Goal: Task Accomplishment & Management: Manage account settings

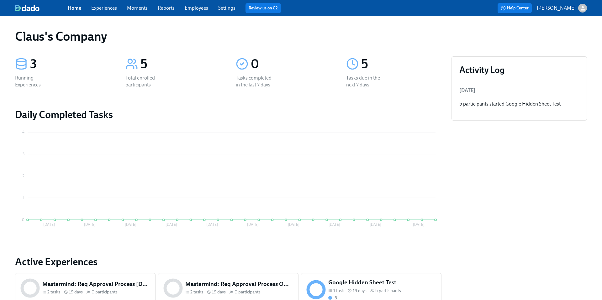
click at [582, 9] on icon "button" at bounding box center [582, 8] width 4 height 4
click at [564, 34] on span "Switch organization..." at bounding box center [552, 36] width 59 height 7
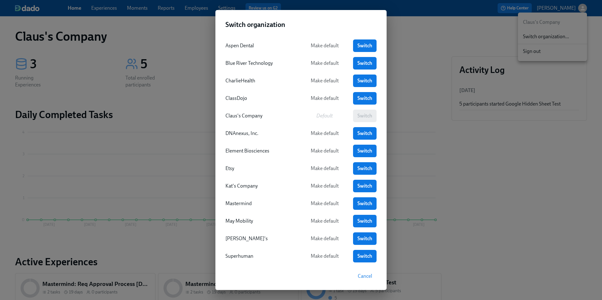
click at [110, 79] on div "Switch organization Aspen Dental Make default Switch Blue River Technology Make…" at bounding box center [301, 150] width 602 height 300
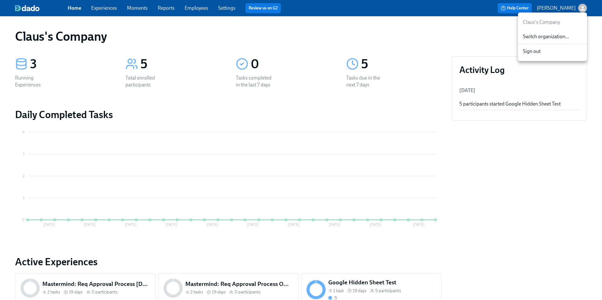
click at [99, 8] on div at bounding box center [301, 150] width 602 height 300
click at [110, 7] on link "Experiences" at bounding box center [104, 8] width 26 height 6
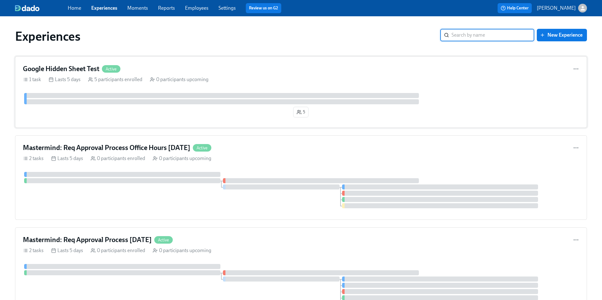
click at [463, 78] on div "1 task Lasts 5 days 5 participants enrolled 0 participants upcoming" at bounding box center [301, 79] width 556 height 7
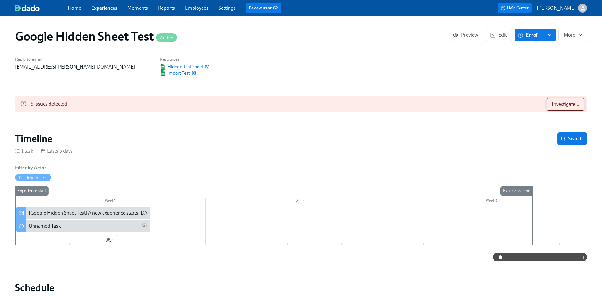
click at [566, 105] on span "Investigate..." at bounding box center [565, 104] width 27 height 6
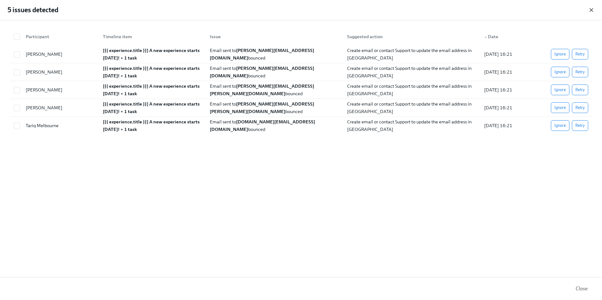
click at [594, 11] on icon "button" at bounding box center [591, 10] width 6 height 6
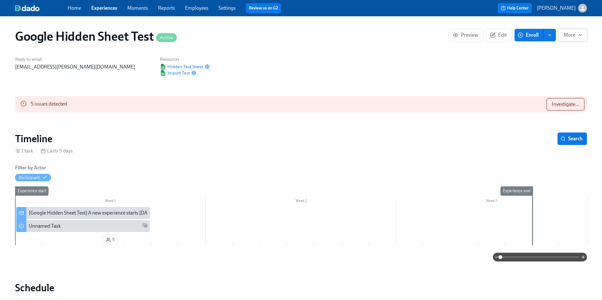
click at [577, 36] on span "More" at bounding box center [573, 35] width 18 height 6
click at [554, 51] on icon at bounding box center [552, 51] width 6 height 6
click at [558, 75] on span "Archive" at bounding box center [569, 77] width 24 height 7
click at [105, 7] on div at bounding box center [301, 150] width 602 height 300
click at [105, 7] on link "Experiences" at bounding box center [104, 8] width 26 height 6
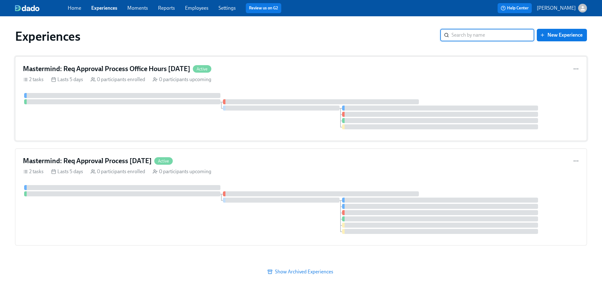
click at [275, 73] on div "Mastermind: Req Approval Process Office Hours 09/10/2025 Active" at bounding box center [301, 68] width 556 height 9
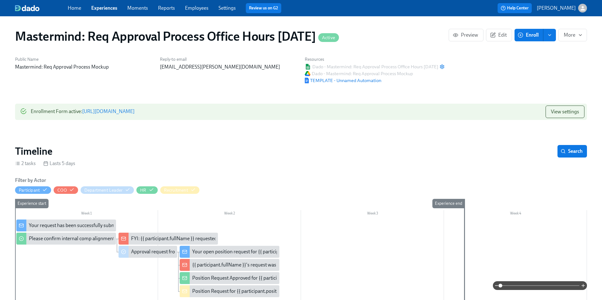
click at [199, 4] on div "Home Experiences Moments Reports Employees Settings Review us on G2" at bounding box center [198, 8] width 260 height 10
click at [199, 8] on link "Employees" at bounding box center [197, 8] width 24 height 6
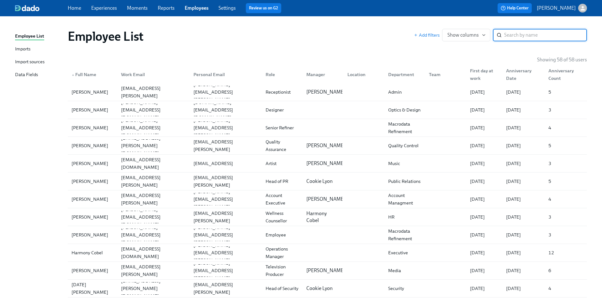
click at [25, 72] on div "Data Fields" at bounding box center [26, 75] width 23 height 8
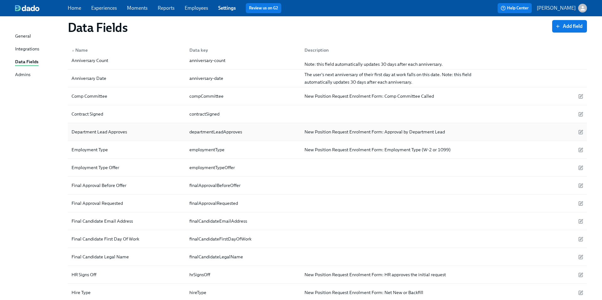
scroll to position [42, 0]
click at [581, 96] on icon "button" at bounding box center [580, 97] width 3 height 3
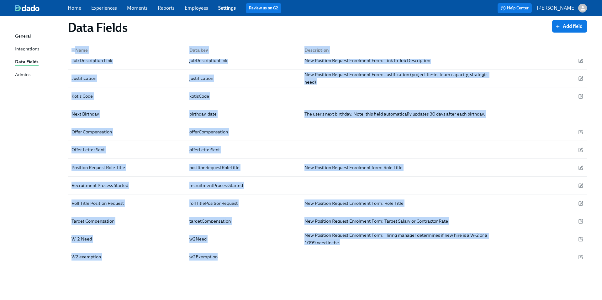
scroll to position [293, 0]
drag, startPoint x: 68, startPoint y: 58, endPoint x: 569, endPoint y: 267, distance: 543.3
click at [569, 267] on div "Data Fields Add field ▲ Name Data key Description 1099 Need 1099Need New Positi…" at bounding box center [301, 7] width 572 height 555
copy div "▲ Name Data key Description 1099 Need 1099Need New Position Request Enrolment F…"
click at [278, 74] on div "justification" at bounding box center [241, 77] width 115 height 13
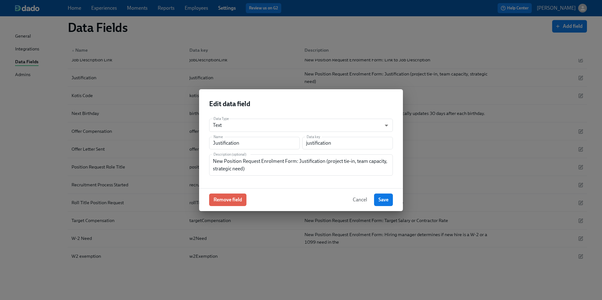
click at [355, 197] on span "Cancel" at bounding box center [360, 200] width 14 height 6
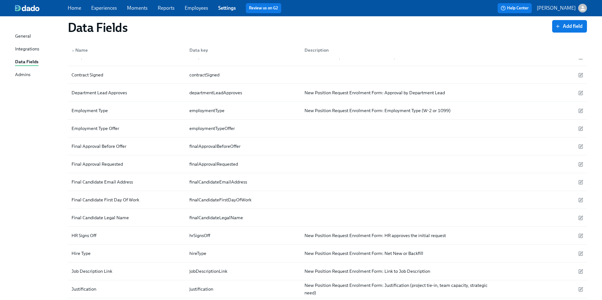
scroll to position [0, 0]
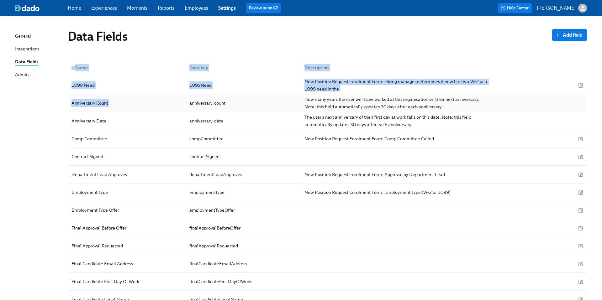
drag, startPoint x: 70, startPoint y: 56, endPoint x: 247, endPoint y: 98, distance: 182.1
click at [347, 56] on div "▲ Name Data key Description" at bounding box center [327, 66] width 519 height 20
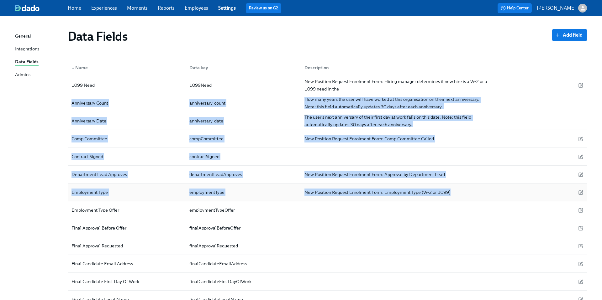
drag, startPoint x: 60, startPoint y: 101, endPoint x: 475, endPoint y: 192, distance: 424.8
click at [475, 192] on div "Data Fields Add field ▲ Name Data key Description 1099 Need 1099Need New Positi…" at bounding box center [301, 301] width 572 height 555
copy div "Anniversary Count anniversary-count How many years the user will have worked at…"
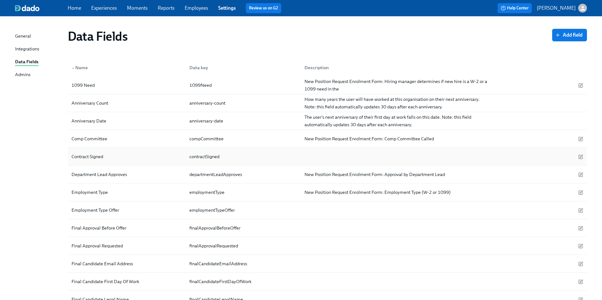
click at [327, 150] on div at bounding box center [395, 156] width 193 height 13
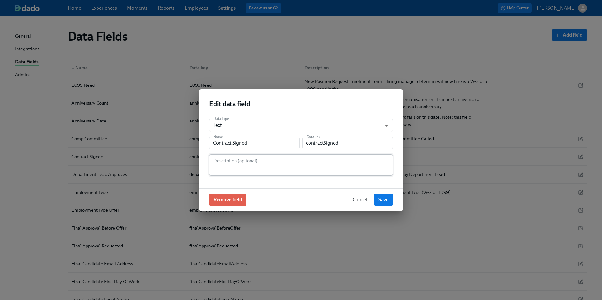
click at [295, 160] on textarea at bounding box center [301, 165] width 176 height 15
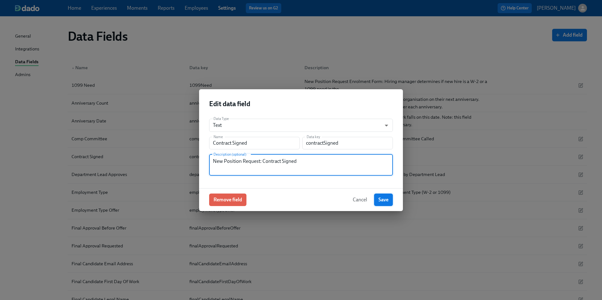
type textarea "New Position Request: Contract Signed"
click at [385, 199] on span "Save" at bounding box center [383, 200] width 10 height 6
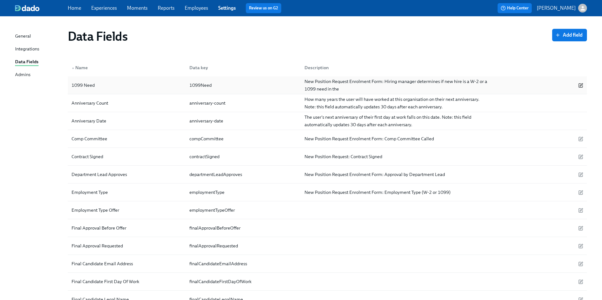
click at [579, 85] on icon "button" at bounding box center [580, 85] width 5 height 5
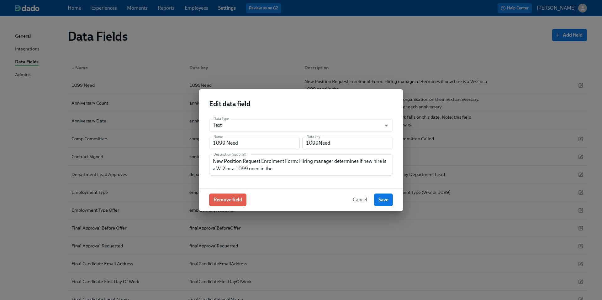
click at [361, 199] on span "Cancel" at bounding box center [360, 200] width 14 height 6
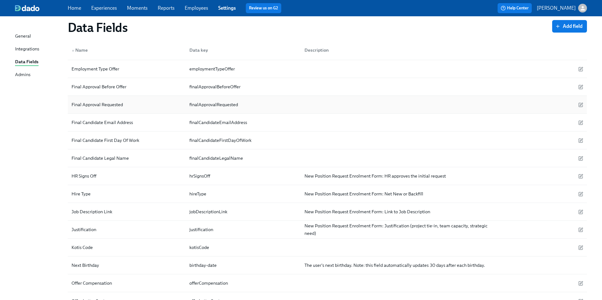
scroll to position [141, 0]
click at [341, 158] on div at bounding box center [395, 158] width 193 height 13
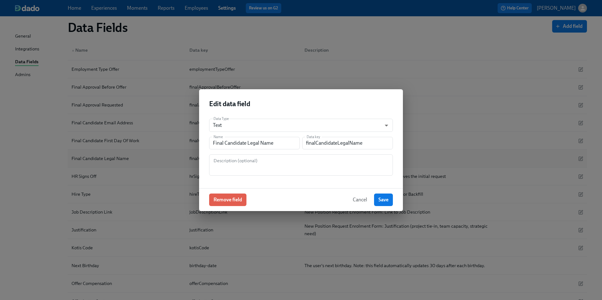
click at [341, 158] on textarea at bounding box center [301, 165] width 176 height 15
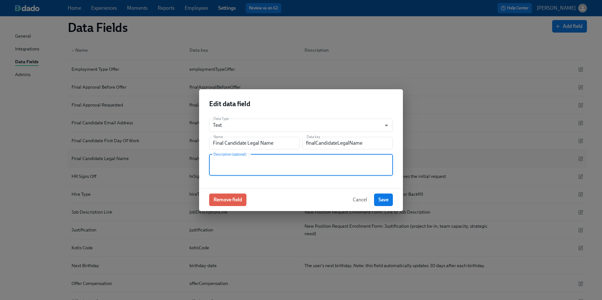
paste textarea "Anniversary Count anniversary-count How many years the user will have worked at…"
type textarea "Anniversary Count anniversary-count How many years the user will have worked at…"
click at [341, 158] on textarea "Anniversary Count anniversary-count How many years the user will have worked at…" at bounding box center [301, 165] width 176 height 15
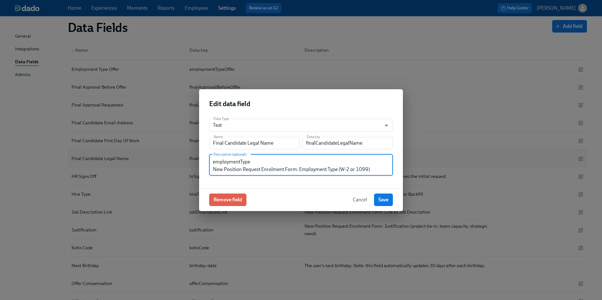
click at [341, 158] on textarea "Anniversary Count anniversary-count How many years the user will have worked at…" at bounding box center [301, 165] width 176 height 15
click at [336, 163] on textarea "Anniversary Count anniversary-count How many years the user will have worked at…" at bounding box center [301, 165] width 176 height 15
click at [302, 163] on textarea at bounding box center [301, 165] width 176 height 15
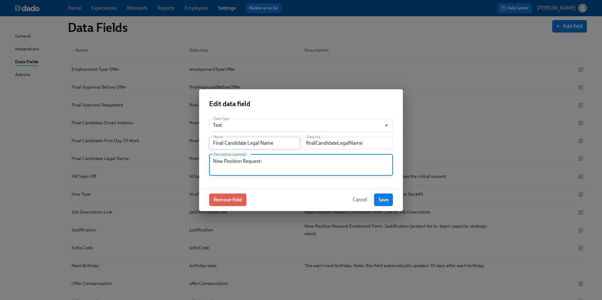
click at [244, 144] on input "Final Candidate Legal Name" at bounding box center [254, 143] width 91 height 13
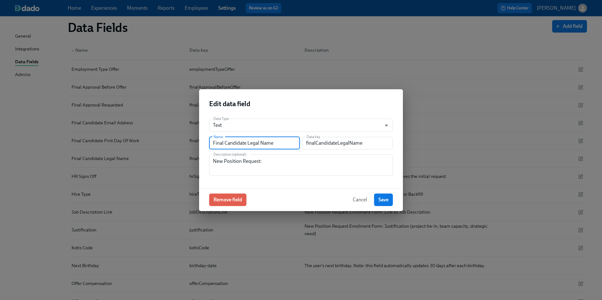
click at [244, 144] on input "Final Candidate Legal Name" at bounding box center [254, 143] width 91 height 13
click at [284, 160] on textarea "New Position Request:" at bounding box center [301, 165] width 176 height 15
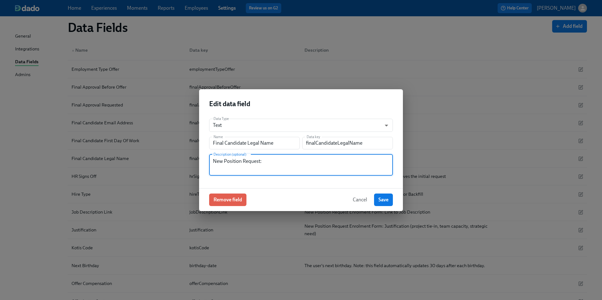
paste textarea "Final Candidate Legal Name"
type textarea "New Position Request: Final Candidate Legal Name"
click at [385, 200] on span "Save" at bounding box center [383, 200] width 10 height 6
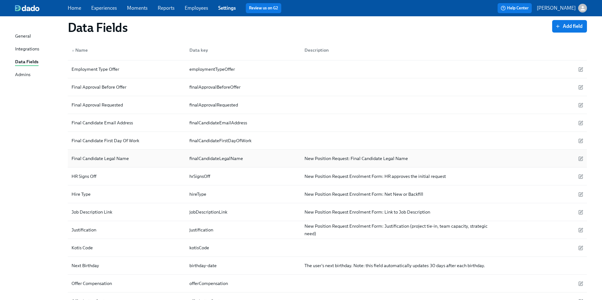
click at [353, 158] on div "New Position Request: Final Candidate Legal Name" at bounding box center [356, 159] width 108 height 8
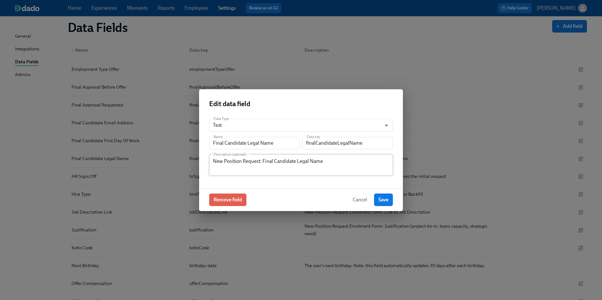
click at [237, 160] on textarea "New Position Request: Final Candidate Legal Name" at bounding box center [301, 165] width 176 height 15
click at [354, 198] on span "Cancel" at bounding box center [360, 200] width 14 height 6
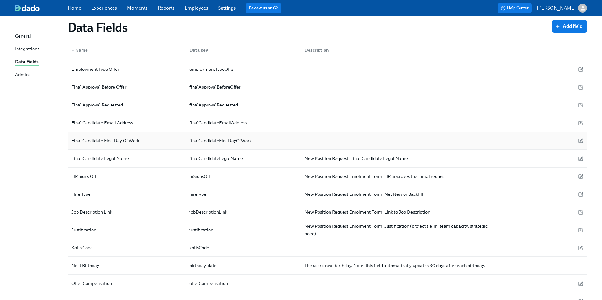
click at [328, 145] on div at bounding box center [395, 140] width 193 height 13
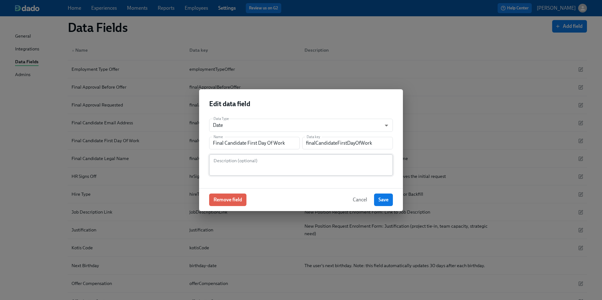
click at [315, 160] on textarea at bounding box center [301, 165] width 176 height 15
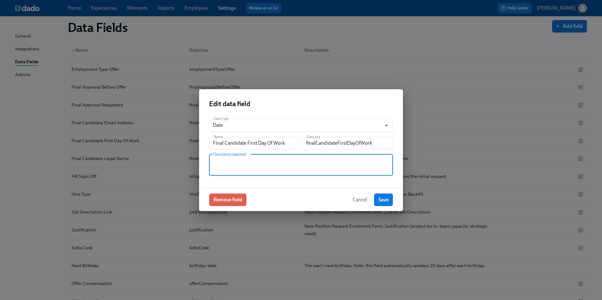
paste textarea "New Position Request: Final Candidate Legal Name"
drag, startPoint x: 264, startPoint y: 160, endPoint x: 345, endPoint y: 164, distance: 81.3
click at [345, 164] on textarea "New Position Request: Final Candidate Legal Name" at bounding box center [301, 165] width 176 height 15
click at [266, 143] on input "Final Candidate First Day Of Work" at bounding box center [254, 143] width 91 height 13
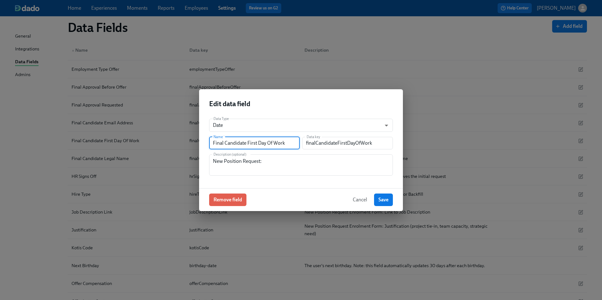
click at [266, 143] on input "Final Candidate First Day Of Work" at bounding box center [254, 143] width 91 height 13
click at [281, 163] on textarea "New Position Request:" at bounding box center [301, 165] width 176 height 15
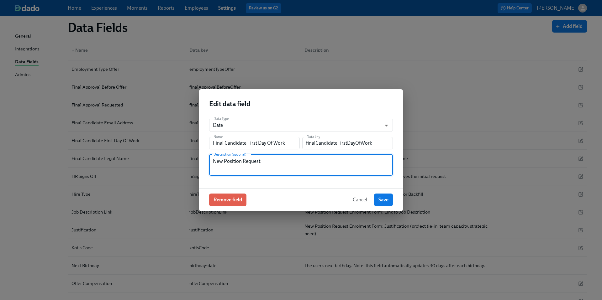
paste textarea "Final Candidate First Day Of Work"
type textarea "New Position Request: Final Candidate First Day Of Work"
click at [382, 200] on span "Save" at bounding box center [383, 200] width 10 height 6
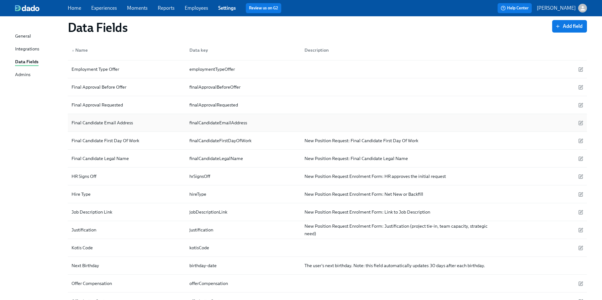
click at [334, 124] on div at bounding box center [395, 123] width 193 height 13
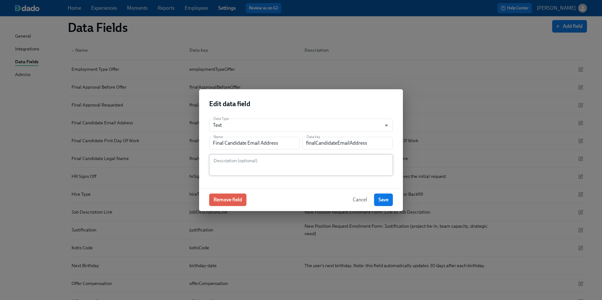
click at [297, 164] on textarea at bounding box center [301, 165] width 176 height 15
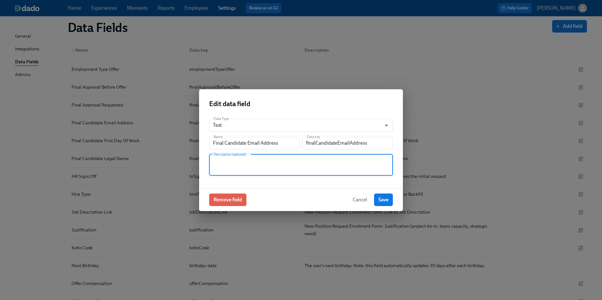
paste textarea "Final Candidate First Day Of Work"
type textarea "Final Candidate First Day Of Work"
click at [250, 161] on textarea "Final Candidate First Day Of Work" at bounding box center [301, 165] width 176 height 15
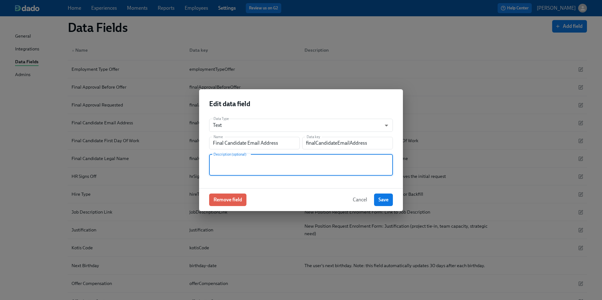
click at [363, 201] on span "Cancel" at bounding box center [360, 200] width 14 height 6
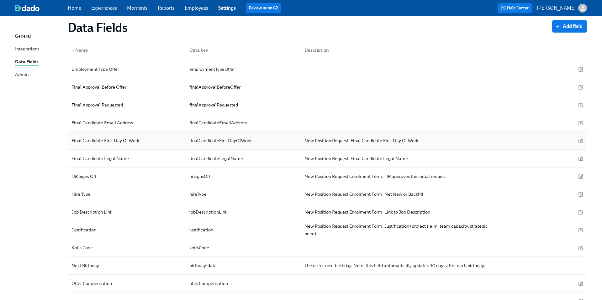
click at [354, 139] on div "New Position Request: Final Candidate First Day Of Work" at bounding box center [361, 141] width 119 height 8
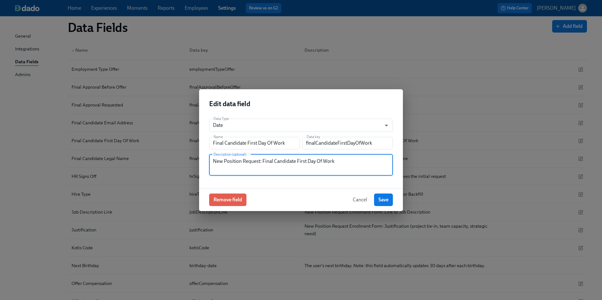
click at [266, 158] on textarea "New Position Request: Final Candidate First Day Of Work" at bounding box center [301, 165] width 176 height 15
click at [357, 199] on span "Cancel" at bounding box center [360, 200] width 14 height 6
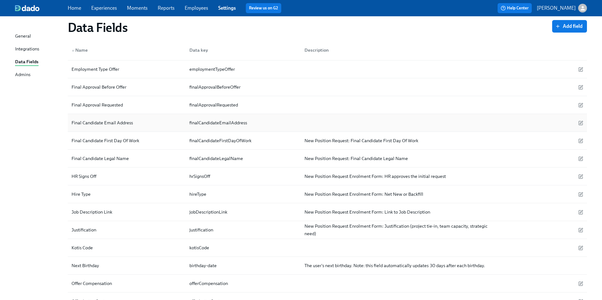
click at [329, 123] on div at bounding box center [395, 123] width 193 height 13
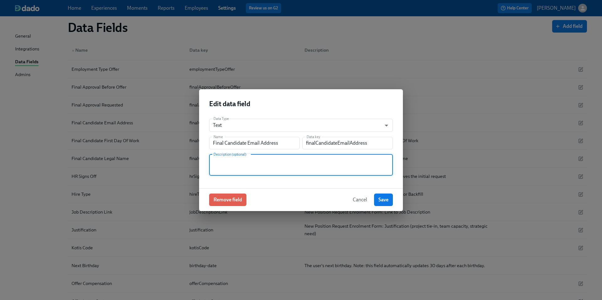
click at [304, 163] on textarea at bounding box center [301, 165] width 176 height 15
paste textarea "New Position Request: Final Candidate First Day Of Work"
click at [253, 147] on input "Final Candidate Email Address" at bounding box center [254, 143] width 91 height 13
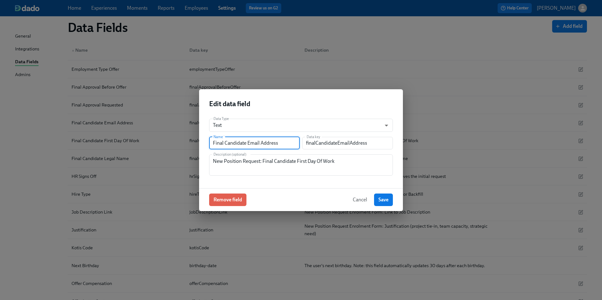
click at [253, 147] on input "Final Candidate Email Address" at bounding box center [254, 143] width 91 height 13
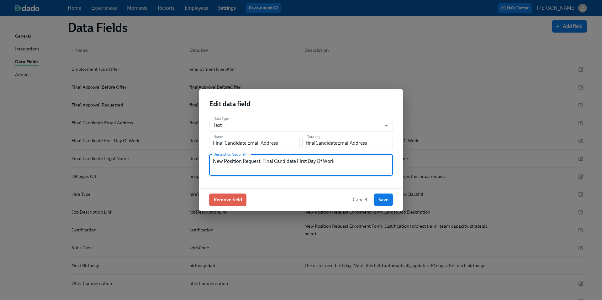
drag, startPoint x: 263, startPoint y: 162, endPoint x: 366, endPoint y: 159, distance: 103.5
click at [366, 159] on textarea "New Position Request: Final Candidate First Day Of Work" at bounding box center [301, 165] width 176 height 15
paste textarea "Email Address"
click at [253, 164] on textarea "New Position Request: Final Candidate Email Address" at bounding box center [301, 165] width 176 height 15
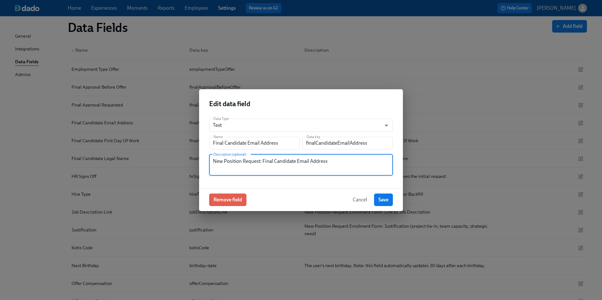
click at [253, 164] on textarea "New Position Request: Final Candidate Email Address" at bounding box center [301, 165] width 176 height 15
type textarea "New Position Request: Final Candidate Email Address"
click at [380, 197] on span "Save" at bounding box center [383, 200] width 10 height 6
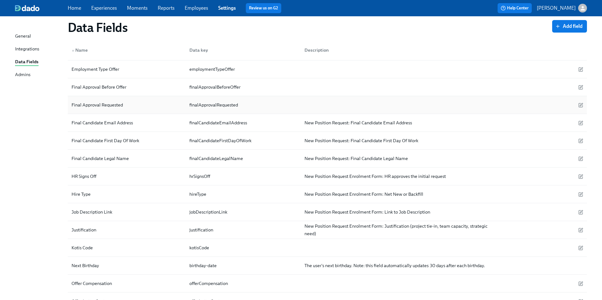
click at [335, 103] on div at bounding box center [395, 105] width 193 height 13
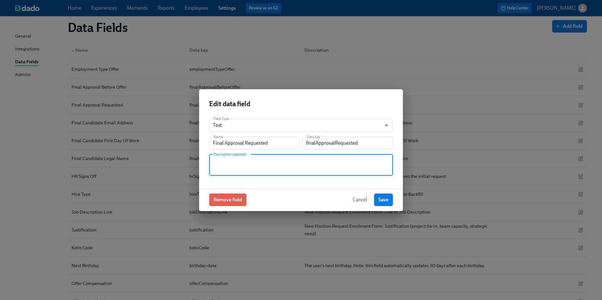
click at [319, 169] on textarea at bounding box center [301, 165] width 176 height 15
paste textarea "New Position Request: Final Candidate Email Address"
click at [238, 142] on input "Final Approval Requested" at bounding box center [254, 143] width 91 height 13
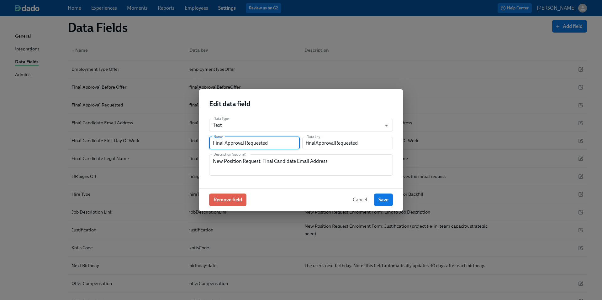
click at [238, 142] on input "Final Approval Requested" at bounding box center [254, 143] width 91 height 13
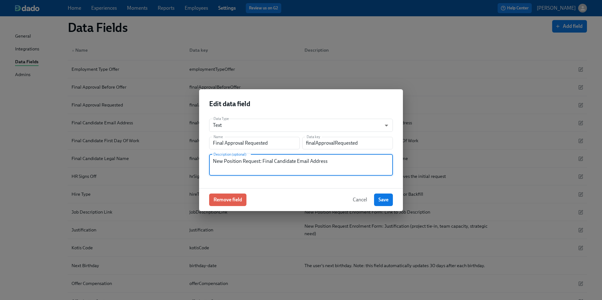
drag, startPoint x: 263, startPoint y: 160, endPoint x: 362, endPoint y: 160, distance: 99.0
click at [362, 160] on textarea "New Position Request: Final Candidate Email Address" at bounding box center [301, 165] width 176 height 15
paste textarea "Approval Requested"
type textarea "New Position Request: Final Approval Requested"
click at [382, 199] on span "Save" at bounding box center [383, 200] width 10 height 6
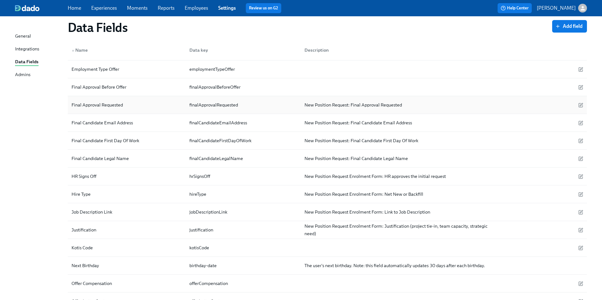
click at [336, 103] on div "New Position Request: Final Approval Requested" at bounding box center [353, 105] width 102 height 8
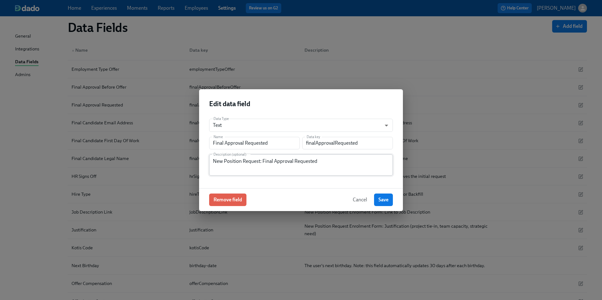
click at [260, 160] on textarea "New Position Request: Final Approval Requested" at bounding box center [301, 165] width 176 height 15
click at [359, 195] on button "Cancel" at bounding box center [359, 200] width 23 height 13
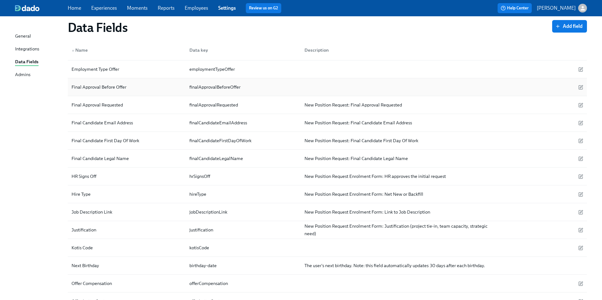
click at [338, 86] on div at bounding box center [395, 87] width 193 height 13
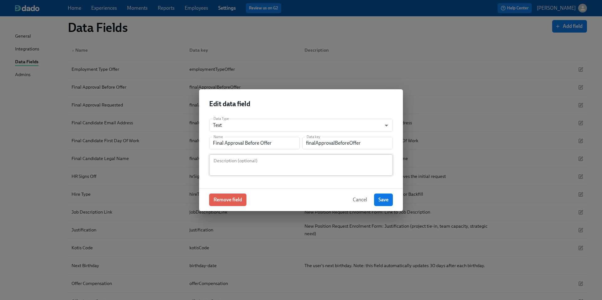
click at [273, 165] on textarea at bounding box center [301, 165] width 176 height 15
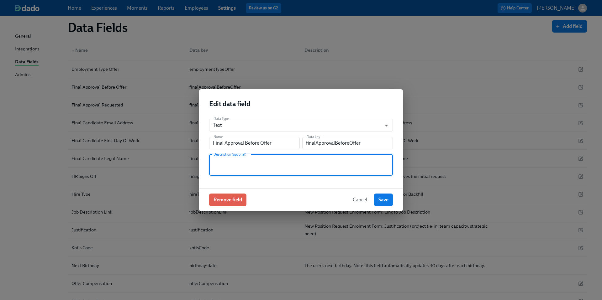
paste textarea "New Position Request: Final Approval Requested"
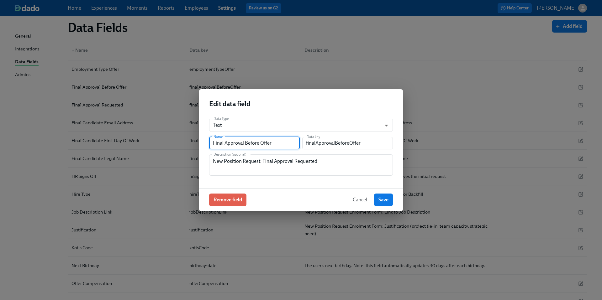
click at [252, 140] on input "Final Approval Before Offer" at bounding box center [254, 143] width 91 height 13
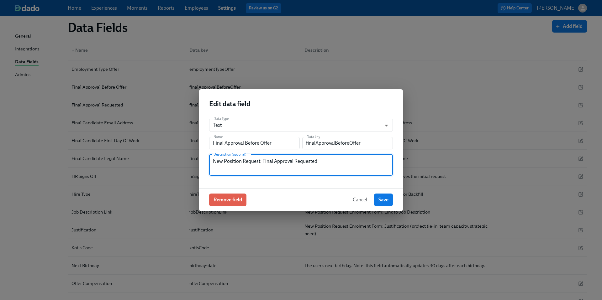
click at [264, 161] on textarea "New Position Request: Final Approval Requested" at bounding box center [301, 165] width 176 height 15
drag, startPoint x: 263, startPoint y: 161, endPoint x: 352, endPoint y: 163, distance: 89.3
click at [352, 163] on textarea "New Position Request: Final Approval Requested" at bounding box center [301, 165] width 176 height 15
paste textarea "Before Offer"
type textarea "New Position Request: Final Approval Before Offer"
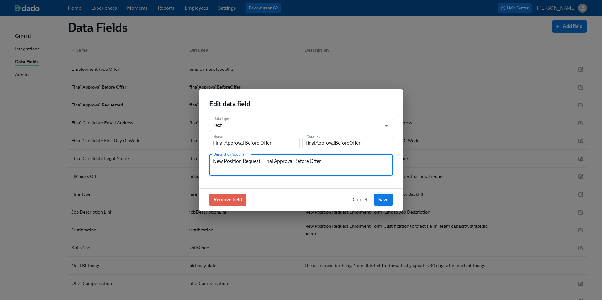
click at [381, 197] on span "Save" at bounding box center [383, 200] width 10 height 6
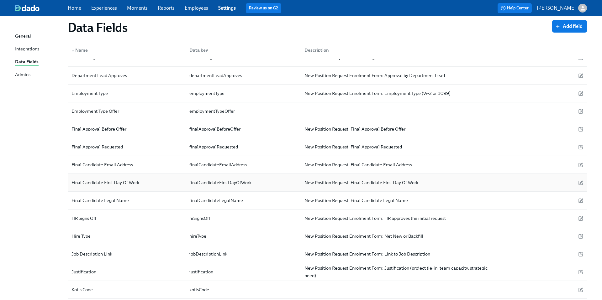
scroll to position [98, 0]
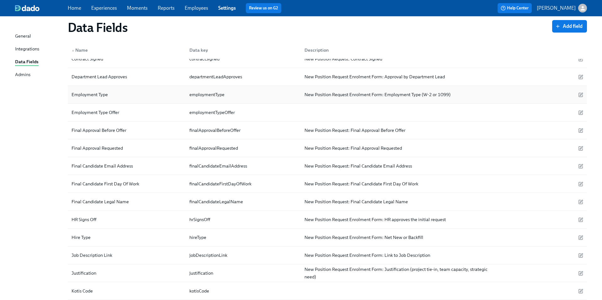
click at [344, 95] on div "New Position Request Enrolment Form: Employment Type (W-2 or 1099)" at bounding box center [377, 95] width 151 height 8
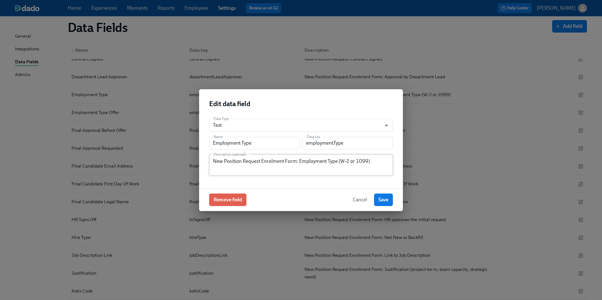
click at [262, 160] on textarea "New Position Request Enrolment Form: Employment Type (W-2 or 1099)" at bounding box center [301, 165] width 176 height 15
click at [355, 200] on span "Cancel" at bounding box center [360, 200] width 14 height 6
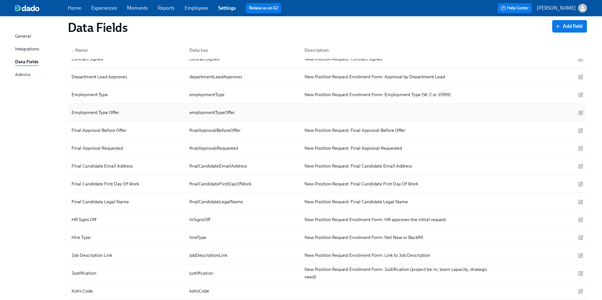
click at [348, 114] on div at bounding box center [395, 112] width 193 height 13
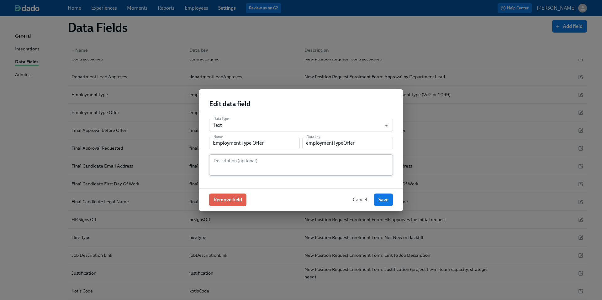
click at [309, 162] on textarea at bounding box center [301, 165] width 176 height 15
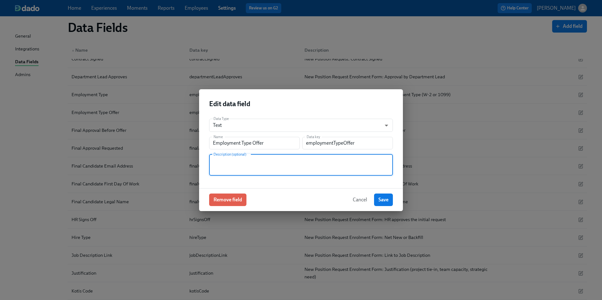
paste textarea "New Position Request Enrolment Form: Employment Type (W-2 or 1099)"
type textarea "New Position Request Enrolment Form: Employment Type (W-2 or 1099)"
click at [358, 200] on span "Cancel" at bounding box center [360, 200] width 14 height 6
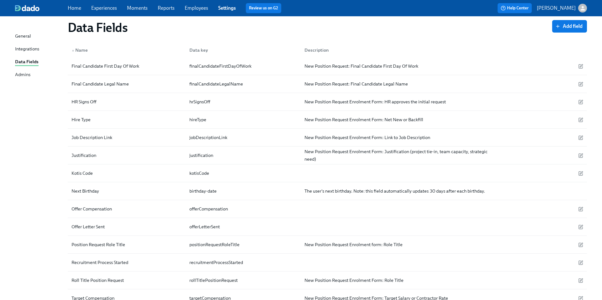
scroll to position [216, 0]
click at [329, 169] on div at bounding box center [395, 173] width 193 height 13
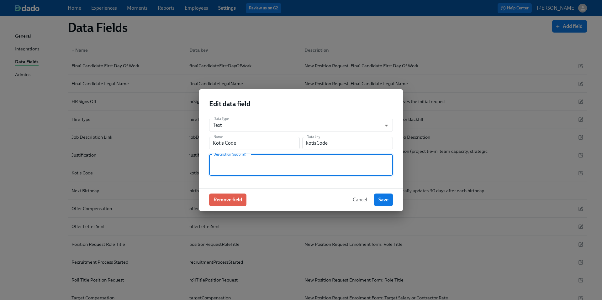
click at [268, 168] on textarea at bounding box center [301, 165] width 176 height 15
type textarea "Y"
type textarea "Used to test imports for ClassDojo"
click at [380, 197] on span "Save" at bounding box center [383, 200] width 10 height 6
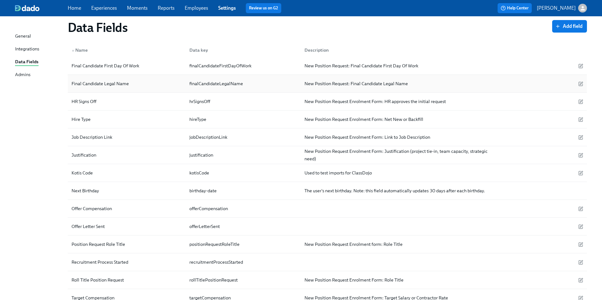
click at [329, 79] on div "New Position Request: Final Candidate Legal Name" at bounding box center [395, 83] width 193 height 13
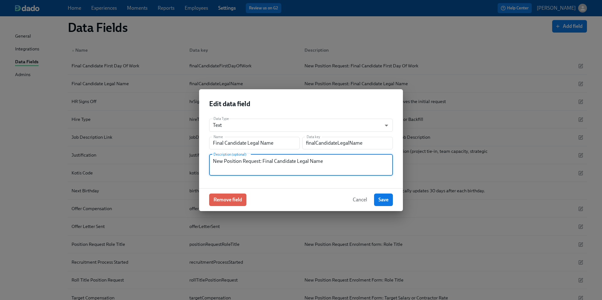
click at [281, 163] on textarea "New Position Request: Final Candidate Legal Name" at bounding box center [301, 165] width 176 height 15
click at [360, 198] on span "Cancel" at bounding box center [360, 200] width 14 height 6
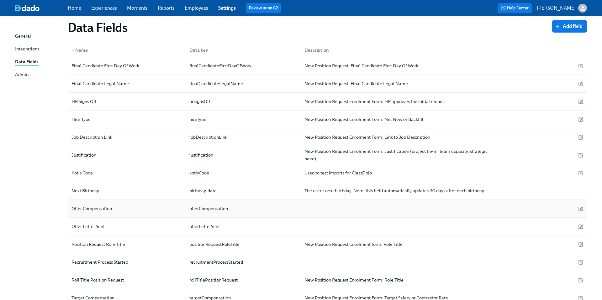
click at [338, 206] on div at bounding box center [395, 208] width 193 height 13
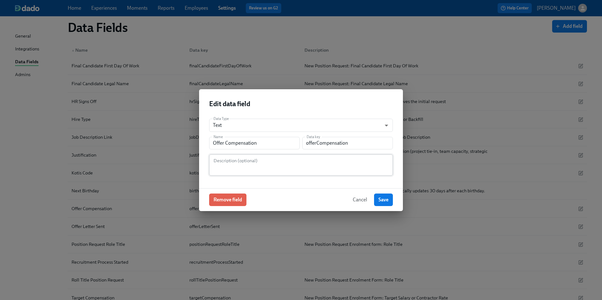
click at [286, 156] on div "Description (optional)" at bounding box center [301, 165] width 184 height 21
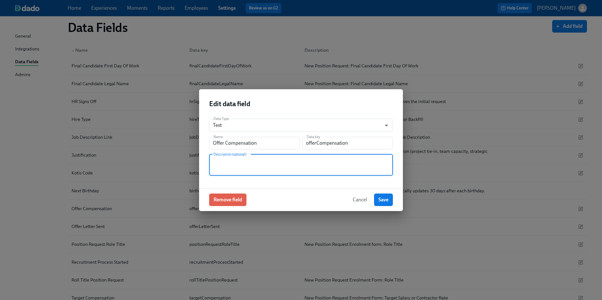
paste textarea "New Position Request: Final Candidate Legal Name"
drag, startPoint x: 262, startPoint y: 160, endPoint x: 378, endPoint y: 158, distance: 115.3
click at [378, 158] on textarea "New Position Request: Final Candidate Legal Name" at bounding box center [301, 165] width 176 height 15
click at [225, 143] on input "Offer Compensation" at bounding box center [254, 143] width 91 height 13
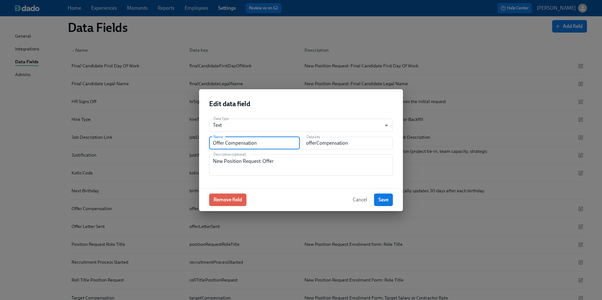
click at [225, 143] on input "Offer Compensation" at bounding box center [254, 143] width 91 height 13
click at [288, 160] on textarea "New Position Request: Offer" at bounding box center [301, 165] width 176 height 15
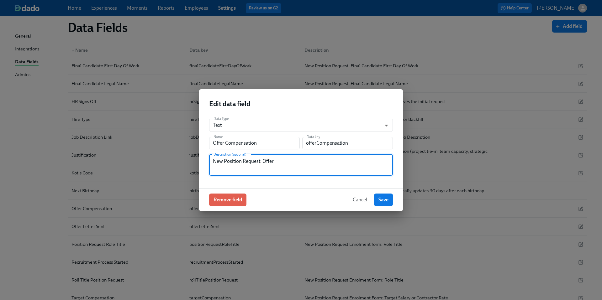
paste textarea "Offer Compensation"
click at [265, 163] on textarea "New Position Request: Offer Offer Compensation" at bounding box center [301, 165] width 176 height 15
type textarea "New Position Request: Offer Compensation"
click at [381, 200] on span "Save" at bounding box center [383, 200] width 10 height 6
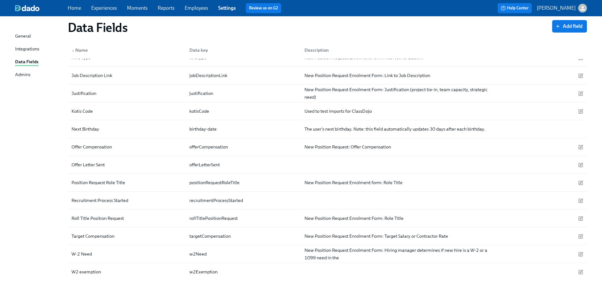
scroll to position [293, 0]
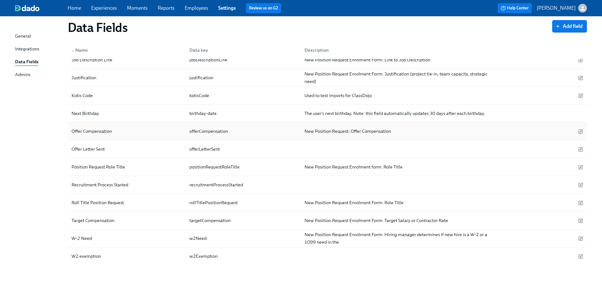
click at [337, 135] on div "New Position Request: Offer Compensation" at bounding box center [348, 132] width 92 height 8
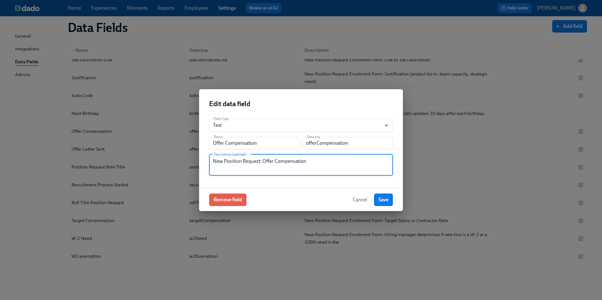
click at [258, 161] on textarea "New Position Request: Offer Compensation" at bounding box center [301, 165] width 176 height 15
click at [364, 198] on span "Cancel" at bounding box center [360, 200] width 14 height 6
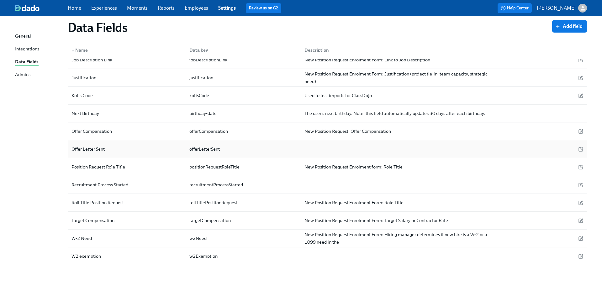
click at [341, 149] on div at bounding box center [395, 149] width 193 height 13
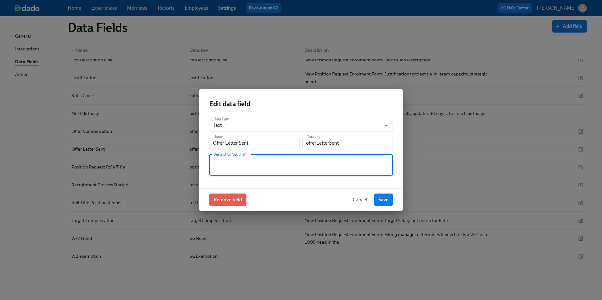
click at [320, 162] on textarea at bounding box center [301, 165] width 176 height 15
paste textarea "New Position Request: Offer Compensation"
click at [228, 143] on input "Offer Letter Sent" at bounding box center [254, 143] width 91 height 13
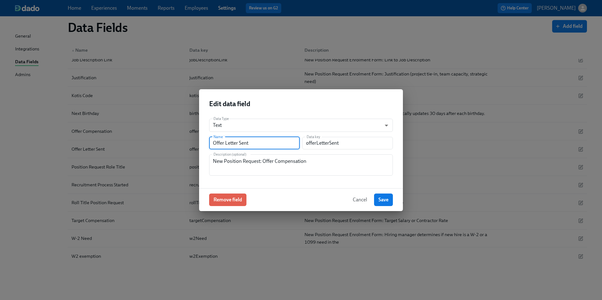
click at [228, 143] on input "Offer Letter Sent" at bounding box center [254, 143] width 91 height 13
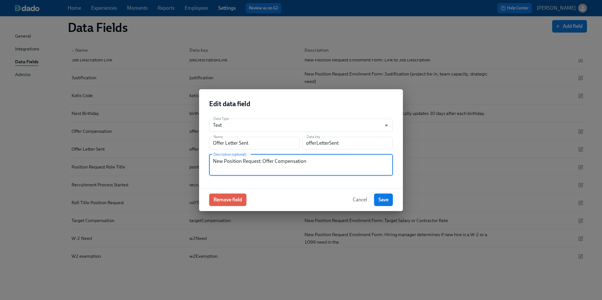
drag, startPoint x: 262, startPoint y: 161, endPoint x: 325, endPoint y: 167, distance: 63.6
click at [325, 167] on textarea "New Position Request: Offer Compensation" at bounding box center [301, 165] width 176 height 15
paste textarea "Letter Sent"
type textarea "New Position Request: Offer Letter Sent"
click at [382, 202] on span "Save" at bounding box center [383, 200] width 10 height 6
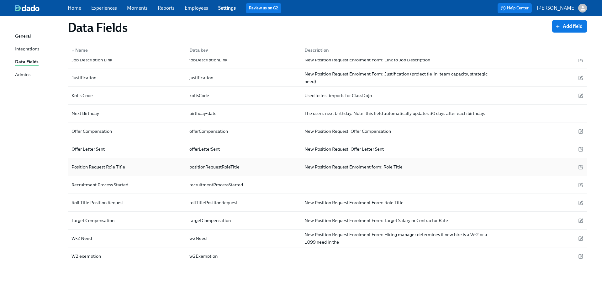
click at [339, 172] on div "New Position Request Enrolment form: Role Title" at bounding box center [395, 167] width 193 height 13
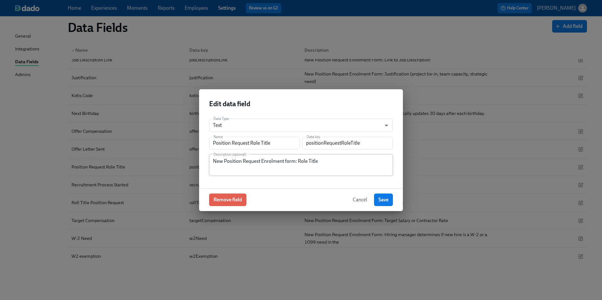
click at [273, 163] on textarea "New Position Request Enrolment form: Role Title" at bounding box center [301, 165] width 176 height 15
click at [351, 195] on button "Cancel" at bounding box center [359, 200] width 23 height 13
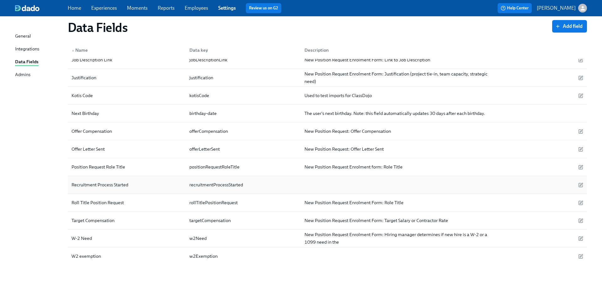
click at [339, 188] on div at bounding box center [395, 185] width 193 height 13
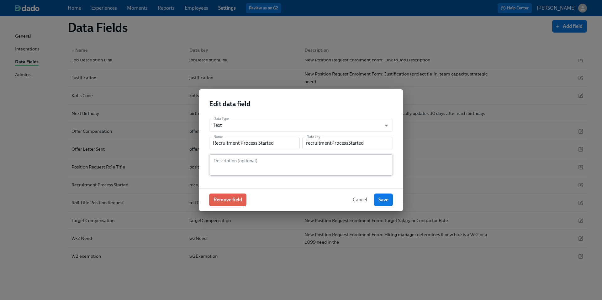
click at [300, 167] on textarea at bounding box center [301, 165] width 176 height 15
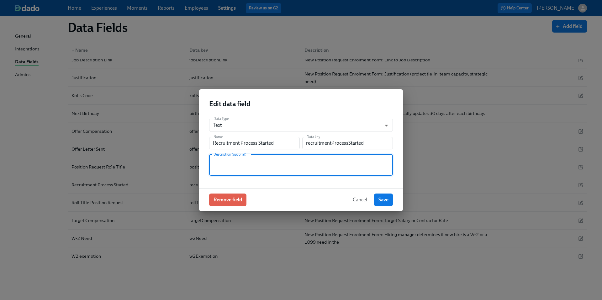
paste textarea "New Position Request Enrolment form: Role Title"
drag, startPoint x: 262, startPoint y: 162, endPoint x: 360, endPoint y: 156, distance: 97.7
click at [360, 156] on div "New Position Request Enrolment form: Role Title Description (optional)" at bounding box center [301, 165] width 184 height 21
click at [263, 165] on textarea "New Position Request Enrolment form: Role Title" at bounding box center [301, 165] width 176 height 15
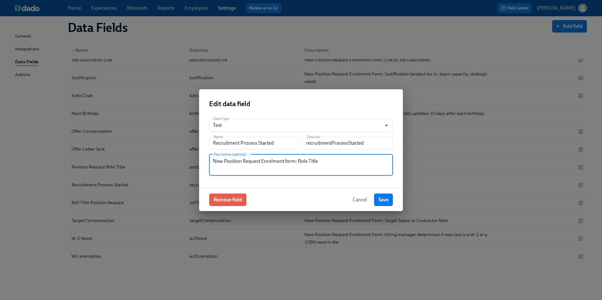
drag, startPoint x: 260, startPoint y: 161, endPoint x: 370, endPoint y: 165, distance: 111.0
click at [370, 165] on textarea "New Position Request Enrolment form: Role Title" at bounding box center [301, 165] width 176 height 15
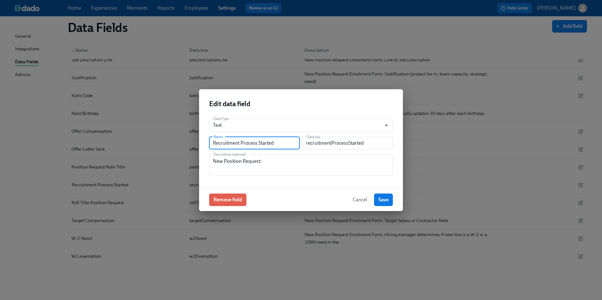
click at [242, 146] on input "Recruitment Process Started" at bounding box center [254, 143] width 91 height 13
click at [348, 169] on textarea "New Position Request:" at bounding box center [301, 165] width 176 height 15
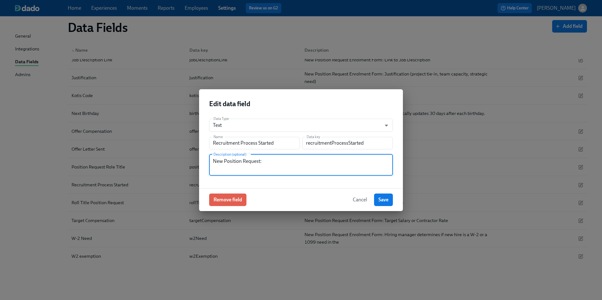
paste textarea "Recruitment Process Started"
type textarea "New Position Request: Recruitment Process Started"
click at [381, 200] on span "Save" at bounding box center [383, 200] width 10 height 6
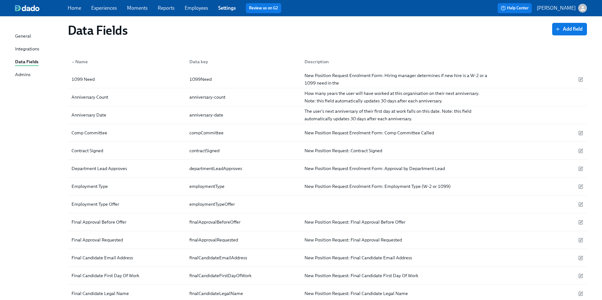
scroll to position [0, 0]
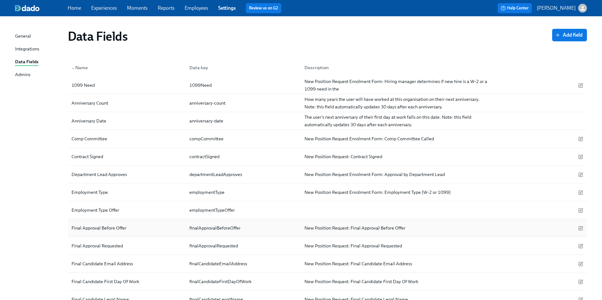
click at [377, 229] on div "New Position Request: Final Approval Before Offer" at bounding box center [355, 228] width 106 height 8
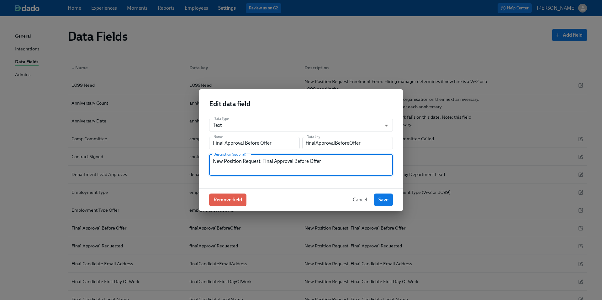
click at [278, 162] on textarea "New Position Request: Final Approval Before Offer" at bounding box center [301, 165] width 176 height 15
click at [362, 197] on span "Cancel" at bounding box center [360, 200] width 14 height 6
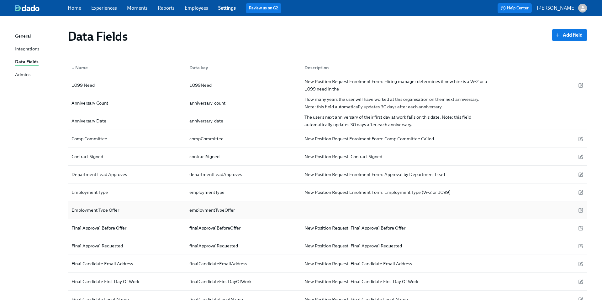
click at [346, 211] on div at bounding box center [395, 210] width 193 height 13
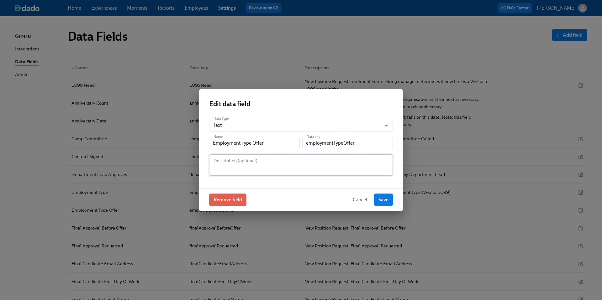
click at [274, 165] on textarea at bounding box center [301, 165] width 176 height 15
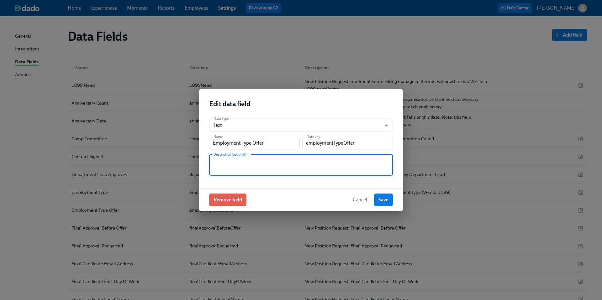
paste textarea "New Position Request: Final Approval Before Offer"
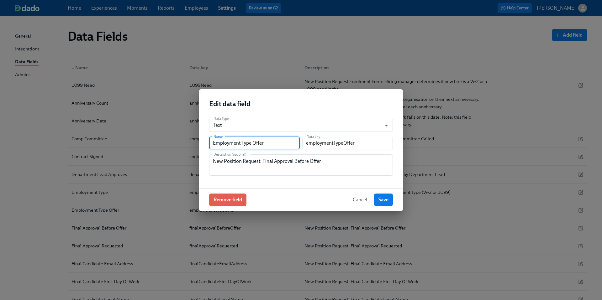
click at [244, 144] on input "Employment Type Offer" at bounding box center [254, 143] width 91 height 13
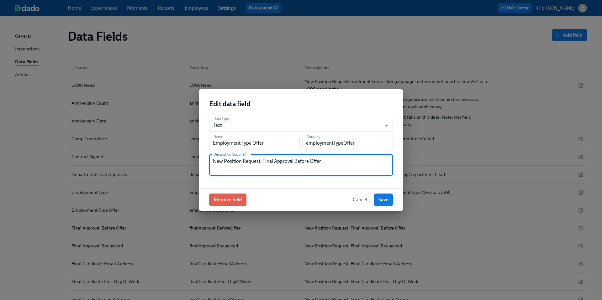
drag, startPoint x: 262, startPoint y: 162, endPoint x: 399, endPoint y: 168, distance: 136.8
click at [399, 168] on div "Data Type Text string ​ Name Employment Type Offer Name Data key employmentType…" at bounding box center [301, 151] width 204 height 75
paste textarea "Employment Typ"
type textarea "New Position Request: Employment Type Offer"
click at [383, 201] on span "Save" at bounding box center [383, 200] width 10 height 6
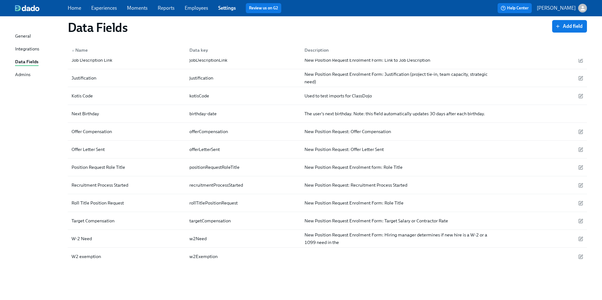
scroll to position [293, 0]
click at [327, 223] on div "New Position Request Enrolment Form: Target Salary or Contractor Rate" at bounding box center [376, 221] width 149 height 8
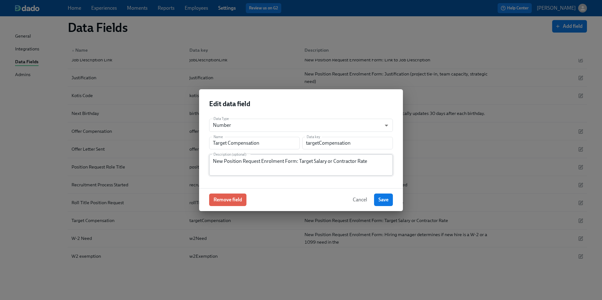
click at [251, 163] on textarea "New Position Request Enrolment Form: Target Salary or Contractor Rate" at bounding box center [301, 165] width 176 height 15
click at [358, 197] on span "Cancel" at bounding box center [360, 200] width 14 height 6
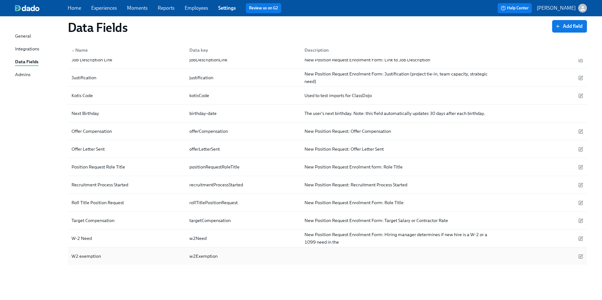
click at [331, 256] on div at bounding box center [395, 256] width 193 height 13
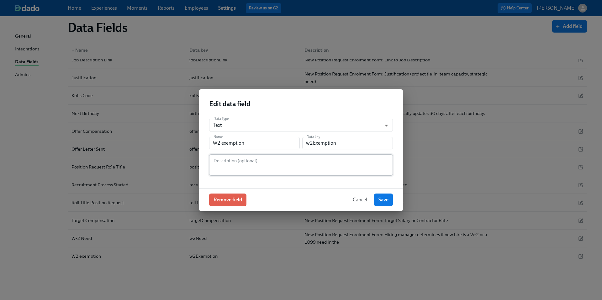
click at [284, 162] on textarea at bounding box center [301, 165] width 176 height 15
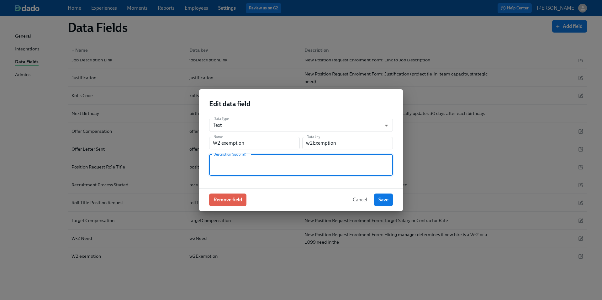
paste textarea "New Position Request Enrolment Form: Target Salary or Contractor Rate"
click at [274, 163] on textarea "New Position Request Enrolment Form: Target Salary or Contractor Rate" at bounding box center [301, 165] width 176 height 15
click at [262, 160] on textarea "New Position Request Enrolment Form: Target Salary or Contractor Rate" at bounding box center [301, 165] width 176 height 15
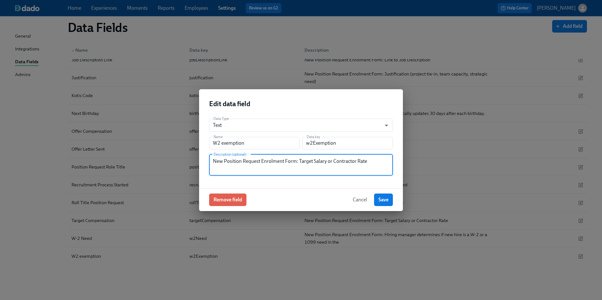
drag, startPoint x: 259, startPoint y: 161, endPoint x: 298, endPoint y: 164, distance: 38.6
click at [298, 164] on textarea "New Position Request Enrolment Form: Target Salary or Contractor Rate" at bounding box center [301, 165] width 176 height 15
drag, startPoint x: 263, startPoint y: 161, endPoint x: 359, endPoint y: 173, distance: 97.5
click at [359, 173] on div "New Position Request: Target Salary or Contractor Rate Description (optional)" at bounding box center [301, 165] width 184 height 21
type textarea "New Position Request: W2 Exemption"
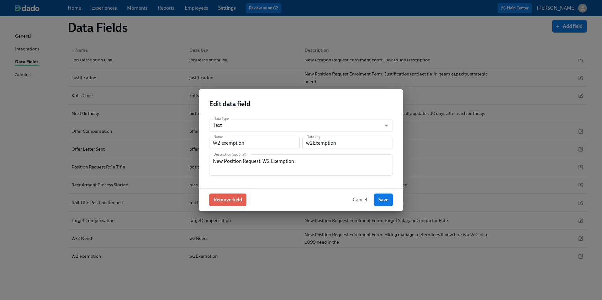
click at [388, 201] on span "Save" at bounding box center [383, 200] width 10 height 6
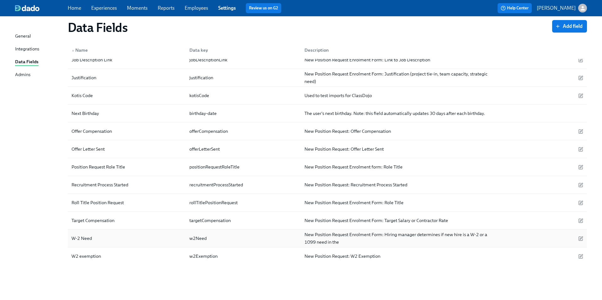
click at [383, 230] on div "W-2 Need w2Need New Position Request Enrolment Form: Hiring manager determines …" at bounding box center [327, 239] width 519 height 18
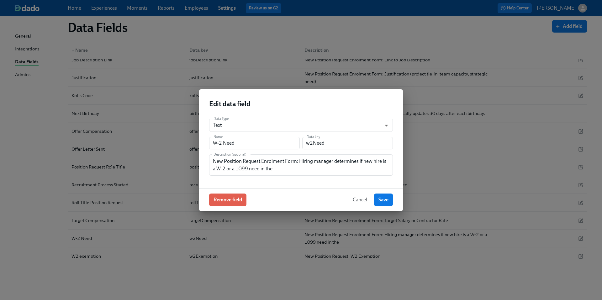
click at [364, 201] on span "Cancel" at bounding box center [360, 200] width 14 height 6
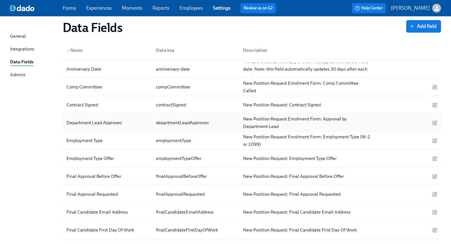
scroll to position [350, 0]
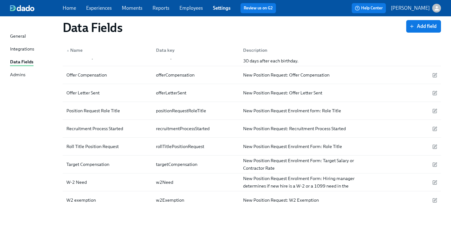
click at [104, 7] on link "Experiences" at bounding box center [99, 8] width 26 height 6
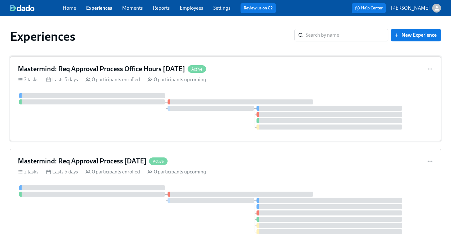
click at [255, 76] on div "2 tasks Lasts 5 days 0 participants enrolled 0 participants upcoming" at bounding box center [226, 79] width 416 height 7
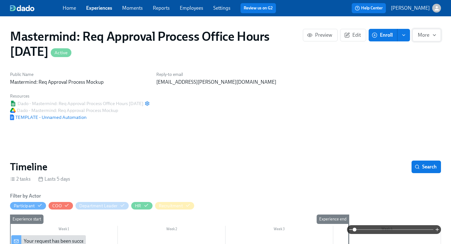
click at [421, 36] on span "More" at bounding box center [427, 35] width 18 height 6
click at [421, 36] on div at bounding box center [225, 122] width 451 height 244
click at [405, 35] on icon "enroll" at bounding box center [403, 35] width 5 height 5
click at [95, 8] on link "Experiences" at bounding box center [99, 8] width 26 height 6
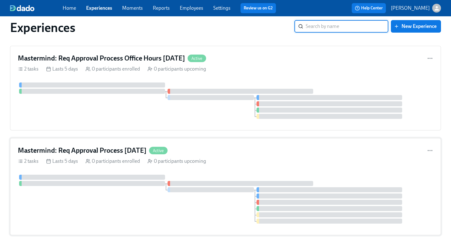
scroll to position [13, 0]
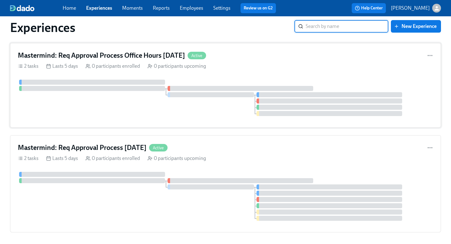
click at [144, 113] on div at bounding box center [226, 98] width 416 height 36
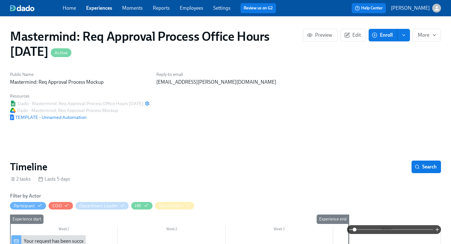
click at [407, 34] on span "enroll" at bounding box center [404, 35] width 6 height 6
click at [392, 66] on span "Enrollment form" at bounding box center [388, 63] width 36 height 7
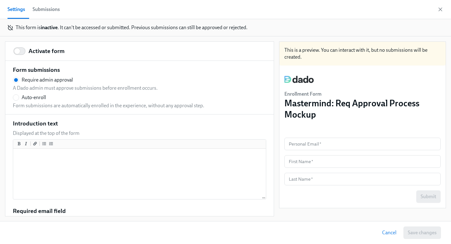
scroll to position [96, 0]
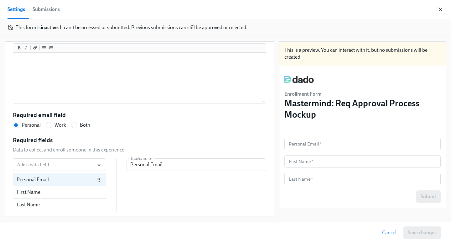
click at [441, 9] on icon "button" at bounding box center [440, 9] width 3 height 3
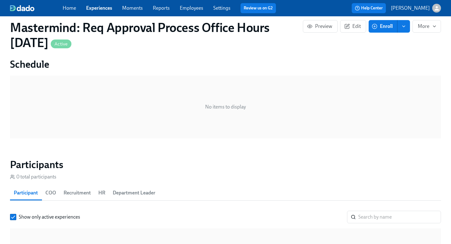
scroll to position [301, 0]
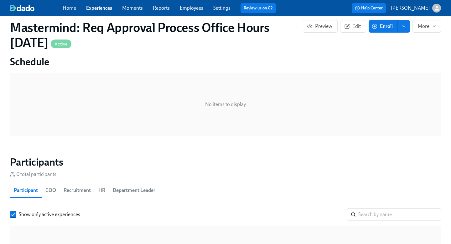
click at [97, 13] on div "Home Experiences Moments Reports Employees Settings Review us on G2 Help Center…" at bounding box center [225, 8] width 451 height 16
click at [103, 7] on link "Experiences" at bounding box center [99, 8] width 26 height 6
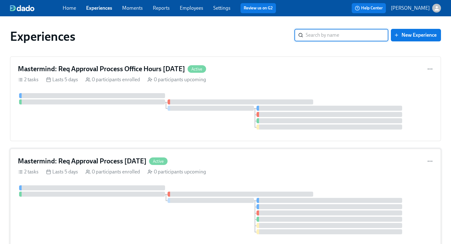
click at [220, 161] on div "Mastermind: Req Approval Process 09/10/2025 Active" at bounding box center [226, 160] width 416 height 9
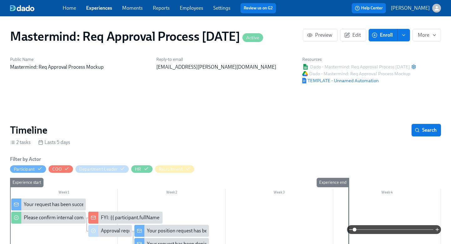
click at [402, 35] on icon "enroll" at bounding box center [403, 35] width 5 height 5
click at [393, 66] on span "Enrollment form" at bounding box center [388, 63] width 36 height 7
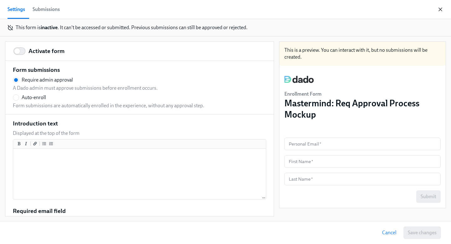
click at [441, 8] on icon "button" at bounding box center [441, 9] width 6 height 6
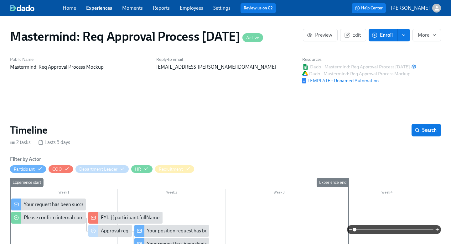
click at [98, 8] on link "Experiences" at bounding box center [99, 8] width 26 height 6
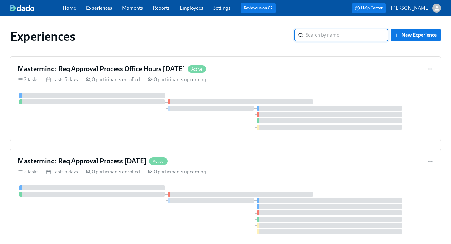
click at [439, 10] on icon "button" at bounding box center [437, 8] width 7 height 7
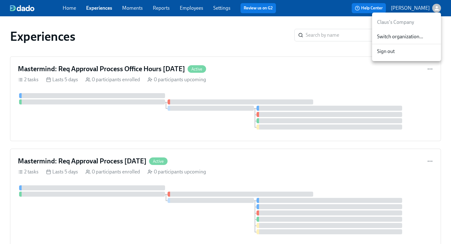
click at [261, 36] on div at bounding box center [225, 122] width 451 height 244
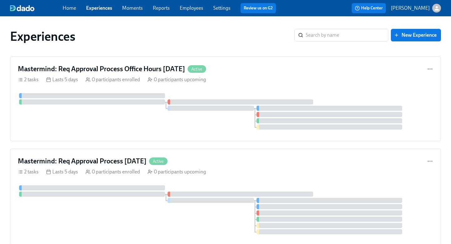
click at [437, 8] on icon "button" at bounding box center [437, 8] width 4 height 4
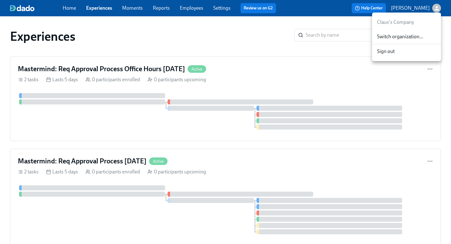
click at [429, 34] on span "Switch organization..." at bounding box center [406, 36] width 59 height 7
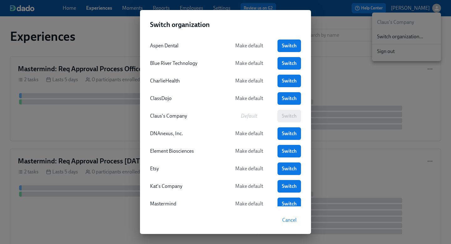
scroll to position [87, 0]
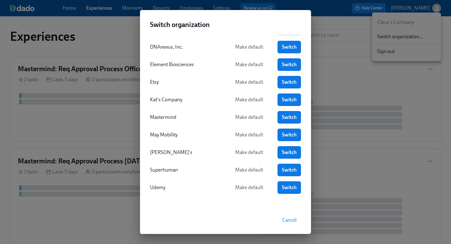
click at [351, 80] on div "Switch organization Aspen Dental Make default Switch Blue River Technology Make…" at bounding box center [225, 122] width 451 height 244
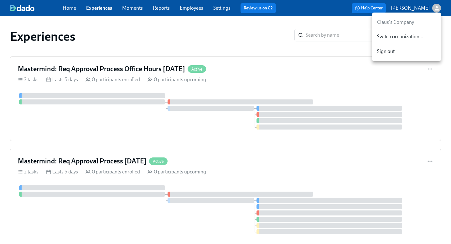
click at [247, 30] on div at bounding box center [225, 122] width 451 height 244
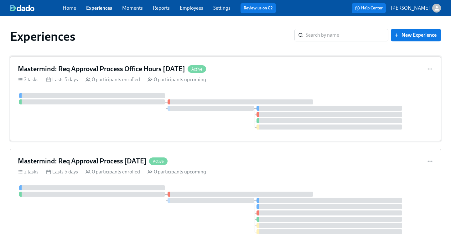
click at [185, 65] on h4 "Mastermind: Req Approval Process Office Hours 09/10/2025" at bounding box center [101, 68] width 167 height 9
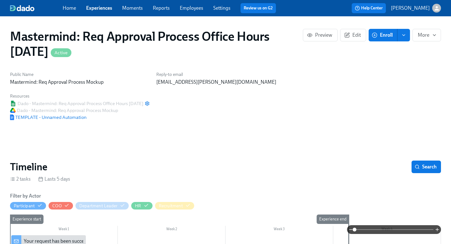
click at [404, 38] on button "enroll" at bounding box center [404, 35] width 13 height 13
click at [394, 64] on span "Enrollment form" at bounding box center [388, 63] width 36 height 7
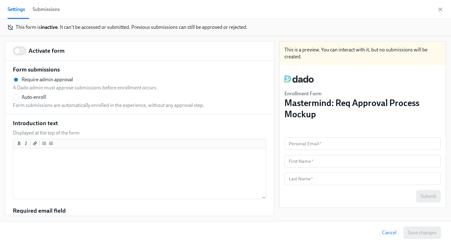
click at [26, 55] on input "Activate form" at bounding box center [17, 51] width 41 height 14
checkbox input "true"
radio input "false"
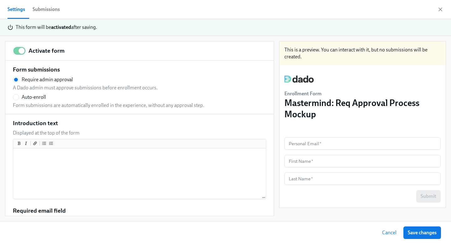
click at [17, 46] on input "Activate form" at bounding box center [21, 51] width 41 height 14
checkbox input "false"
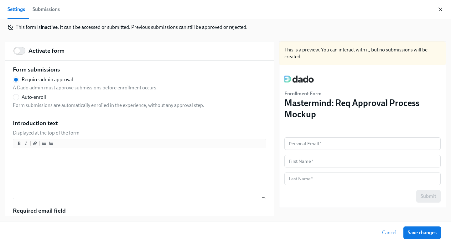
click at [438, 10] on icon "button" at bounding box center [441, 9] width 6 height 6
radio input "false"
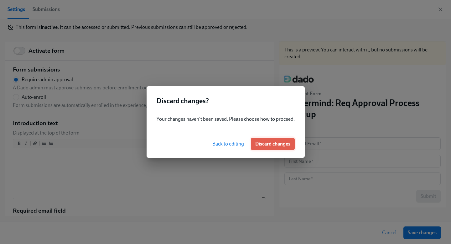
click at [288, 146] on span "Discard changes" at bounding box center [272, 144] width 35 height 6
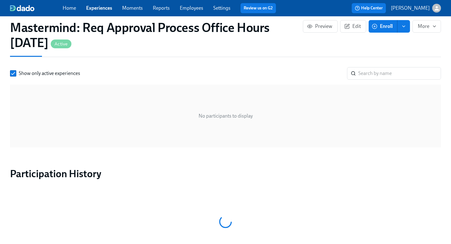
scroll to position [495, 0]
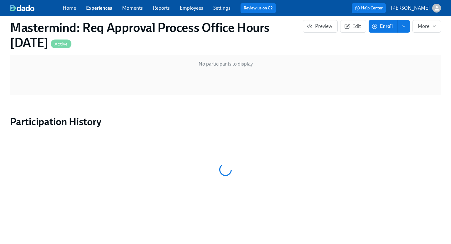
click at [102, 7] on link "Experiences" at bounding box center [99, 8] width 26 height 6
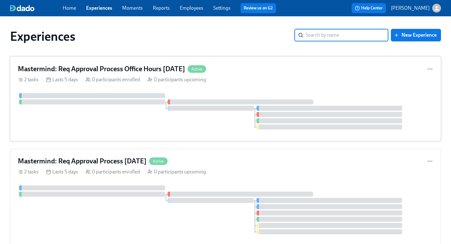
scroll to position [50, 0]
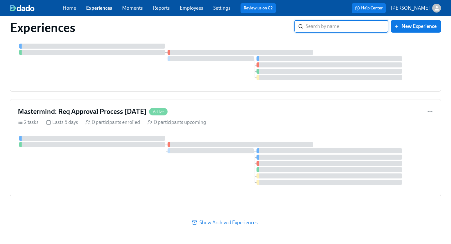
click at [219, 218] on button "Show Archived Experiences" at bounding box center [225, 222] width 431 height 13
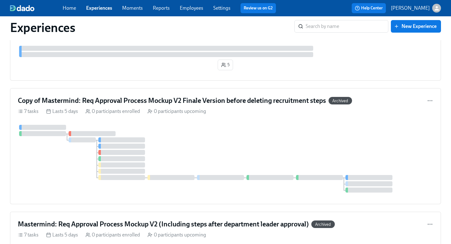
scroll to position [256, 0]
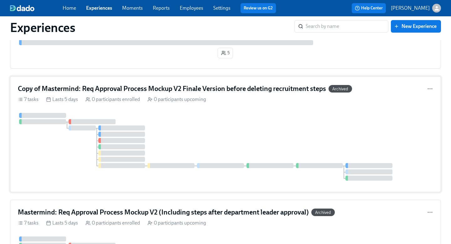
click at [231, 134] on div at bounding box center [226, 147] width 416 height 68
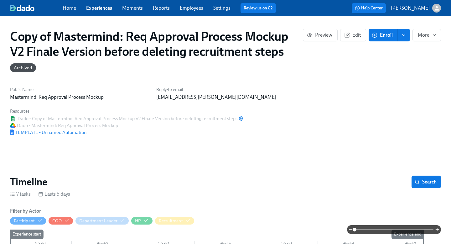
click at [399, 39] on button "enroll" at bounding box center [404, 35] width 13 height 13
click at [389, 65] on span "Enrollment form" at bounding box center [388, 63] width 36 height 7
click at [97, 10] on link "Experiences" at bounding box center [99, 8] width 26 height 6
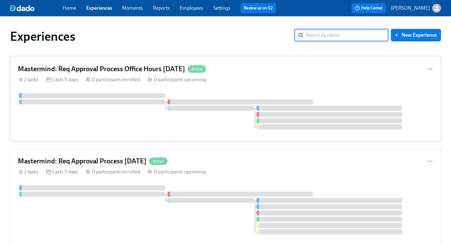
click at [259, 77] on div "2 tasks Lasts 5 days 0 participants enrolled 0 participants upcoming" at bounding box center [226, 79] width 416 height 7
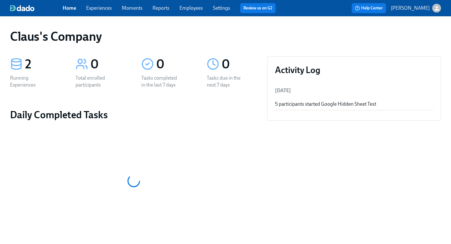
click at [97, 10] on link "Experiences" at bounding box center [99, 8] width 26 height 6
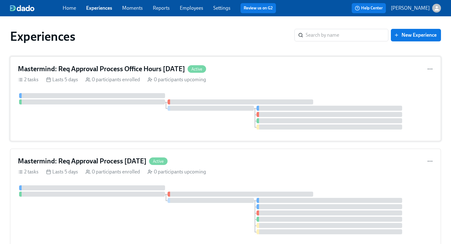
click at [127, 68] on h4 "Mastermind: Req Approval Process Office Hours [DATE]" at bounding box center [101, 68] width 167 height 9
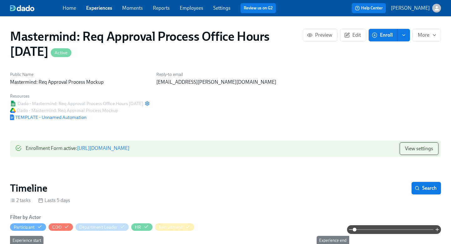
click at [413, 149] on span "View settings" at bounding box center [419, 148] width 28 height 6
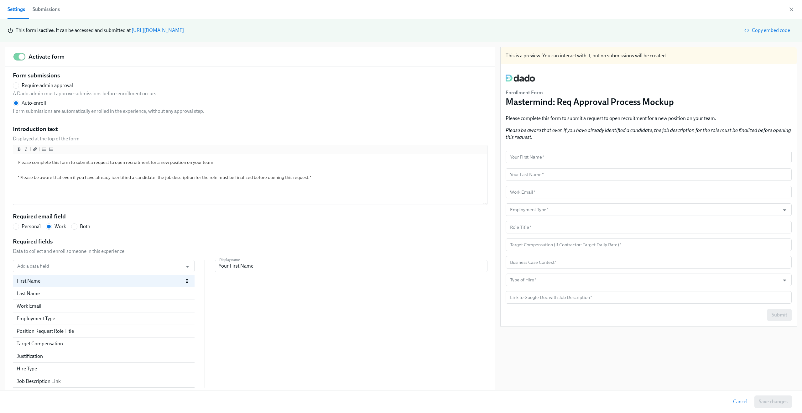
click at [274, 244] on div "Add a data field Add a data field First Name Last Name Work Email Employment Ty…" at bounding box center [250, 324] width 475 height 128
click at [102, 244] on div "Last Name" at bounding box center [100, 291] width 167 height 7
radio input "false"
type input "Your Last Name"
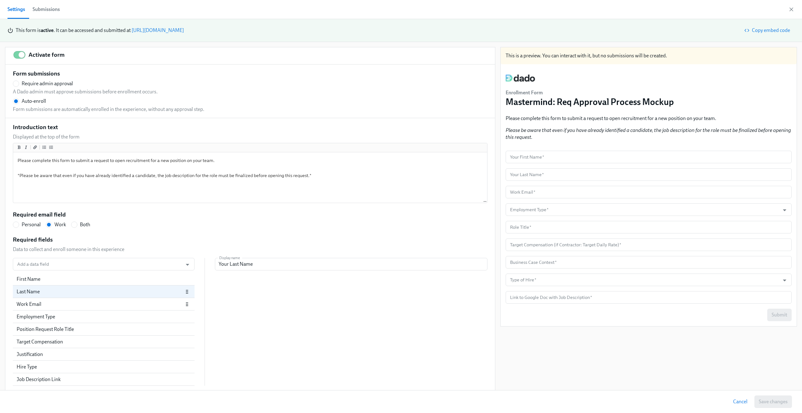
click at [93, 244] on div "Work Email" at bounding box center [100, 304] width 167 height 7
click at [90, 244] on div "Employment Type" at bounding box center [96, 316] width 159 height 7
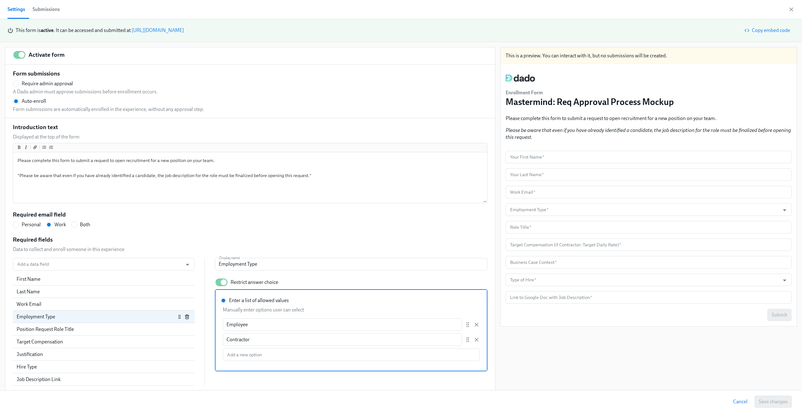
scroll to position [6, 0]
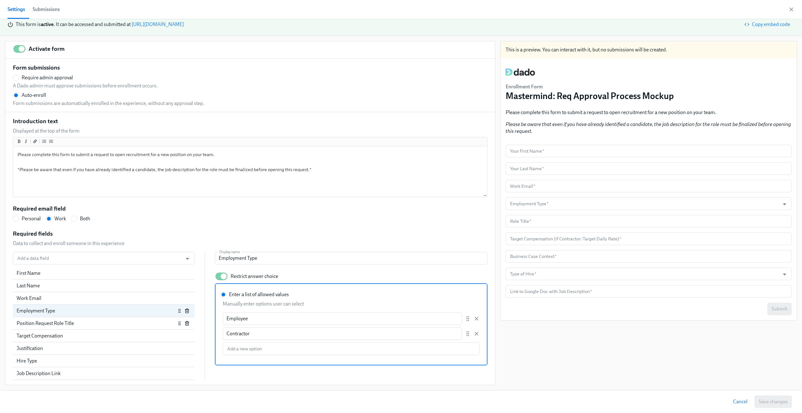
click at [114, 244] on div "Position Request Role Title" at bounding box center [96, 323] width 159 height 7
radio input "false"
type input "Role Title"
checkbox input "false"
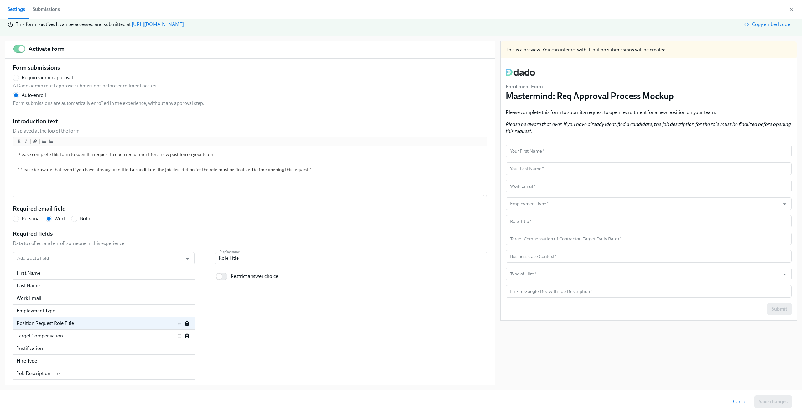
click at [111, 244] on div "Target Compensation" at bounding box center [96, 336] width 159 height 7
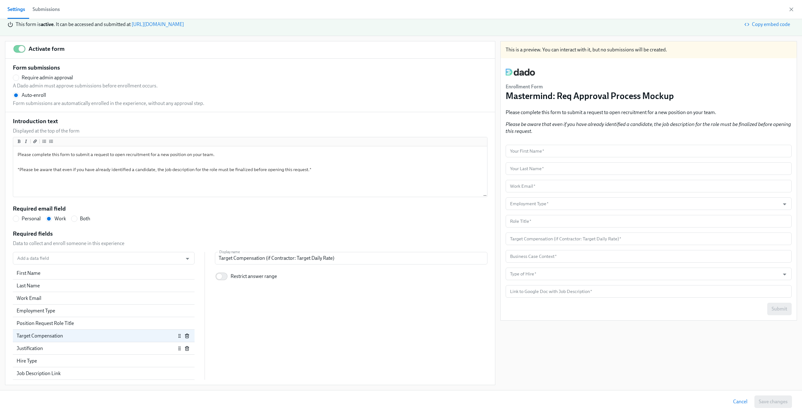
click at [100, 244] on div "Justification" at bounding box center [96, 348] width 159 height 7
click at [94, 244] on div "Hire Type" at bounding box center [96, 361] width 159 height 7
radio input "false"
type input "Type of Hire"
checkbox input "true"
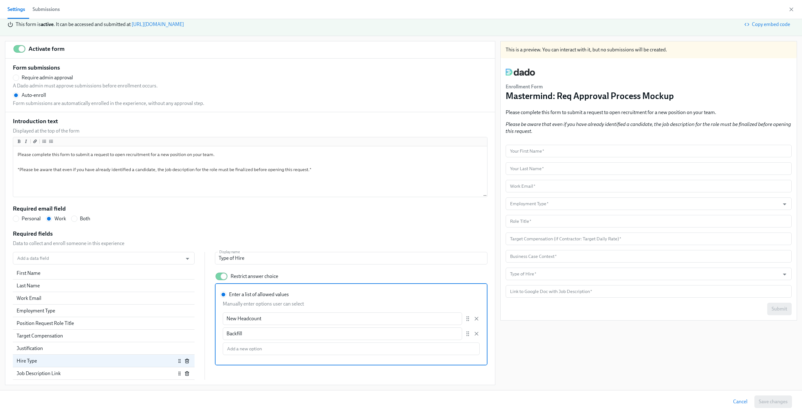
click at [92, 244] on div "Job Description Link" at bounding box center [96, 373] width 159 height 7
radio input "false"
type input "Link to Google Doc with Job Description"
checkbox input "false"
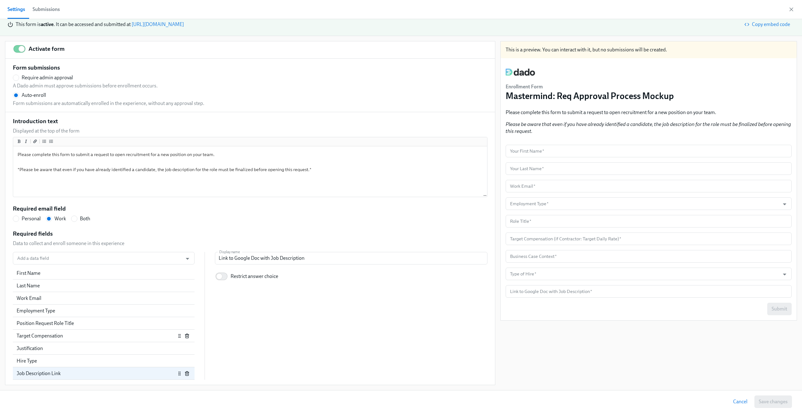
scroll to position [177, 0]
click at [265, 244] on div "Add a data field Add a data field First Name Last Name Work Email Employment Ty…" at bounding box center [250, 316] width 475 height 128
click at [311, 244] on div "Add a data field Add a data field First Name Last Name Work Email Employment Ty…" at bounding box center [250, 318] width 475 height 128
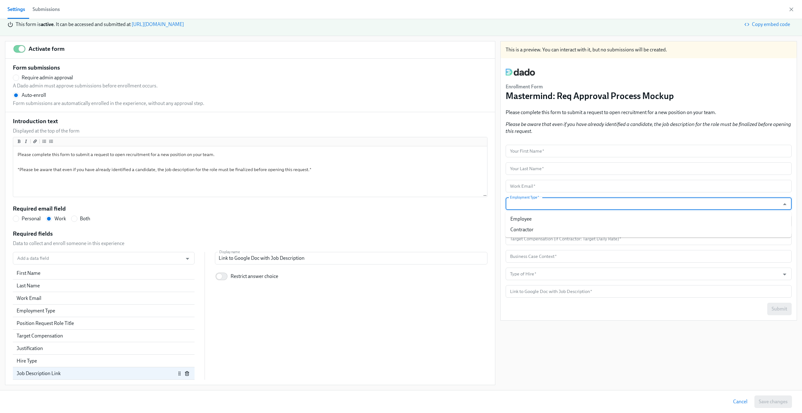
click at [451, 201] on input "Employment Type   *" at bounding box center [643, 203] width 268 height 13
click at [451, 218] on input "text" at bounding box center [649, 221] width 286 height 13
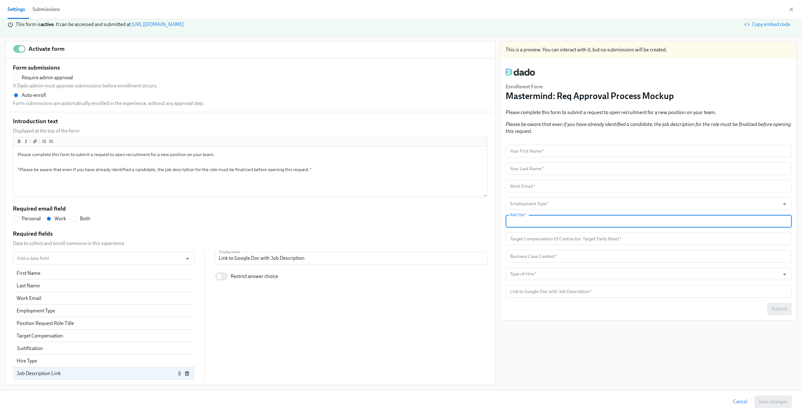
click at [451, 218] on input "text" at bounding box center [649, 221] width 286 height 13
click at [305, 244] on div "Add a data field Add a data field First Name Last Name Work Email Employment Ty…" at bounding box center [250, 316] width 475 height 128
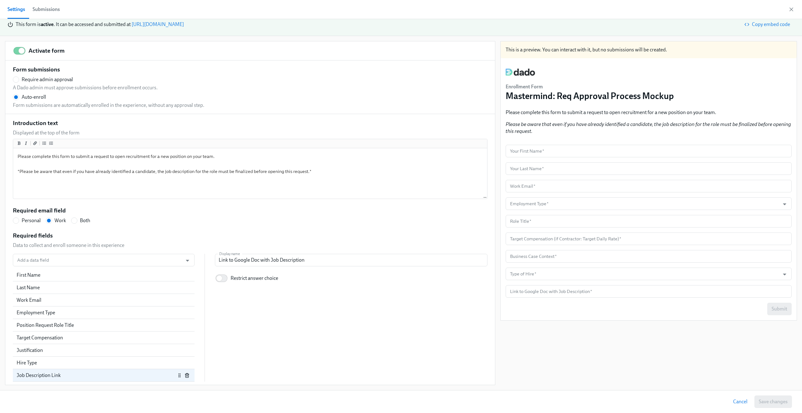
radio input "false"
click at [110, 244] on input "Add a data field" at bounding box center [98, 258] width 164 height 13
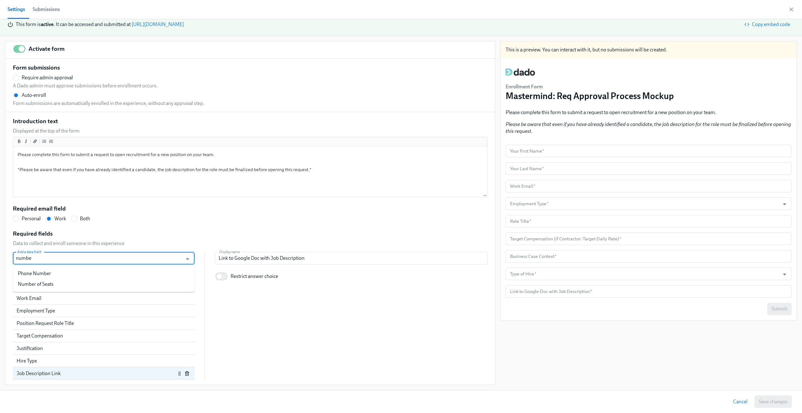
type input "number"
click at [105, 244] on li "Number of Seats" at bounding box center [104, 284] width 182 height 11
radio input "false"
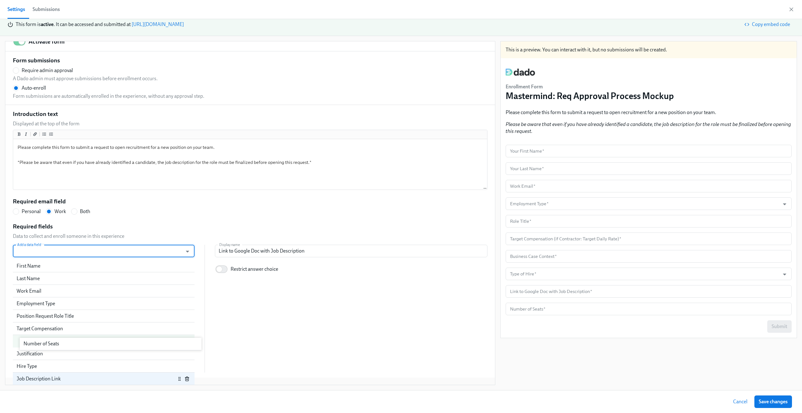
scroll to position [9, 0]
drag, startPoint x: 81, startPoint y: 375, endPoint x: 82, endPoint y: 328, distance: 46.7
click at [82, 244] on div "First Name Last Name Work Email Employment Type Position Request Role Title Tar…" at bounding box center [104, 316] width 182 height 113
drag, startPoint x: 89, startPoint y: 331, endPoint x: 89, endPoint y: 345, distance: 14.1
click at [89, 244] on div "First Name Last Name Work Email Employment Type Position Request Role Title Num…" at bounding box center [104, 316] width 182 height 113
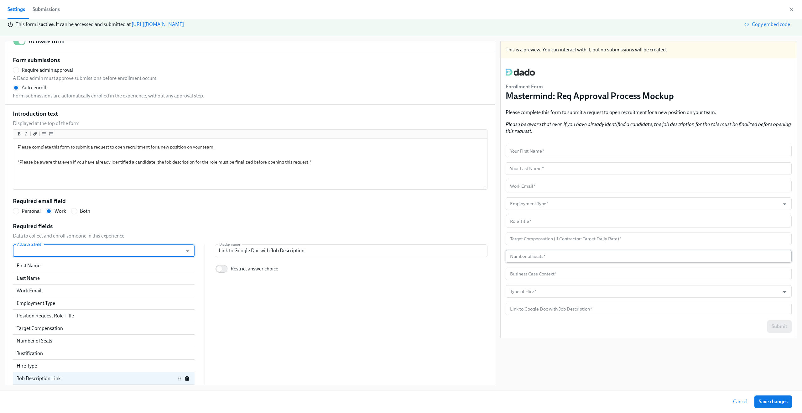
click at [451, 244] on input "number" at bounding box center [649, 256] width 286 height 13
click at [440, 244] on div "Add a data field Add a data field First Name Last Name Work Email Employment Ty…" at bounding box center [250, 314] width 475 height 140
click at [96, 244] on div "Number of Seats" at bounding box center [96, 341] width 159 height 7
radio input "false"
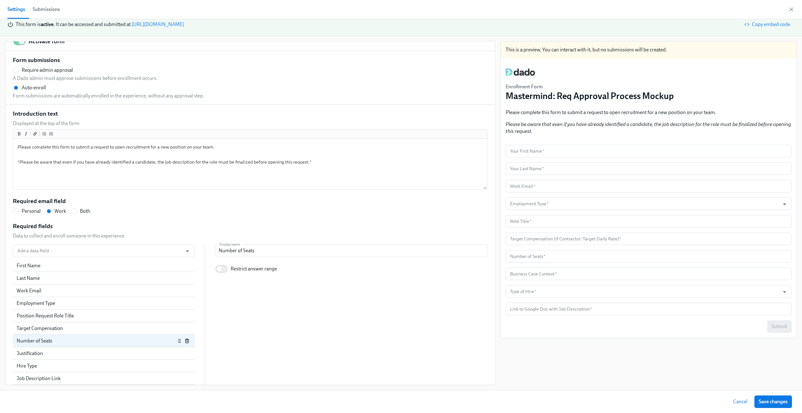
click at [250, 244] on p "Restrict answer range" at bounding box center [254, 268] width 46 height 7
click at [240, 244] on input "Restrict answer range" at bounding box center [219, 269] width 41 height 14
checkbox input "true"
radio input "false"
click at [250, 244] on p "Restrict answer range" at bounding box center [254, 268] width 46 height 7
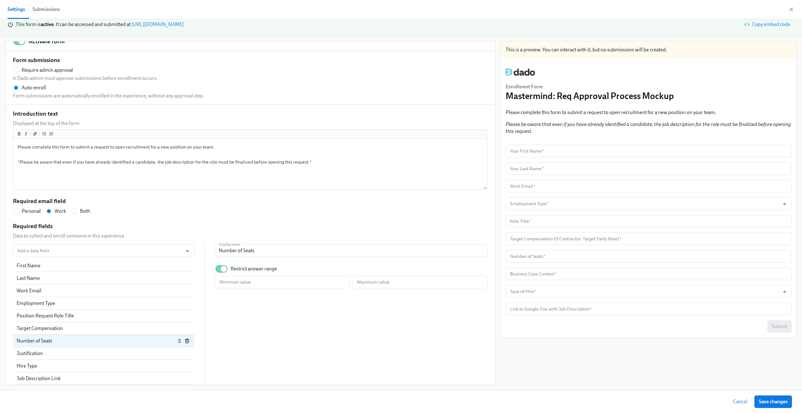
click at [244, 244] on input "Restrict answer range" at bounding box center [223, 269] width 41 height 14
checkbox input "false"
radio input "false"
click at [284, 244] on div "Add a data field Add a data field First Name Last Name Work Email Employment Ty…" at bounding box center [250, 314] width 475 height 140
click at [451, 244] on input "number" at bounding box center [649, 256] width 286 height 13
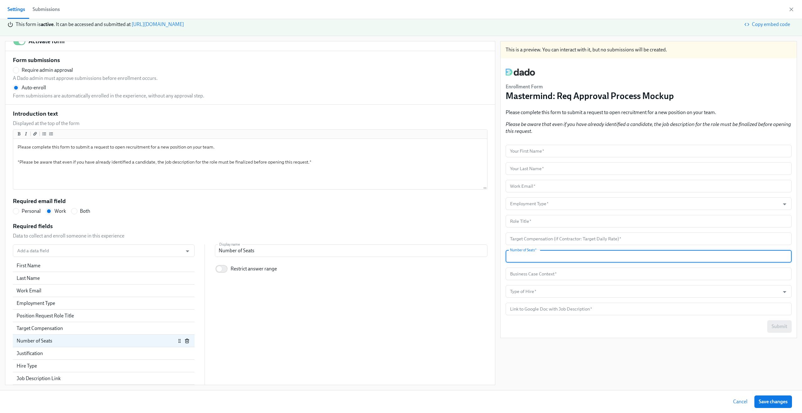
type input "4"
click at [441, 244] on div "Add a data field Add a data field First Name Last Name Work Email Employment Ty…" at bounding box center [250, 314] width 475 height 140
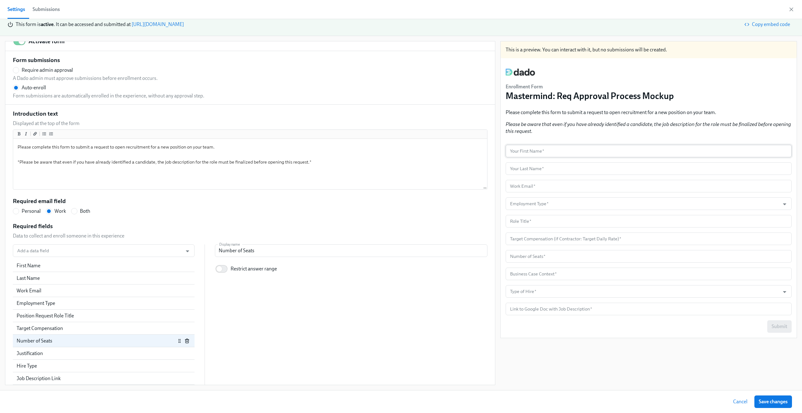
scroll to position [282, 0]
click at [451, 244] on div "This is a preview. You can interact with it, but no submissions will be created…" at bounding box center [649, 213] width 297 height 344
click at [451, 244] on input "text" at bounding box center [649, 274] width 286 height 13
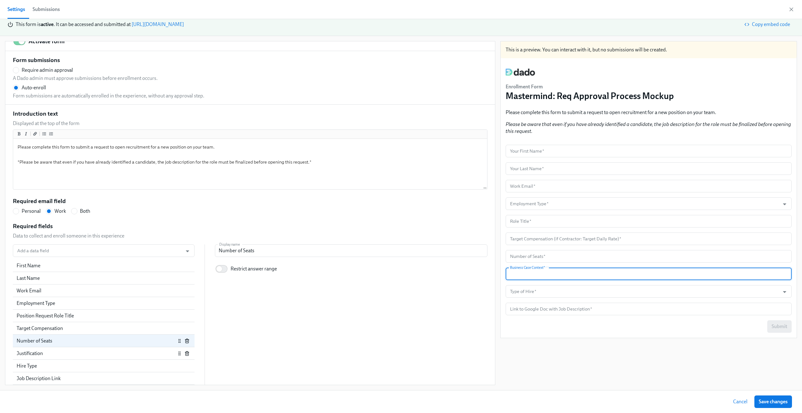
scroll to position [14, 0]
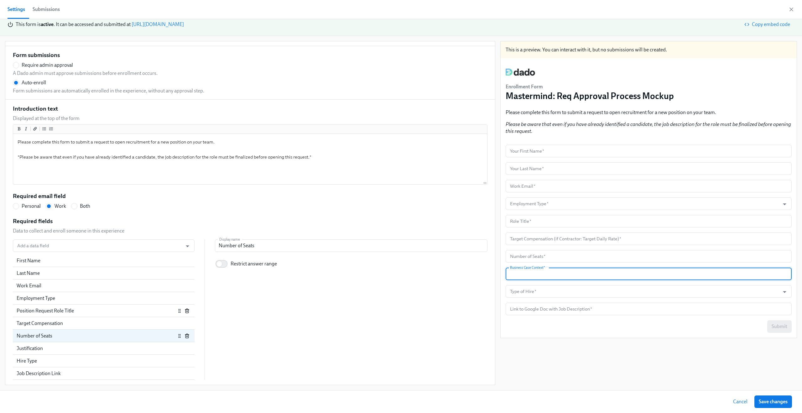
click at [70, 244] on div "Position Request Role Title" at bounding box center [104, 311] width 182 height 13
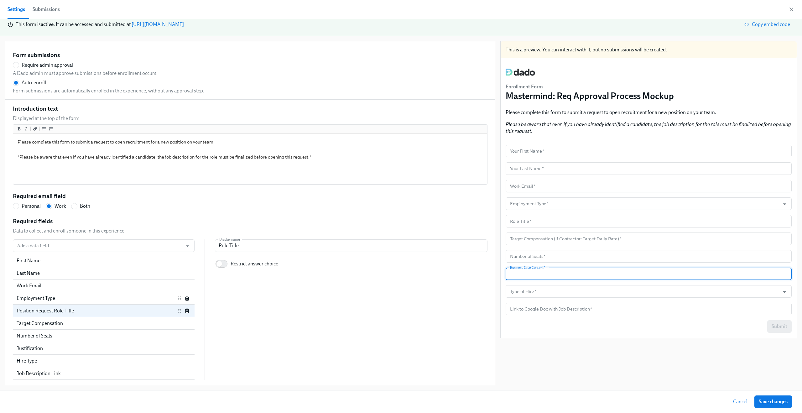
click at [67, 244] on div "Employment Type" at bounding box center [104, 298] width 182 height 13
radio input "false"
type input "Employment Type"
checkbox input "true"
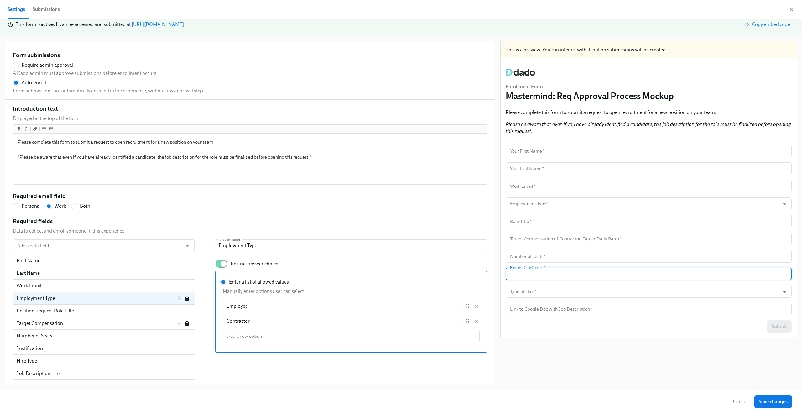
click at [61, 244] on div "Target Compensation" at bounding box center [104, 323] width 182 height 13
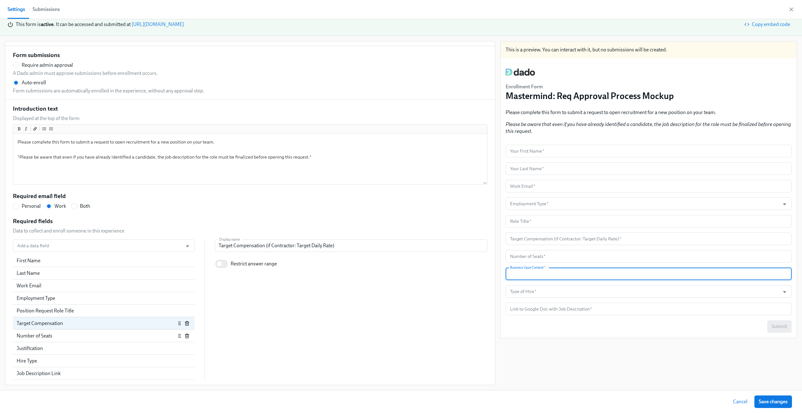
click at [55, 244] on div "Number of Seats" at bounding box center [96, 336] width 159 height 7
radio input "false"
type input "Number of Seats"
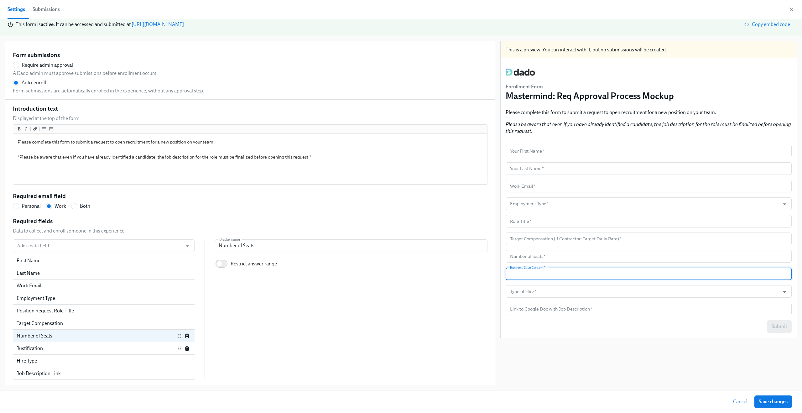
click at [50, 244] on div "Justification" at bounding box center [96, 348] width 159 height 7
click at [30, 244] on div "Justification" at bounding box center [96, 348] width 159 height 7
click at [307, 244] on input "Business Case Context" at bounding box center [351, 245] width 273 height 13
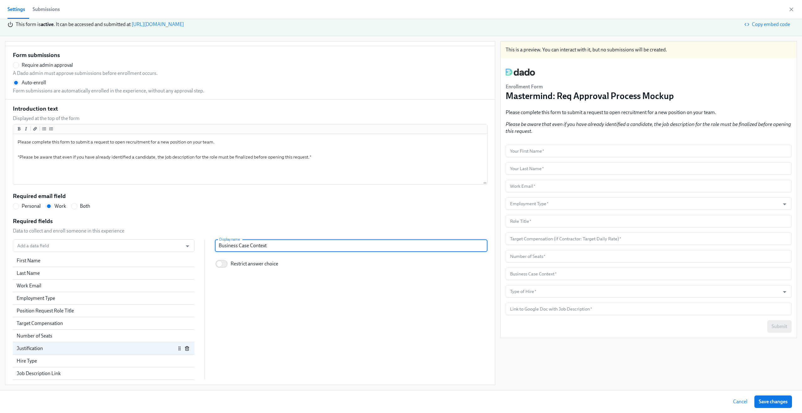
radio input "false"
type input "Business Case Context"
radio input "false"
type input "Business Case Context ("
radio input "false"
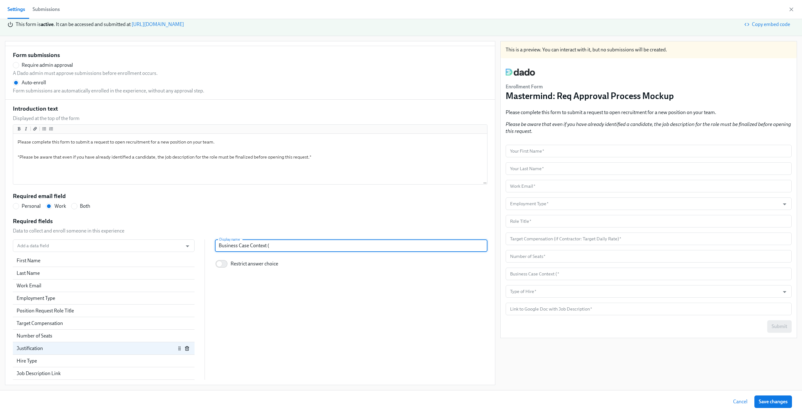
type input "Business Case Context (e"
radio input "false"
type input "Business Case Context (e."
radio input "false"
type input "Business Case Context (e.g"
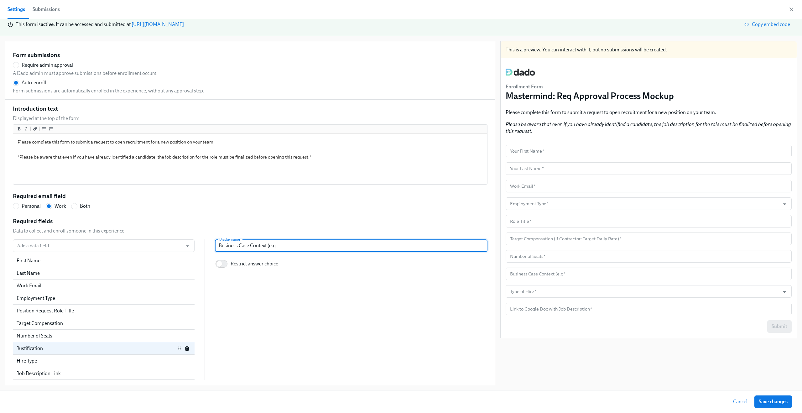
radio input "false"
type input "Business Case Context (e.g."
radio input "false"
type input "Business Case Context (e.g."
radio input "false"
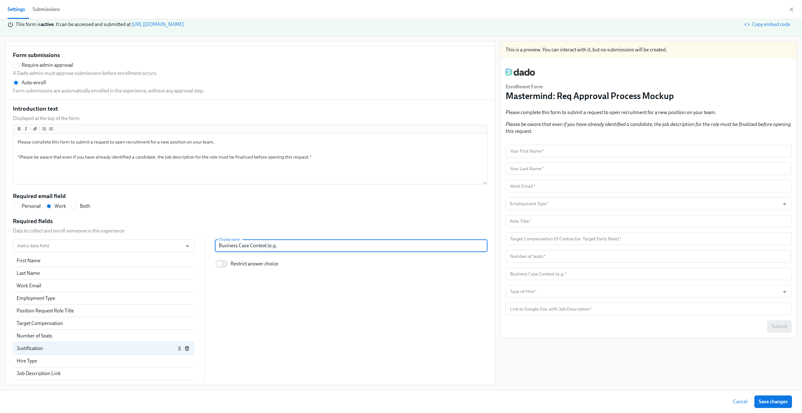
type input "Business Case Context (e.g. p"
radio input "false"
type input "Business Case Context (e.g. pro"
radio input "false"
type input "Business Case Context (e.g. proe"
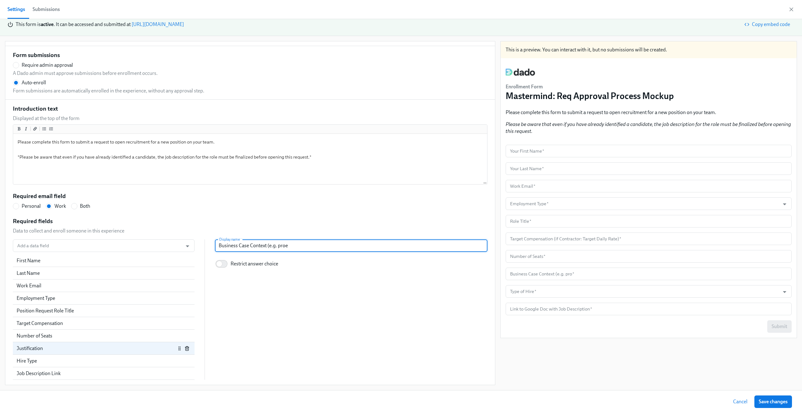
radio input "false"
type input "Business Case Context (e.g. pro"
radio input "false"
type input "Business Case Context (e.g. proj"
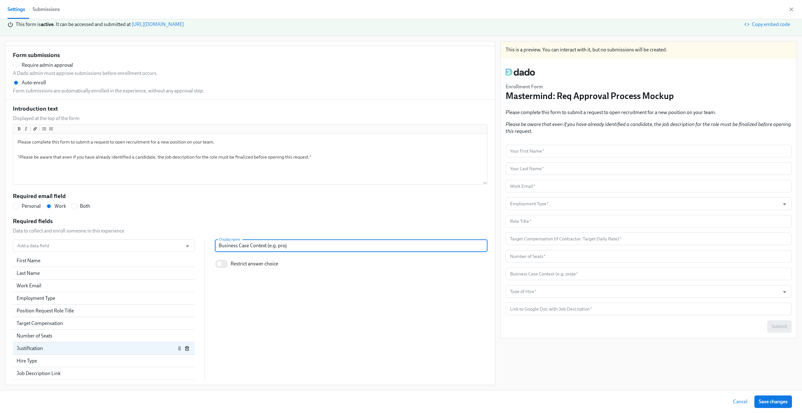
radio input "false"
type input "Business Case Context (e.g. proje"
radio input "false"
type input "Business Case Context (e.g. projec"
radio input "false"
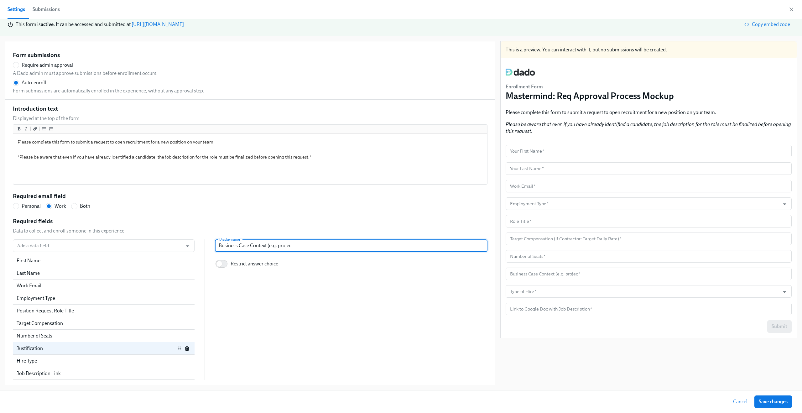
type input "Business Case Context (e.g. project"
radio input "false"
type input "Business Case Context (e.g. project"
radio input "false"
type input "Business Case Context (e.g. project i"
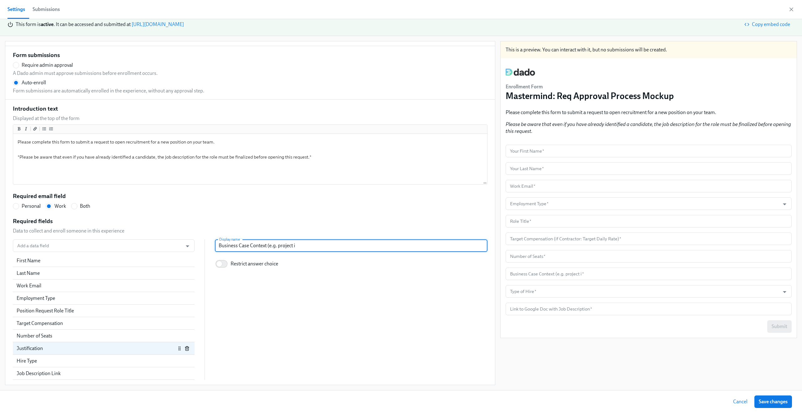
radio input "false"
type input "Business Case Context (e.g. project ie"
radio input "false"
type input "Business Case Context (e.g. project i"
radio input "false"
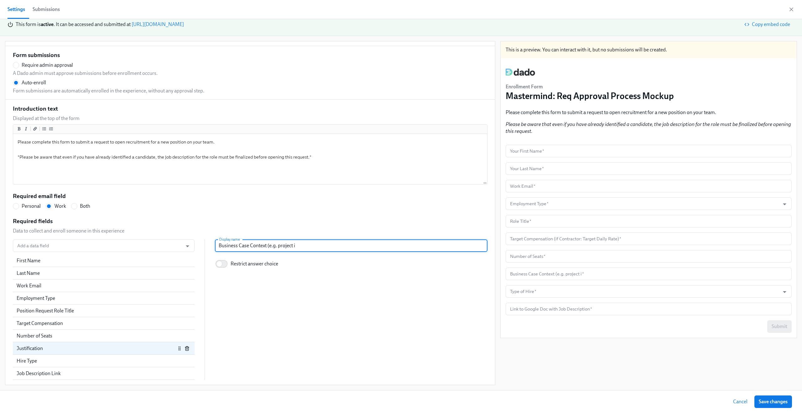
type input "Business Case Context (e.g. project"
radio input "false"
type input "Business Case Context (e.g. project ti"
radio input "false"
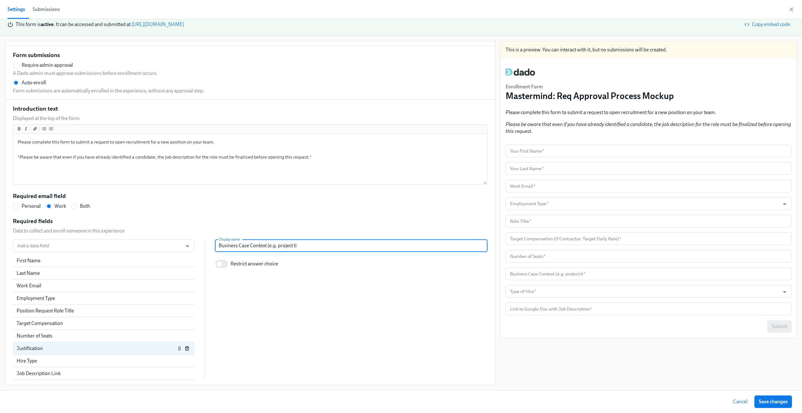
type input "Business Case Context (e.g. project tie"
radio input "false"
type input "Business Case Context (e.g. project tie-"
radio input "false"
type input "Business Case Context (e.g. project tie-i"
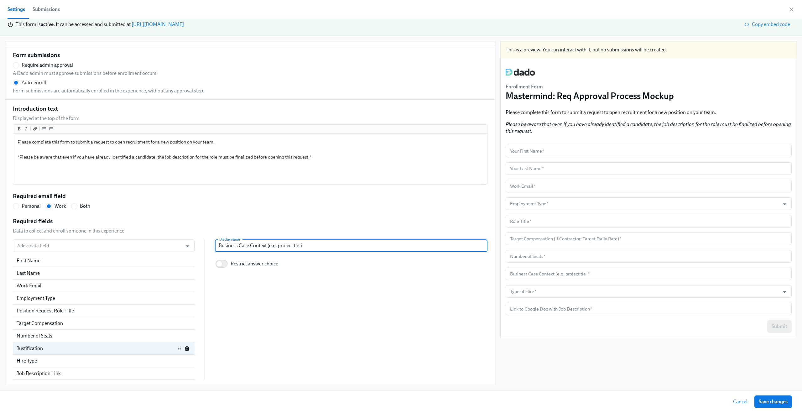
radio input "false"
type input "Business Case Context (e.g. project tie-in"
radio input "false"
type input "Business Case Context (e.g. project tie-in,"
radio input "false"
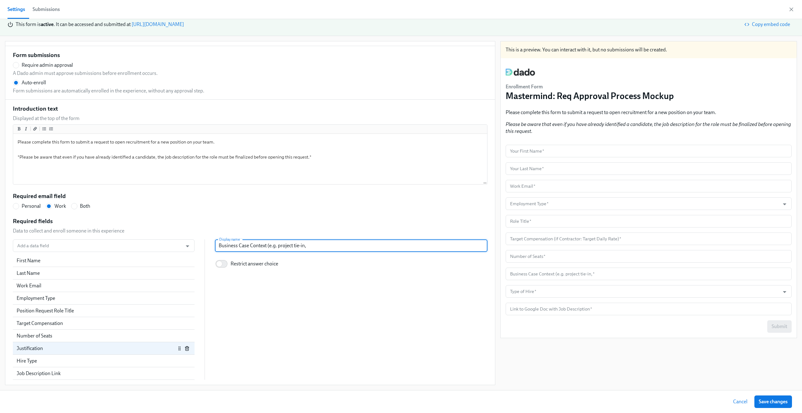
type input "Business Case Context (e.g. project tie-in,"
radio input "false"
type input "Business Case Context (e.g. project tie-in, s"
radio input "false"
type input "Business Case Context (e.g. project tie-in, st"
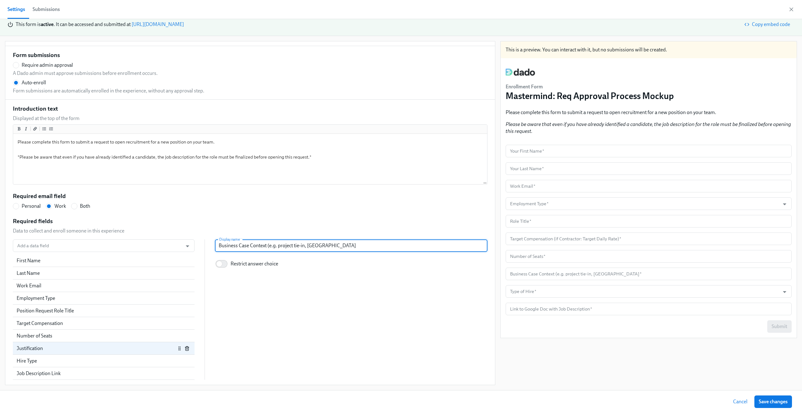
radio input "false"
type input "Business Case Context (e.g. project tie-in, str"
radio input "false"
type input "Business Case Context (e.g. project tie-in, stre"
radio input "false"
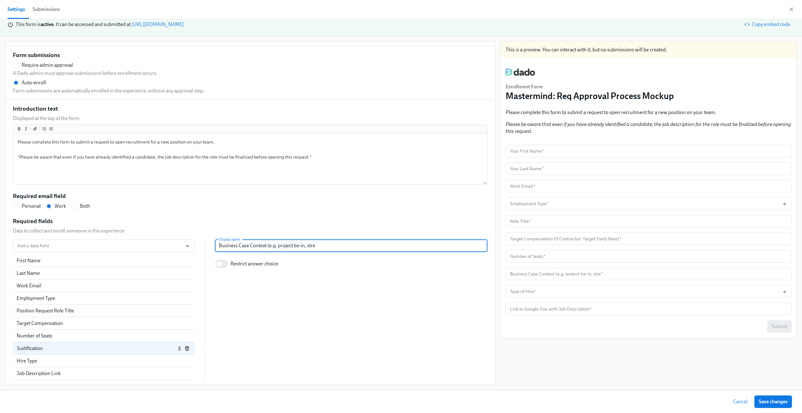
type input "Business Case Context (e.g. project tie-in, stret"
radio input "false"
type input "Business Case Context (e.g. project tie-in, stre"
radio input "false"
type input "Business Case Context (e.g. project tie-in, str"
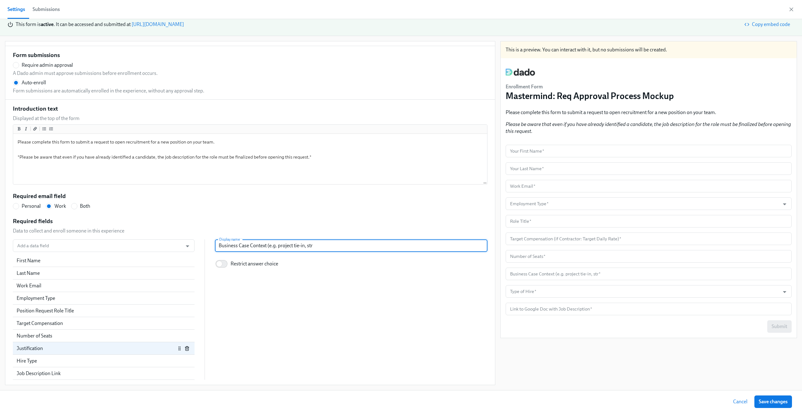
radio input "false"
type input "Business Case Context (e.g. project tie-in, st"
radio input "false"
type input "Business Case Context (e.g. project tie-in, sta"
radio input "false"
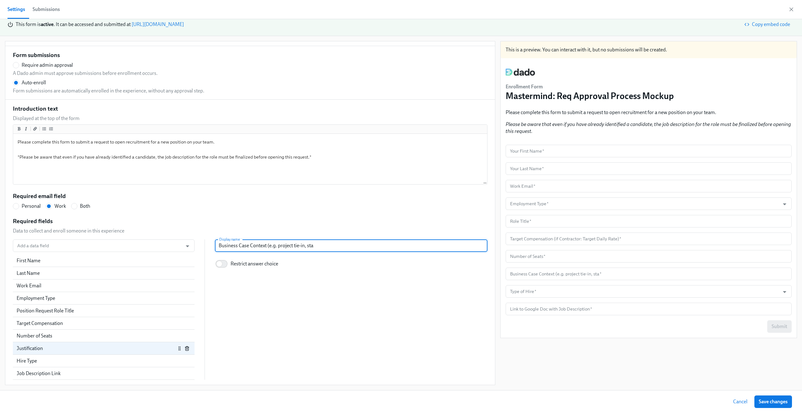
type input "Business Case Context (e.g. project tie-in, st"
radio input "false"
type input "Business Case Context (e.g. project tie-in, str"
radio input "false"
type input "Business Case Context (e.g. project tie-in, stra"
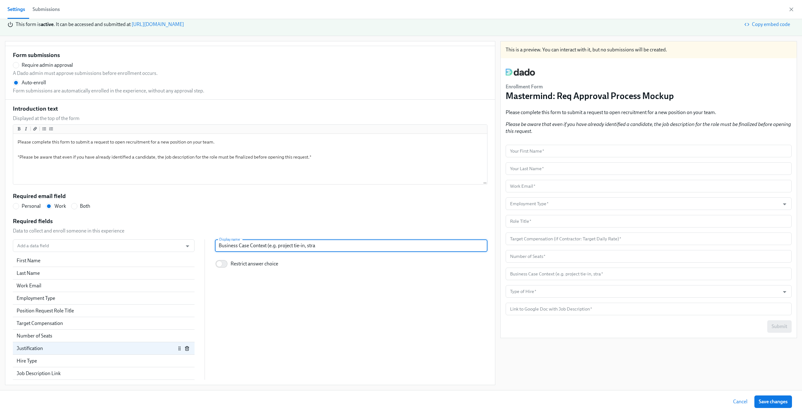
radio input "false"
type input "Business Case Context (e.g. project tie-in, strat"
radio input "false"
type input "Business Case Context (e.g. project tie-in, strate"
radio input "false"
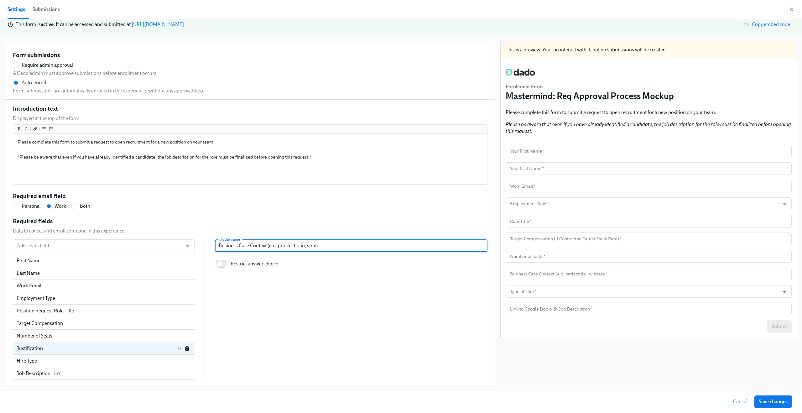
type input "Business Case Context (e.g. project tie-in, strateg"
radio input "false"
type input "Business Case Context (e.g. project tie-in, strategi"
radio input "false"
type input "Business Case Context (e.g. project tie-in, strategic"
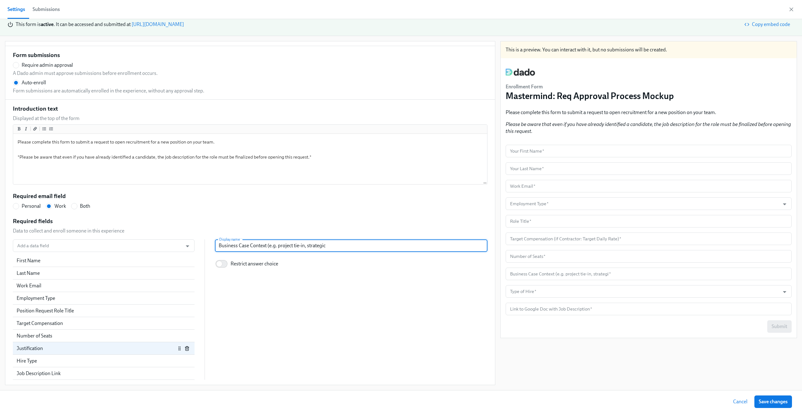
radio input "false"
type input "Business Case Context (e.g. project tie-in, strategic"
radio input "false"
type input "Business Case Context (e.g. project tie-in, strategic n"
radio input "false"
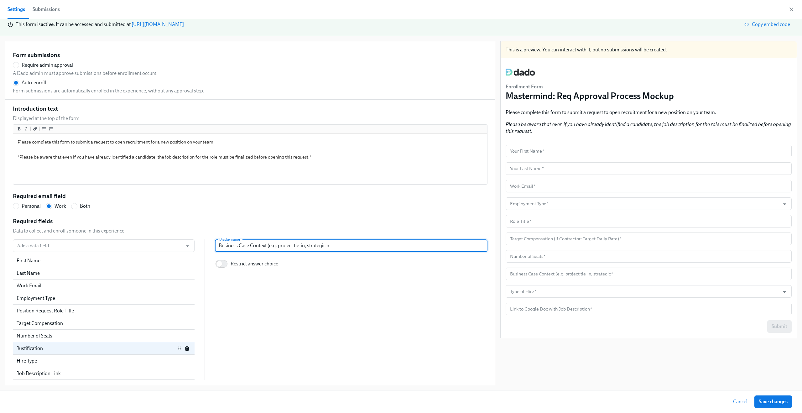
type input "Business Case Context (e.g. project tie-in, strategic ne"
radio input "false"
type input "Business Case Context (e.g. project tie-in, strategic nee"
radio input "false"
type input "Business Case Context (e.g. project tie-in, strategic need"
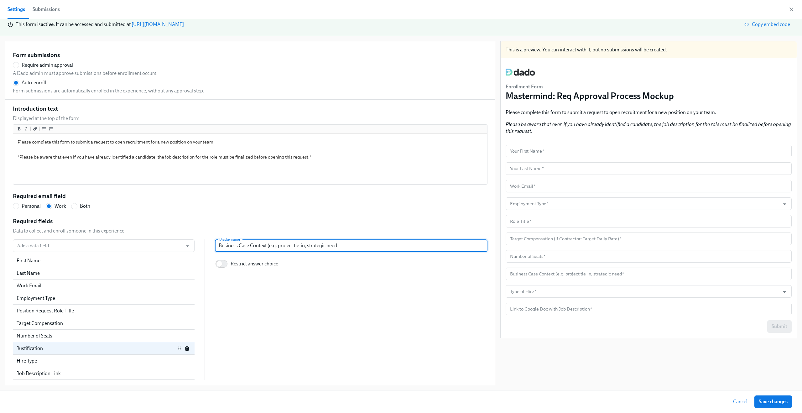
radio input "false"
type input "Business Case Context (e.g. project tie-in, strategic need)"
click at [451, 244] on div "This is a preview. You can interact with it, but no submissions will be created…" at bounding box center [649, 213] width 297 height 344
click at [451, 244] on button "Save changes" at bounding box center [774, 402] width 38 height 13
radio input "false"
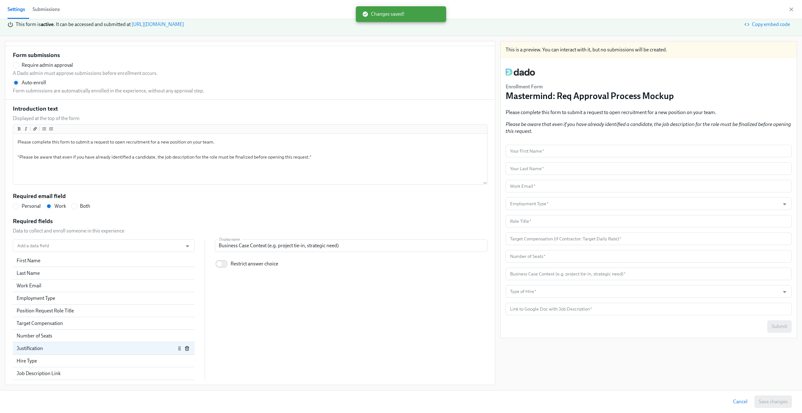
click at [250, 195] on div "Required email field Personal Work Both" at bounding box center [250, 201] width 475 height 18
click at [289, 244] on div "Add a data field Add a data field First Name Last Name Work Email Employment Ty…" at bounding box center [250, 309] width 475 height 140
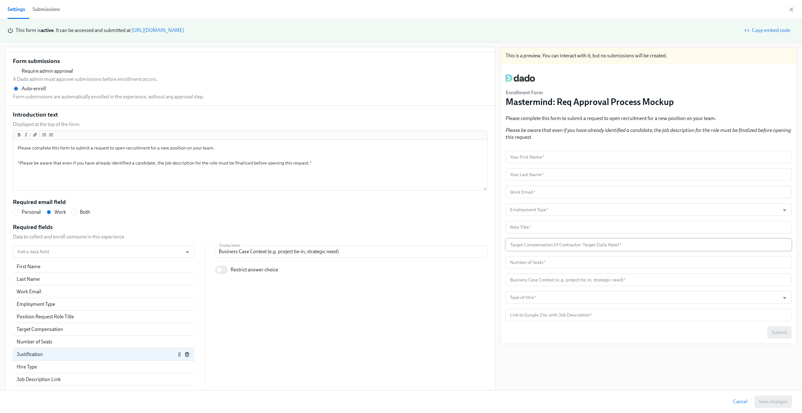
type input "-1"
click at [451, 244] on input "-1" at bounding box center [649, 245] width 286 height 13
type input "0"
click at [451, 242] on input "0" at bounding box center [649, 245] width 286 height 13
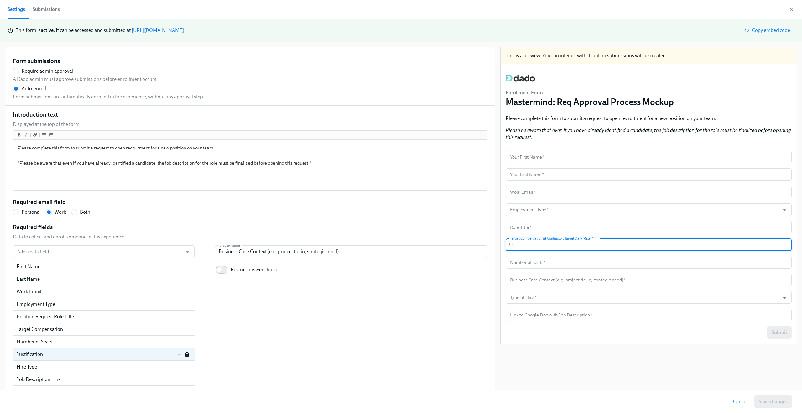
click at [451, 244] on div "This is a preview. You can interact with it, but no submissions will be created…" at bounding box center [649, 219] width 297 height 344
click at [451, 244] on input "0" at bounding box center [649, 245] width 286 height 13
click at [451, 244] on div "This is a preview. You can interact with it, but no submissions will be created…" at bounding box center [649, 219] width 297 height 344
click at [451, 244] on span "Cancel" at bounding box center [740, 402] width 14 height 6
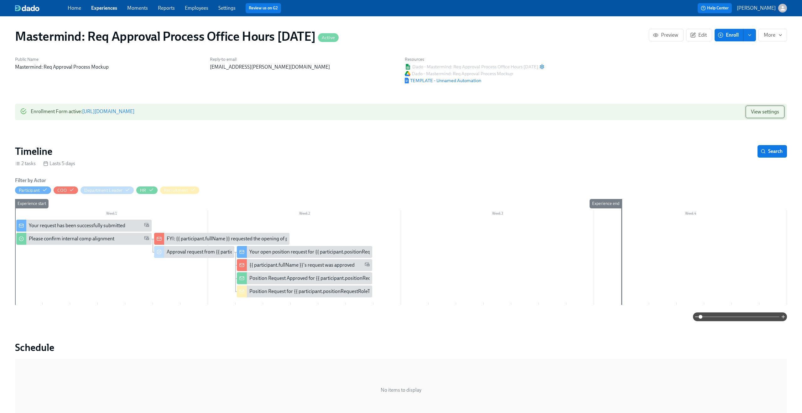
click at [451, 113] on span "View settings" at bounding box center [765, 112] width 28 height 6
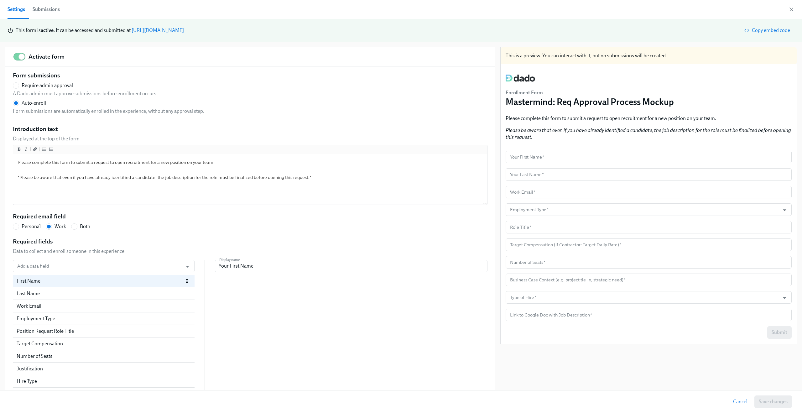
click at [451, 244] on div "This is a preview. You can interact with it, but no submissions will be created…" at bounding box center [649, 219] width 297 height 344
click at [451, 244] on span "Cancel" at bounding box center [740, 402] width 14 height 6
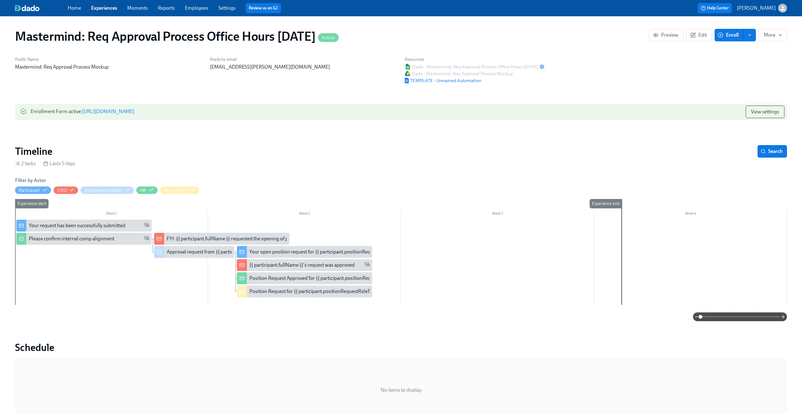
click at [103, 226] on div "Your request has been successfully submitted" at bounding box center [77, 225] width 97 height 7
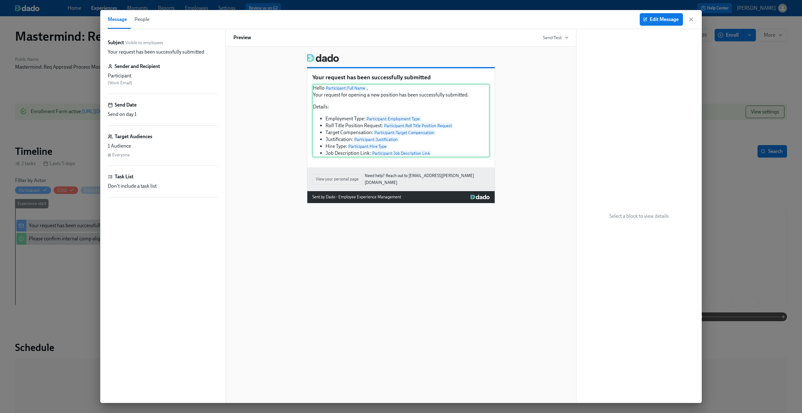
click at [443, 144] on div "Hello Participant : Full Name , Your request for opening a new position has bee…" at bounding box center [400, 120] width 177 height 73
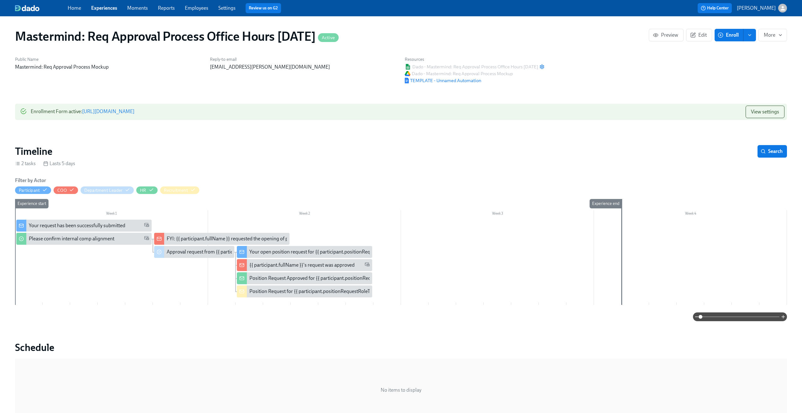
drag, startPoint x: 256, startPoint y: 111, endPoint x: 184, endPoint y: 1, distance: 131.9
click at [0, 0] on div "Home Experiences Moments Reports Employees Settings Review us on G2 Help Center…" at bounding box center [401, 366] width 802 height 733
click at [81, 225] on div "Your request has been successfully submitted" at bounding box center [77, 225] width 97 height 7
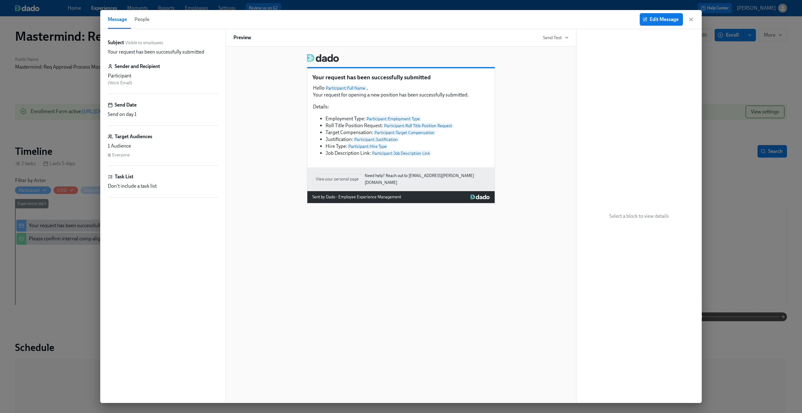
click at [259, 71] on div "Your request has been successfully submitted Hello Participant : Full Name , Yo…" at bounding box center [400, 126] width 335 height 155
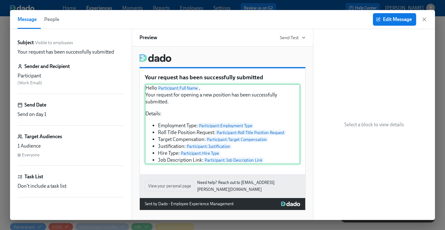
click at [169, 133] on div "Hello Participant : Full Name , Your request for opening a new position has bee…" at bounding box center [222, 124] width 155 height 80
click at [168, 138] on div "Hello Participant : Full Name , Your request for opening a new position has bee…" at bounding box center [222, 124] width 155 height 80
click at [413, 18] on button "Edit Message" at bounding box center [394, 19] width 43 height 13
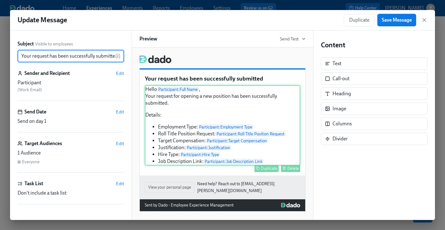
scroll to position [0, 2]
click at [195, 142] on div "Hello Participant : Full Name , Your request for opening a new position has bee…" at bounding box center [222, 125] width 155 height 80
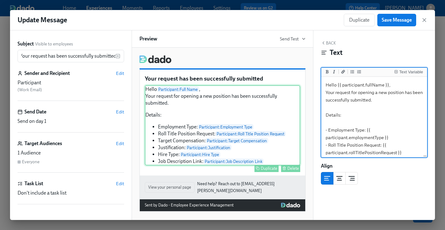
scroll to position [0, 0]
click at [185, 134] on div "Hello Participant : Full Name , Your request for opening a new position has bee…" at bounding box center [222, 125] width 155 height 80
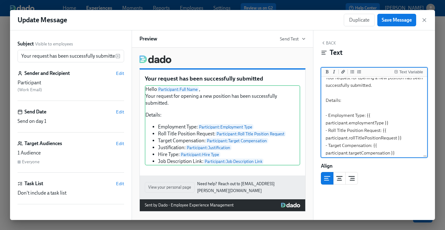
scroll to position [16, 0]
click at [336, 130] on textarea "Hello {{ participant.fullName }}, Your request for opening a new position has b…" at bounding box center [373, 125] width 103 height 127
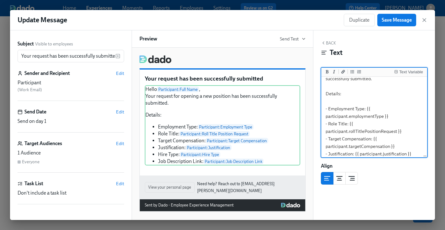
scroll to position [48, 0]
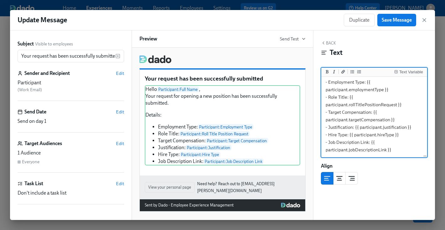
click at [399, 119] on textarea "Hello {{ participant.fullName }}, Your request for opening a new position has b…" at bounding box center [373, 93] width 103 height 127
click at [329, 127] on textarea "Hello {{ participant.fullName }}, Your request for opening a new position has b…" at bounding box center [373, 93] width 103 height 127
click at [401, 120] on textarea "Hello {{ participant.fullName }}, Your request for opening a new position has b…" at bounding box center [373, 93] width 103 height 127
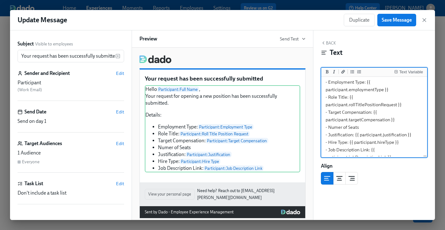
type textarea "Hello {{ participant.fullName }}, Your request for opening a new position has b…"
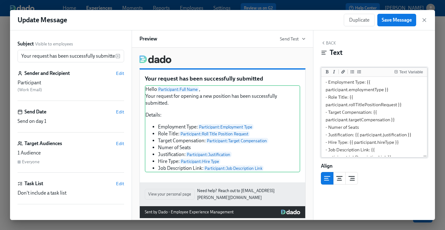
click at [400, 76] on li "Text Variable" at bounding box center [409, 72] width 32 height 7
click at [402, 73] on div "Text Variable" at bounding box center [411, 72] width 24 height 4
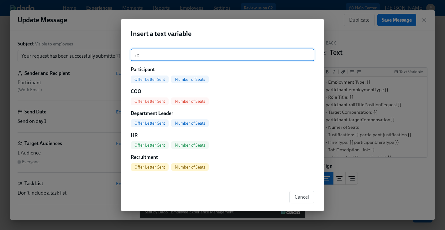
type input "se"
click at [184, 79] on span "Number of Seats" at bounding box center [190, 79] width 38 height 5
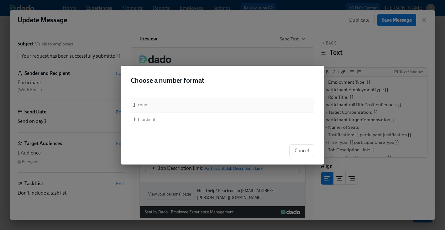
click at [219, 111] on div "1 count" at bounding box center [223, 105] width 184 height 15
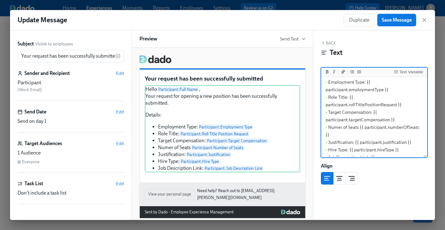
click at [340, 141] on textarea "Hello {{ participant.fullName }}, Your request for opening a new position has b…" at bounding box center [373, 101] width 103 height 142
click at [384, 148] on textarea "Hello {{ participant.fullName }}, Your request for opening a new position has b…" at bounding box center [373, 104] width 103 height 149
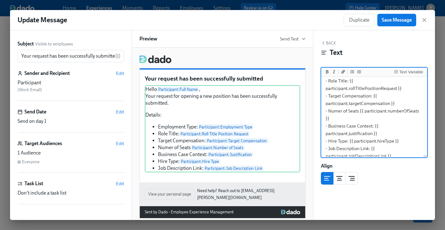
scroll to position [71, 0]
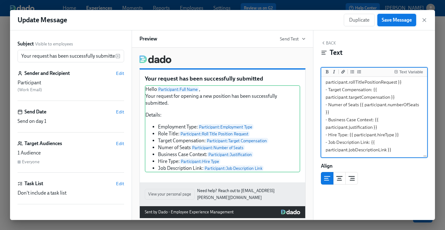
type textarea "Hello {{ participant.fullName }}, Your request for opening a new position has b…"
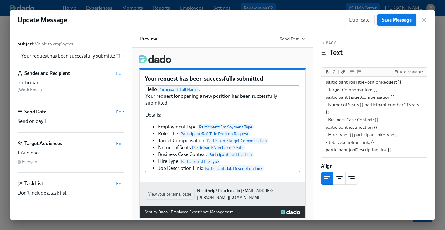
click at [388, 18] on span "Save Message" at bounding box center [397, 20] width 30 height 6
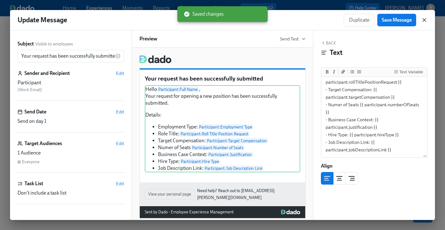
click at [426, 20] on icon "button" at bounding box center [424, 20] width 6 height 6
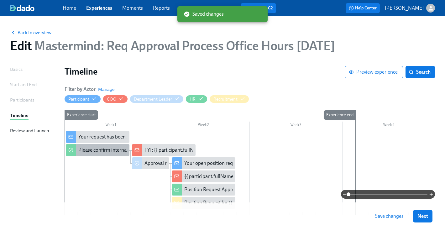
click at [110, 148] on div "Please confirm internal comp alignment" at bounding box center [121, 150] width 86 height 7
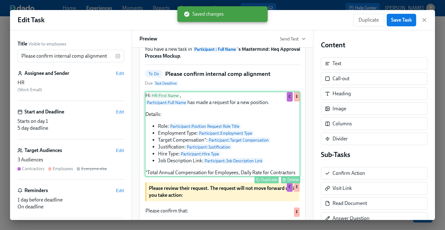
scroll to position [43, 0]
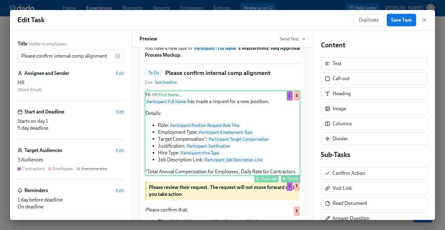
click at [246, 151] on div "Hi HR : First Name , Participant : Full Name has made a request for a new posit…" at bounding box center [222, 133] width 155 height 85
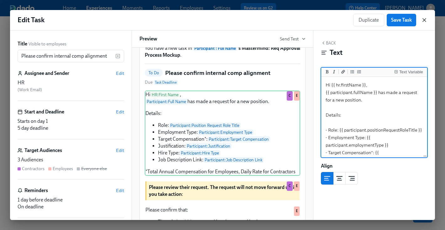
click at [424, 20] on icon "button" at bounding box center [424, 19] width 3 height 3
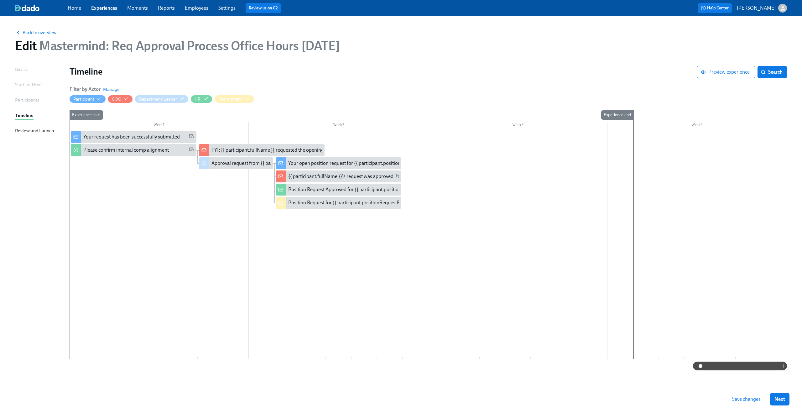
click at [451, 244] on span at bounding box center [740, 366] width 79 height 9
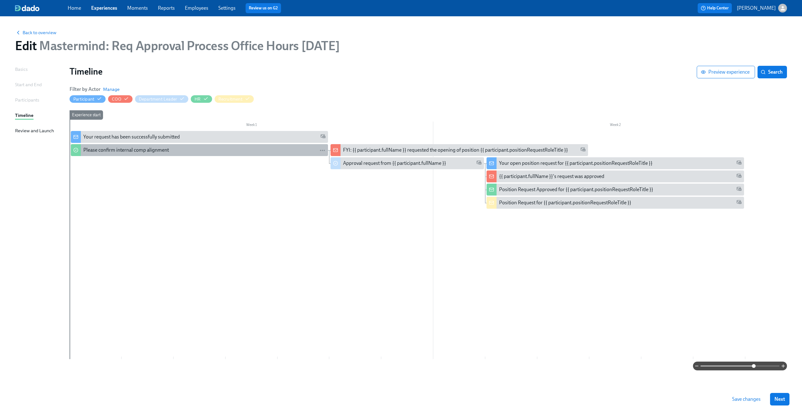
click at [222, 152] on div "Please confirm internal comp alignment" at bounding box center [204, 150] width 242 height 7
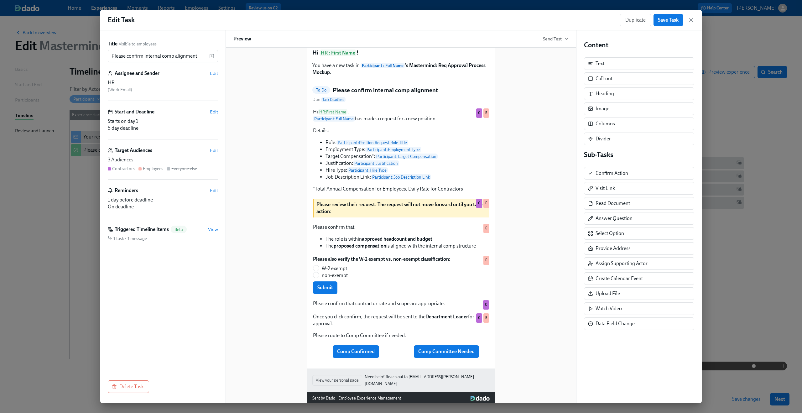
scroll to position [37, 0]
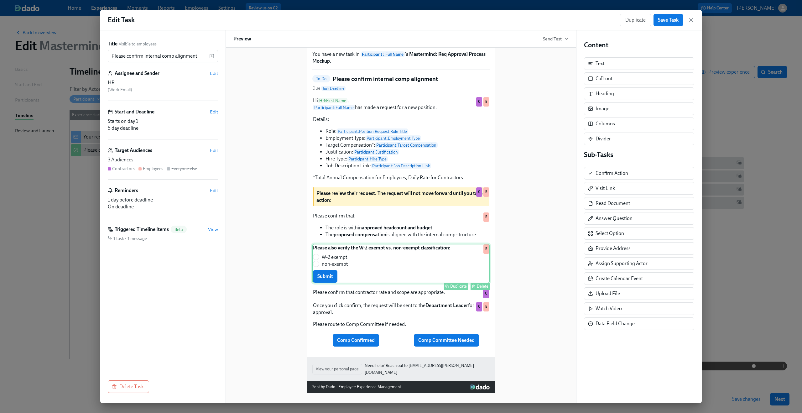
click at [421, 244] on div "Please also verify the W-2 exempt vs. non-exempt classification: W-2 exempt non…" at bounding box center [400, 263] width 177 height 39
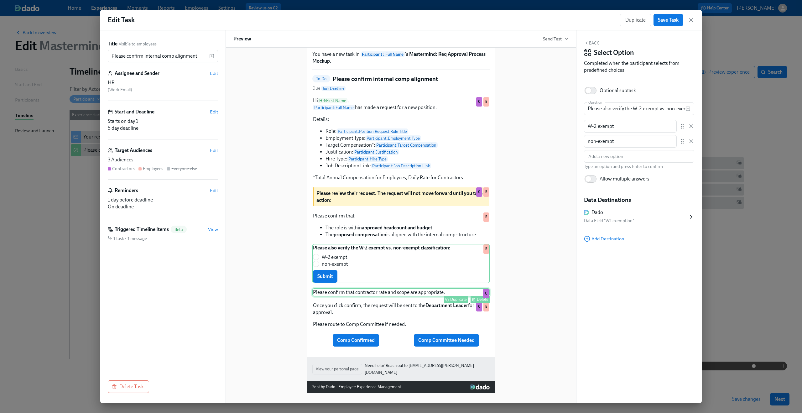
click at [412, 244] on div "Please confirm that contractor rate and scope are appropriate. Duplicate Delete…" at bounding box center [400, 292] width 177 height 8
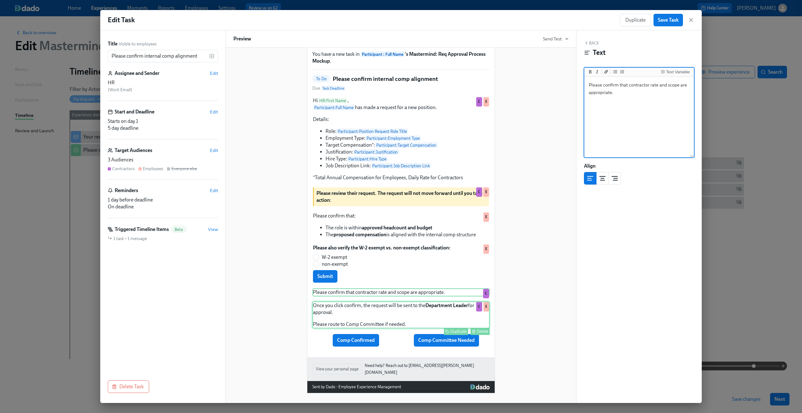
click at [398, 244] on div "Once you click confirm, the request will be sent to the Department Leader for a…" at bounding box center [400, 314] width 177 height 27
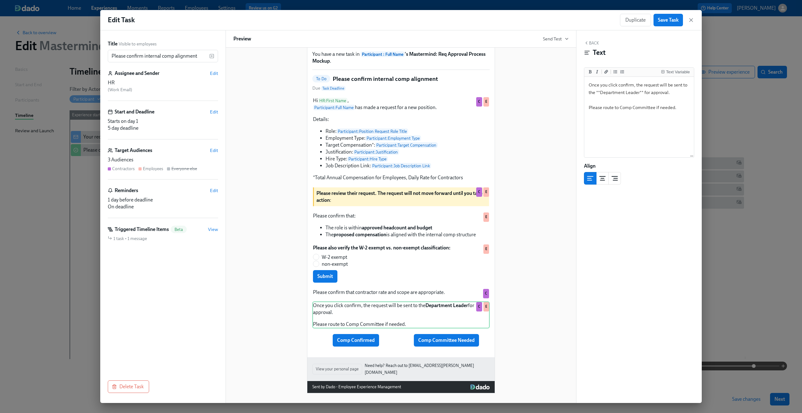
click at [451, 244] on div "Hi HR : First Name ! You have a new task in Participant : Full Name 's Mastermi…" at bounding box center [400, 203] width 335 height 380
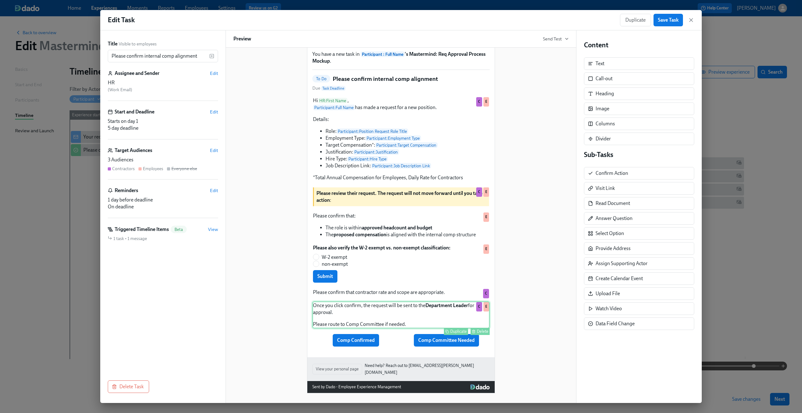
click at [405, 244] on div "Once you click confirm, the request will be sent to the Department Leader for a…" at bounding box center [400, 314] width 177 height 27
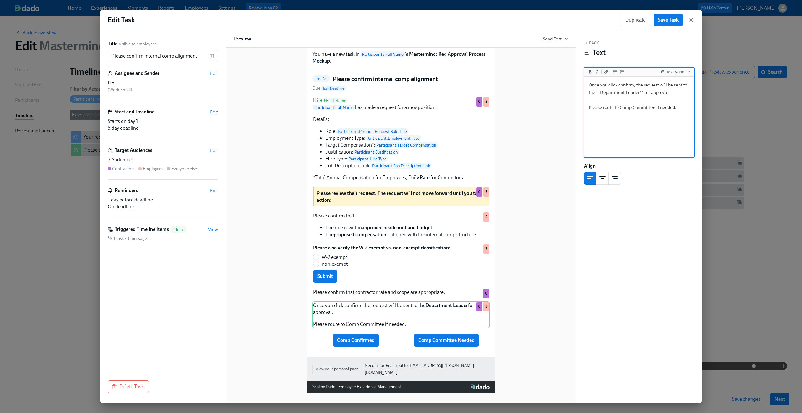
click at [451, 244] on div "Hi HR : First Name ! You have a new task in Participant : Full Name 's Mastermi…" at bounding box center [400, 203] width 335 height 380
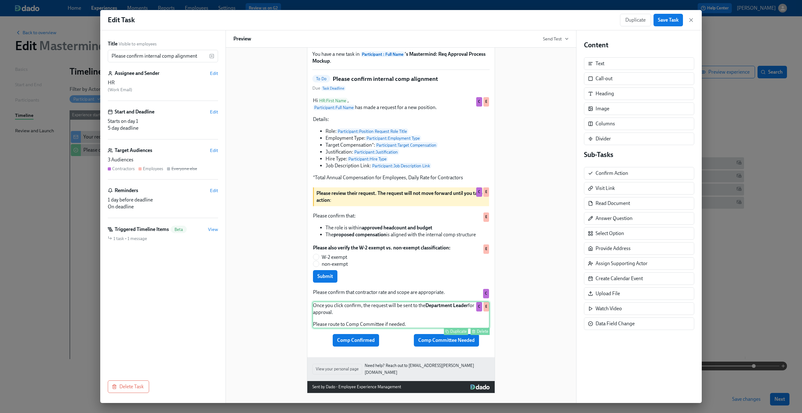
click at [352, 244] on div "Once you click confirm, the request will be sent to the Department Leader for a…" at bounding box center [400, 314] width 177 height 27
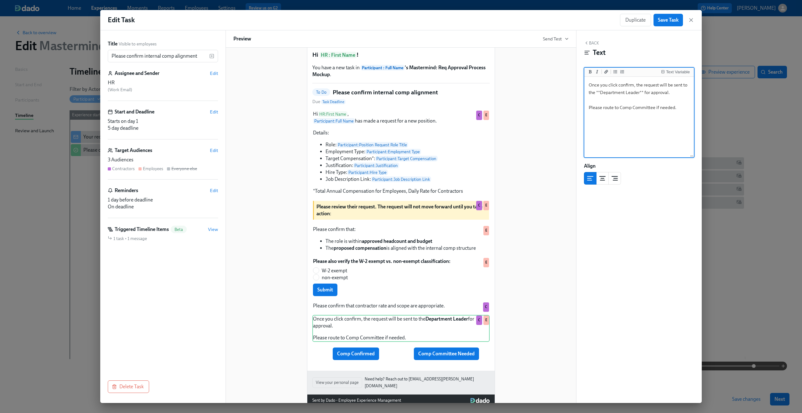
scroll to position [19, 0]
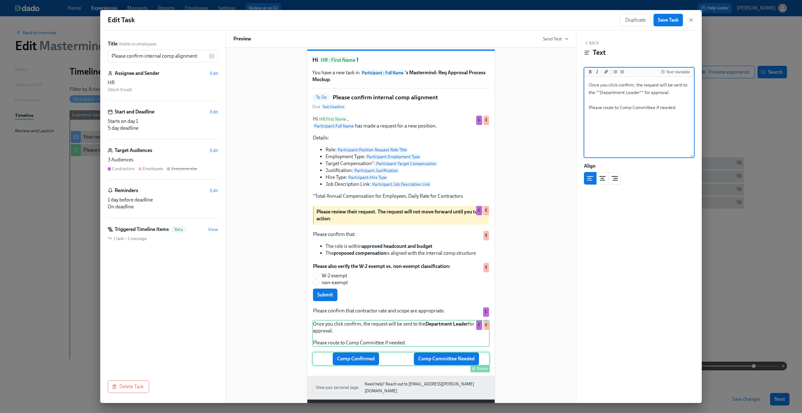
click at [451, 244] on div "Comp Confirmed Comp Committee Needed Delete" at bounding box center [400, 359] width 177 height 14
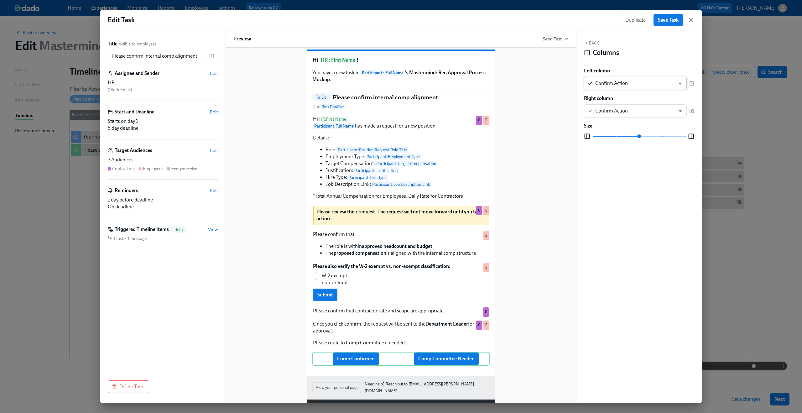
click at [451, 87] on body "Home Experiences Moments Reports Employees Settings Review us on G2 Help Center…" at bounding box center [401, 206] width 802 height 413
click at [451, 101] on div at bounding box center [401, 206] width 802 height 413
click at [451, 82] on icon "button" at bounding box center [692, 83] width 4 height 4
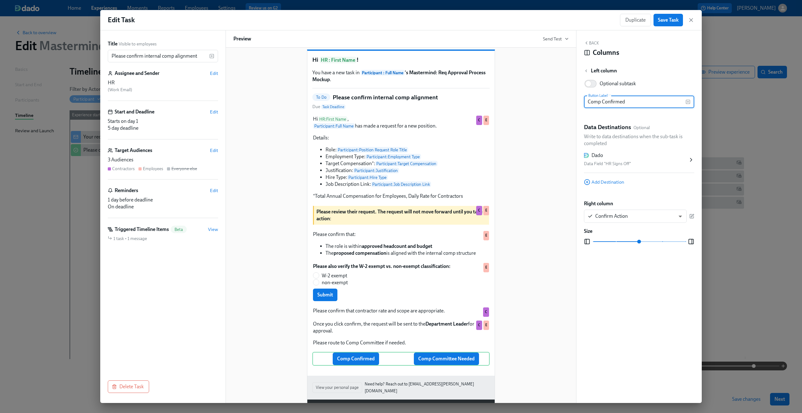
click at [451, 94] on div "Hi HR : First Name ! You have a new task in Participant : Full Name 's Mastermi…" at bounding box center [400, 221] width 335 height 380
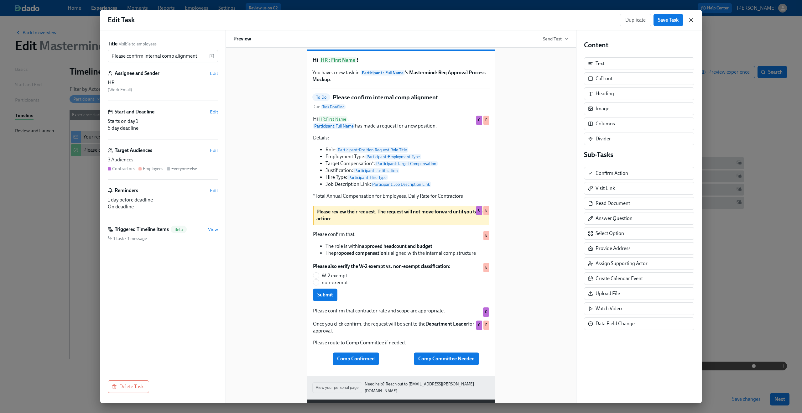
click at [451, 19] on icon "button" at bounding box center [691, 19] width 3 height 3
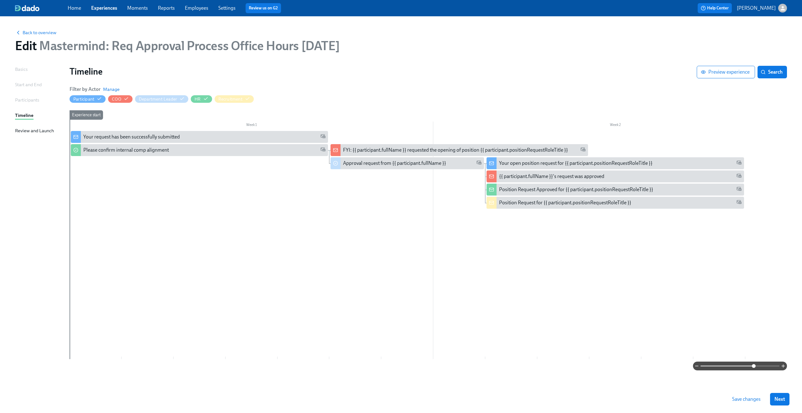
click at [333, 231] on div at bounding box center [798, 245] width 1456 height 228
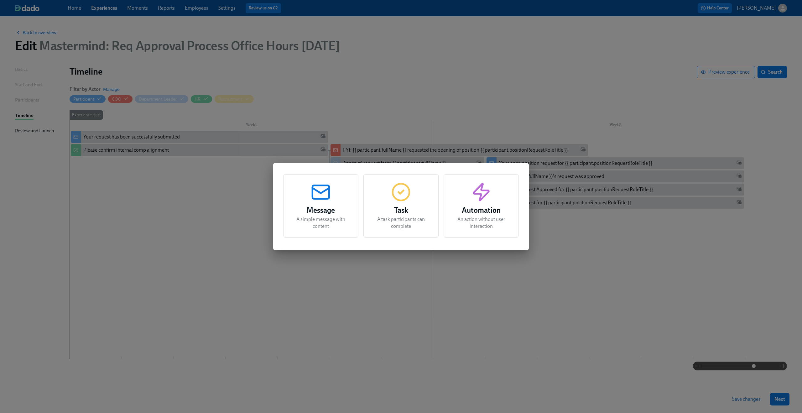
click at [407, 192] on icon "button" at bounding box center [401, 192] width 20 height 20
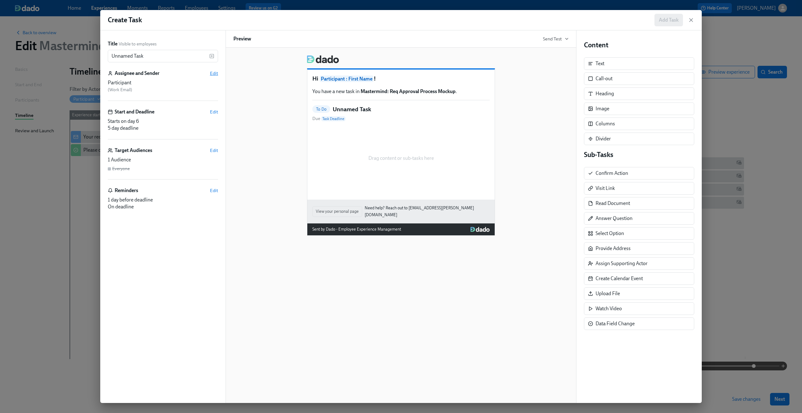
click at [214, 75] on span "Edit" at bounding box center [214, 73] width 8 height 6
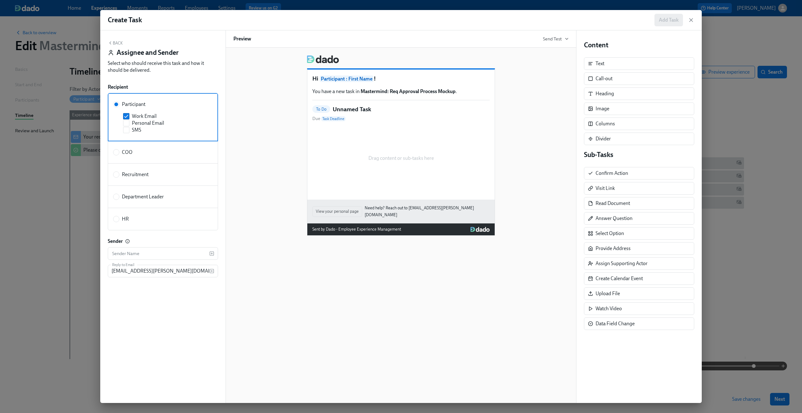
click at [136, 223] on label "HR" at bounding box center [163, 219] width 110 height 23
click at [119, 222] on input "HR" at bounding box center [116, 219] width 6 height 6
radio input "true"
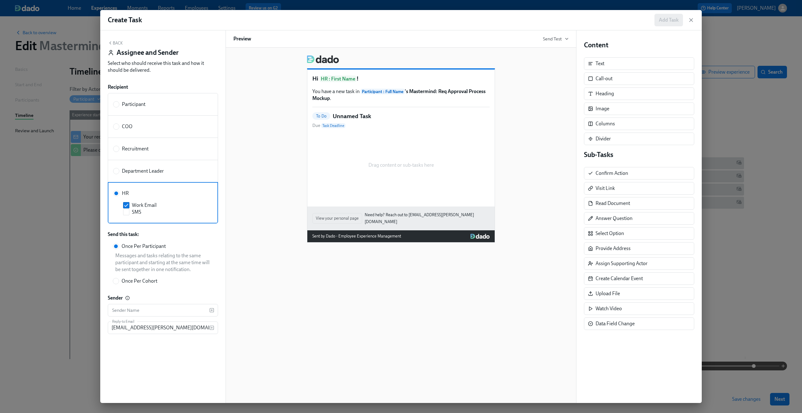
click at [118, 39] on div "Back Assignee and Sender Select who should receive this task and how it should …" at bounding box center [162, 216] width 125 height 373
click at [118, 45] on button "Back" at bounding box center [115, 42] width 15 height 5
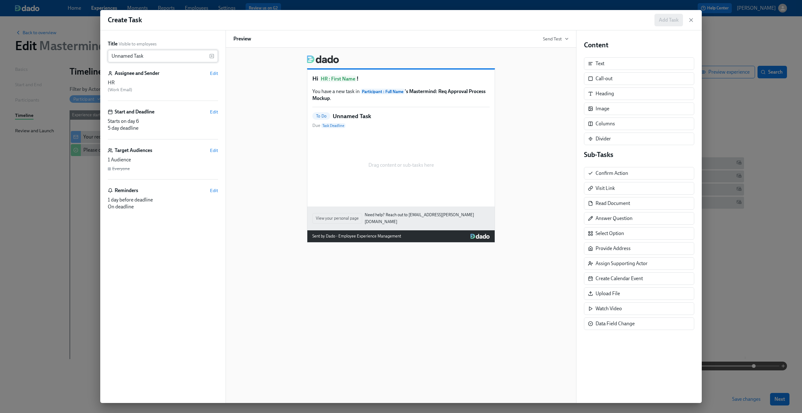
click at [149, 56] on input "Unnamed Task" at bounding box center [159, 56] width 102 height 13
type input "Comp Committee"
click at [252, 78] on div "Hi HR : First Name ! You have a new task in Participant : Full Name 's Mastermi…" at bounding box center [400, 146] width 335 height 192
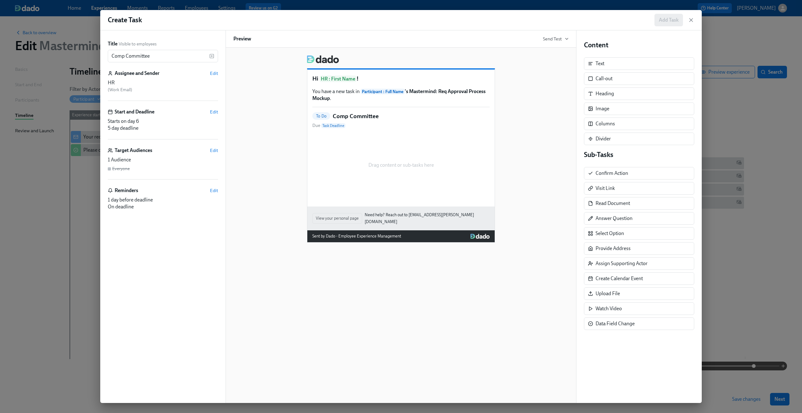
click at [375, 135] on div "Drag content or sub-tasks here" at bounding box center [400, 165] width 177 height 63
click at [383, 159] on div "Drag content or sub-tasks here" at bounding box center [400, 165] width 177 height 63
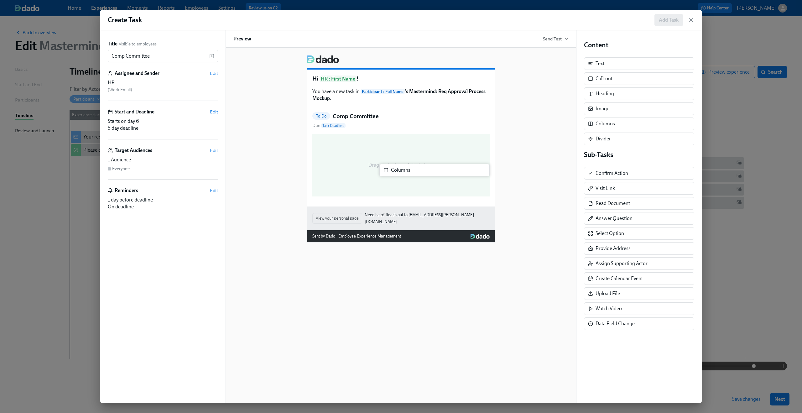
drag, startPoint x: 644, startPoint y: 123, endPoint x: 438, endPoint y: 170, distance: 211.5
click at [438, 170] on div "Title Visible to employees Comp Committee ​ Assignee and Sender Edit HR ( Work …" at bounding box center [401, 216] width 602 height 373
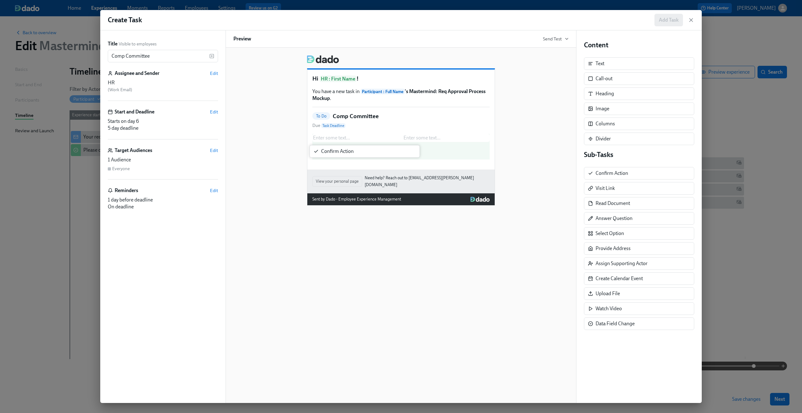
drag, startPoint x: 614, startPoint y: 169, endPoint x: 330, endPoint y: 133, distance: 286.0
click at [330, 133] on div "Title Visible to employees Comp Committee ​ Assignee and Sender Edit HR ( Work …" at bounding box center [401, 216] width 602 height 373
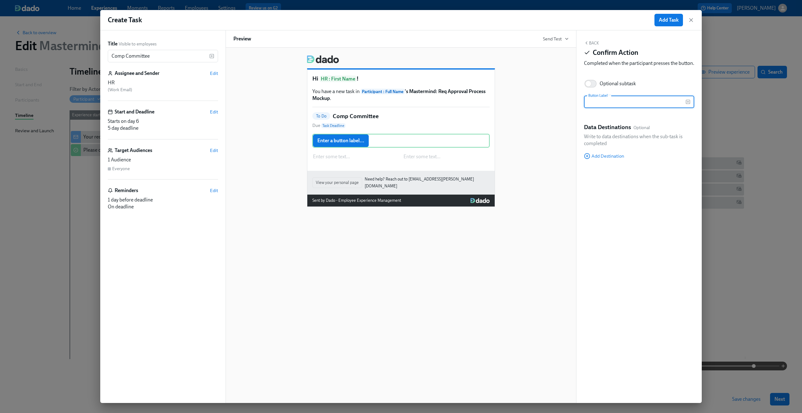
click at [451, 46] on div "Back Confirm Action Completed when the participant presses the button." at bounding box center [639, 54] width 110 height 29
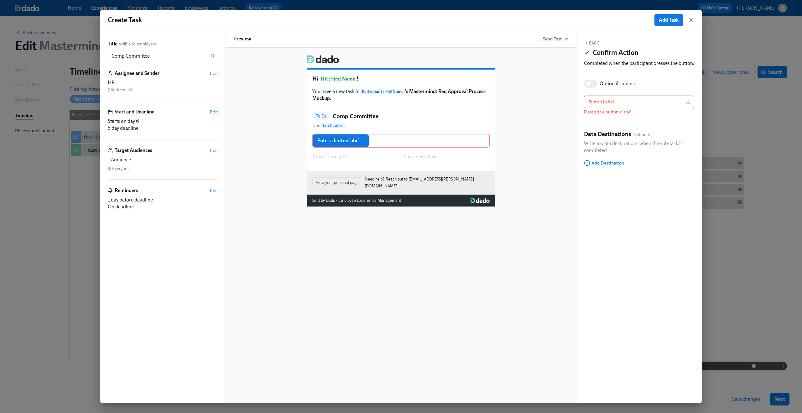
click at [451, 45] on button "Back" at bounding box center [591, 42] width 15 height 5
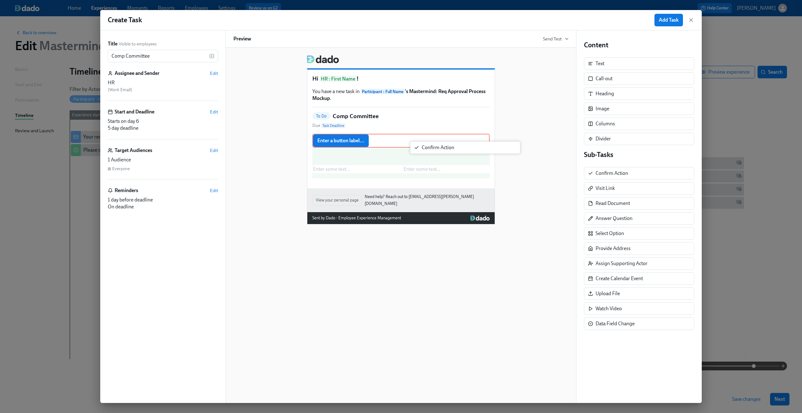
drag, startPoint x: 622, startPoint y: 174, endPoint x: 445, endPoint y: 148, distance: 179.6
click at [445, 148] on div "Title Visible to employees Comp Committee ​ Assignee and Sender Edit HR ( Work …" at bounding box center [401, 216] width 602 height 373
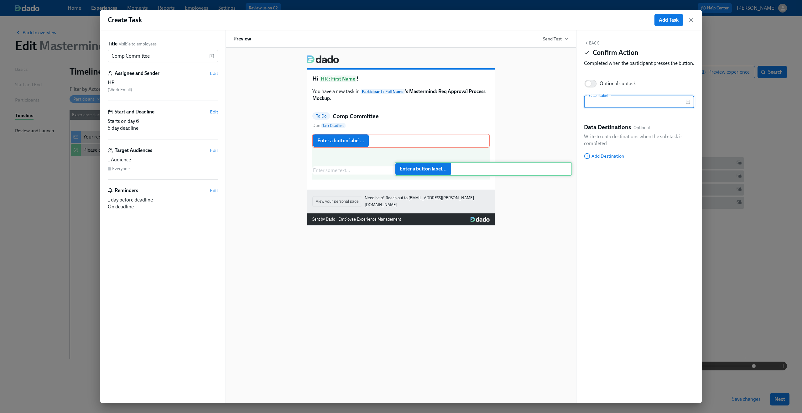
drag, startPoint x: 335, startPoint y: 164, endPoint x: 421, endPoint y: 171, distance: 86.2
click at [421, 171] on div "Enter a button label... Duplicate Delete Enter a button label... Duplicate Dele…" at bounding box center [400, 157] width 177 height 46
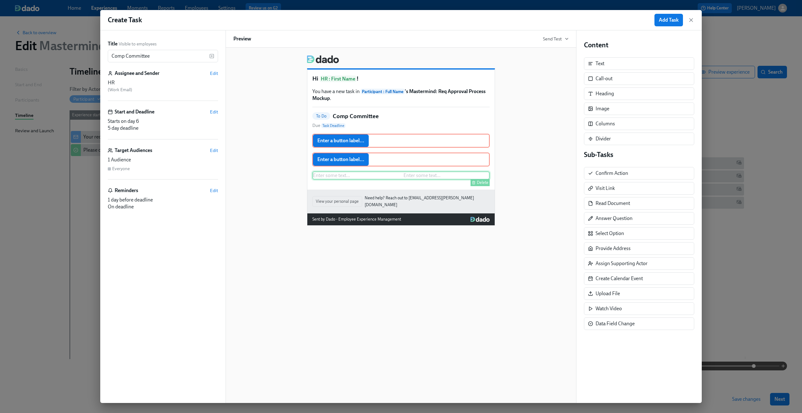
click at [350, 182] on div "Delete" at bounding box center [402, 182] width 176 height 7
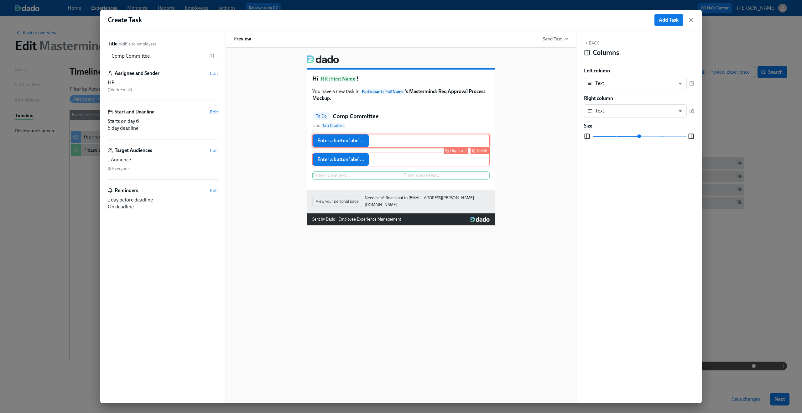
click at [451, 149] on div "Delete" at bounding box center [483, 150] width 12 height 5
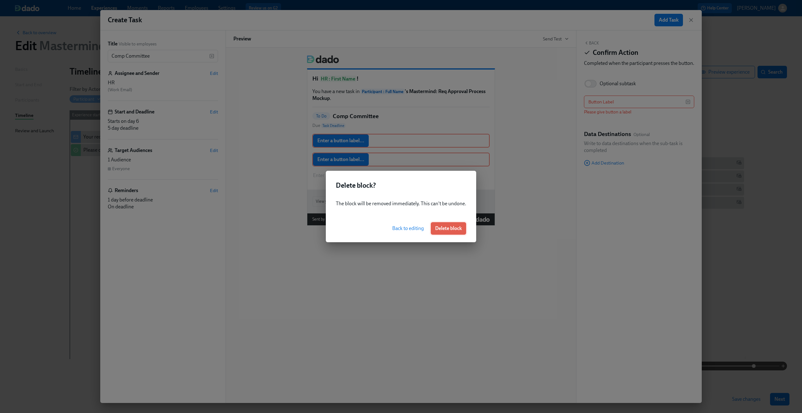
click at [446, 228] on span "Delete block" at bounding box center [448, 228] width 27 height 6
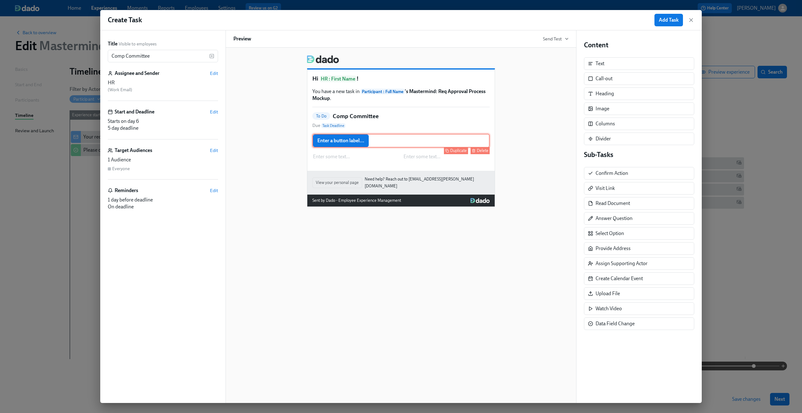
click at [451, 148] on button "Delete" at bounding box center [480, 150] width 19 height 7
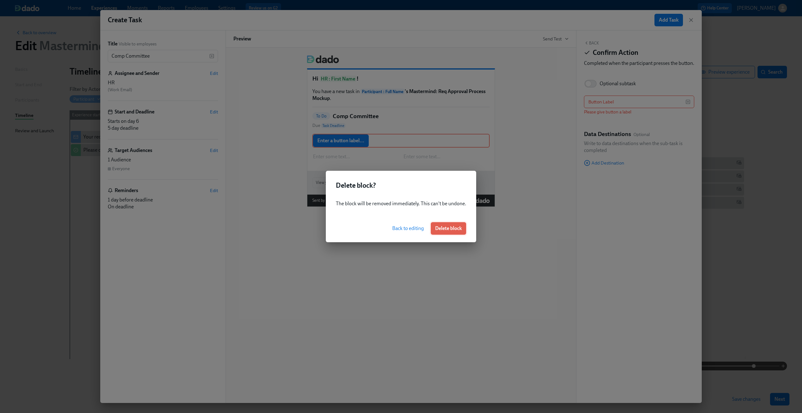
click at [451, 226] on span "Delete block" at bounding box center [448, 228] width 27 height 6
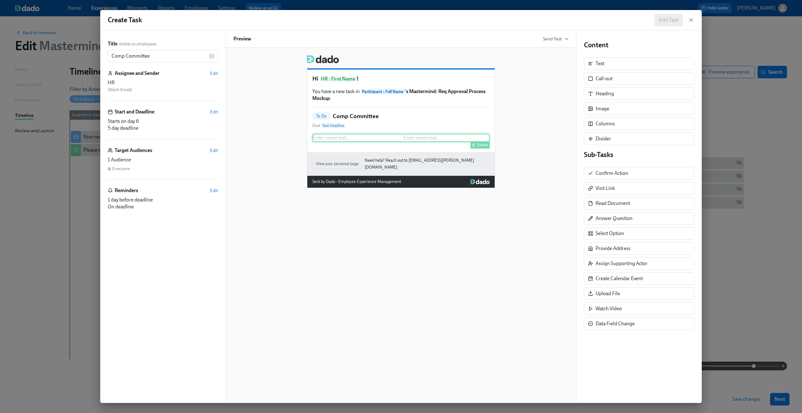
click at [340, 136] on div "Enter some text ... Enter some text ... Delete" at bounding box center [400, 138] width 177 height 8
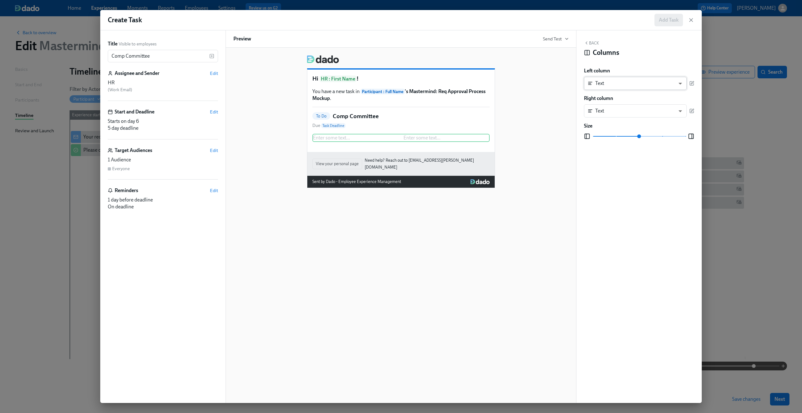
click at [451, 83] on body "Home Experiences Moments Reports Employees Settings Review us on G2 Help Center…" at bounding box center [401, 206] width 802 height 413
click at [451, 140] on li "Confirm Action" at bounding box center [635, 137] width 103 height 11
type input "CONFIRM"
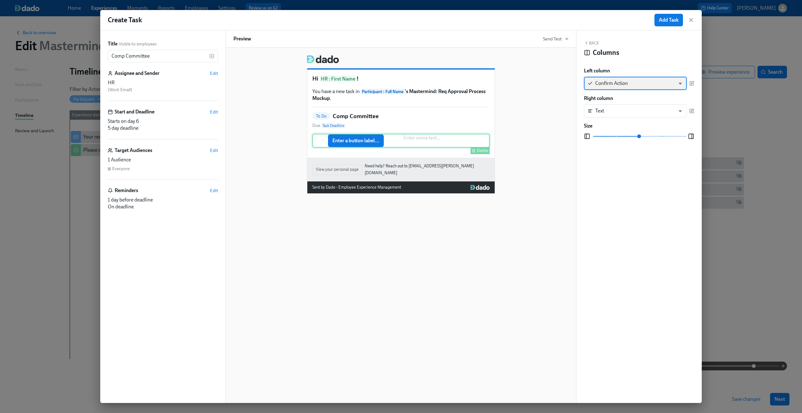
click at [422, 139] on div "Enter a button label... Enter some text ... Delete" at bounding box center [400, 141] width 177 height 14
click at [451, 111] on body "Home Experiences Moments Reports Employees Settings Review us on G2 Help Center…" at bounding box center [401, 206] width 802 height 413
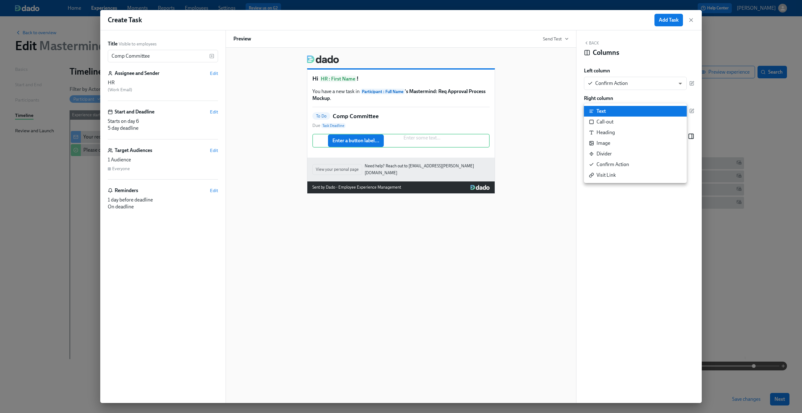
click at [451, 163] on div "Confirm Action" at bounding box center [609, 164] width 40 height 7
type input "CONFIRM"
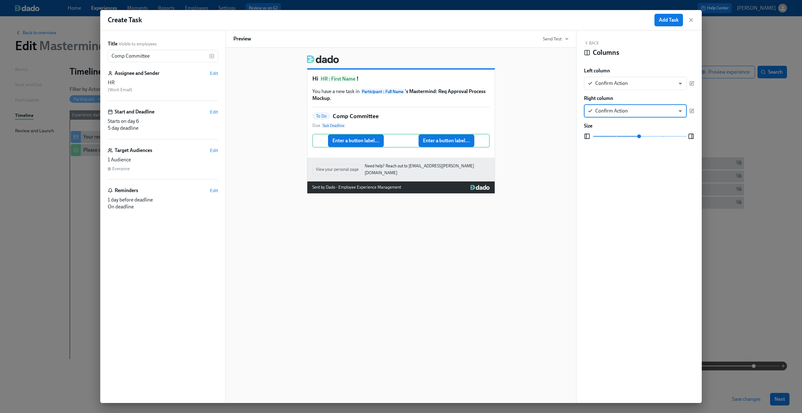
click at [451, 183] on div "Hi HR : First Name ! You have a new task in Participant : Full Name 's Mastermi…" at bounding box center [400, 122] width 335 height 144
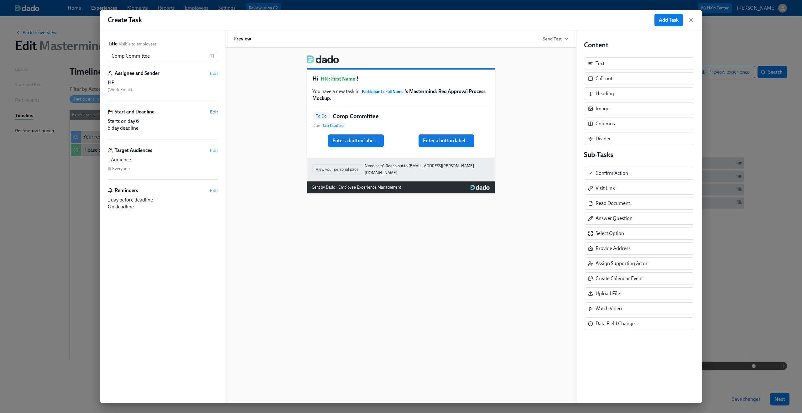
click at [451, 17] on span "Add Task" at bounding box center [669, 20] width 20 height 6
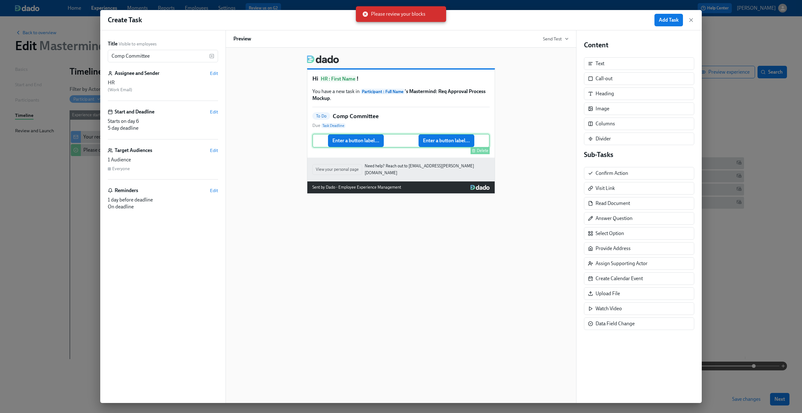
click at [378, 142] on div "Enter a button label... Enter a button label... Delete" at bounding box center [400, 141] width 177 height 14
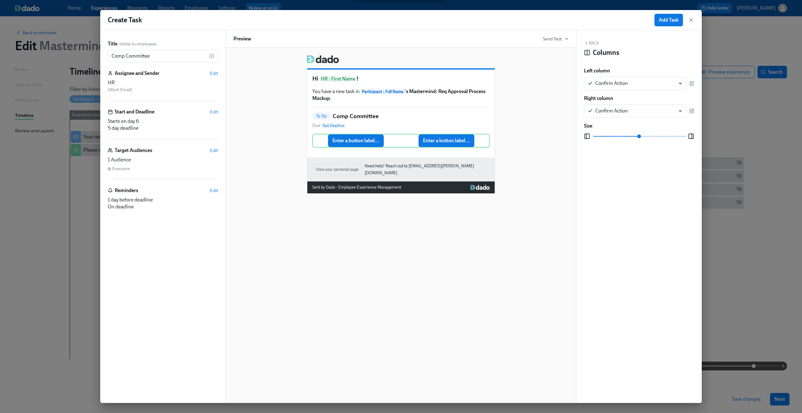
click at [451, 121] on div "To Do Comp Committee Due Task Deadline" at bounding box center [400, 120] width 177 height 17
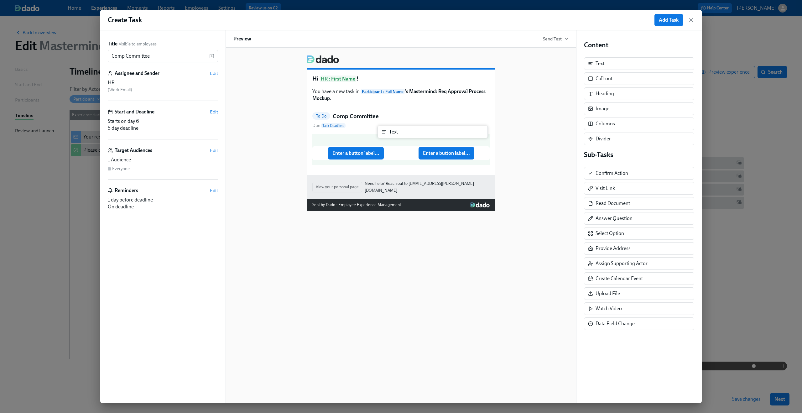
drag, startPoint x: 615, startPoint y: 68, endPoint x: 404, endPoint y: 139, distance: 222.2
click at [404, 139] on div "Title Visible to employees Comp Committee ​ Assignee and Sender Edit HR ( Work …" at bounding box center [401, 216] width 602 height 373
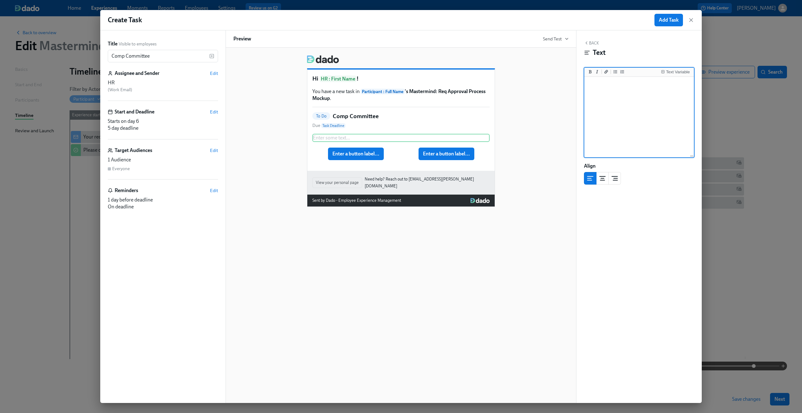
click at [451, 124] on div "Hi HR : First Name ! You have a new task in Participant : Full Name 's Mastermi…" at bounding box center [400, 128] width 335 height 157
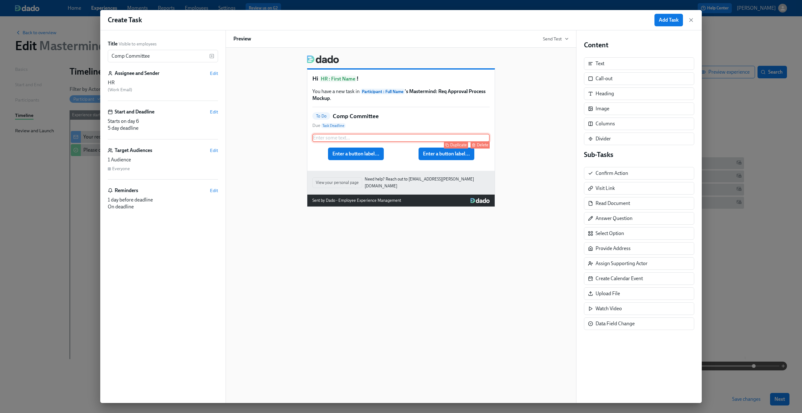
click at [441, 138] on div "Enter some text ... Duplicate Delete" at bounding box center [400, 138] width 177 height 8
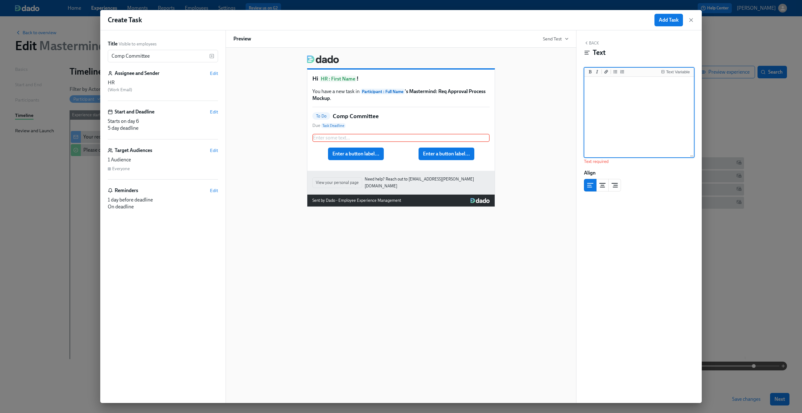
click at [451, 100] on textarea at bounding box center [639, 117] width 107 height 79
type textarea "Comp Comittee Called"
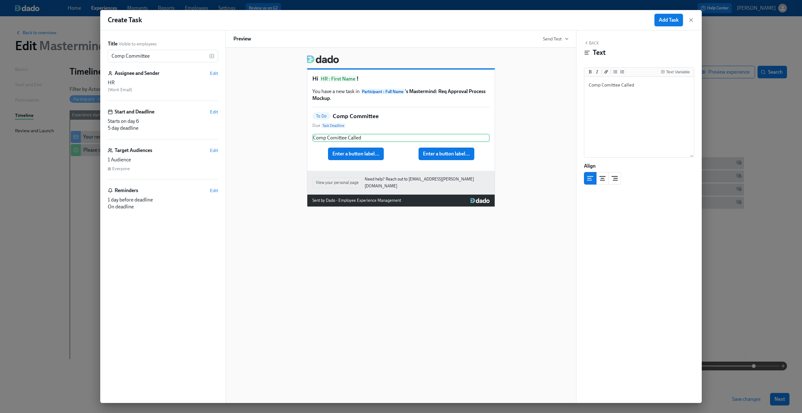
click at [451, 23] on span "Add Task" at bounding box center [669, 20] width 20 height 6
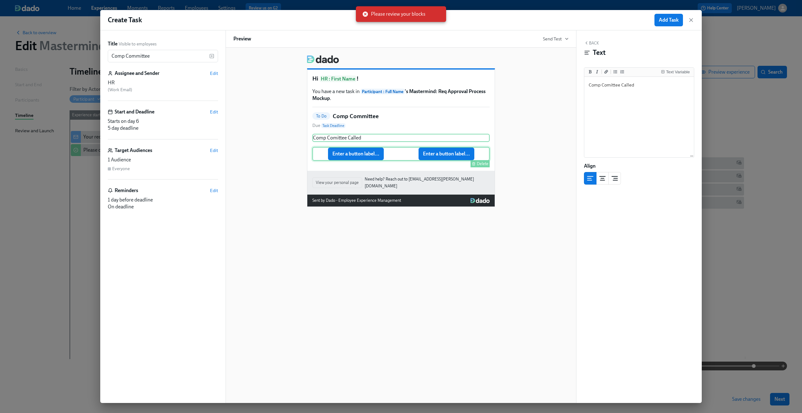
click at [371, 153] on div "Enter a button label... Enter a button label... Delete" at bounding box center [400, 154] width 177 height 14
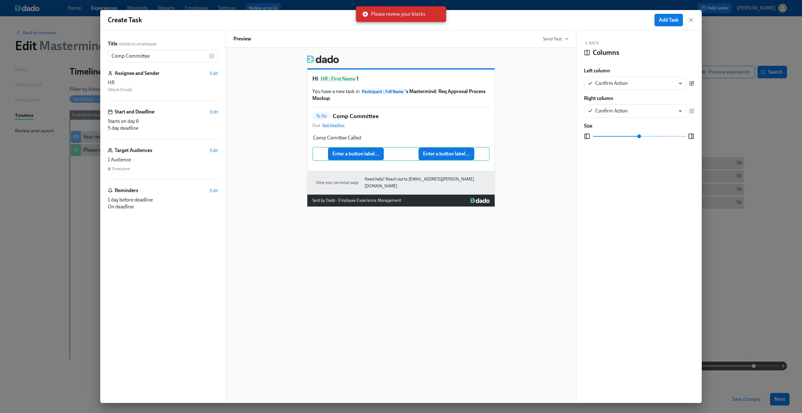
click at [451, 83] on icon "button" at bounding box center [692, 82] width 3 height 3
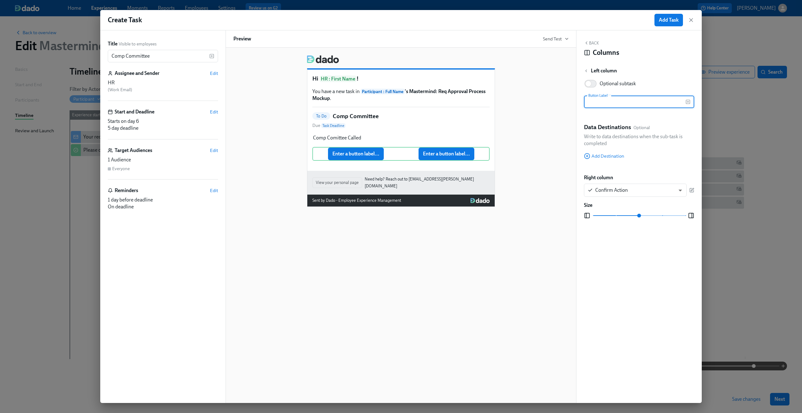
click at [451, 100] on input "text" at bounding box center [635, 102] width 102 height 13
click at [451, 153] on div "Comp Confirmed Enter a button label... Delete" at bounding box center [400, 154] width 177 height 14
click at [451, 157] on div "Comp Confirmed Enter a button label... Delete" at bounding box center [400, 154] width 177 height 14
click at [451, 189] on icon "button" at bounding box center [691, 190] width 5 height 5
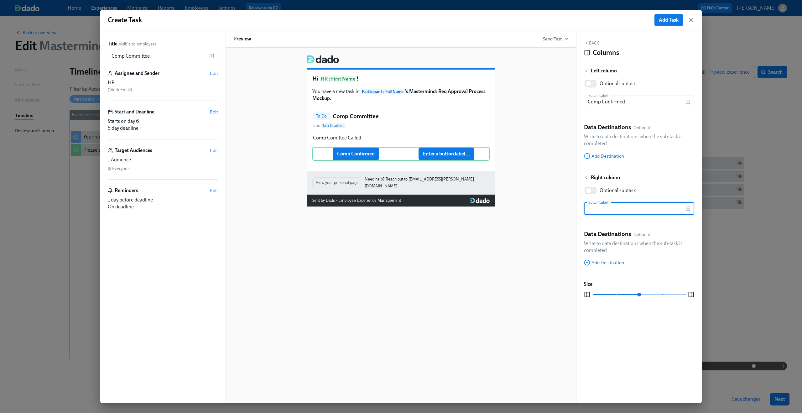
click at [451, 210] on input "text" at bounding box center [635, 208] width 102 height 13
click at [451, 244] on div "Hi HR : First Name ! You have a new task in Participant : Full Name 's Mastermi…" at bounding box center [401, 225] width 351 height 355
click at [451, 17] on span "Add Task" at bounding box center [669, 20] width 20 height 6
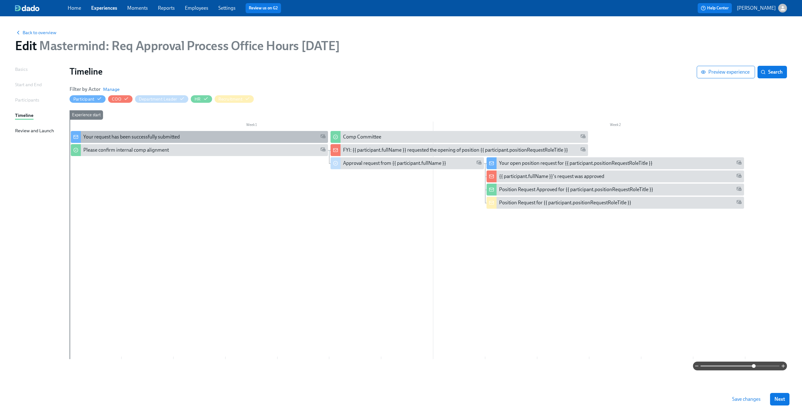
click at [233, 142] on div "Your request has been successfully submitted" at bounding box center [199, 137] width 257 height 12
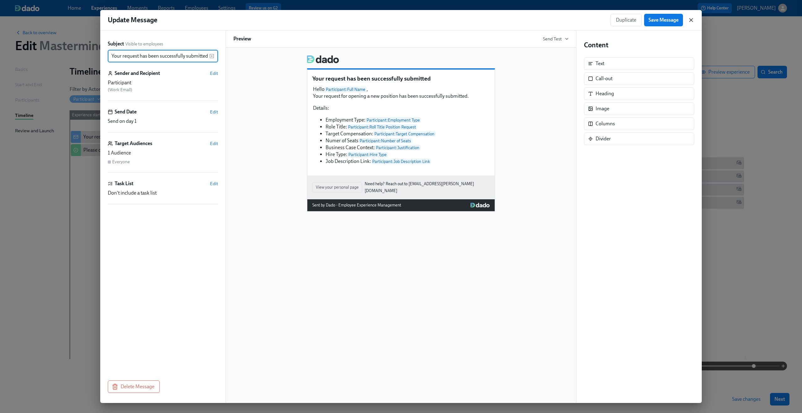
click at [451, 21] on icon "button" at bounding box center [691, 19] width 3 height 3
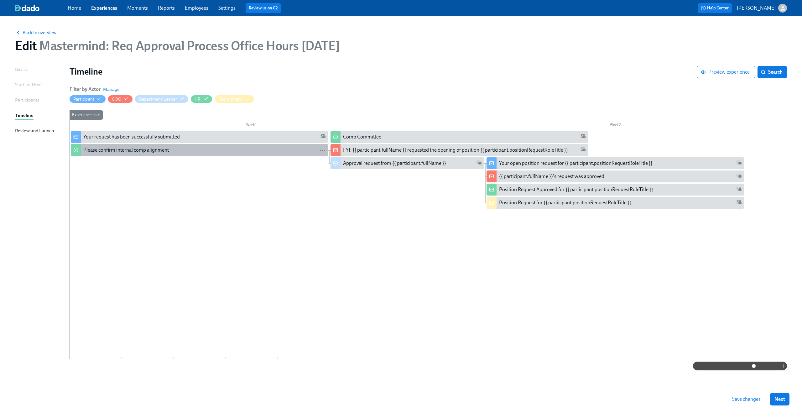
click at [230, 149] on div "Please confirm internal comp alignment" at bounding box center [204, 150] width 242 height 7
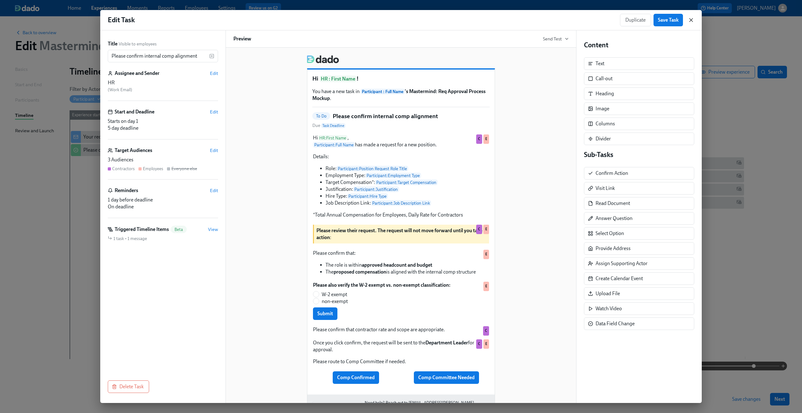
click at [451, 20] on icon "button" at bounding box center [691, 20] width 6 height 6
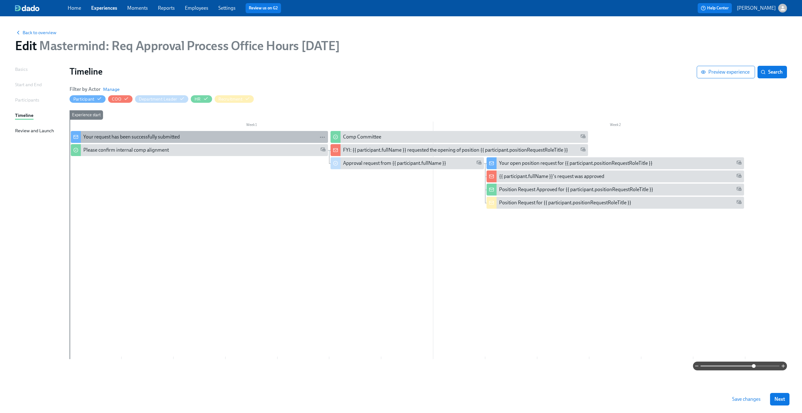
click at [171, 139] on div "Your request has been successfully submitted" at bounding box center [131, 137] width 97 height 7
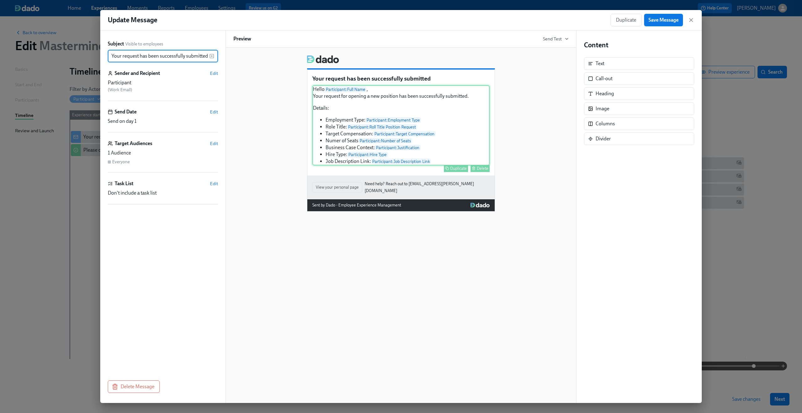
click at [374, 144] on div "Hello Participant : Full Name , Your request for opening a new position has bee…" at bounding box center [400, 125] width 177 height 80
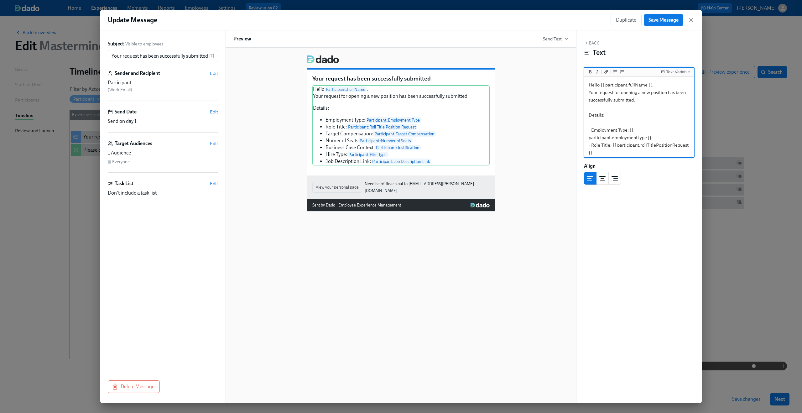
scroll to position [63, 0]
drag, startPoint x: 588, startPoint y: 131, endPoint x: 625, endPoint y: 172, distance: 55.3
click at [451, 172] on div "Back Text Text Variable Hello {{ participant.fullName }}, Your request for open…" at bounding box center [639, 216] width 125 height 373
click at [451, 19] on icon "button" at bounding box center [691, 20] width 6 height 6
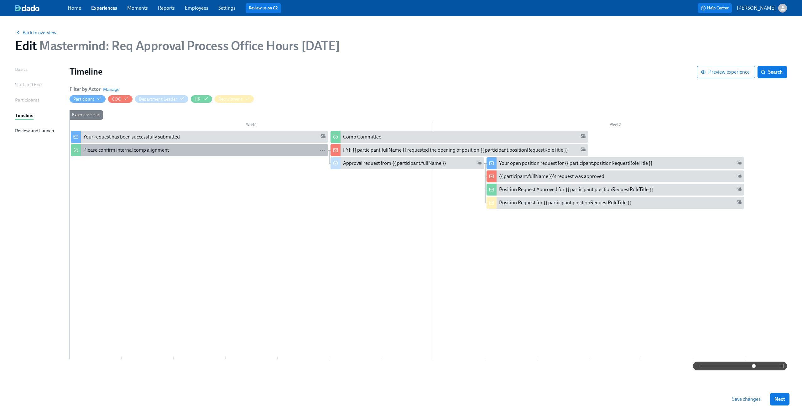
click at [203, 149] on div "Please confirm internal comp alignment" at bounding box center [204, 150] width 242 height 7
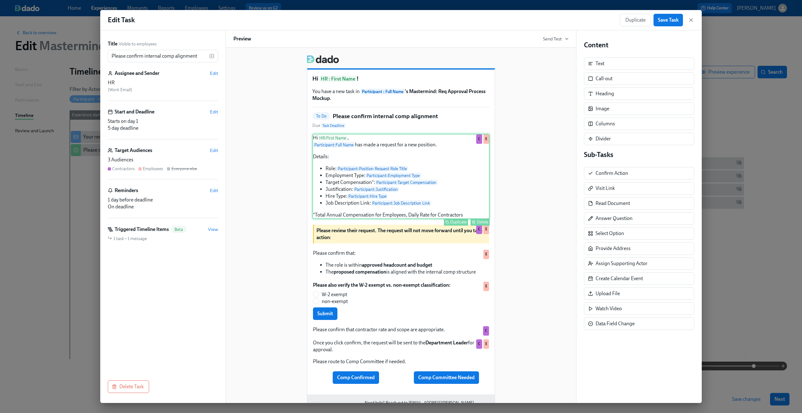
click at [389, 203] on div "Hi HR : First Name , Participant : Full Name has made a request for a new posit…" at bounding box center [400, 176] width 177 height 85
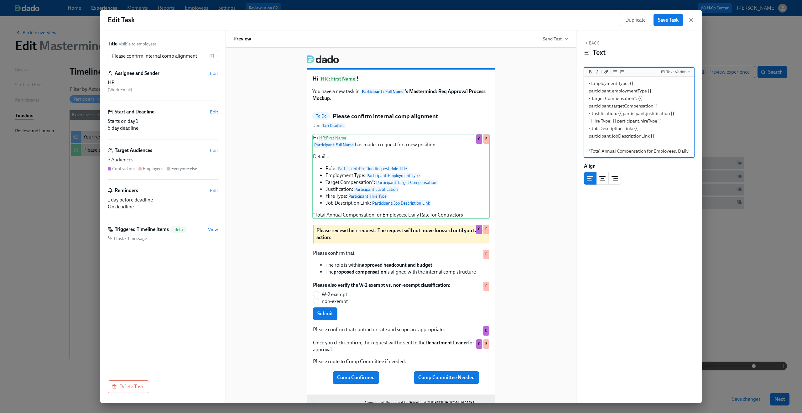
scroll to position [63, 0]
drag, startPoint x: 589, startPoint y: 131, endPoint x: 662, endPoint y: 130, distance: 73.0
click at [451, 130] on textarea "Hi {{ hr.firstName }}, {{ participant.fullName }} has made a request for a new …" at bounding box center [639, 86] width 107 height 142
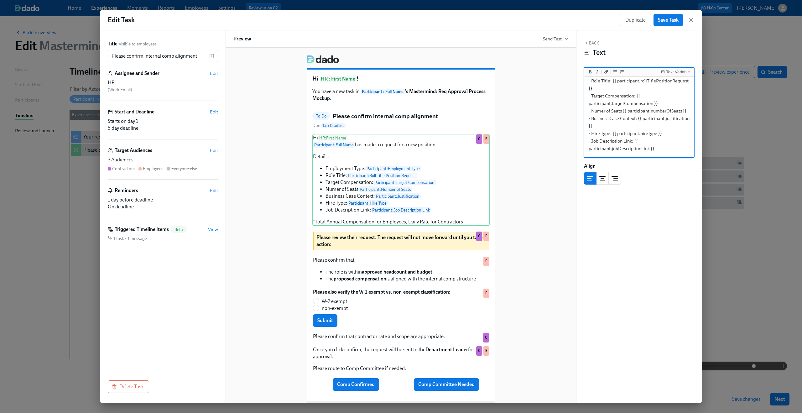
scroll to position [64, 0]
click at [451, 98] on textarea "Hi {{ hr.firstName }}, {{ participant.fullName }} has made a request for a new …" at bounding box center [639, 96] width 107 height 164
click at [451, 208] on div "Hi HR : First Name ! You have a new task in Participant : Full Name 's Mastermi…" at bounding box center [400, 243] width 335 height 387
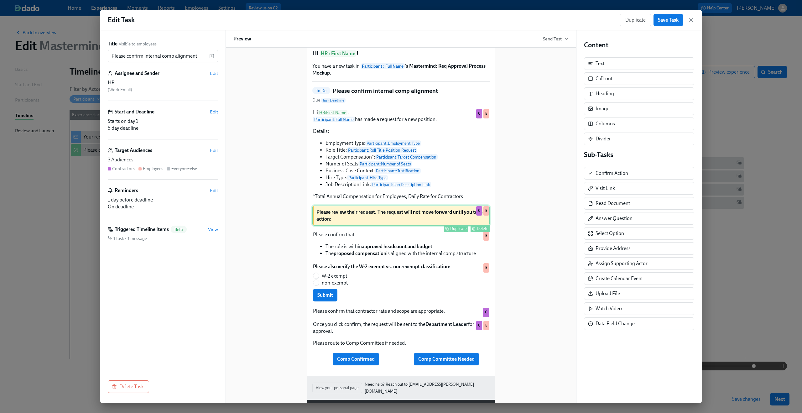
scroll to position [45, 0]
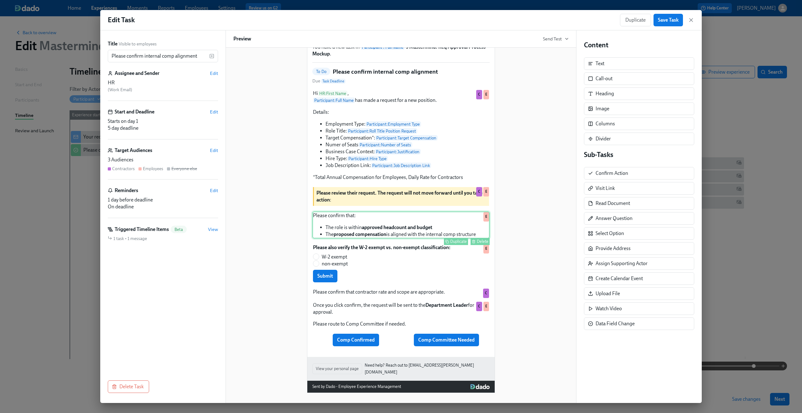
click at [361, 230] on div "Please confirm that: The role is within approved headcount and budget The propo…" at bounding box center [400, 225] width 177 height 27
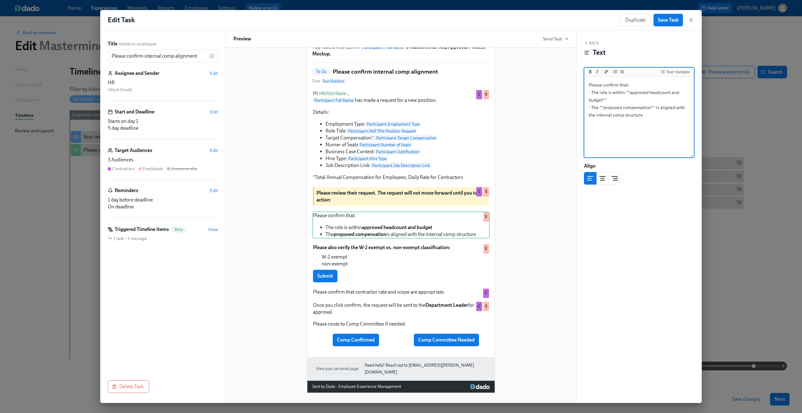
click at [451, 99] on textarea "Please confirm that: - The role is within **approved headcount and budget** - T…" at bounding box center [639, 117] width 107 height 79
click at [451, 196] on div "Hi HR : First Name ! You have a new task in Participant : Full Name 's Mastermi…" at bounding box center [400, 199] width 335 height 387
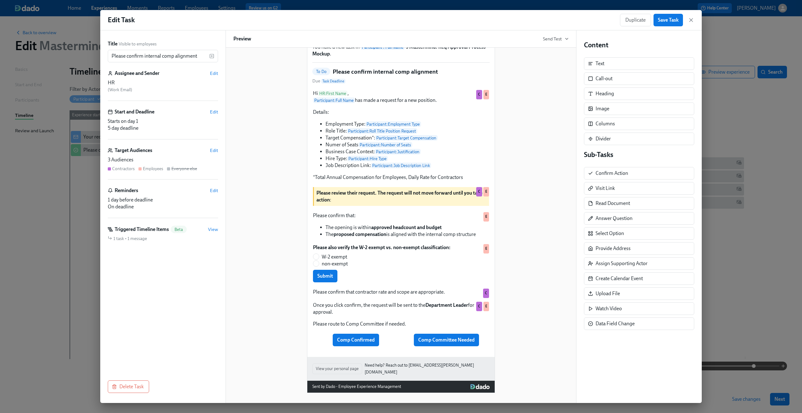
click at [451, 113] on div "Hi HR : First Name ! You have a new task in Participant : Full Name 's Mastermi…" at bounding box center [400, 199] width 335 height 387
click at [451, 21] on span "Save Task" at bounding box center [668, 20] width 21 height 6
click at [451, 23] on icon "button" at bounding box center [691, 20] width 6 height 6
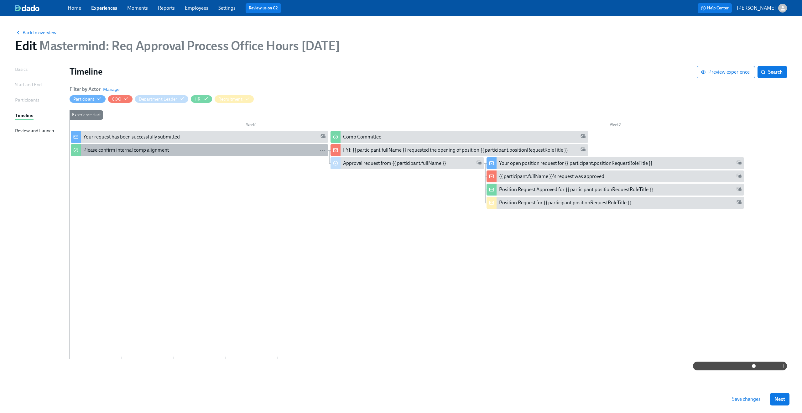
click at [302, 153] on div "Please confirm internal comp alignment" at bounding box center [204, 150] width 242 height 7
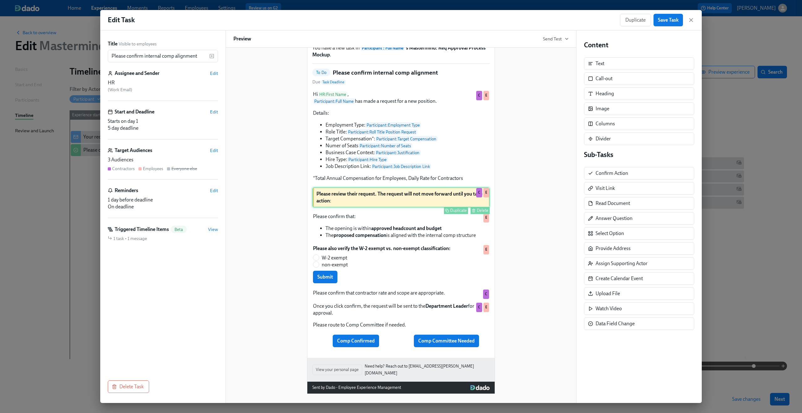
scroll to position [45, 0]
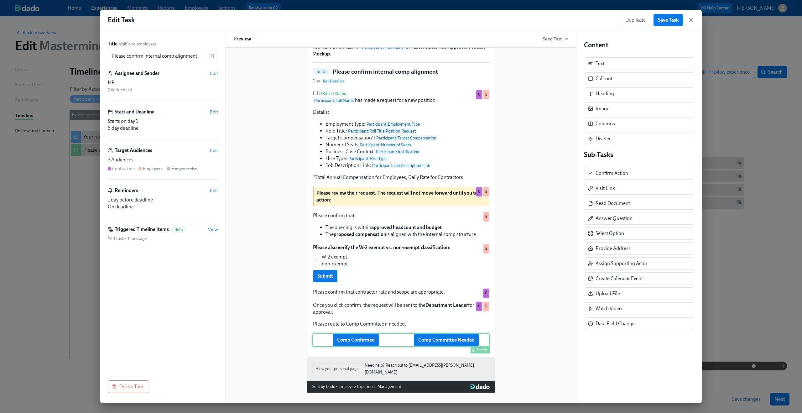
click at [432, 244] on div "Comp Confirmed Comp Committee Needed Delete" at bounding box center [400, 340] width 177 height 14
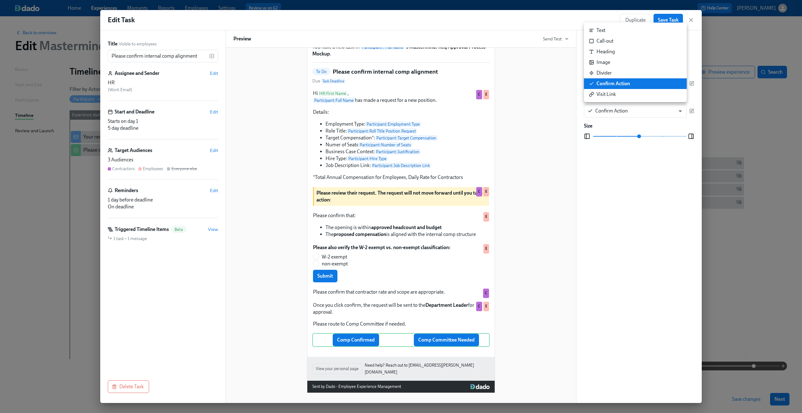
click at [451, 85] on body "Home Experiences Moments Reports Employees Settings Review us on G2 Help Center…" at bounding box center [401, 206] width 802 height 413
click at [451, 61] on div at bounding box center [401, 206] width 802 height 413
click at [451, 81] on icon "button" at bounding box center [691, 83] width 5 height 5
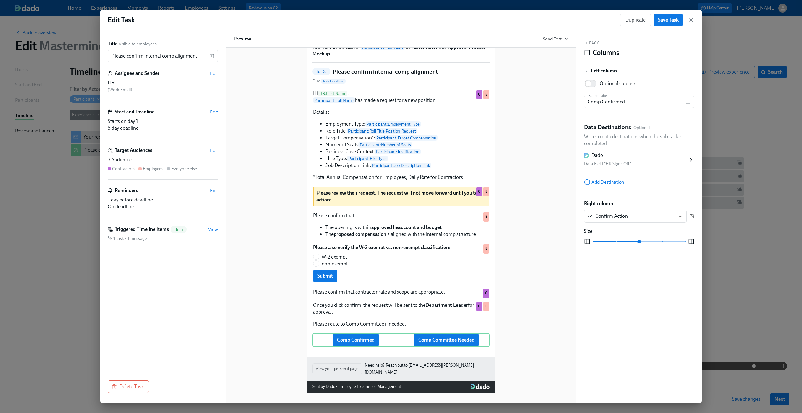
click at [451, 216] on icon "button" at bounding box center [692, 215] width 3 height 3
click at [451, 244] on span "Add Destination" at bounding box center [604, 289] width 40 height 6
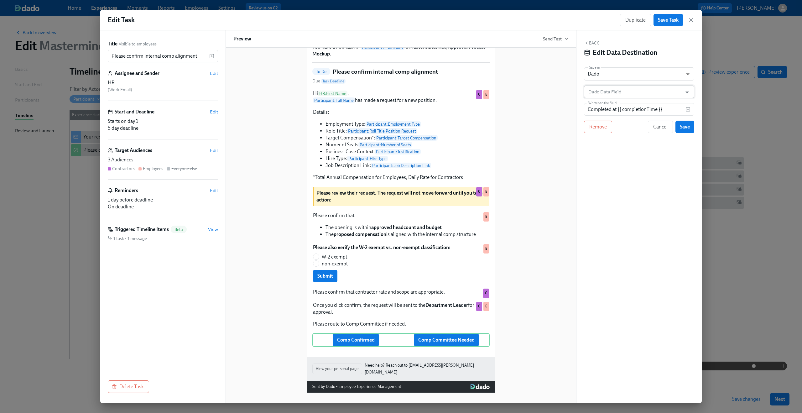
click at [451, 93] on input "Dado Data Field" at bounding box center [634, 92] width 95 height 13
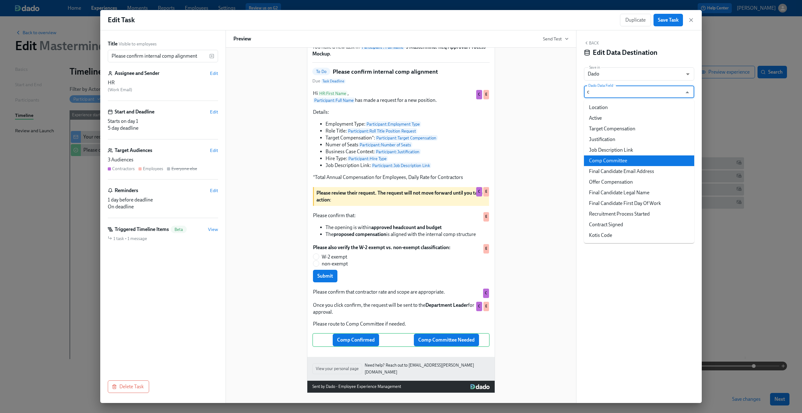
click at [451, 156] on li "Comp Committee" at bounding box center [639, 160] width 110 height 11
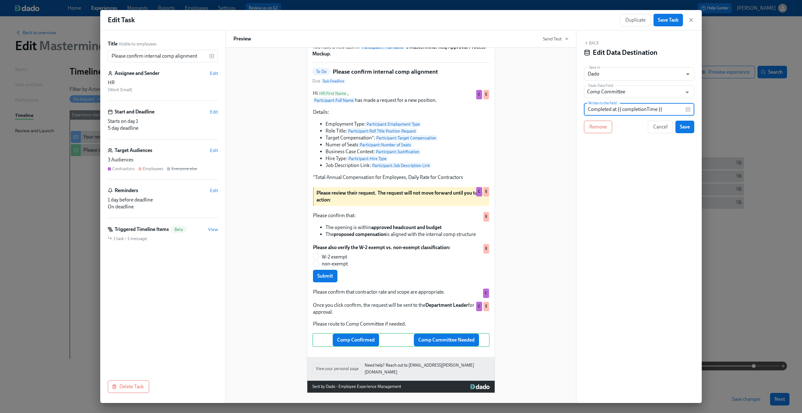
click at [451, 110] on input "Completed at {{ completionTime }}" at bounding box center [635, 109] width 102 height 13
click at [451, 108] on input "Comp Committee Called" at bounding box center [635, 109] width 102 height 13
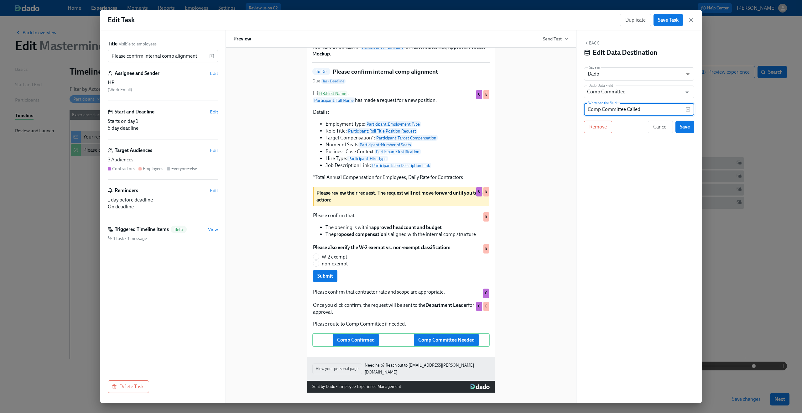
click at [451, 108] on input "Comp Committee Called" at bounding box center [635, 109] width 102 height 13
click at [451, 128] on span "Save" at bounding box center [685, 127] width 10 height 6
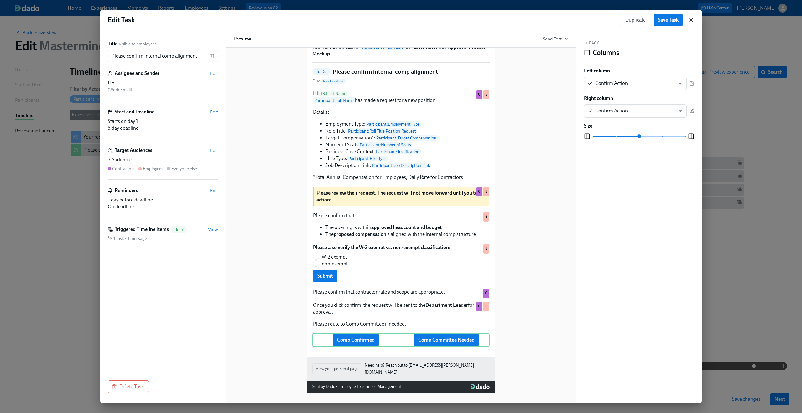
click at [451, 21] on icon "button" at bounding box center [691, 20] width 6 height 6
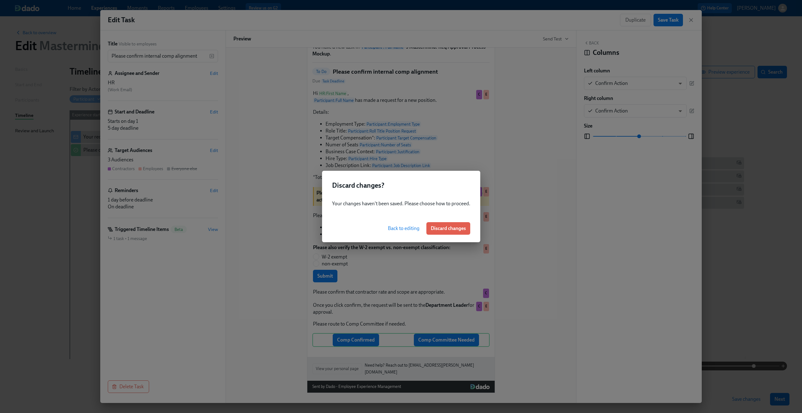
click at [406, 223] on button "Back to editing" at bounding box center [404, 228] width 40 height 13
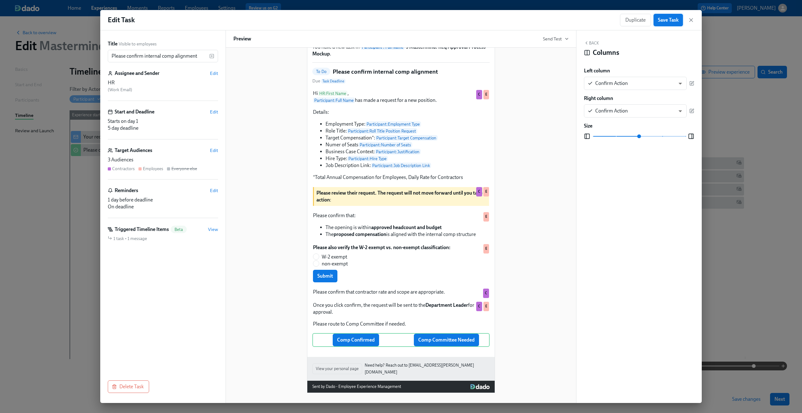
click at [451, 26] on button "Save Task" at bounding box center [668, 20] width 29 height 13
click at [451, 19] on icon "button" at bounding box center [691, 19] width 3 height 3
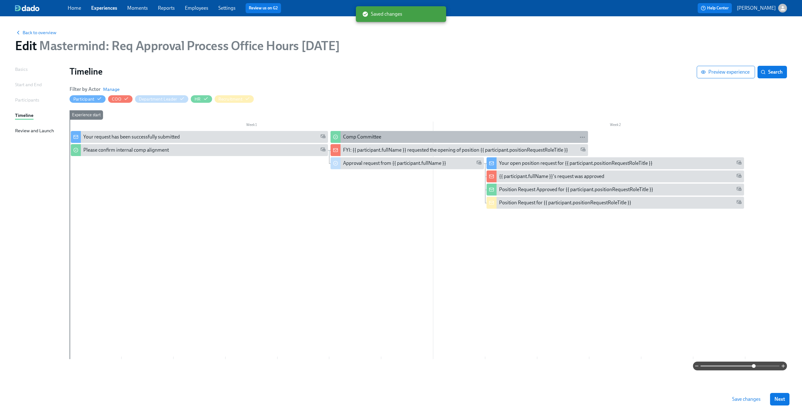
click at [382, 136] on div "Comp Committee" at bounding box center [464, 137] width 242 height 7
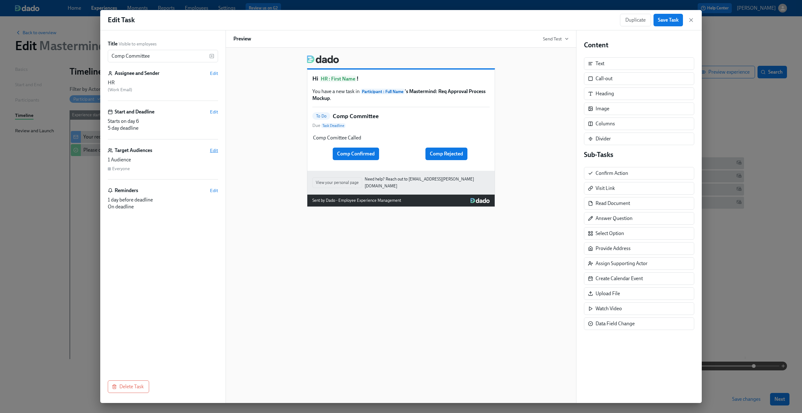
click at [213, 149] on span "Edit" at bounding box center [214, 150] width 8 height 6
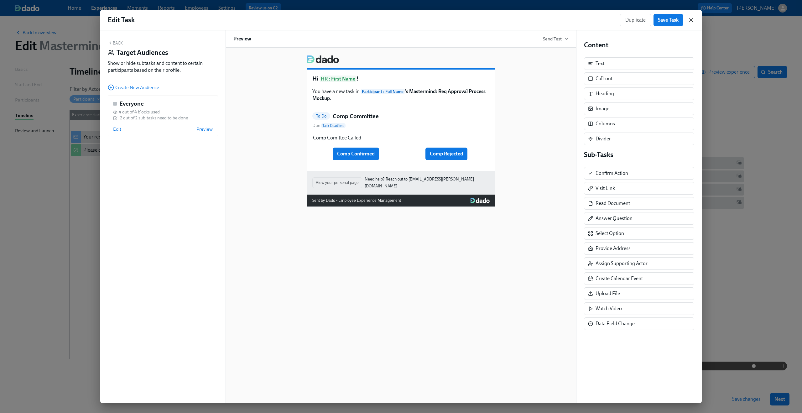
click at [451, 18] on icon "button" at bounding box center [691, 19] width 3 height 3
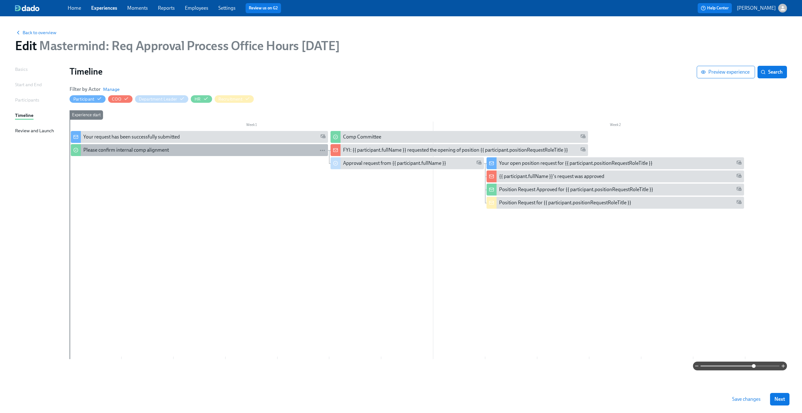
click at [212, 152] on div "Please confirm internal comp alignment" at bounding box center [204, 150] width 242 height 7
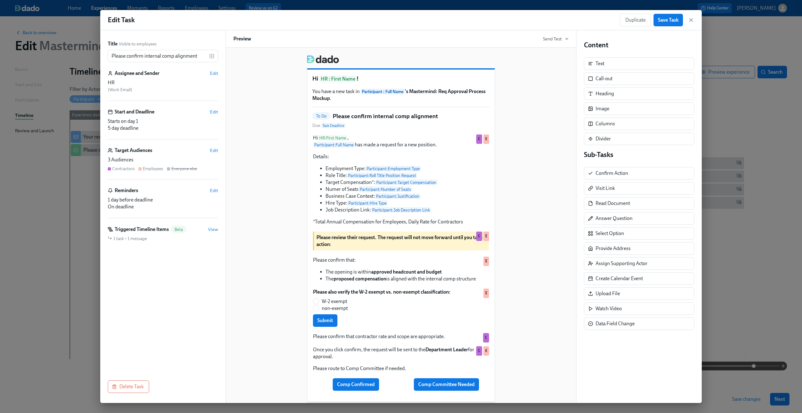
scroll to position [45, 0]
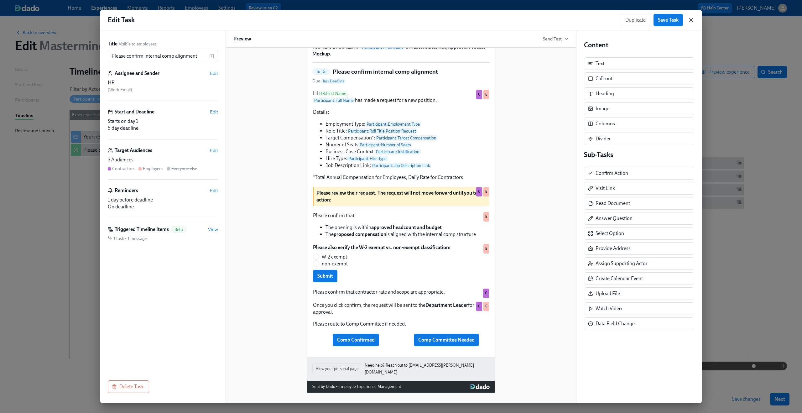
click at [451, 19] on icon "button" at bounding box center [691, 19] width 3 height 3
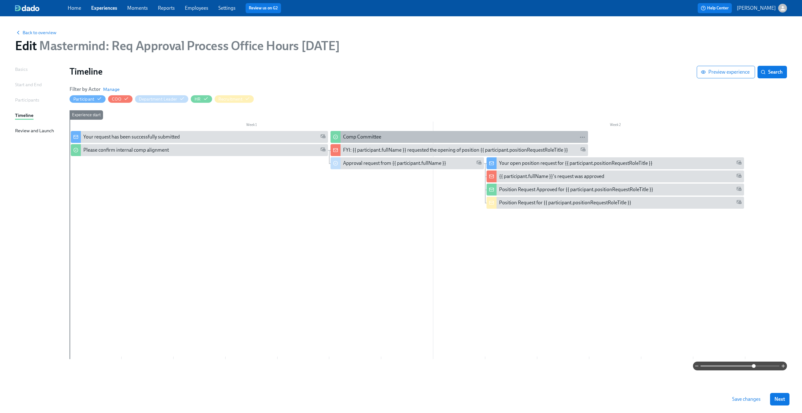
click at [353, 140] on div "Comp Committee" at bounding box center [362, 137] width 38 height 7
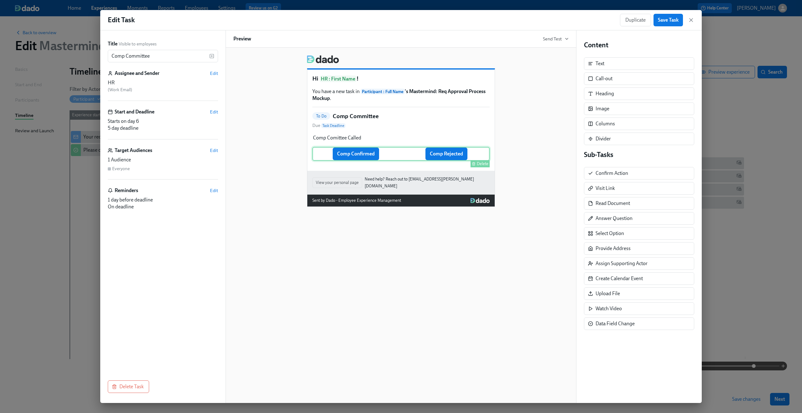
click at [340, 156] on div "Comp Confirmed Comp Rejected Delete" at bounding box center [400, 154] width 177 height 14
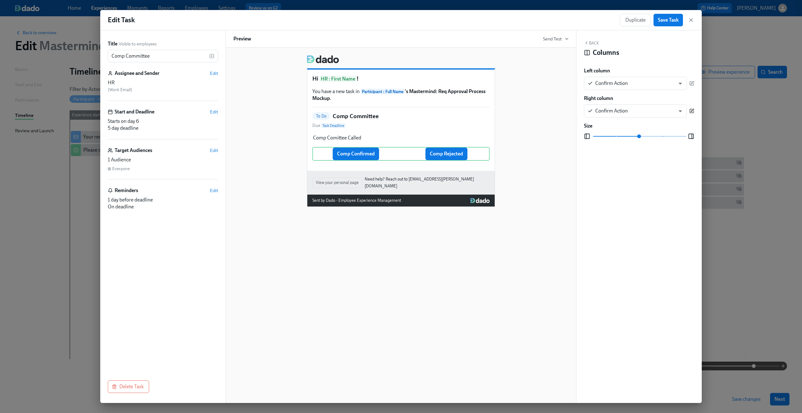
click at [451, 109] on icon "button" at bounding box center [692, 111] width 4 height 4
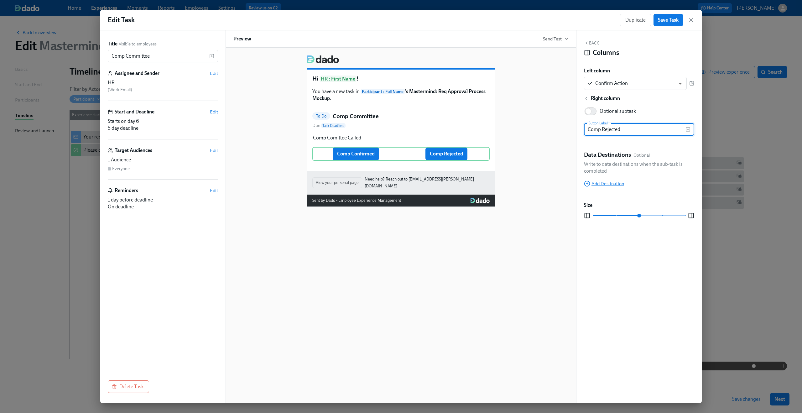
click at [451, 183] on span "Add Destination" at bounding box center [604, 184] width 40 height 6
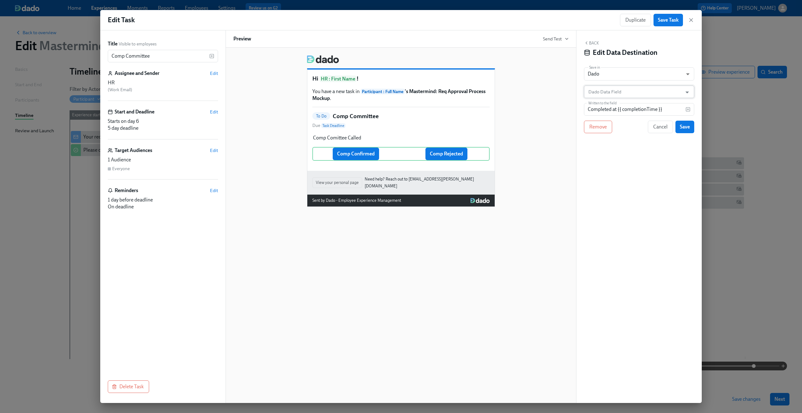
click at [451, 97] on input "Dado Data Field" at bounding box center [634, 92] width 95 height 13
click at [451, 40] on div "Back Edit Data Destination" at bounding box center [639, 49] width 110 height 19
click at [451, 127] on span "Remove" at bounding box center [599, 127] width 18 height 6
click at [451, 17] on div "Duplicate Save Task" at bounding box center [657, 20] width 74 height 13
click at [451, 19] on icon "button" at bounding box center [691, 20] width 6 height 6
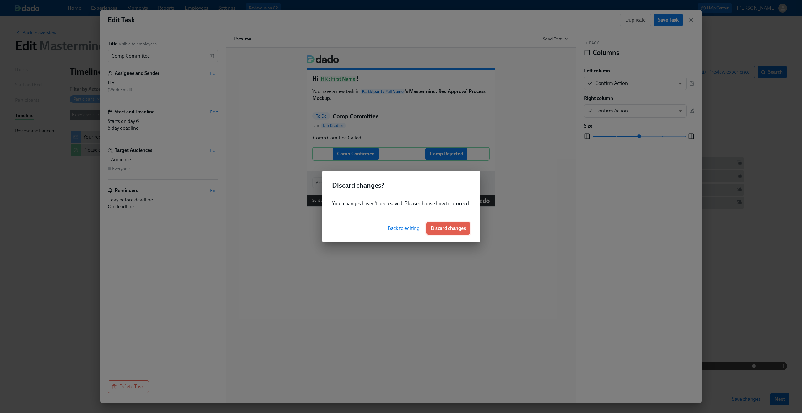
click at [439, 229] on span "Discard changes" at bounding box center [448, 228] width 35 height 6
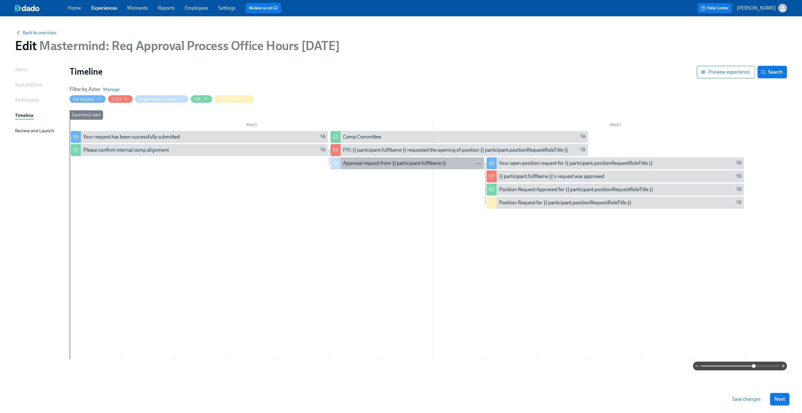
click at [354, 165] on div "Approval request from {{ participant.fullName }}" at bounding box center [394, 163] width 103 height 7
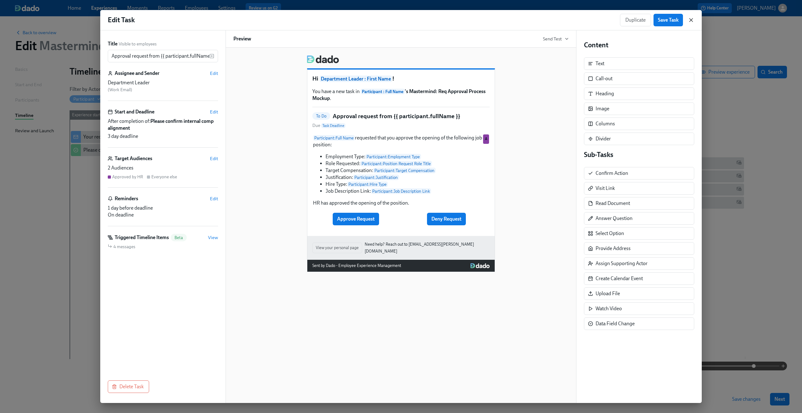
click at [451, 21] on icon "button" at bounding box center [691, 19] width 3 height 3
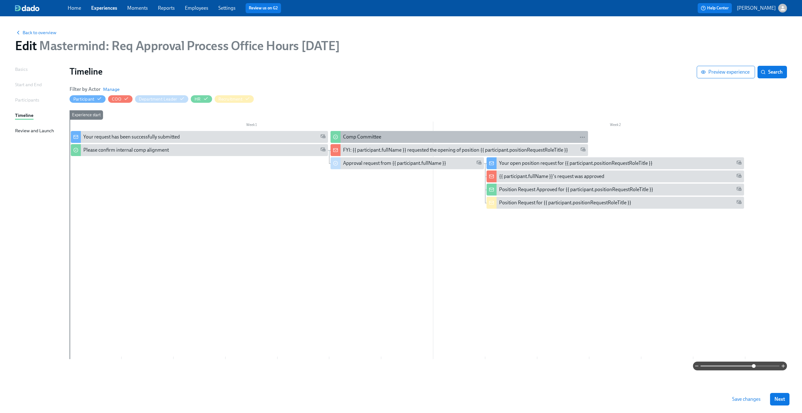
click at [364, 140] on div "Comp Committee" at bounding box center [362, 137] width 38 height 7
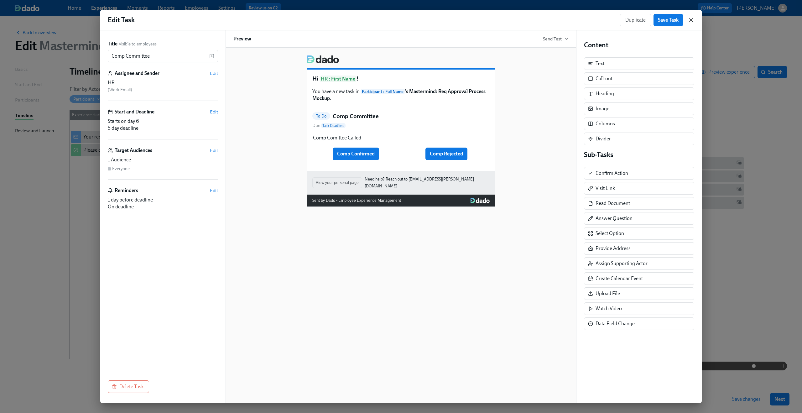
click at [451, 17] on icon "button" at bounding box center [691, 20] width 6 height 6
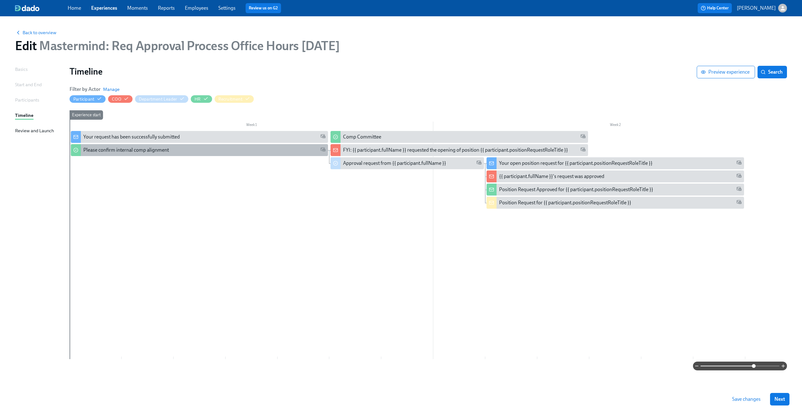
click at [281, 155] on div "Please confirm internal comp alignment" at bounding box center [199, 150] width 257 height 12
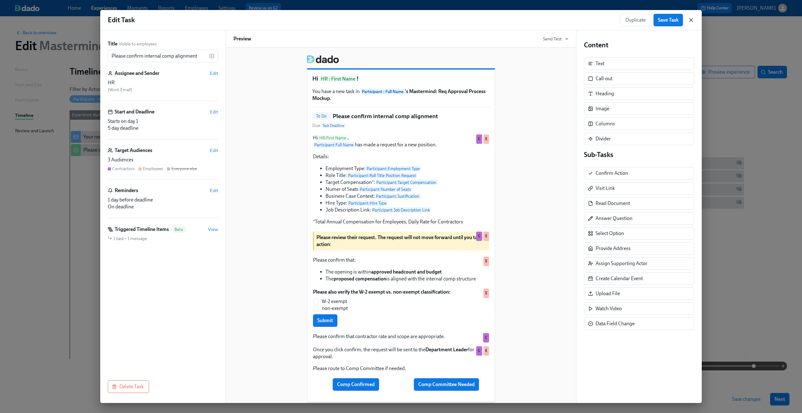
click at [451, 18] on icon "button" at bounding box center [691, 20] width 6 height 6
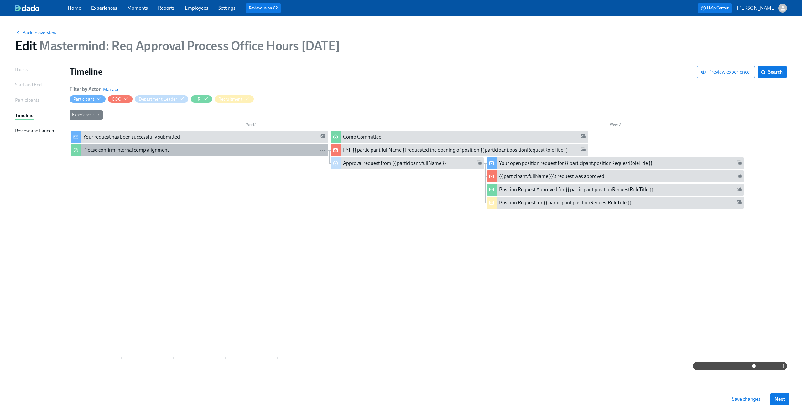
click at [271, 148] on div "Please confirm internal comp alignment" at bounding box center [204, 150] width 242 height 7
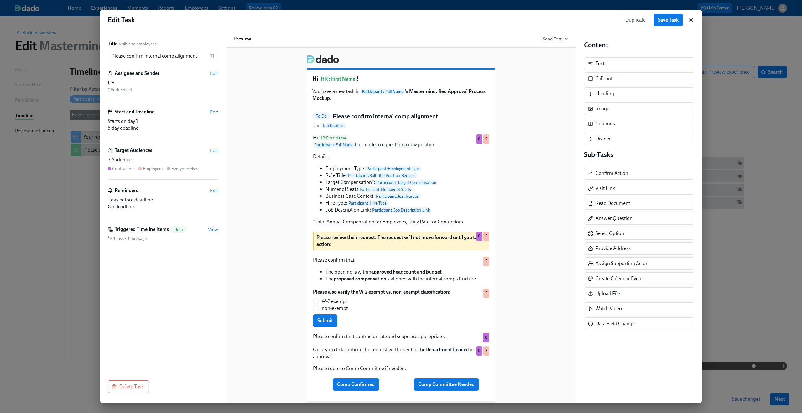
click at [451, 22] on icon "button" at bounding box center [691, 20] width 6 height 6
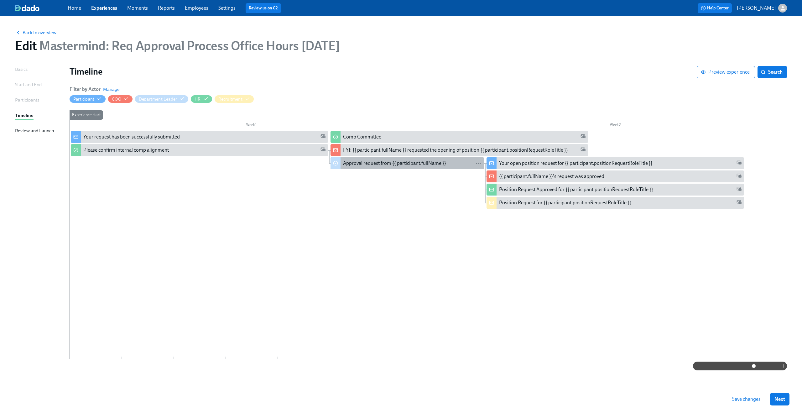
click at [366, 164] on div "Approval request from {{ participant.fullName }}" at bounding box center [394, 163] width 103 height 7
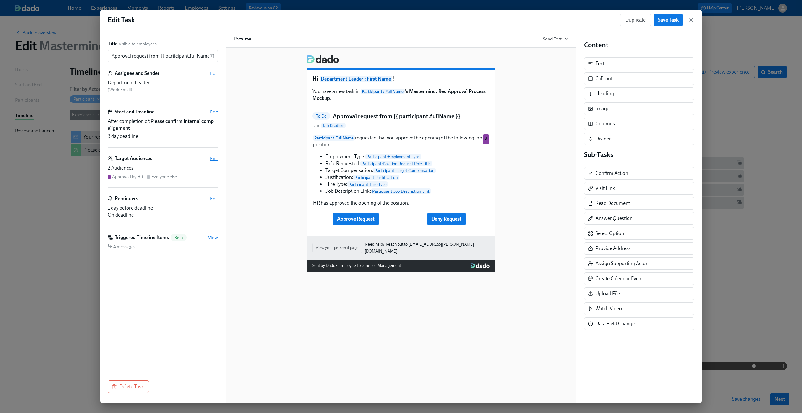
click at [215, 157] on span "Edit" at bounding box center [214, 158] width 8 height 6
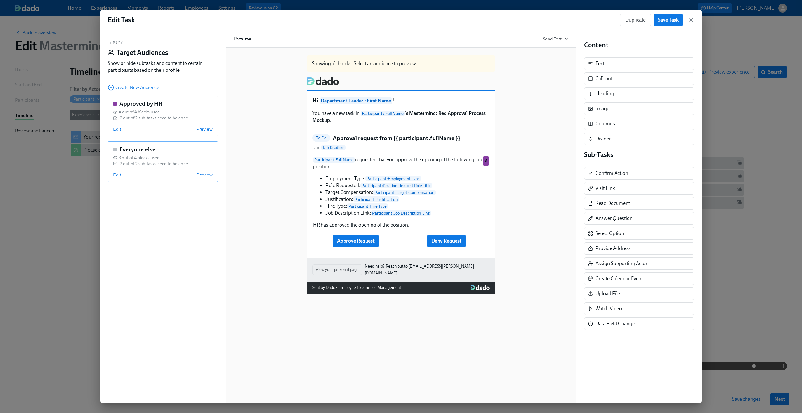
click at [119, 178] on div "Everyone else 3 out of 4 blocks used 2 out of 2 sub-tasks need to be done Edit …" at bounding box center [163, 161] width 110 height 41
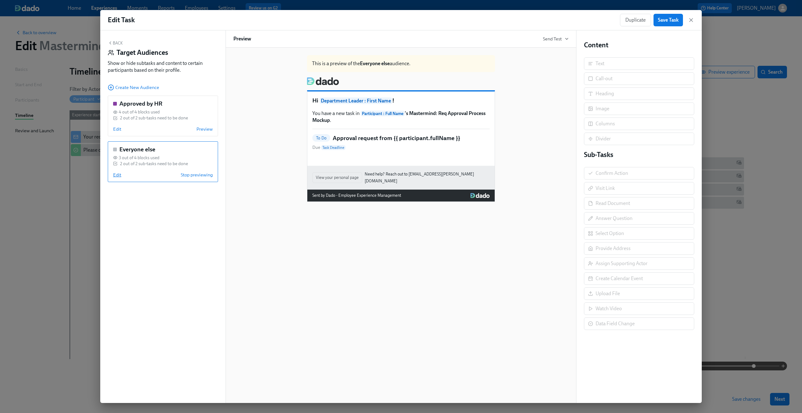
click at [119, 178] on span "Edit" at bounding box center [117, 175] width 8 height 6
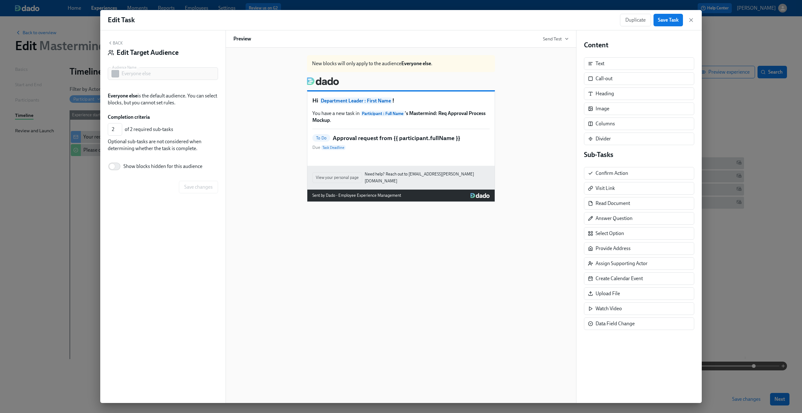
click at [383, 140] on h5 "Approval request from {{ participant.fullName }}" at bounding box center [397, 138] width 128 height 8
click at [120, 169] on input "Show blocks hidden for this audience" at bounding box center [112, 167] width 41 height 14
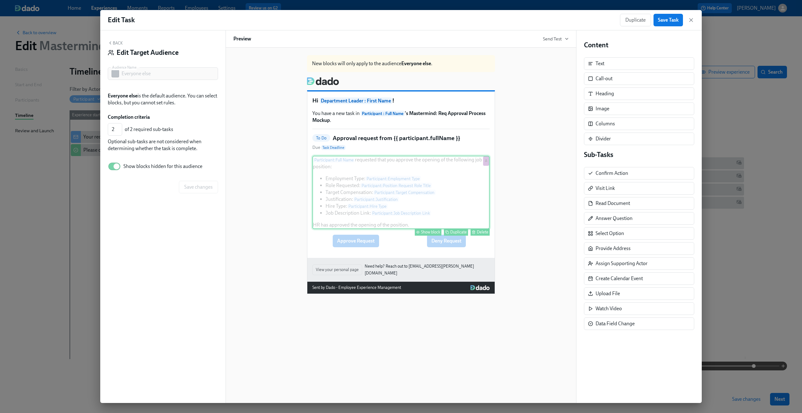
click at [399, 181] on div "Participant : Full Name requested that you approve the opening of the following…" at bounding box center [400, 192] width 177 height 73
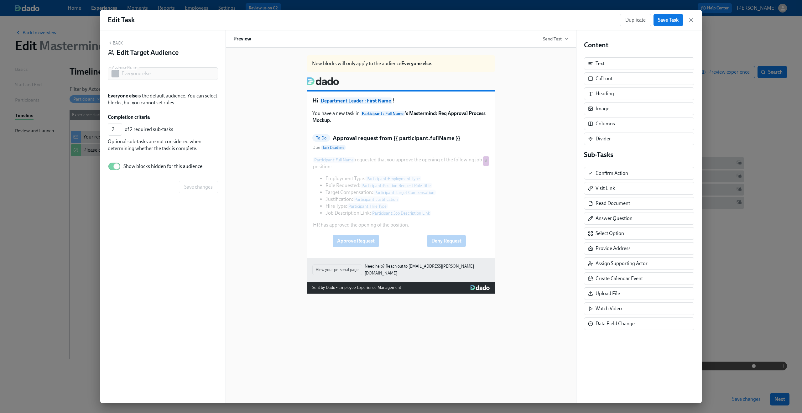
click at [113, 45] on button "Back" at bounding box center [115, 42] width 15 height 5
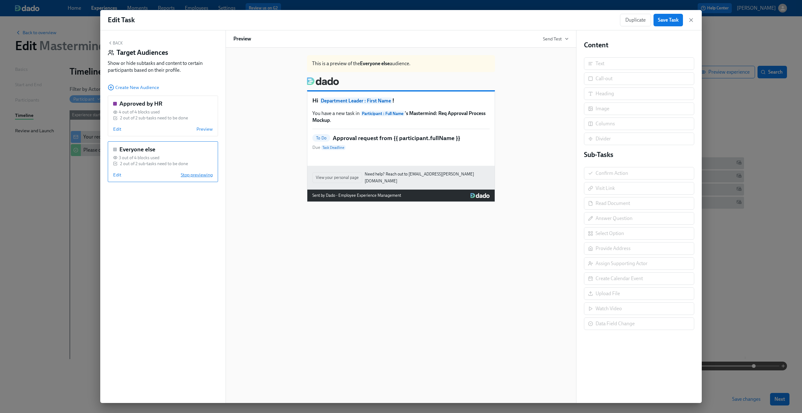
click at [198, 175] on span "Stop previewing" at bounding box center [197, 175] width 32 height 6
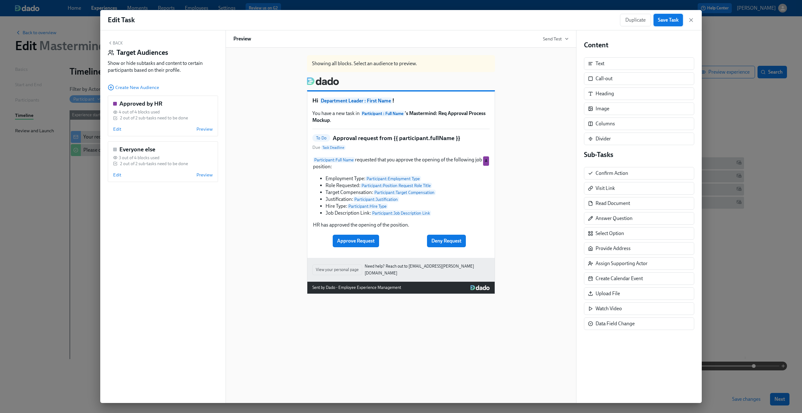
click at [451, 22] on span "Save Task" at bounding box center [668, 20] width 21 height 6
click at [118, 46] on div "Back Target Audiences Show or hide subtasks and content to certain participants…" at bounding box center [163, 58] width 110 height 36
click at [117, 42] on button "Back" at bounding box center [115, 42] width 15 height 5
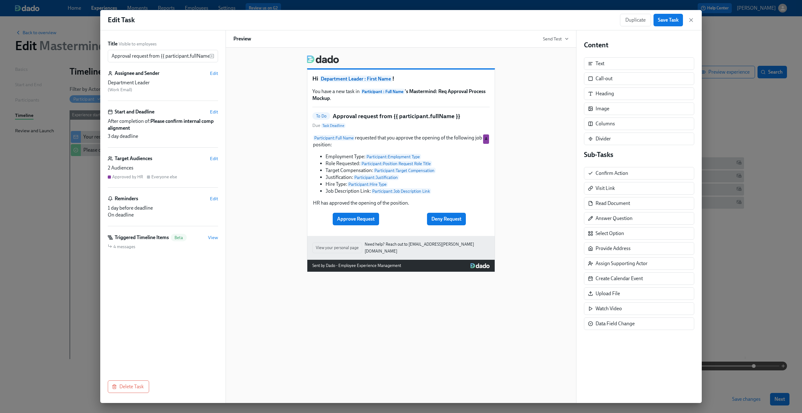
click at [212, 155] on div "Target Audiences Edit" at bounding box center [163, 158] width 110 height 7
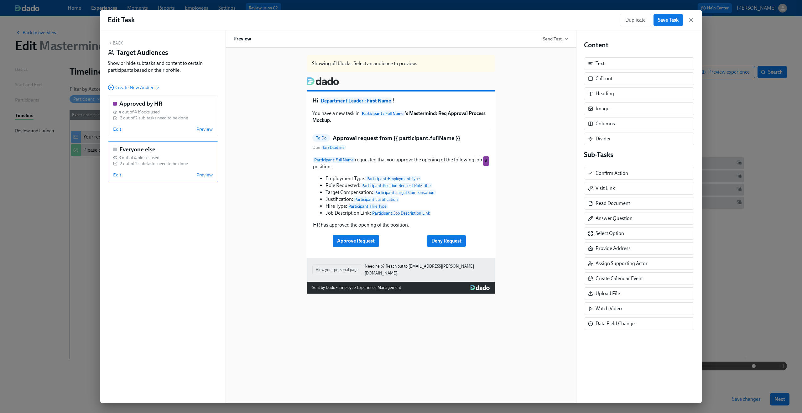
click at [152, 165] on div "2 out of 2 sub-tasks need to be done" at bounding box center [154, 164] width 68 height 6
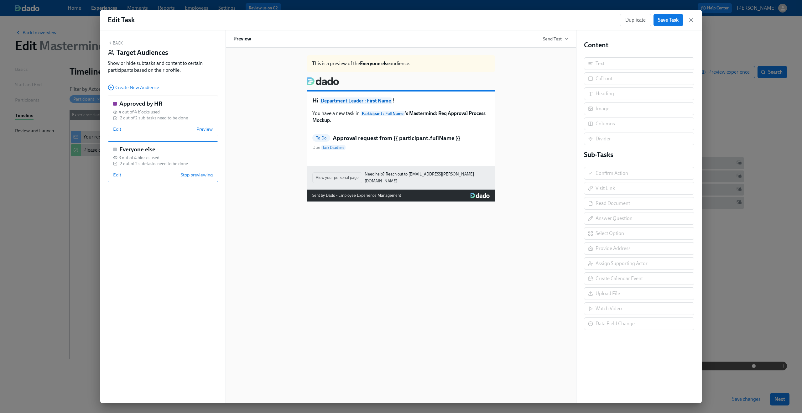
click at [118, 178] on div "Everyone else 3 out of 4 blocks used 2 out of 2 sub-tasks need to be done Edit …" at bounding box center [163, 161] width 110 height 41
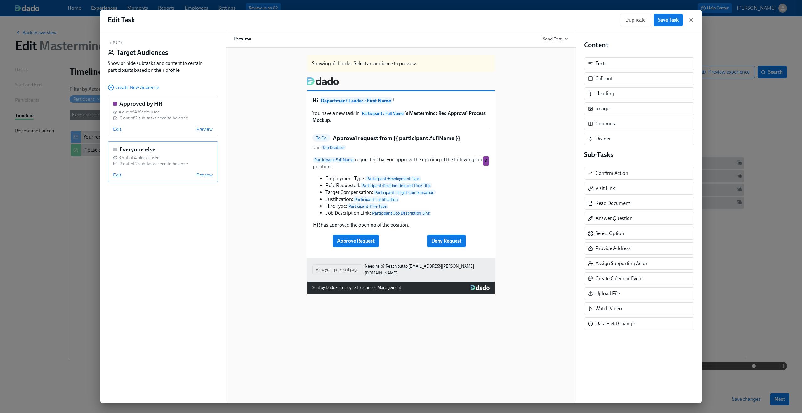
click at [117, 175] on span "Edit" at bounding box center [117, 175] width 8 height 6
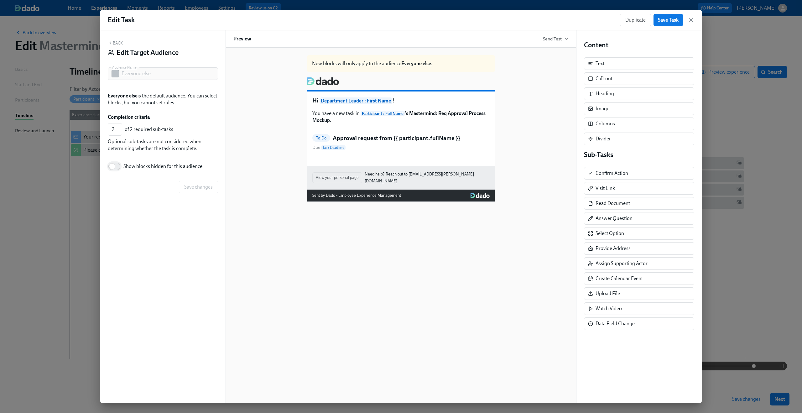
click at [119, 167] on input "Show blocks hidden for this audience" at bounding box center [112, 167] width 41 height 14
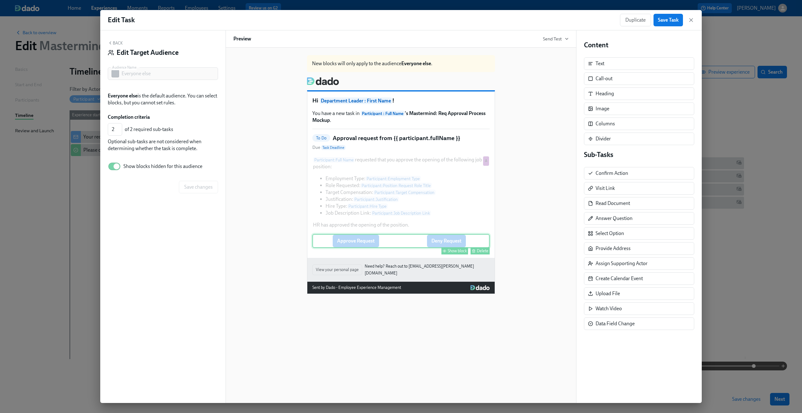
click at [403, 244] on div "Approve Request Deny Request Show block Delete" at bounding box center [400, 241] width 177 height 14
click at [115, 42] on button "Back" at bounding box center [115, 42] width 15 height 5
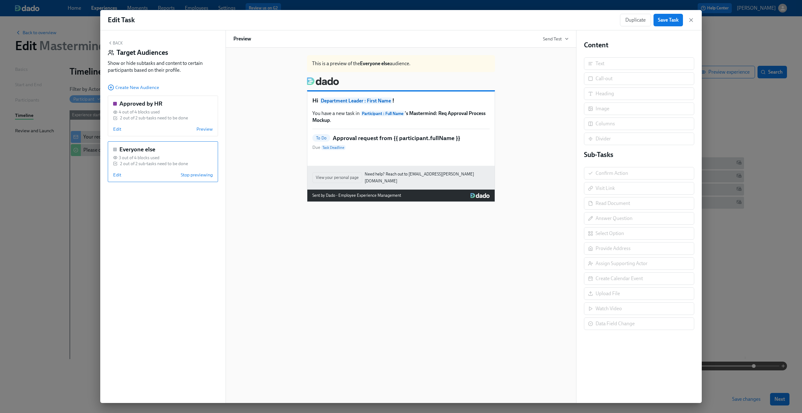
click at [164, 156] on div "3 out of 4 blocks used" at bounding box center [163, 158] width 100 height 6
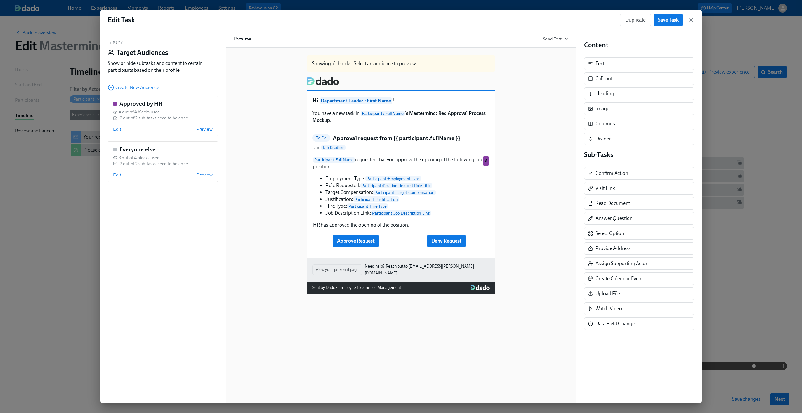
click at [117, 44] on button "Back" at bounding box center [115, 42] width 15 height 5
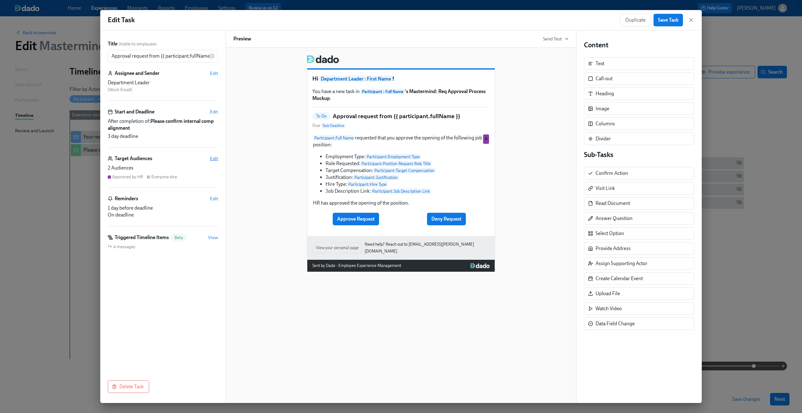
click at [212, 159] on span "Edit" at bounding box center [214, 158] width 8 height 6
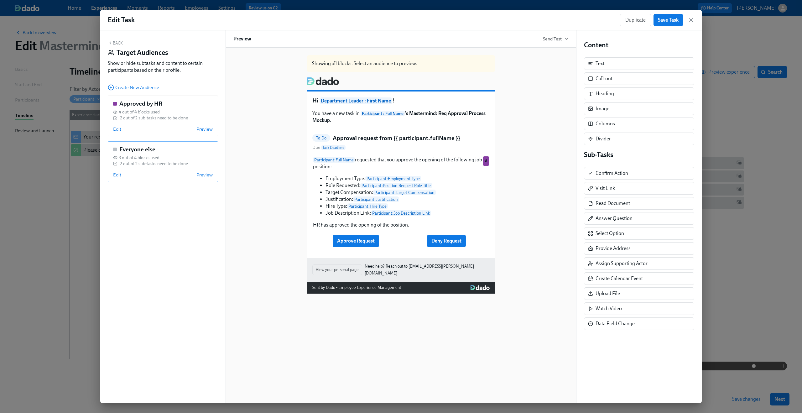
click at [157, 165] on div "2 out of 2 sub-tasks need to be done" at bounding box center [154, 164] width 68 height 6
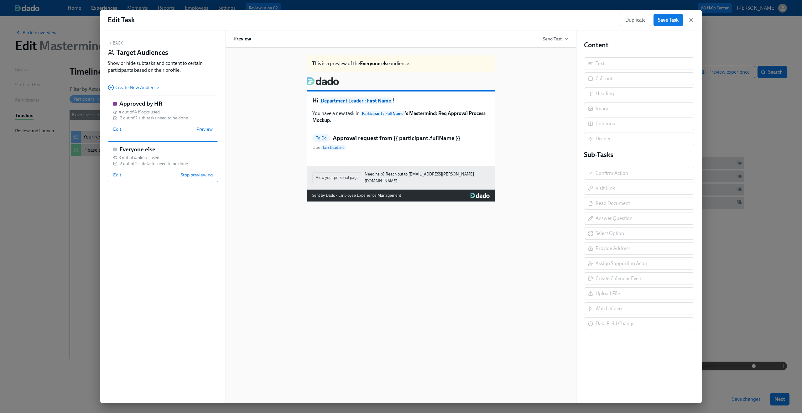
click at [122, 174] on div "Edit Stop previewing" at bounding box center [163, 175] width 100 height 6
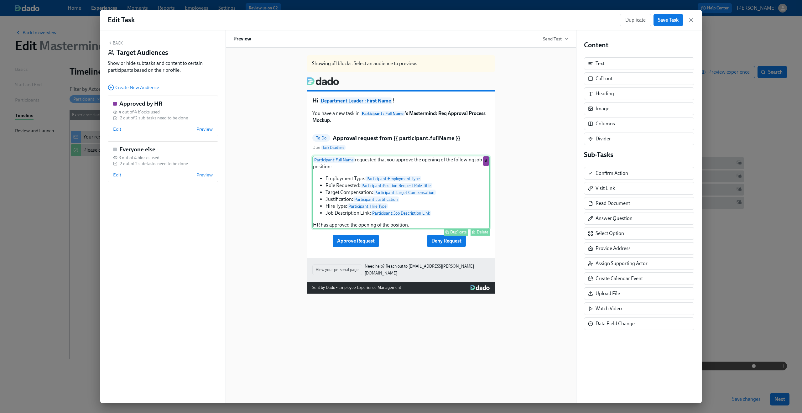
click at [383, 213] on div "Participant : Full Name requested that you approve the opening of the following…" at bounding box center [400, 192] width 177 height 73
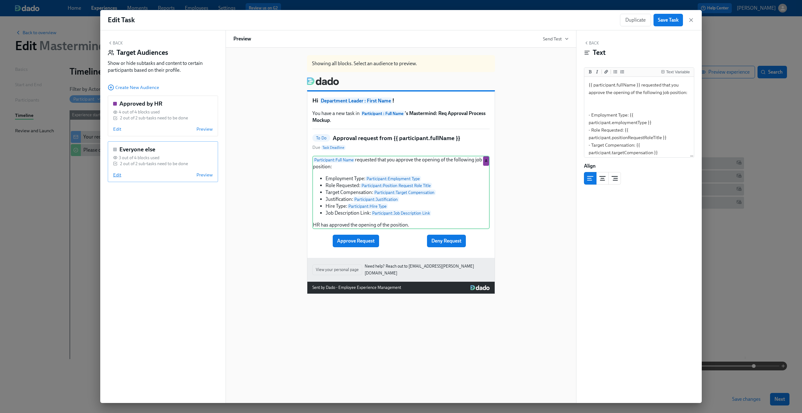
click at [117, 175] on span "Edit" at bounding box center [117, 175] width 8 height 6
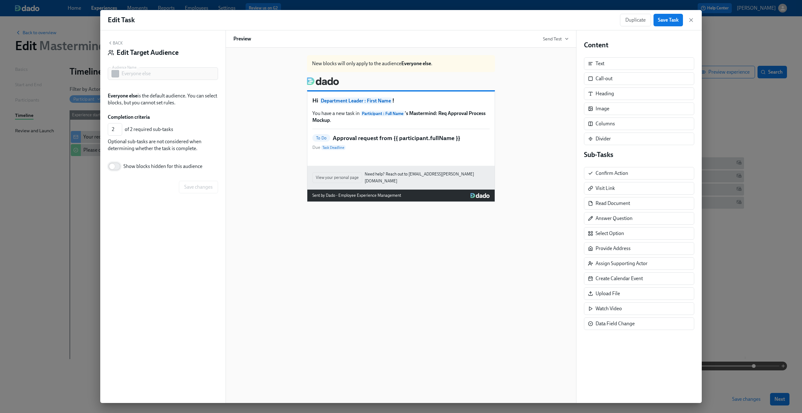
click at [111, 166] on input "Show blocks hidden for this audience" at bounding box center [112, 167] width 41 height 14
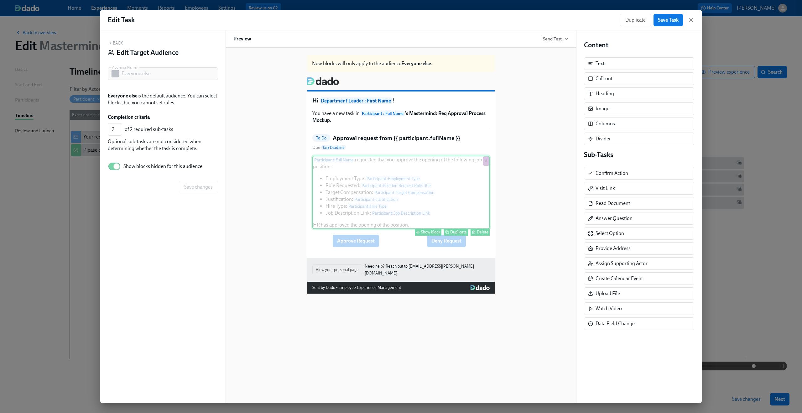
click at [392, 178] on div "Participant : Full Name requested that you approve the opening of the following…" at bounding box center [400, 192] width 177 height 73
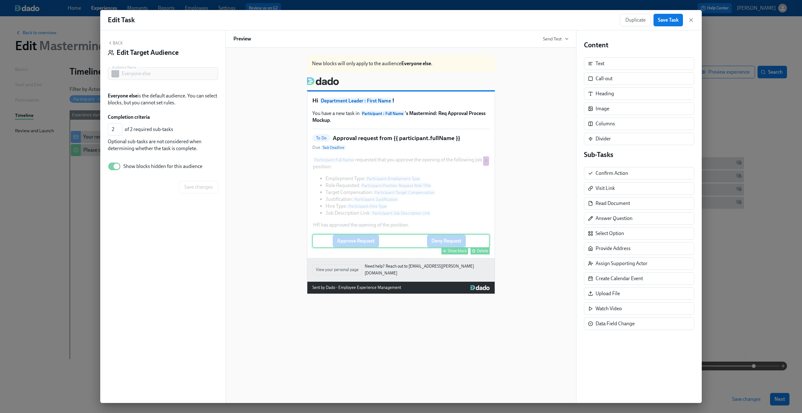
click at [451, 244] on div "Show block" at bounding box center [457, 251] width 19 height 5
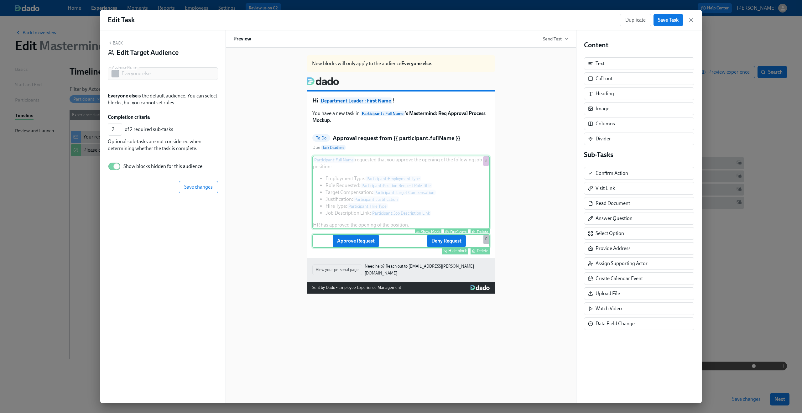
click at [429, 209] on div "Participant : Full Name requested that you approve the opening of the following…" at bounding box center [400, 192] width 177 height 73
click at [436, 236] on button "Show block" at bounding box center [428, 231] width 27 height 7
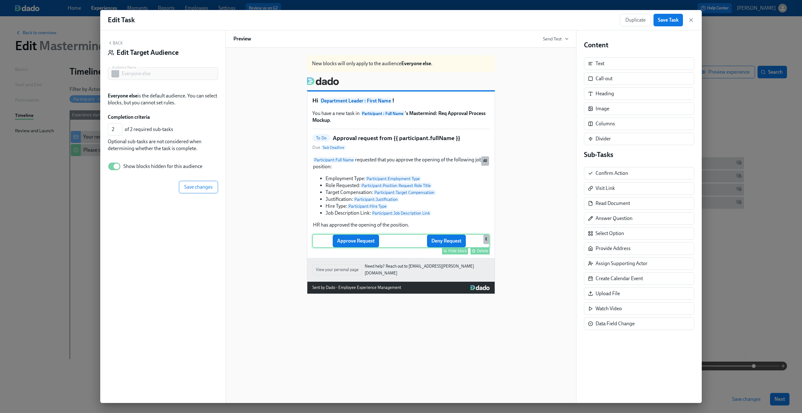
click at [409, 243] on div "Approve Request Deny Request Hide block Delete E" at bounding box center [400, 241] width 177 height 14
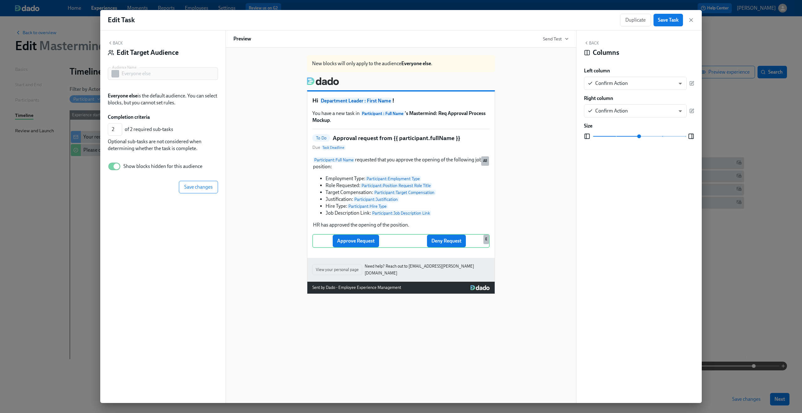
click at [451, 244] on div "Hide block" at bounding box center [457, 251] width 18 height 5
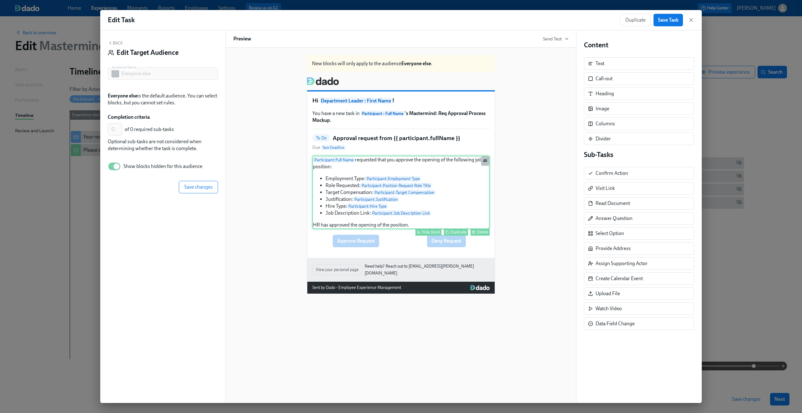
click at [428, 205] on div "Participant : Full Name requested that you approve the opening of the following…" at bounding box center [400, 192] width 177 height 73
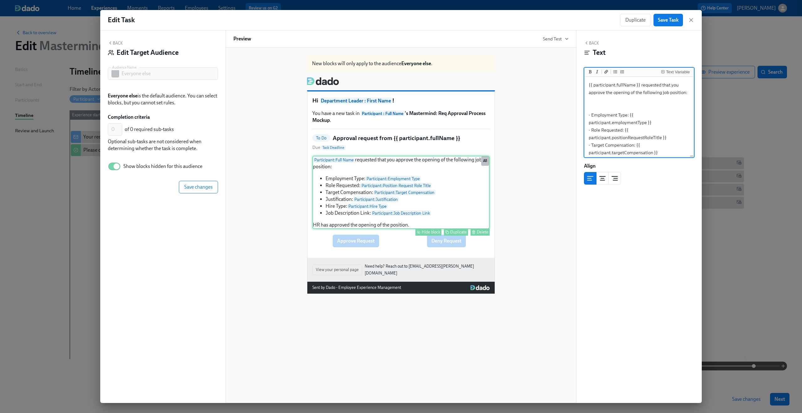
click at [436, 236] on button "Hide block" at bounding box center [429, 231] width 26 height 7
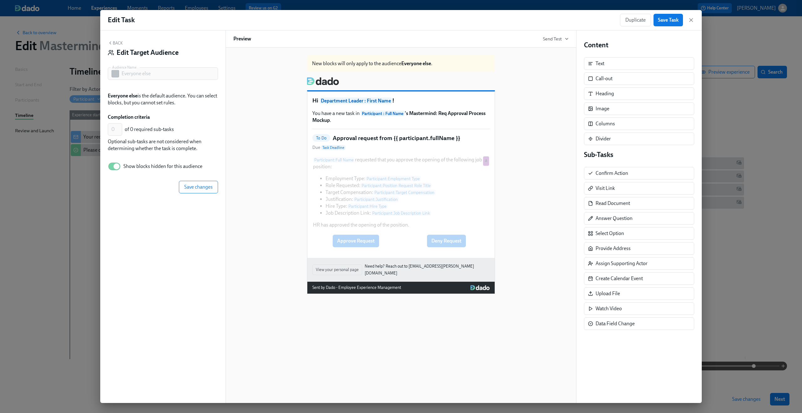
click at [414, 139] on h5 "Approval request from {{ participant.fullName }}" at bounding box center [397, 138] width 128 height 8
click at [408, 102] on h1 "Hi Department Leader : First Name !" at bounding box center [400, 101] width 177 height 8
click at [198, 189] on span "Save changes" at bounding box center [198, 187] width 29 height 6
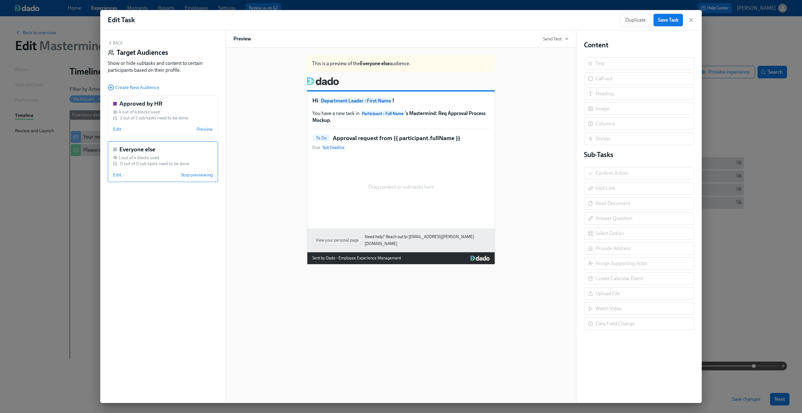
click at [115, 41] on button "Back" at bounding box center [115, 42] width 15 height 5
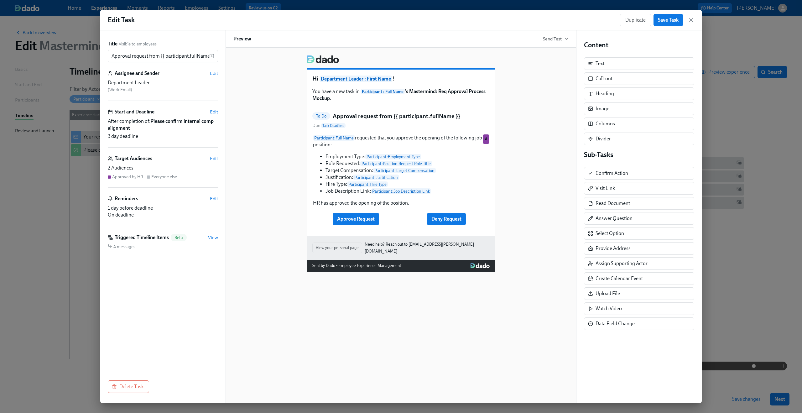
click at [165, 160] on div "Target Audiences Edit" at bounding box center [163, 158] width 110 height 7
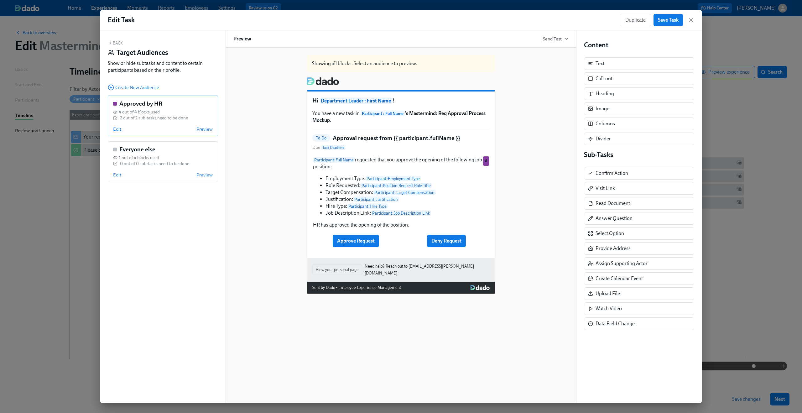
click at [119, 130] on span "Edit" at bounding box center [117, 129] width 8 height 6
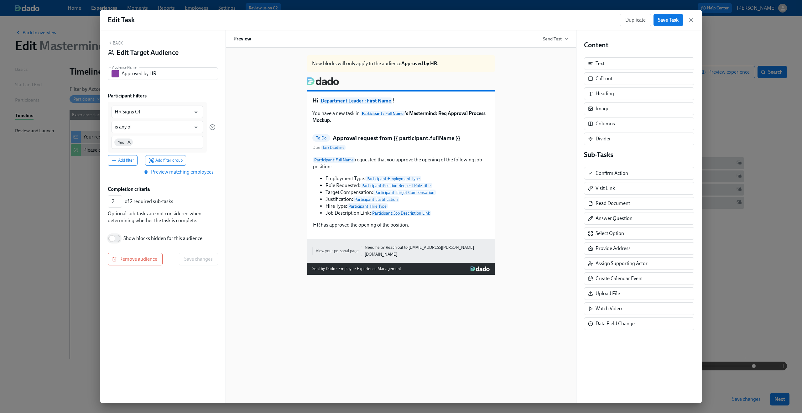
click at [120, 236] on input "Show blocks hidden for this audience" at bounding box center [112, 239] width 41 height 14
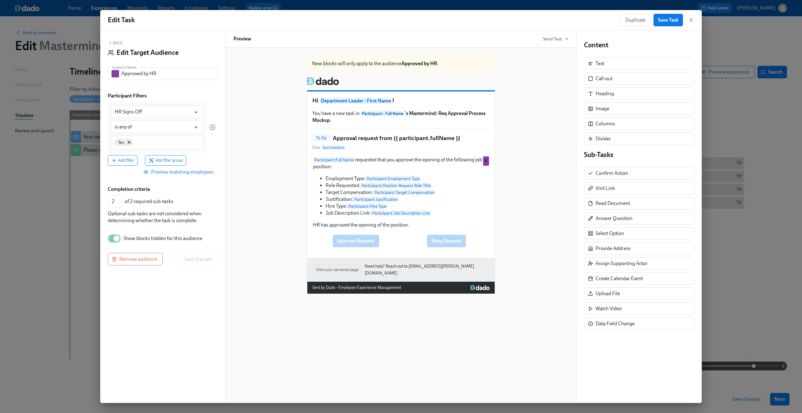
click at [120, 236] on input "Show blocks hidden for this audience" at bounding box center [116, 239] width 41 height 14
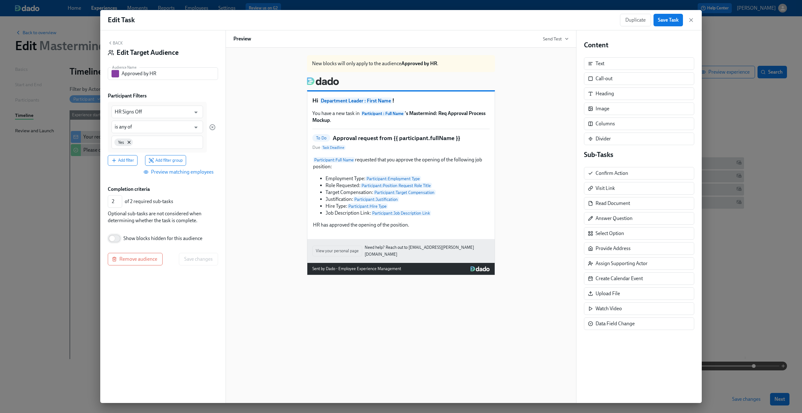
click at [120, 236] on input "Show blocks hidden for this audience" at bounding box center [112, 239] width 41 height 14
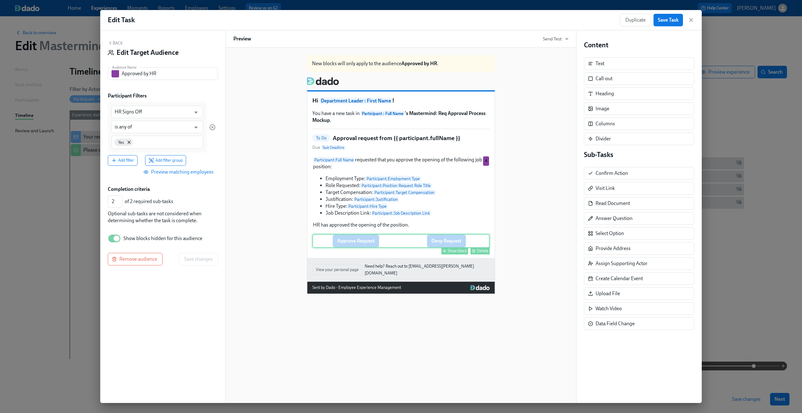
click at [390, 244] on div "Approve Request Deny Request Show block Delete" at bounding box center [400, 241] width 177 height 14
click at [443, 244] on icon "button" at bounding box center [445, 251] width 4 height 4
click at [204, 244] on span "Save changes" at bounding box center [198, 259] width 29 height 6
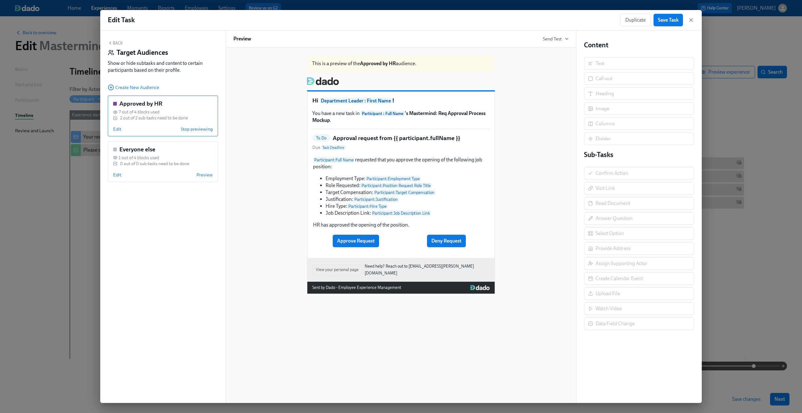
click at [117, 46] on div "Back Target Audiences Show or hide subtasks and content to certain participants…" at bounding box center [163, 58] width 110 height 36
click at [115, 42] on button "Back" at bounding box center [115, 42] width 15 height 5
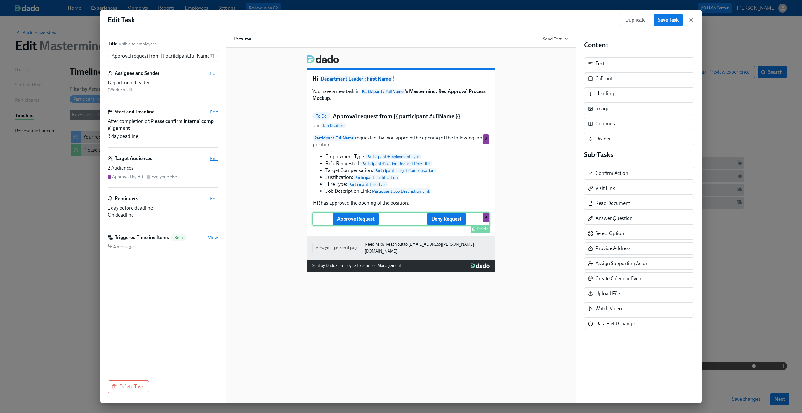
click at [214, 159] on span "Edit" at bounding box center [214, 158] width 8 height 6
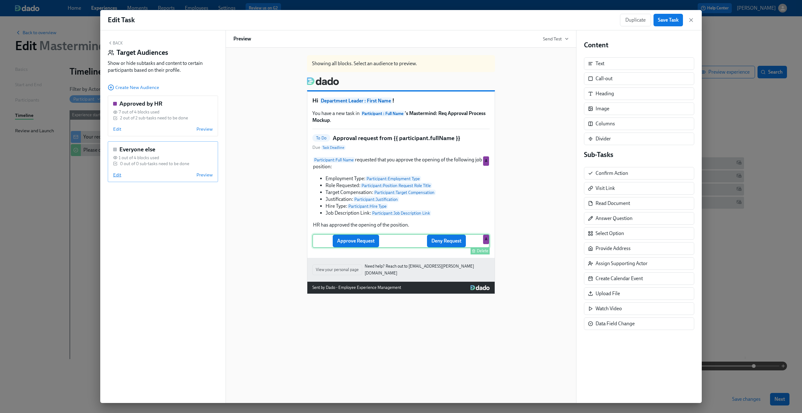
click at [120, 176] on span "Edit" at bounding box center [117, 175] width 8 height 6
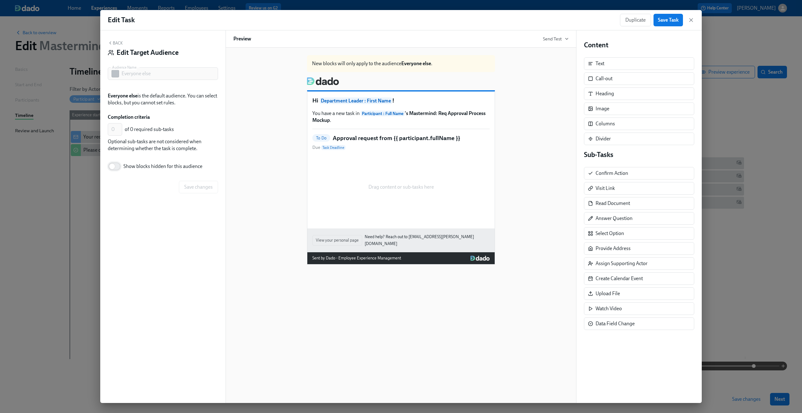
click at [121, 166] on input "Show blocks hidden for this audience" at bounding box center [112, 167] width 41 height 14
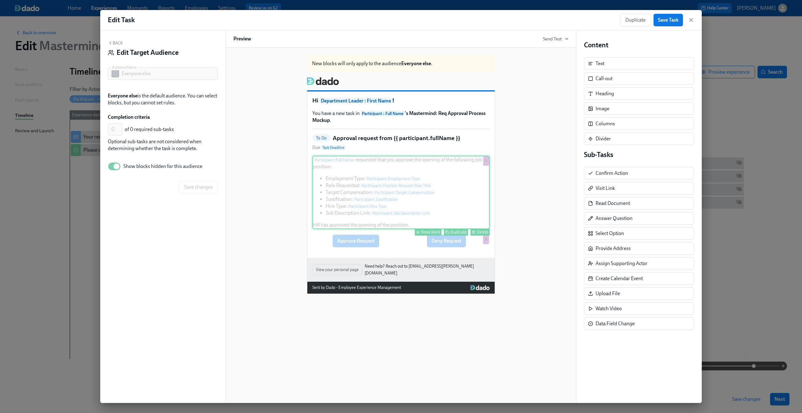
click at [332, 173] on div "Participant : Full Name requested that you approve the opening of the following…" at bounding box center [400, 192] width 177 height 73
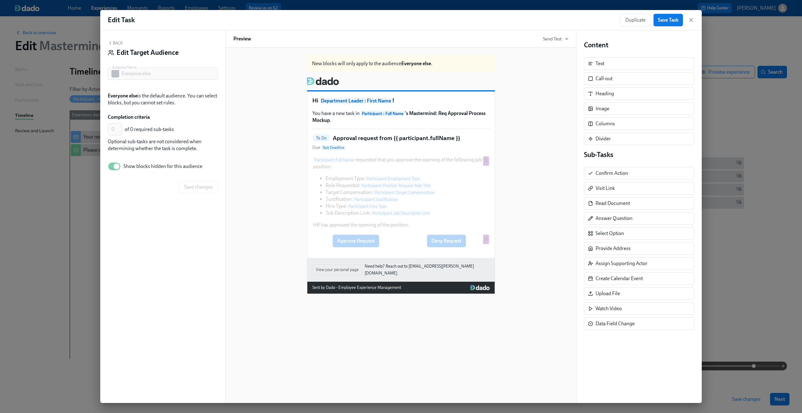
click at [262, 137] on div "New blocks will only apply to the audience Everyone else . Hi Department Leader…" at bounding box center [400, 172] width 335 height 244
click at [119, 46] on div "Back Edit Target Audience" at bounding box center [163, 49] width 110 height 19
click at [117, 43] on button "Back" at bounding box center [115, 42] width 15 height 5
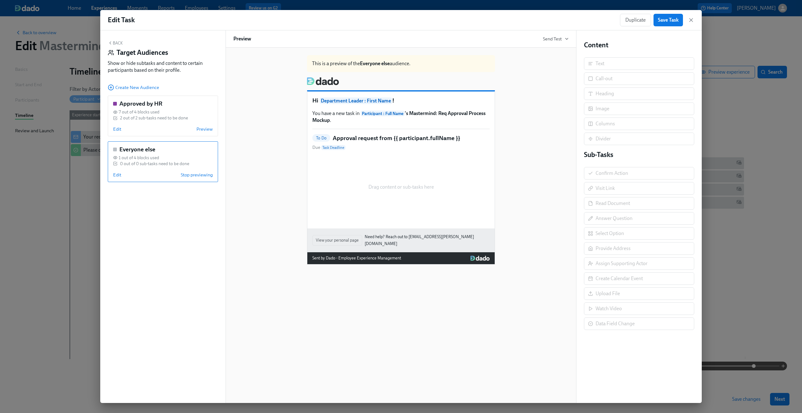
click at [116, 45] on button "Back" at bounding box center [115, 42] width 15 height 5
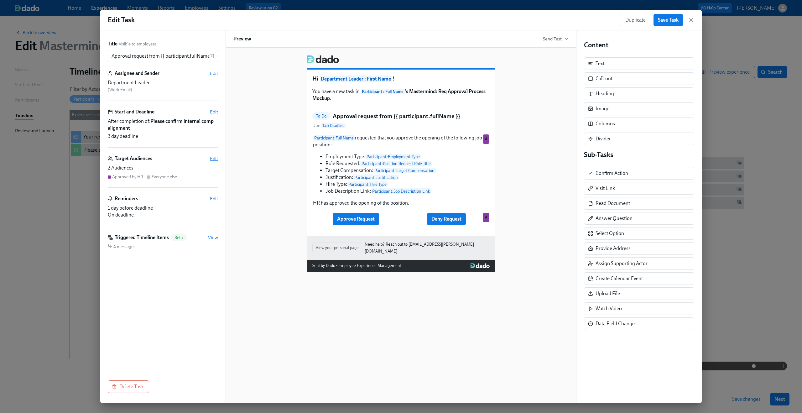
click at [211, 160] on span "Edit" at bounding box center [214, 158] width 8 height 6
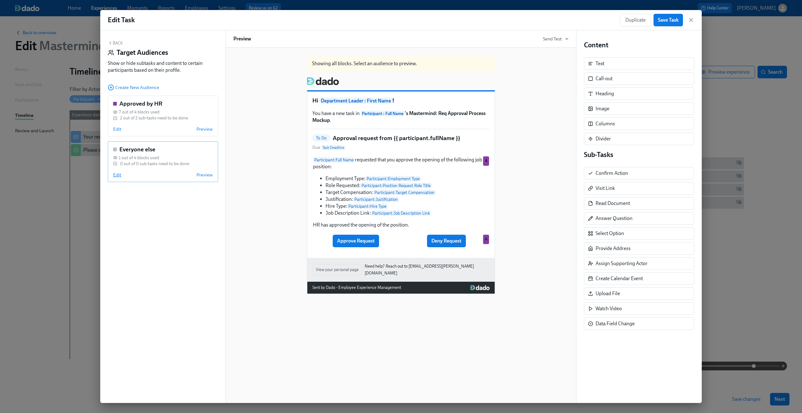
click at [119, 176] on span "Edit" at bounding box center [117, 175] width 8 height 6
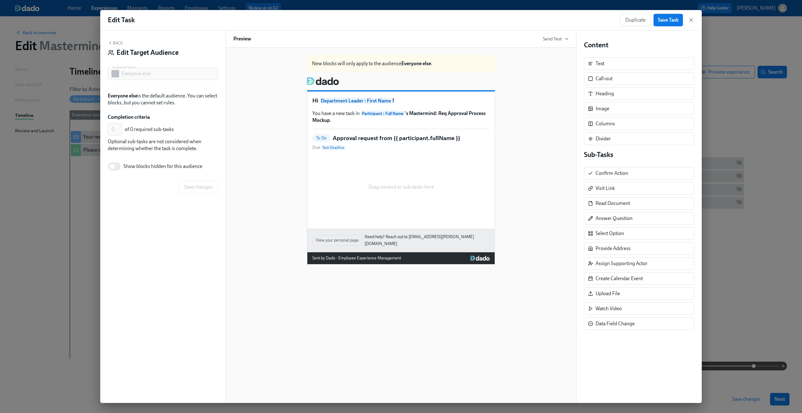
click at [351, 142] on h5 "Approval request from {{ participant.fullName }}" at bounding box center [397, 138] width 128 height 8
click at [151, 170] on span "Show blocks hidden for this audience" at bounding box center [162, 166] width 79 height 7
click at [133, 170] on input "Show blocks hidden for this audience" at bounding box center [112, 167] width 41 height 14
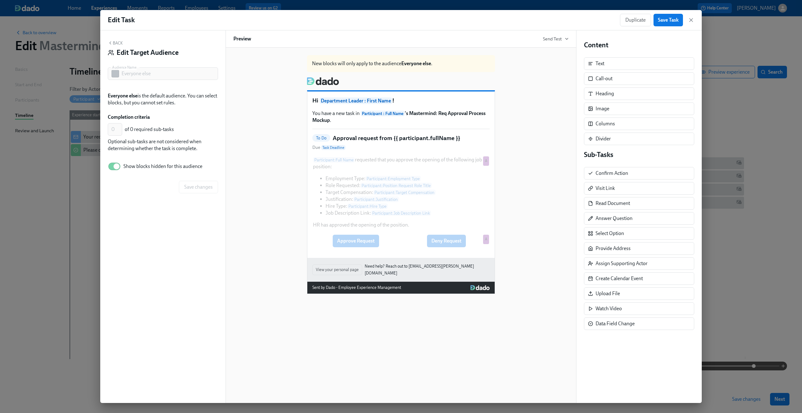
click at [366, 144] on div "To Do Approval request from {{ participant.fullName }} Due Task Deadline" at bounding box center [400, 142] width 177 height 17
click at [353, 114] on p "You have a new task in Participant : Full Name 's Mastermind: Req Approval Proc…" at bounding box center [400, 117] width 177 height 14
click at [116, 44] on button "Back" at bounding box center [115, 42] width 15 height 5
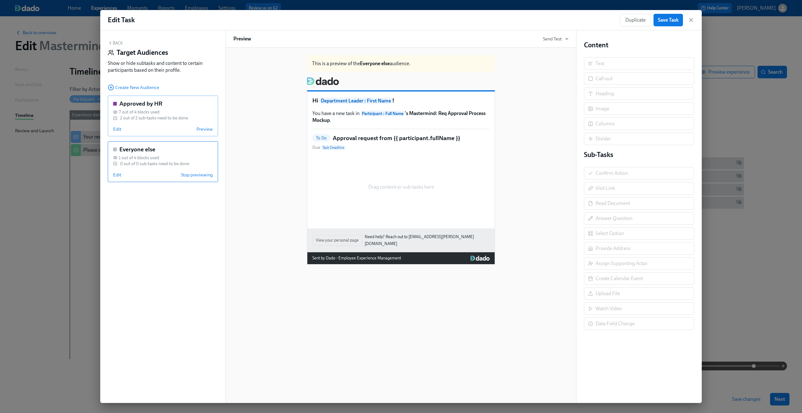
click at [144, 118] on div "2 out of 2 sub-tasks need to be done" at bounding box center [154, 118] width 68 height 6
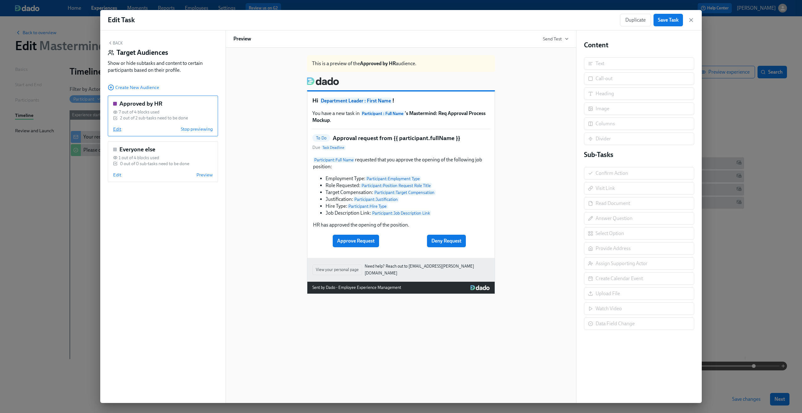
click at [119, 130] on span "Edit" at bounding box center [117, 129] width 8 height 6
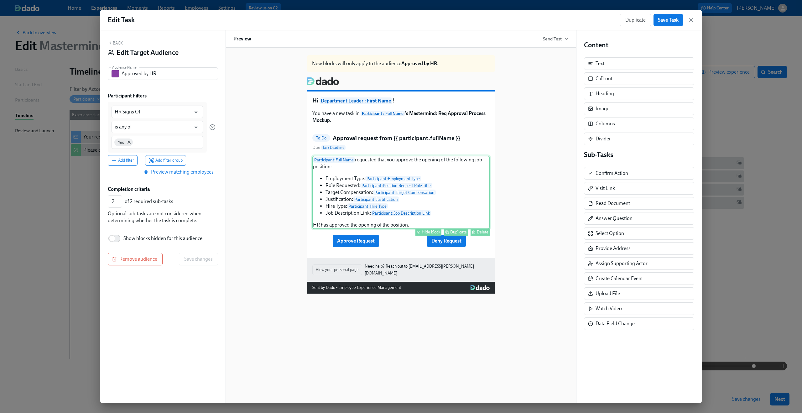
click at [342, 196] on div "Participant : Full Name requested that you approve the opening of the following…" at bounding box center [400, 192] width 177 height 73
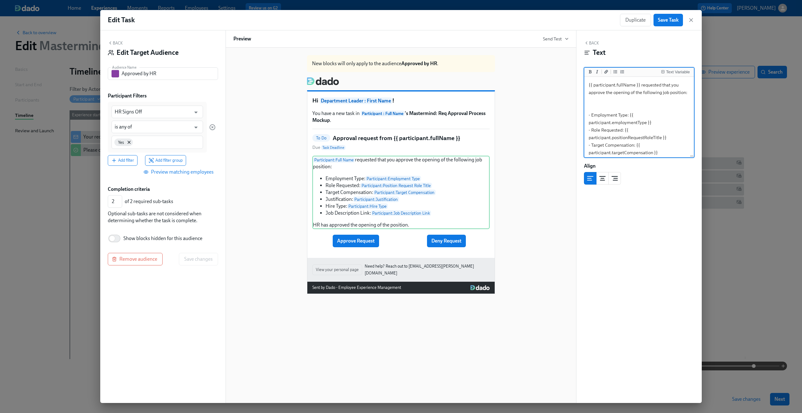
click at [253, 237] on div "New blocks will only apply to the audience Approved by HR . Hi Department Leade…" at bounding box center [400, 172] width 335 height 244
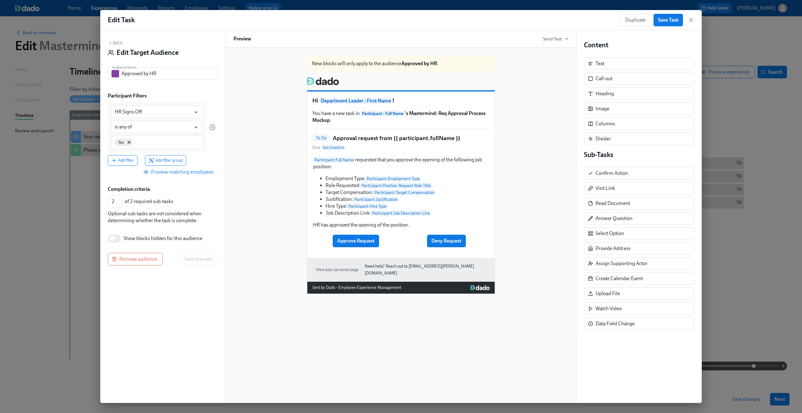
click at [115, 48] on div "Edit Target Audience" at bounding box center [163, 52] width 110 height 9
click at [113, 44] on button "Back" at bounding box center [115, 42] width 15 height 5
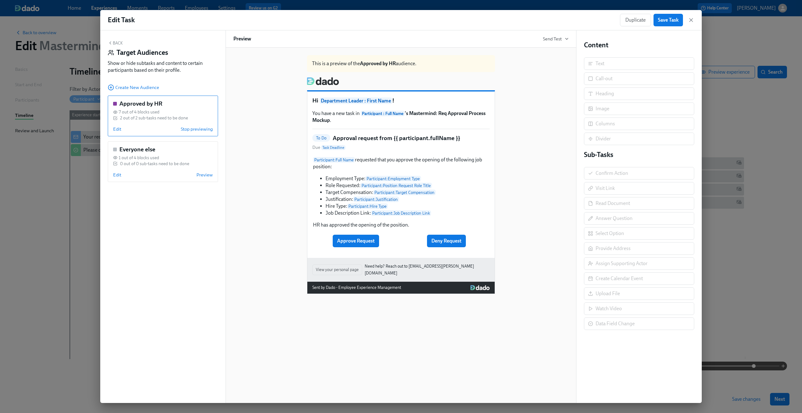
click at [113, 44] on button "Back" at bounding box center [115, 42] width 15 height 5
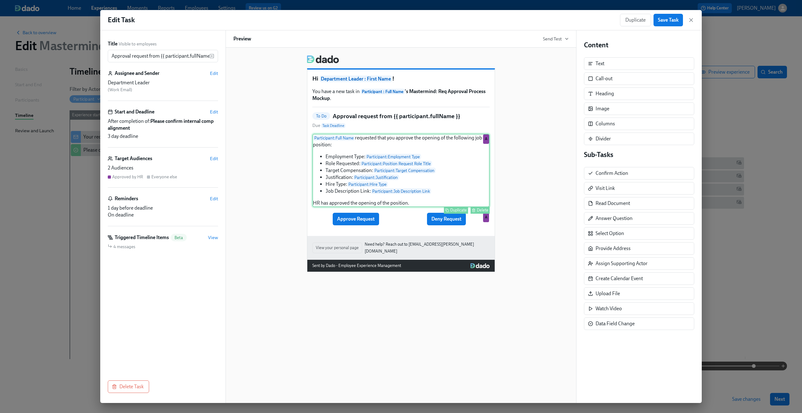
click at [451, 194] on div "Participant : Full Name requested that you approve the opening of the following…" at bounding box center [400, 170] width 177 height 73
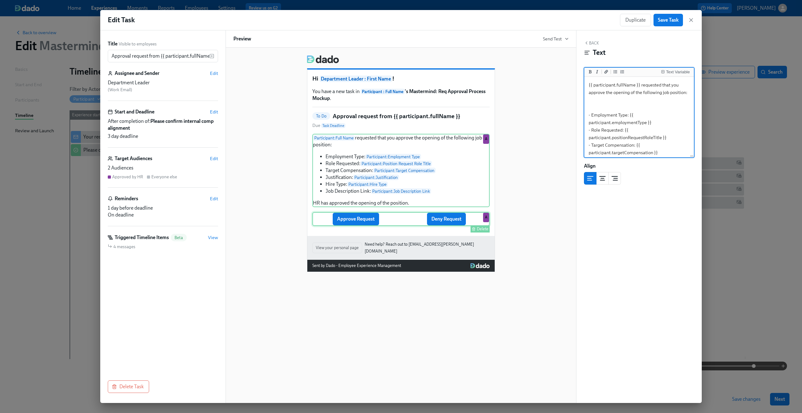
click at [420, 224] on div "Approve Request Deny Request Delete A" at bounding box center [400, 219] width 177 height 14
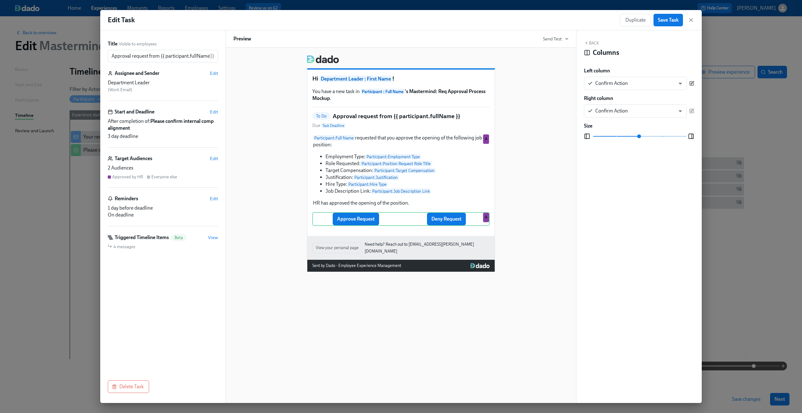
click at [451, 87] on button "button" at bounding box center [691, 83] width 5 height 13
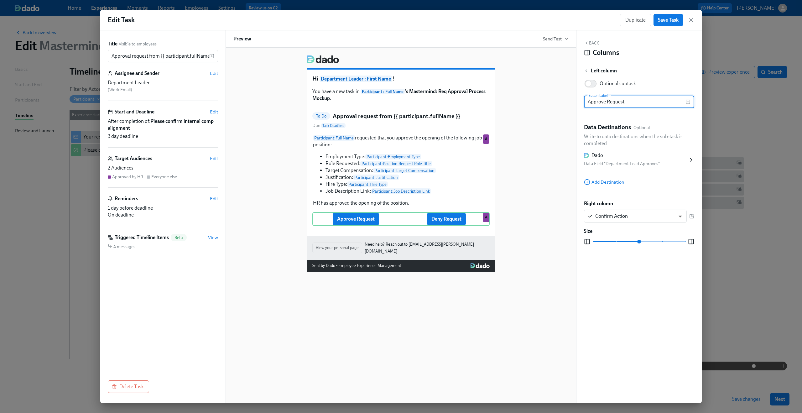
click at [451, 85] on div "Hi Department Leader : First Name ! You have a new task in Participant : Full N…" at bounding box center [400, 161] width 335 height 222
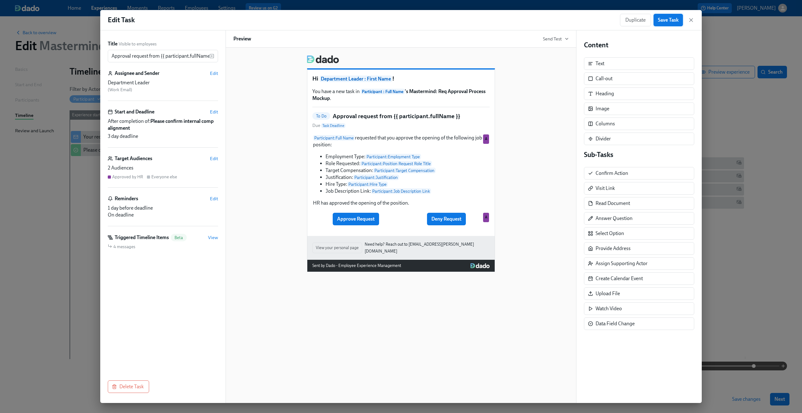
click at [451, 20] on span "Save Task" at bounding box center [668, 20] width 21 height 6
click at [451, 21] on icon "button" at bounding box center [691, 20] width 6 height 6
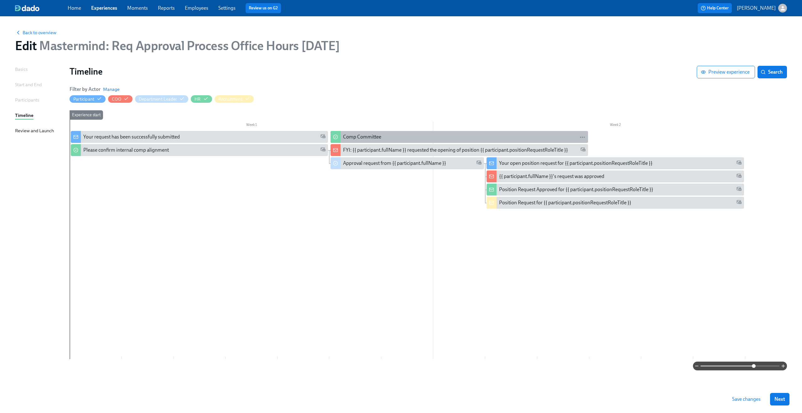
click at [372, 140] on div "Comp Committee" at bounding box center [362, 137] width 38 height 7
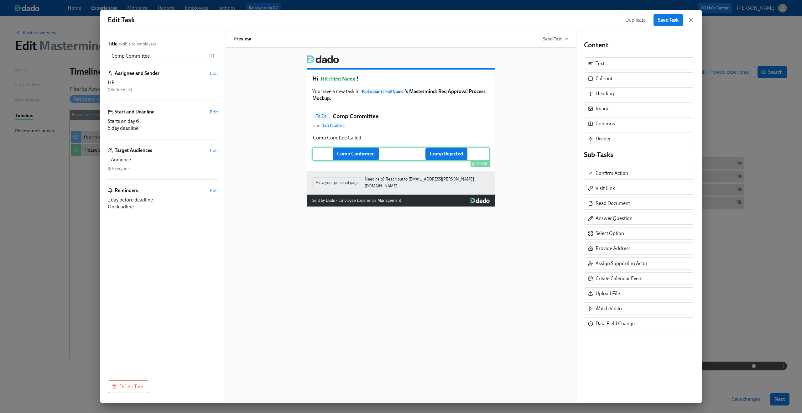
click at [362, 158] on div "Comp Confirmed Comp Rejected Delete" at bounding box center [400, 154] width 177 height 14
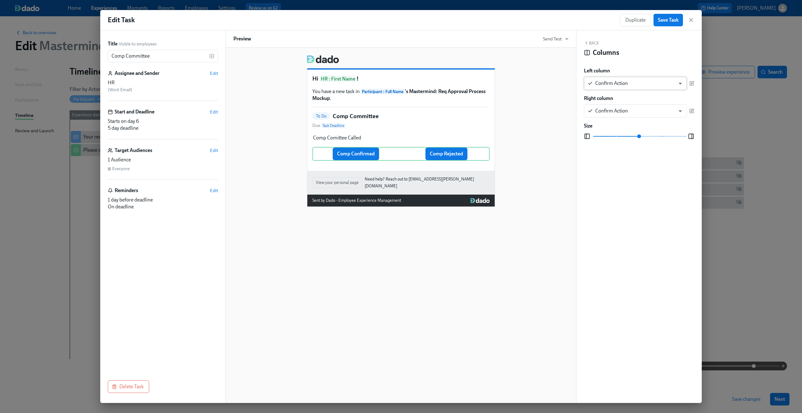
click at [451, 83] on body "Home Experiences Moments Reports Employees Settings Review us on G2 Help Center…" at bounding box center [401, 206] width 802 height 413
click at [360, 158] on div at bounding box center [401, 206] width 802 height 413
click at [451, 85] on icon "button" at bounding box center [691, 83] width 5 height 5
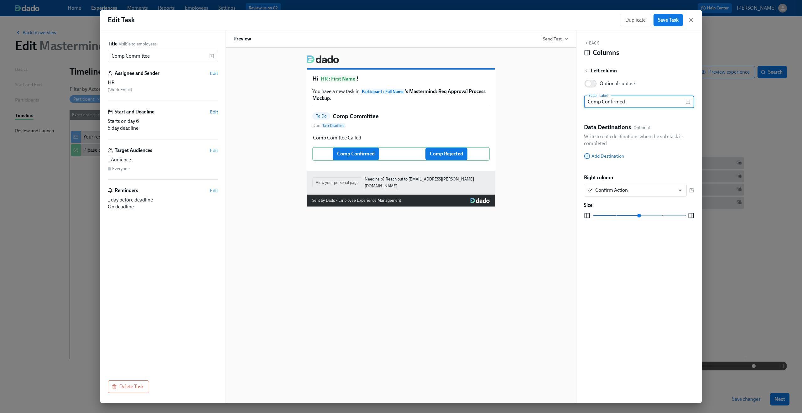
click at [451, 104] on input "Comp Confirmed" at bounding box center [635, 102] width 102 height 13
click at [441, 158] on div "Confirm Compensation Comp Rejected Delete" at bounding box center [400, 154] width 177 height 14
click at [451, 100] on input "Confirm Compensation" at bounding box center [635, 102] width 102 height 13
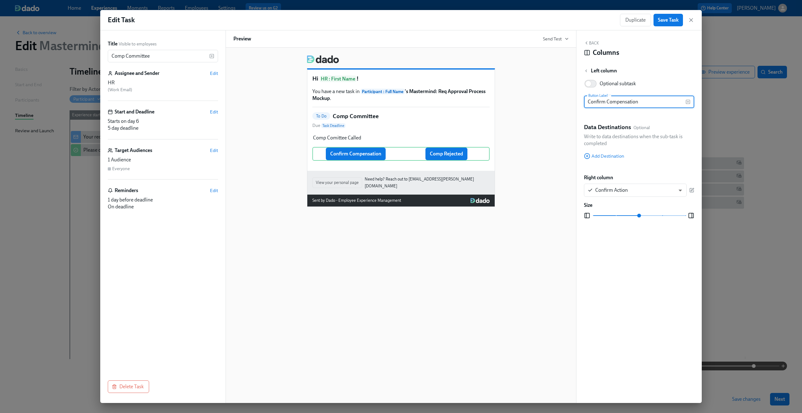
click at [451, 100] on input "Confirm Compensation" at bounding box center [635, 102] width 102 height 13
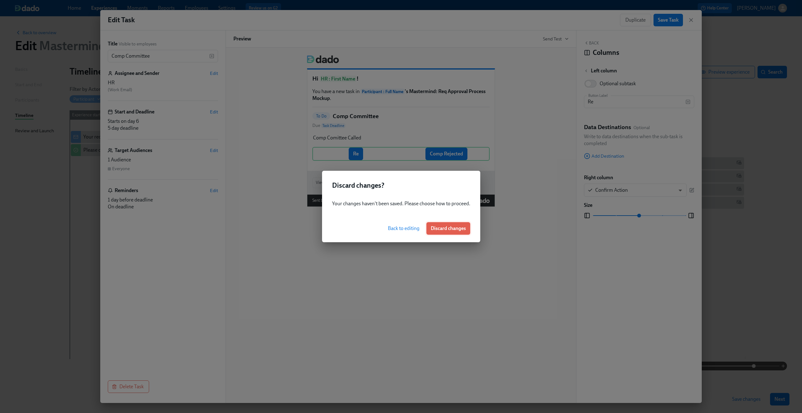
click at [451, 229] on span "Discard changes" at bounding box center [448, 228] width 35 height 6
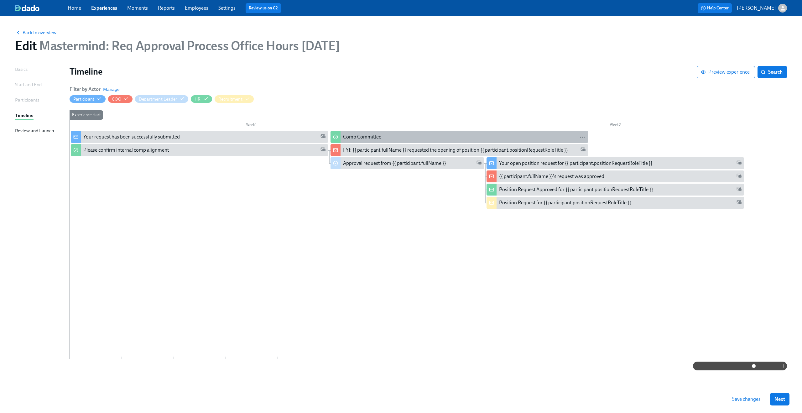
click at [411, 139] on div "Comp Committee" at bounding box center [464, 137] width 242 height 7
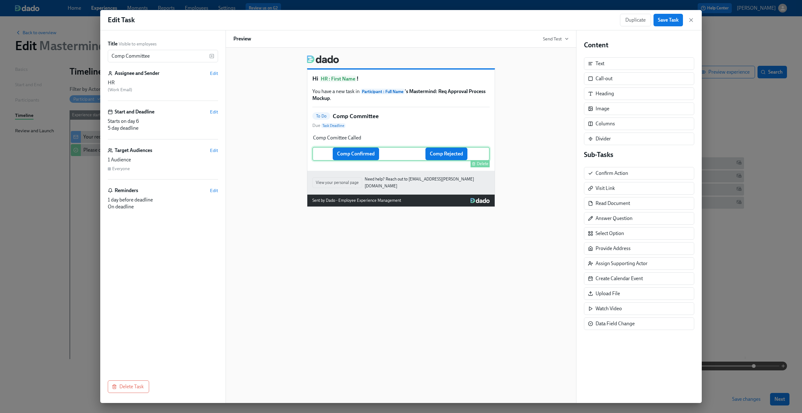
click at [372, 159] on div "Comp Confirmed Comp Rejected Delete" at bounding box center [400, 154] width 177 height 14
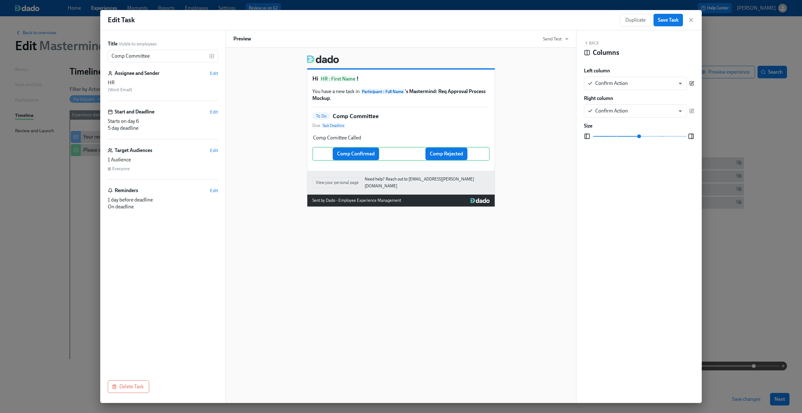
click at [451, 81] on icon "button" at bounding box center [692, 83] width 4 height 4
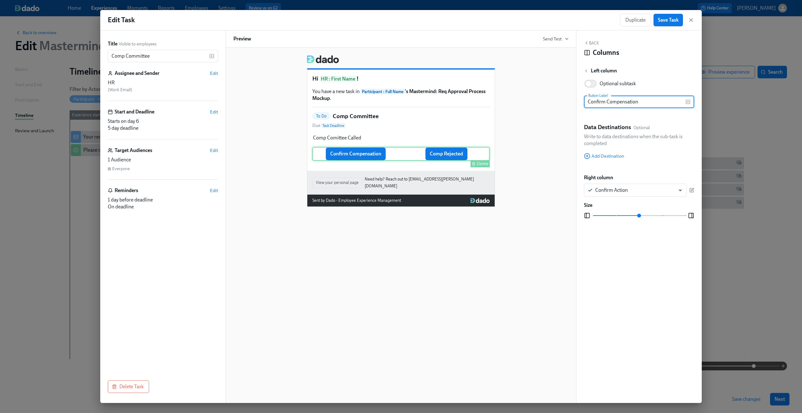
click at [451, 155] on div "Confirm Compensation Comp Rejected Delete" at bounding box center [400, 154] width 177 height 14
click at [451, 191] on icon "button" at bounding box center [691, 190] width 5 height 5
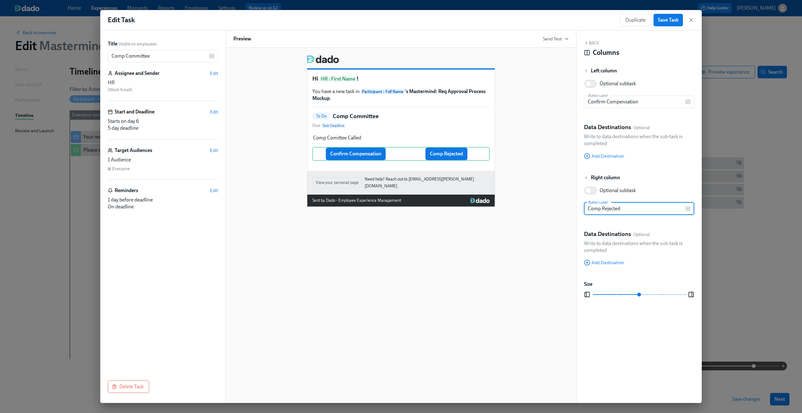
click at [451, 212] on input "Comp Rejected" at bounding box center [635, 208] width 102 height 13
click at [451, 172] on div "Hi HR : First Name ! You have a new task in Participant : Full Name 's Mastermi…" at bounding box center [400, 128] width 335 height 157
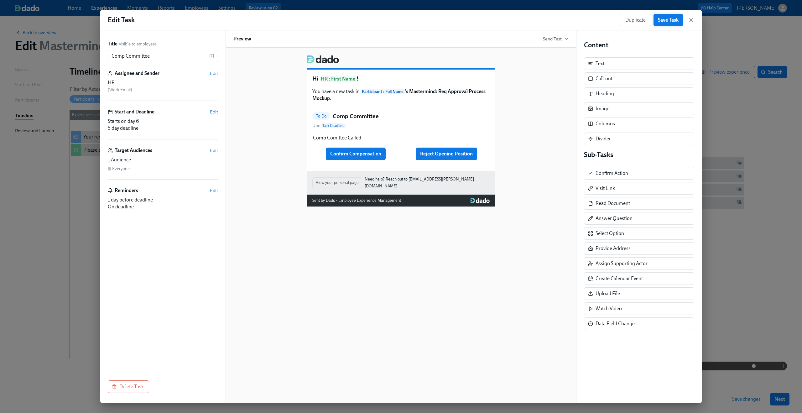
click at [451, 19] on span "Save Task" at bounding box center [668, 20] width 21 height 6
click at [451, 19] on icon "button" at bounding box center [691, 20] width 6 height 6
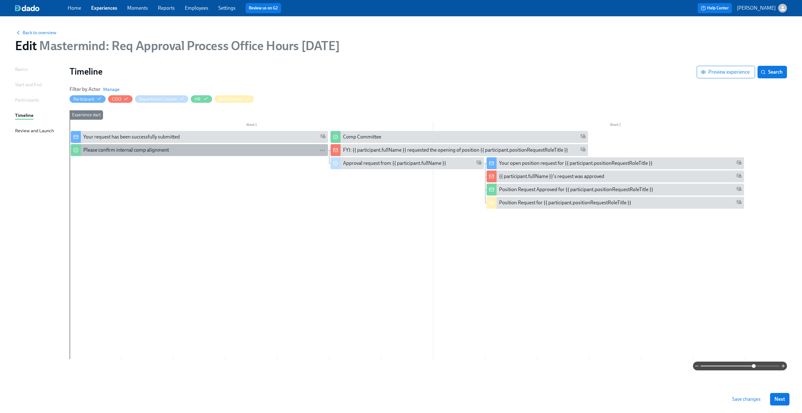
click at [301, 150] on div "Please confirm internal comp alignment" at bounding box center [204, 150] width 242 height 7
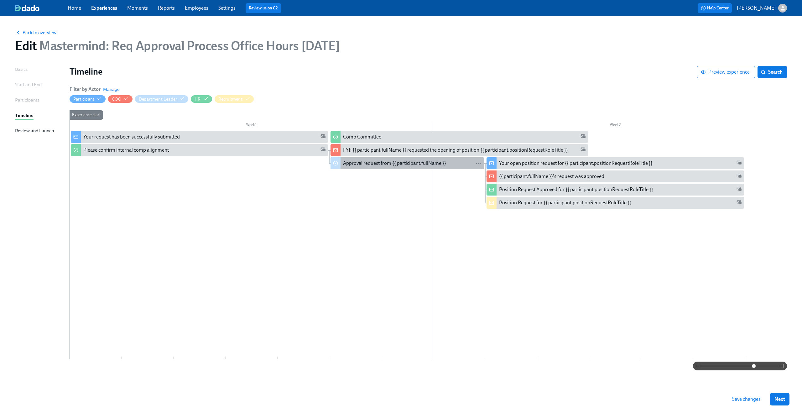
click at [353, 163] on div "Approval request from {{ participant.fullName }}" at bounding box center [394, 163] width 103 height 7
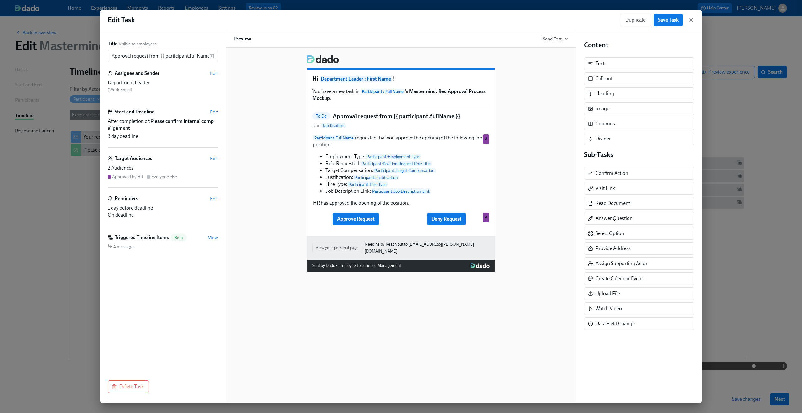
click at [166, 177] on div "Everyone else" at bounding box center [164, 177] width 26 height 6
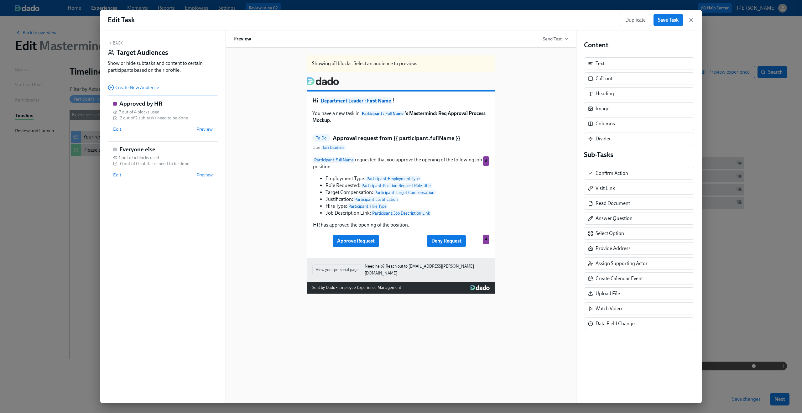
click at [118, 129] on span "Edit" at bounding box center [117, 129] width 8 height 6
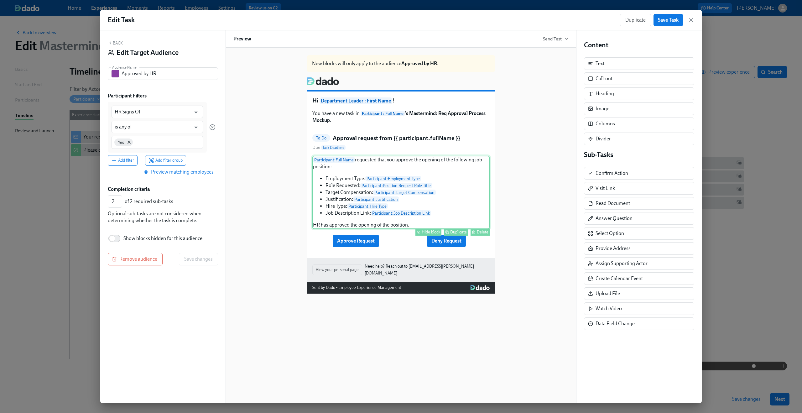
click at [347, 172] on div "Participant : Full Name requested that you approve the opening of the following…" at bounding box center [400, 192] width 177 height 73
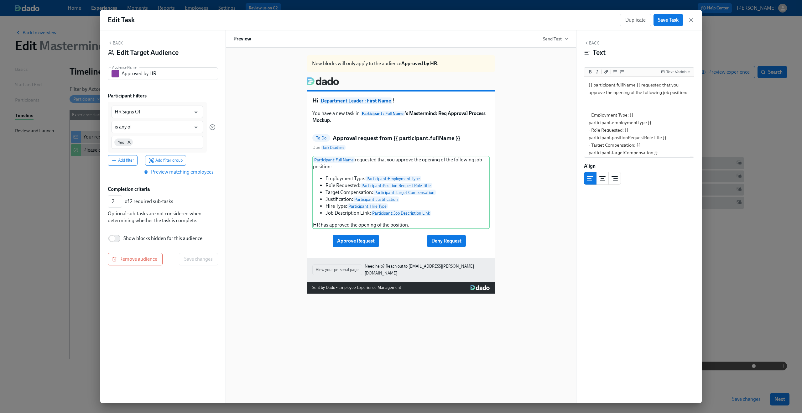
click at [339, 141] on h5 "Approval request from {{ participant.fullName }}" at bounding box center [397, 138] width 128 height 8
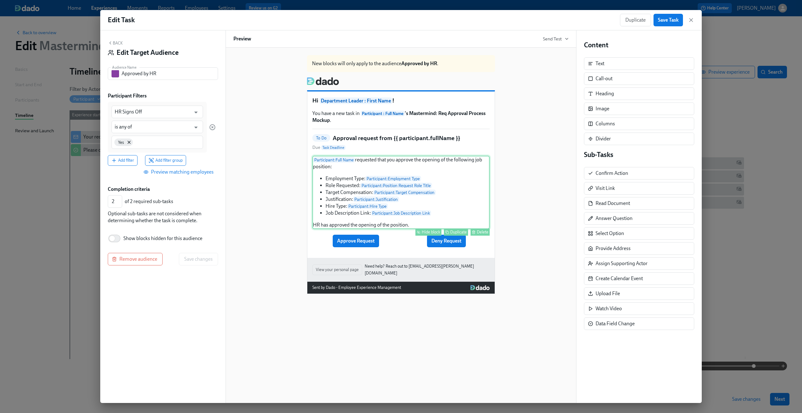
click at [337, 174] on div "Participant : Full Name requested that you approve the opening of the following…" at bounding box center [400, 192] width 177 height 73
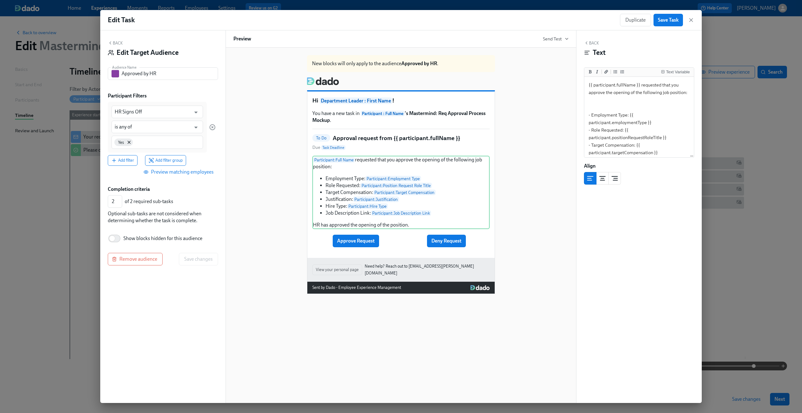
click at [120, 43] on button "Back" at bounding box center [115, 42] width 15 height 5
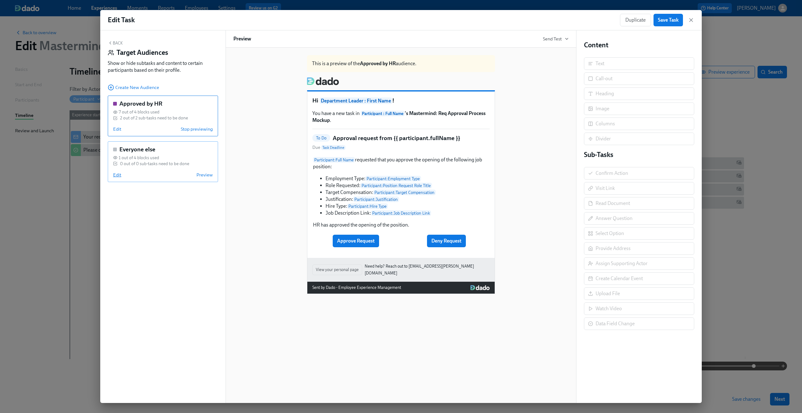
click at [118, 175] on span "Edit" at bounding box center [117, 175] width 8 height 6
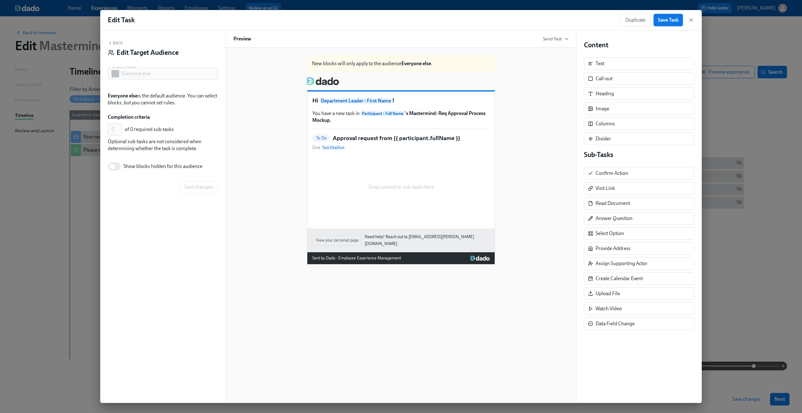
click at [340, 141] on h5 "Approval request from {{ participant.fullName }}" at bounding box center [397, 138] width 128 height 8
click at [380, 189] on div "Drag content or sub-tasks here" at bounding box center [400, 187] width 177 height 63
click at [176, 169] on span "Show blocks hidden for this audience" at bounding box center [162, 166] width 79 height 7
click at [133, 169] on input "Show blocks hidden for this audience" at bounding box center [112, 167] width 41 height 14
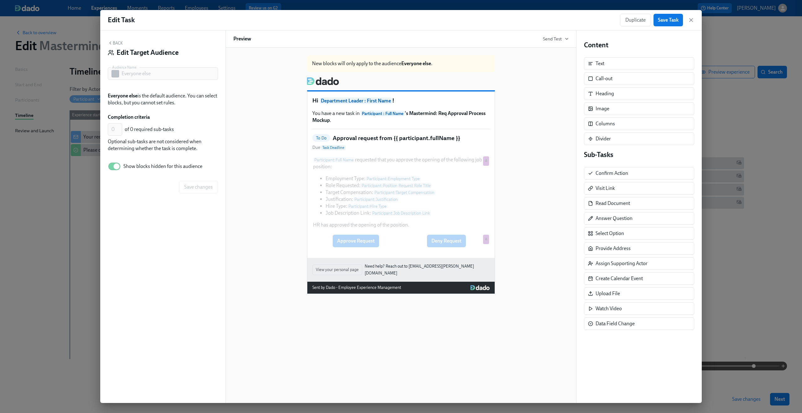
click at [246, 144] on div "New blocks will only apply to the audience Everyone else . Hi Department Leader…" at bounding box center [400, 172] width 335 height 244
click at [114, 41] on button "Back" at bounding box center [115, 42] width 15 height 5
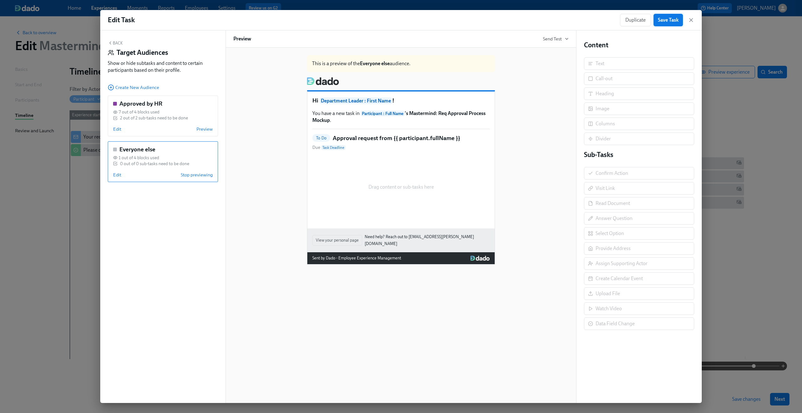
click at [451, 21] on span "Save Task" at bounding box center [668, 20] width 21 height 6
click at [451, 19] on icon "button" at bounding box center [691, 19] width 3 height 3
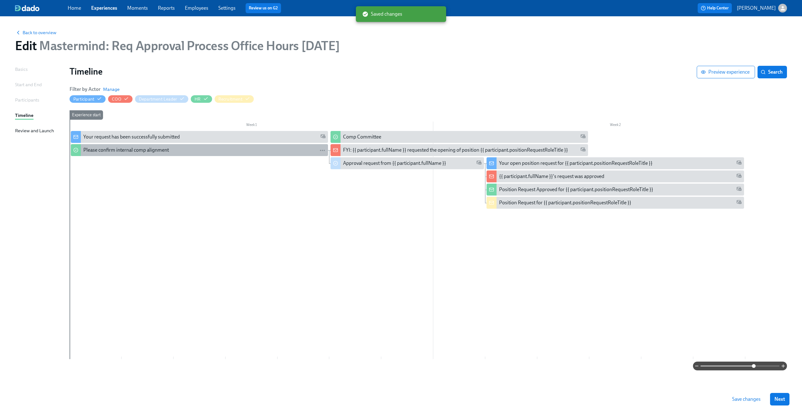
click at [174, 153] on div "Please confirm internal comp alignment" at bounding box center [204, 150] width 242 height 7
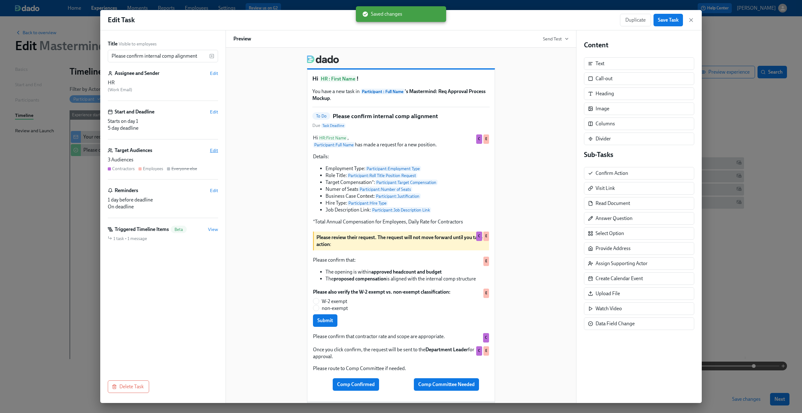
click at [212, 153] on span "Edit" at bounding box center [214, 150] width 8 height 6
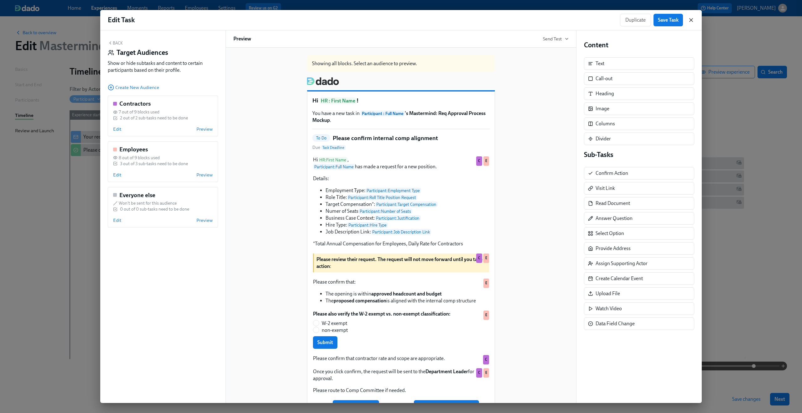
click at [451, 17] on icon "button" at bounding box center [691, 20] width 6 height 6
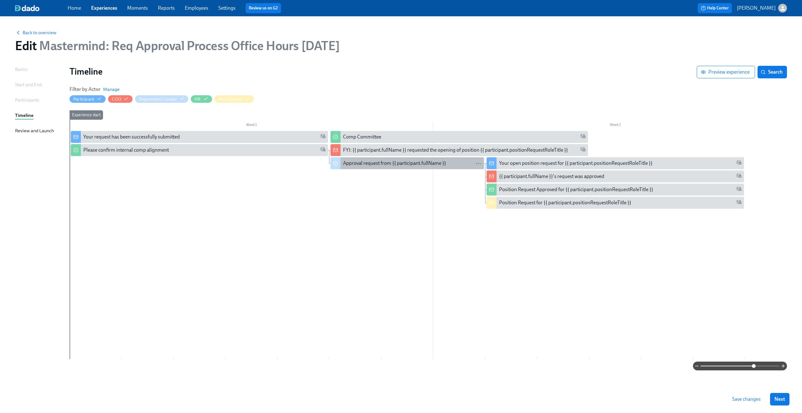
click at [370, 162] on div "Approval request from {{ participant.fullName }}" at bounding box center [394, 163] width 103 height 7
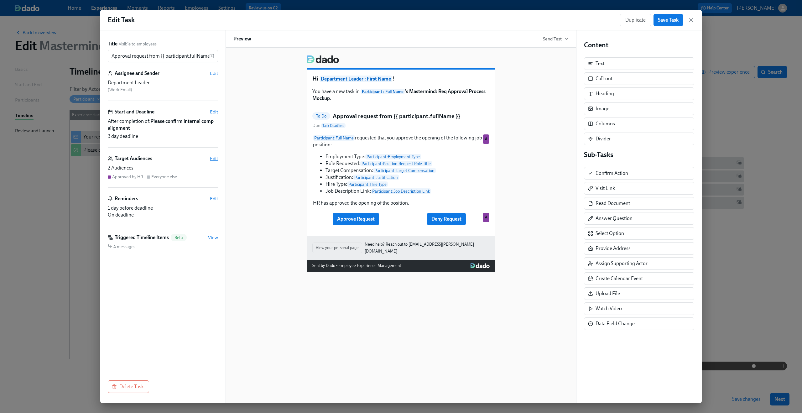
click at [216, 159] on span "Edit" at bounding box center [214, 158] width 8 height 6
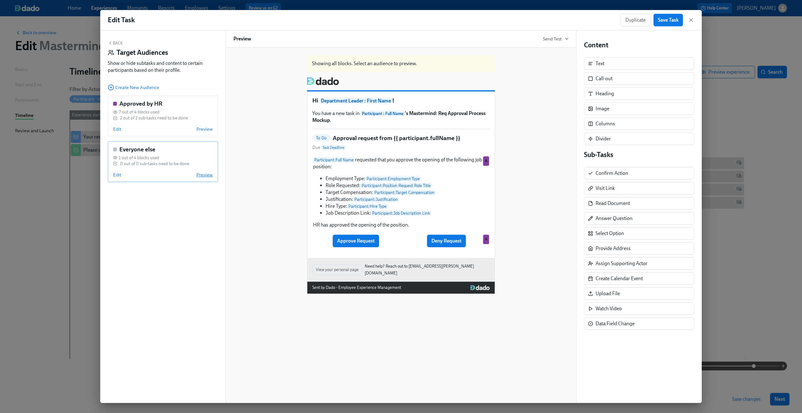
click at [205, 178] on span "Preview" at bounding box center [205, 175] width 16 height 6
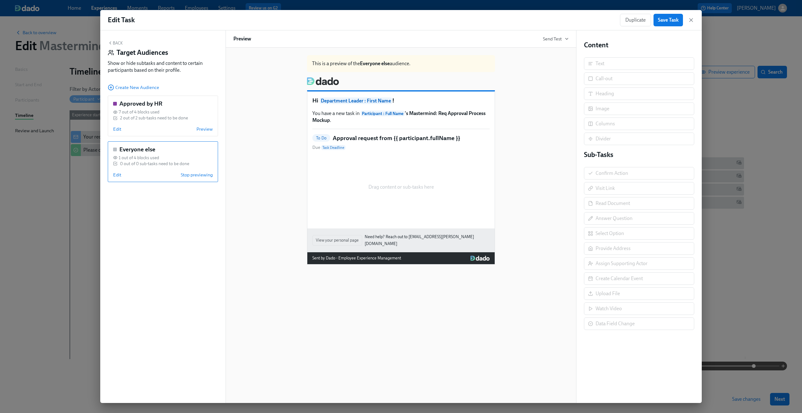
click at [370, 133] on div "Hi Department Leader : First Name ! You have a new task in Participant : Full N…" at bounding box center [400, 160] width 187 height 137
click at [120, 175] on span "Edit" at bounding box center [117, 175] width 8 height 6
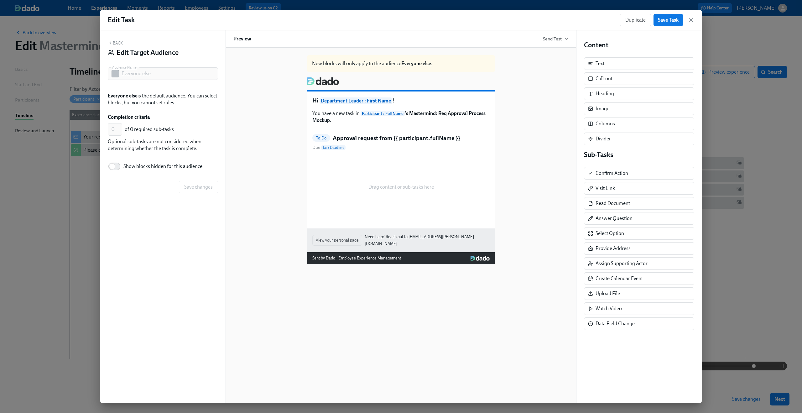
click at [161, 168] on span "Show blocks hidden for this audience" at bounding box center [162, 166] width 79 height 7
click at [133, 168] on input "Show blocks hidden for this audience" at bounding box center [112, 167] width 41 height 14
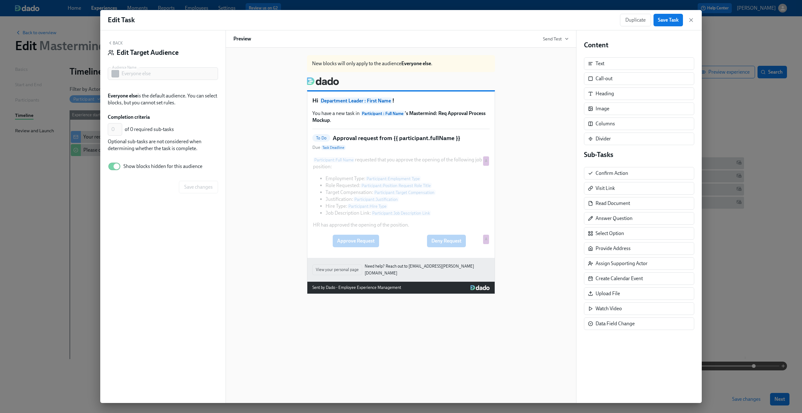
click at [347, 139] on h5 "Approval request from {{ participant.fullName }}" at bounding box center [397, 138] width 128 height 8
click at [340, 112] on p "You have a new task in Participant : Full Name 's Mastermind: Req Approval Proc…" at bounding box center [400, 117] width 177 height 14
click at [110, 170] on input "Show blocks hidden for this audience" at bounding box center [116, 167] width 41 height 14
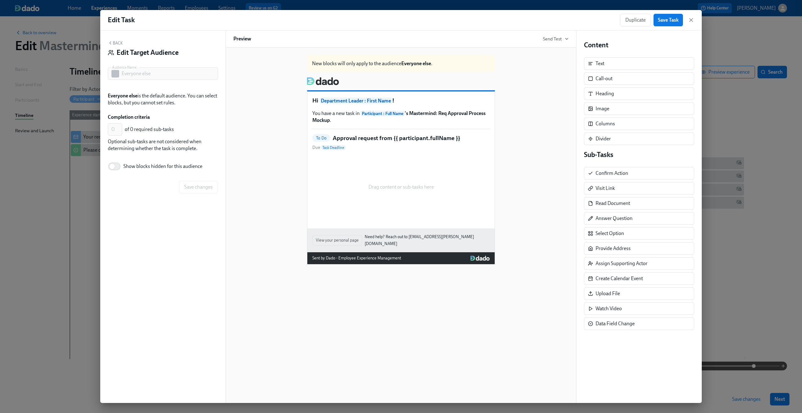
click at [111, 39] on div "Back Edit Target Audience Audience Name Everyone else Audience Name Everyone el…" at bounding box center [162, 216] width 125 height 373
click at [120, 43] on button "Back" at bounding box center [115, 42] width 15 height 5
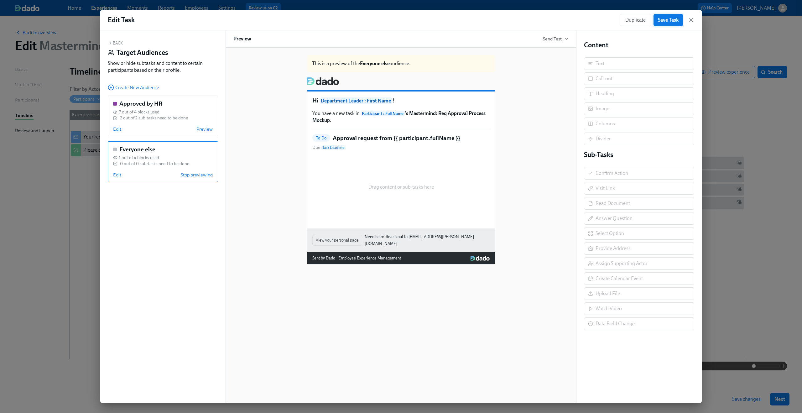
click at [451, 24] on button "Save Task" at bounding box center [668, 20] width 29 height 13
click at [451, 20] on icon "button" at bounding box center [691, 20] width 6 height 6
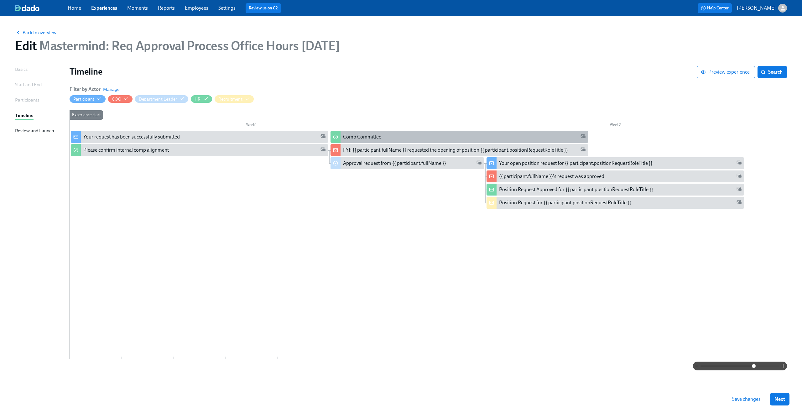
click at [359, 133] on div "Comp Committee" at bounding box center [459, 137] width 257 height 12
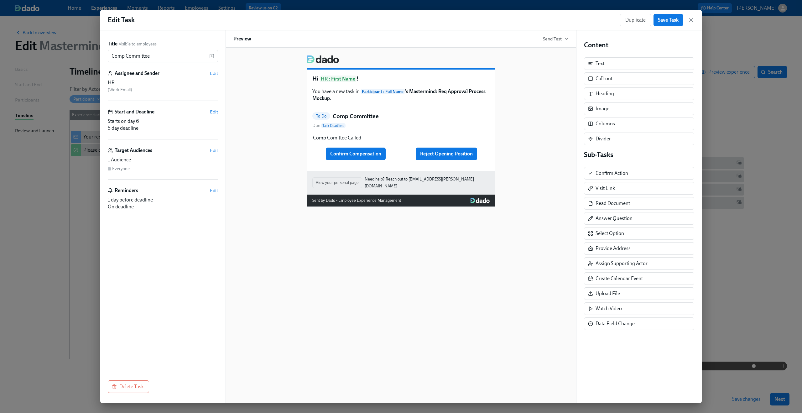
click at [212, 110] on span "Edit" at bounding box center [214, 112] width 8 height 6
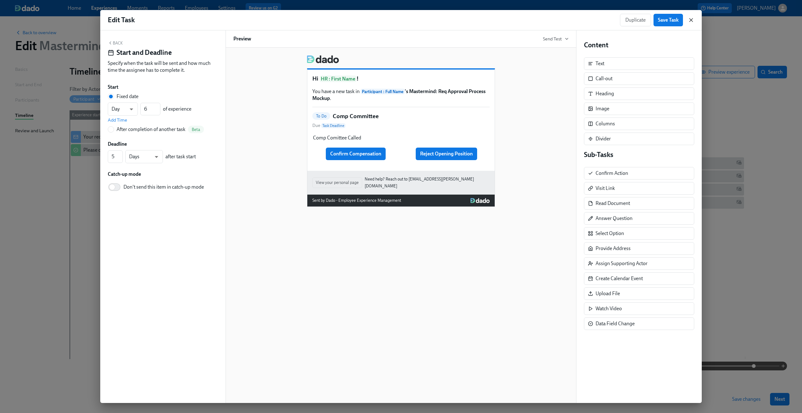
click at [451, 20] on icon "button" at bounding box center [691, 19] width 3 height 3
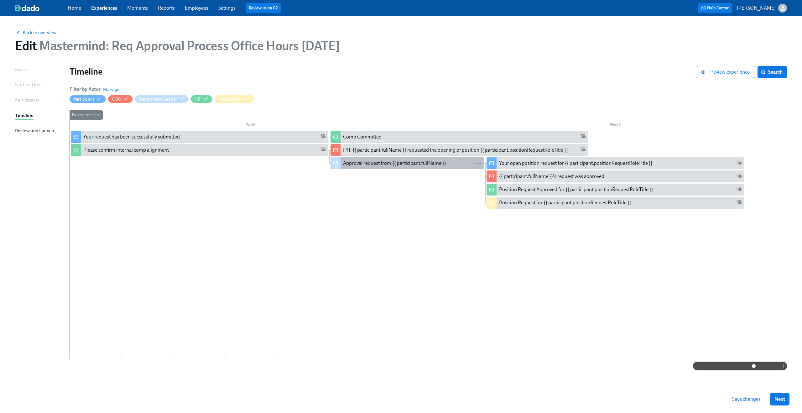
click at [380, 165] on div "Approval request from {{ participant.fullName }}" at bounding box center [394, 163] width 103 height 7
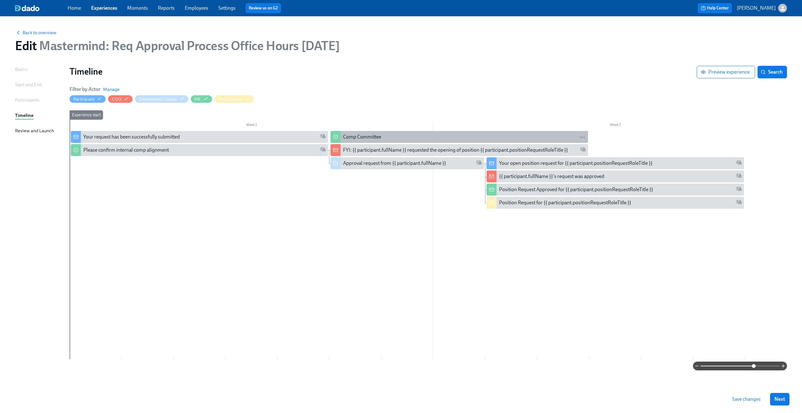
click at [366, 138] on div "Comp Committee" at bounding box center [362, 137] width 38 height 7
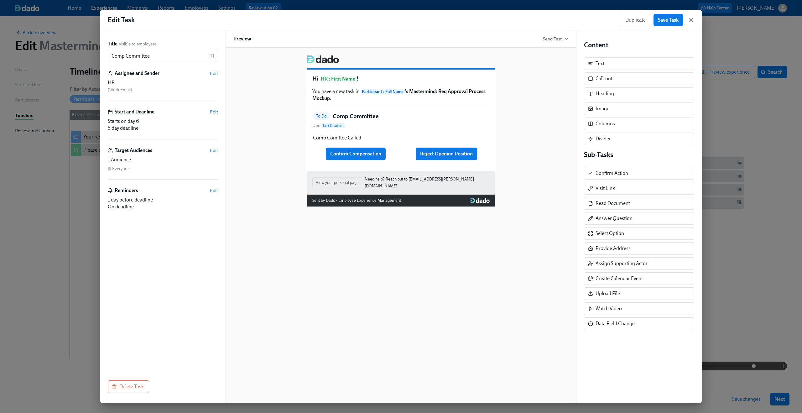
click at [212, 109] on span "Edit" at bounding box center [214, 112] width 8 height 6
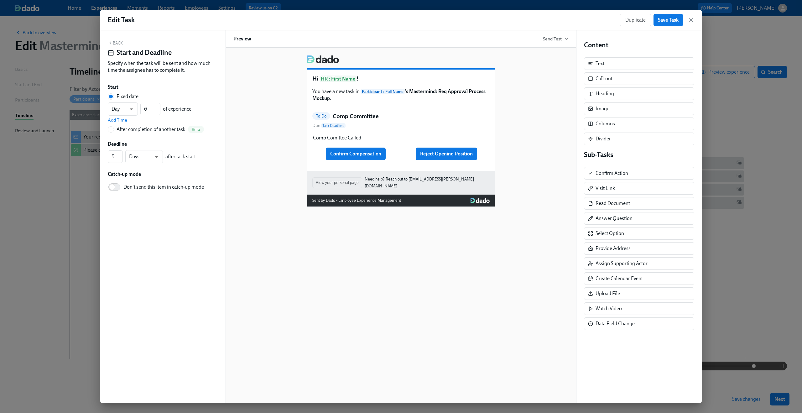
click at [163, 131] on div "After completion of another task" at bounding box center [151, 129] width 69 height 7
click at [114, 131] on input "After completion of another task Beta" at bounding box center [111, 130] width 6 height 6
click at [167, 122] on span "---" at bounding box center [163, 119] width 100 height 6
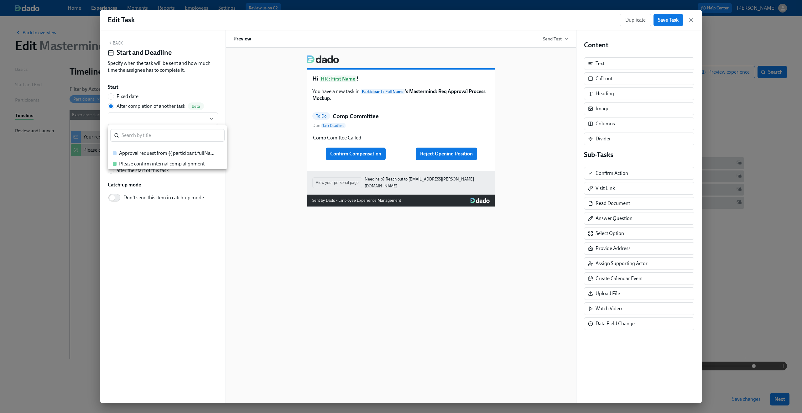
click at [162, 165] on div "Please confirm internal comp alignment" at bounding box center [162, 163] width 86 height 7
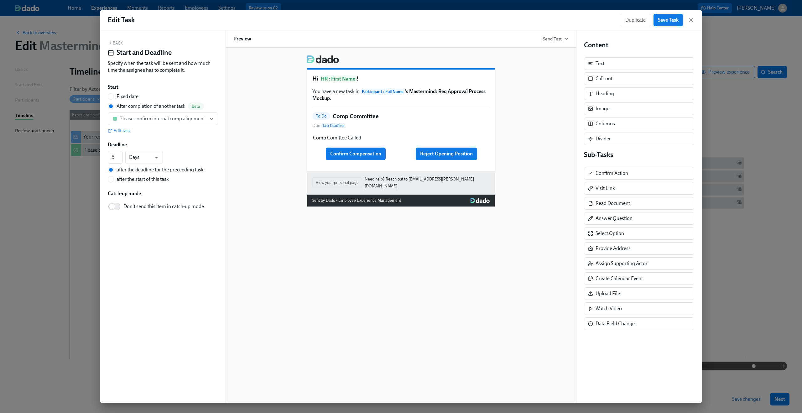
click at [451, 21] on span "Save Task" at bounding box center [668, 20] width 21 height 6
click at [451, 23] on icon "button" at bounding box center [691, 20] width 6 height 6
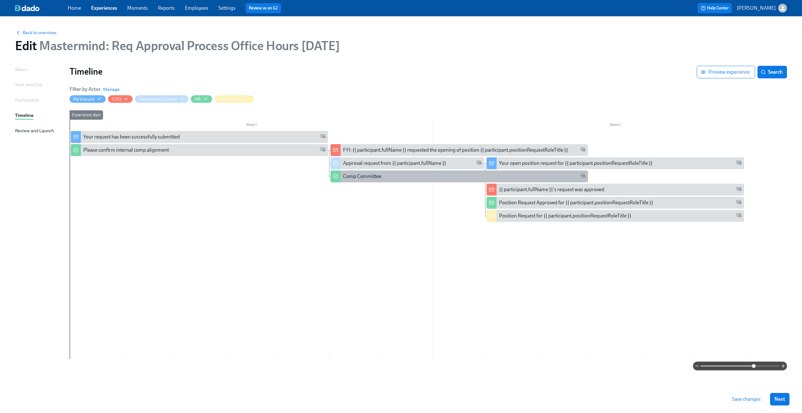
click at [359, 180] on div "Comp Committee" at bounding box center [362, 176] width 38 height 7
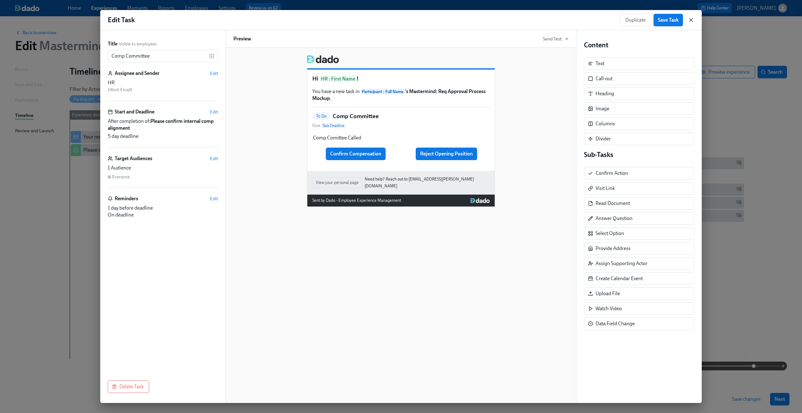
click at [451, 20] on icon "button" at bounding box center [691, 20] width 6 height 6
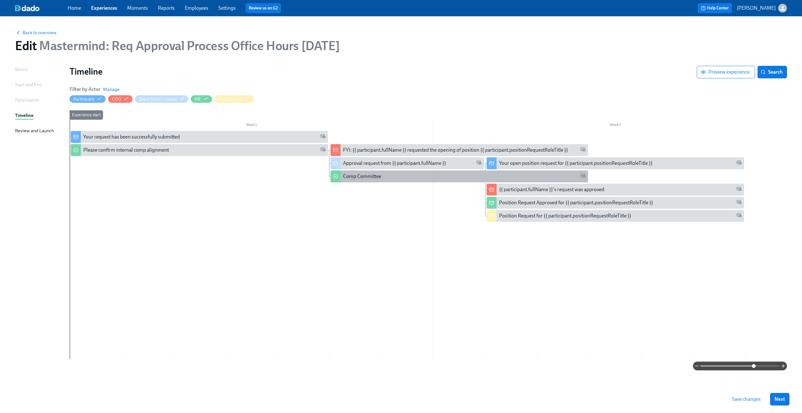
click at [396, 176] on div "Comp Committee" at bounding box center [464, 176] width 242 height 7
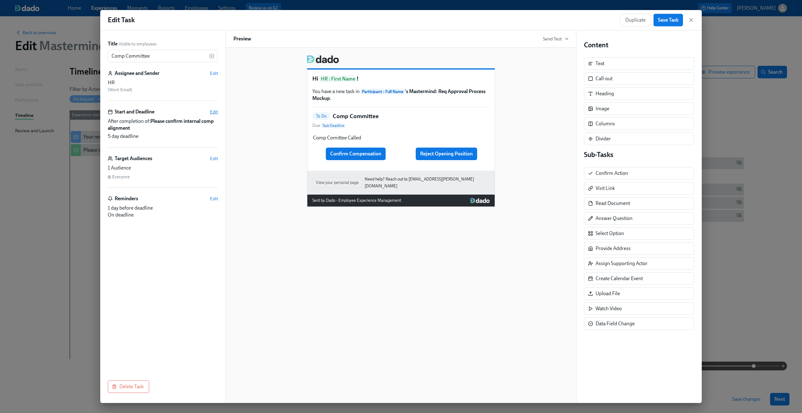
click at [212, 114] on span "Edit" at bounding box center [214, 112] width 8 height 6
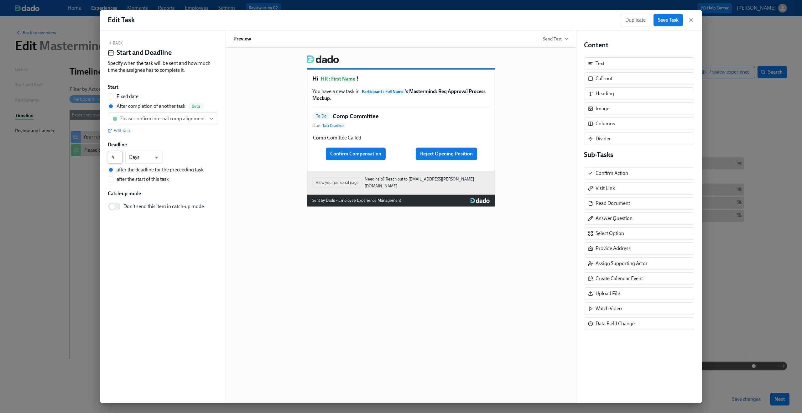
click at [118, 160] on input "4" at bounding box center [115, 157] width 15 height 13
click at [118, 160] on input "3" at bounding box center [115, 157] width 15 height 13
click at [451, 24] on button "Save Task" at bounding box center [668, 20] width 29 height 13
click at [451, 21] on icon "button" at bounding box center [691, 19] width 3 height 3
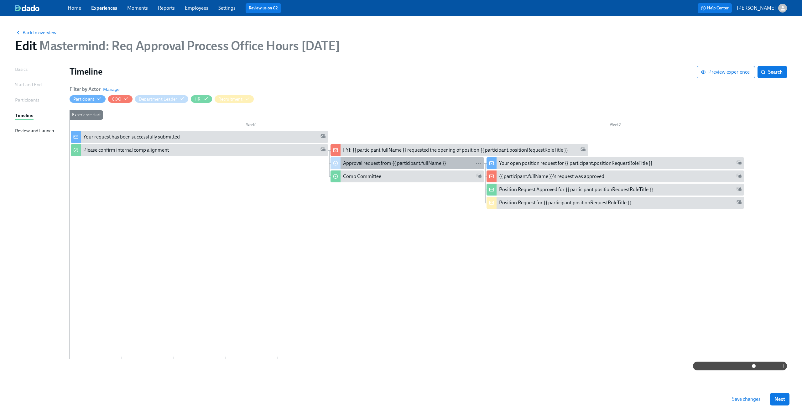
click at [363, 164] on div "Approval request from {{ participant.fullName }}" at bounding box center [394, 163] width 103 height 7
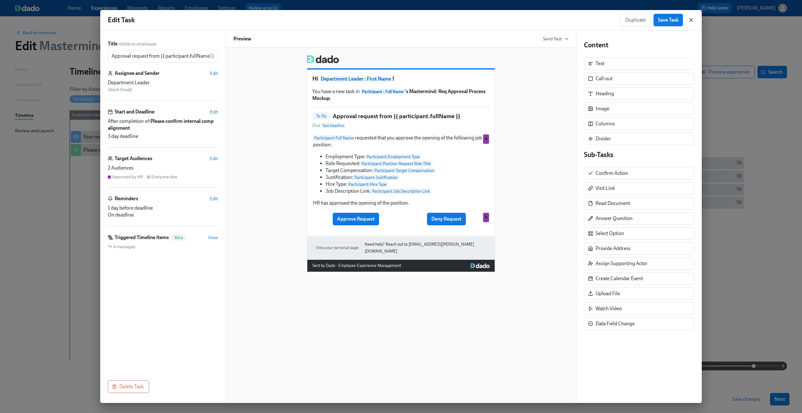
click at [451, 20] on icon "button" at bounding box center [691, 20] width 6 height 6
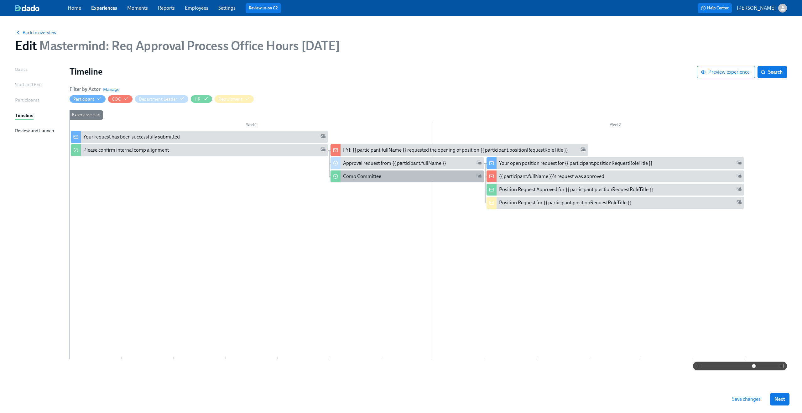
click at [393, 179] on div "Comp Committee" at bounding box center [412, 176] width 139 height 7
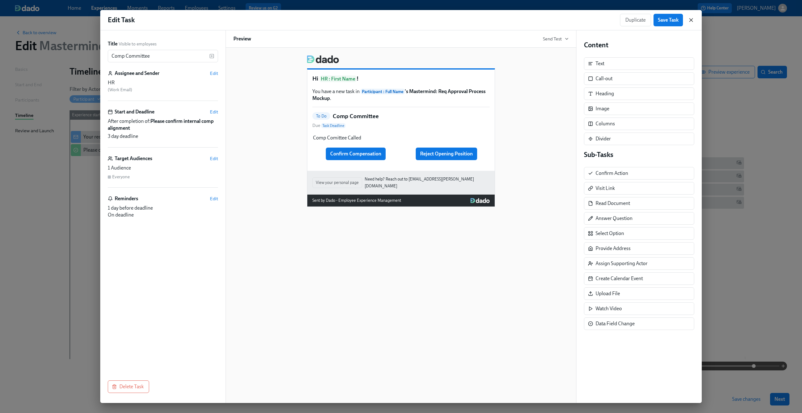
click at [451, 21] on icon "button" at bounding box center [691, 20] width 6 height 6
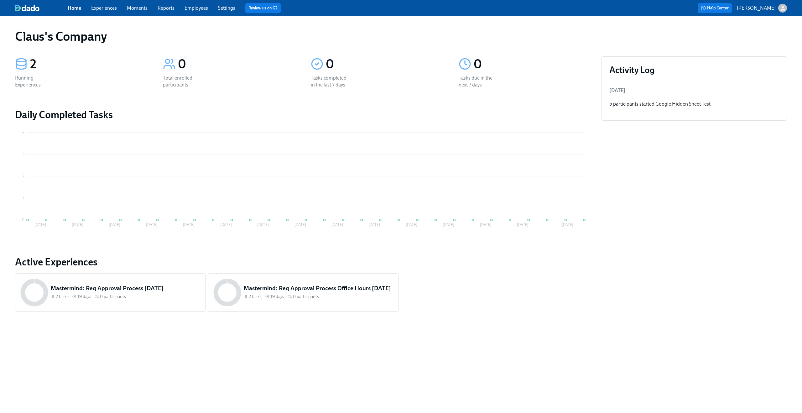
click at [199, 7] on link "Employees" at bounding box center [197, 8] width 24 height 6
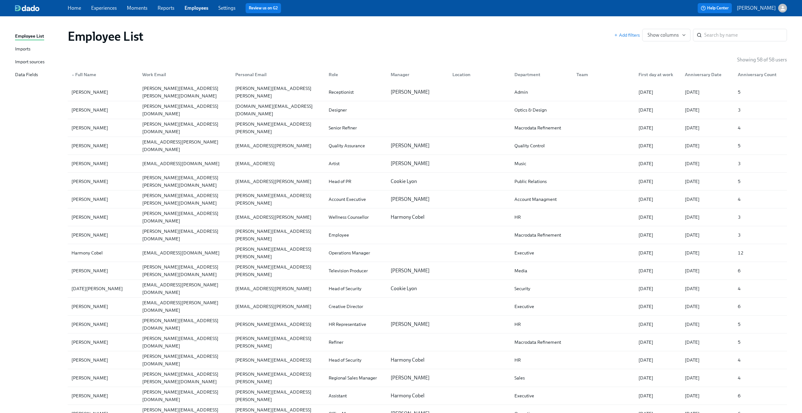
click at [29, 75] on div "Data Fields" at bounding box center [26, 75] width 23 height 8
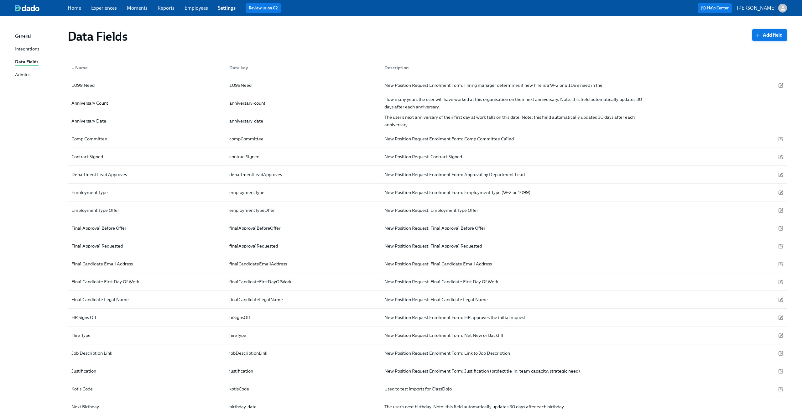
click at [772, 36] on span "Add field" at bounding box center [770, 35] width 26 height 6
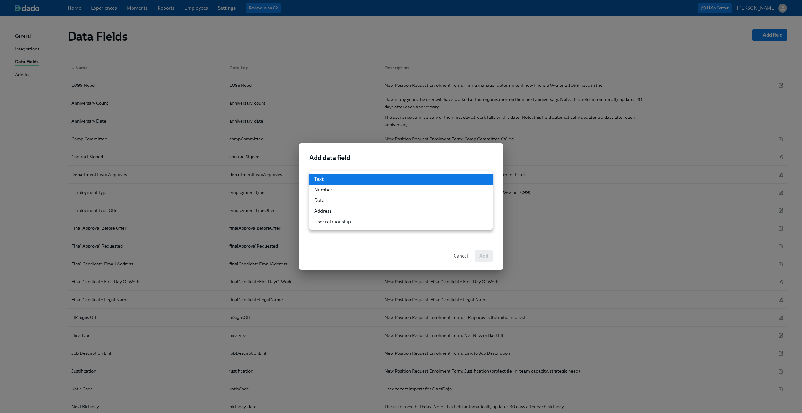
click at [393, 178] on body "Home Experiences Moments Reports Employees Settings Review us on G2 Help Center…" at bounding box center [401, 297] width 802 height 594
click at [371, 192] on li "Number" at bounding box center [401, 190] width 184 height 11
type input "number"
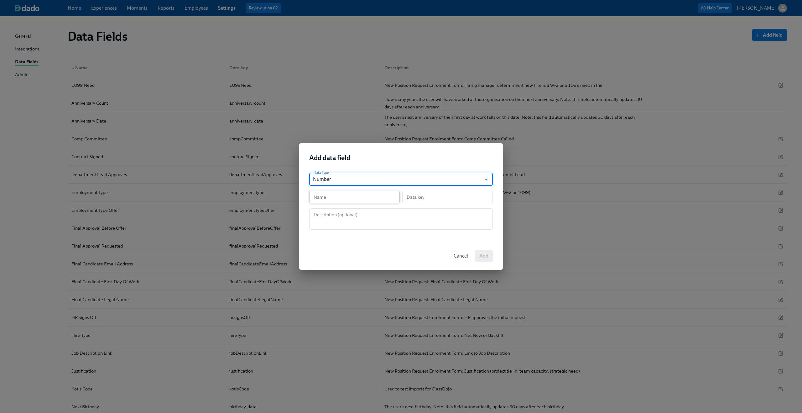
click at [346, 196] on input "text" at bounding box center [354, 197] width 91 height 13
type input "N"
type input "n"
type input "Nu"
type input "nu"
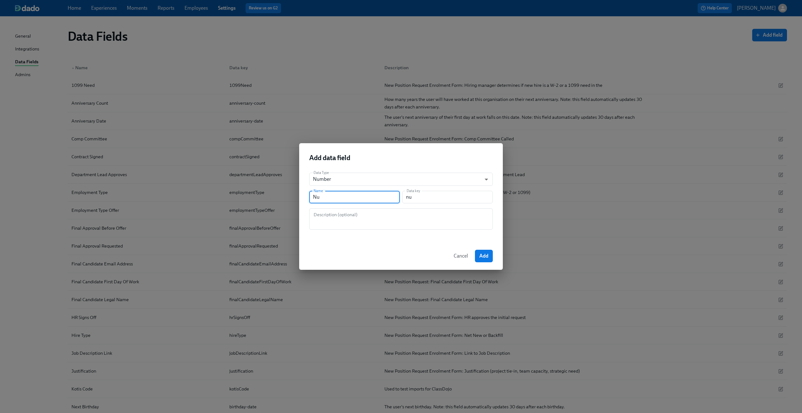
type input "Num"
type input "num"
type input "Numb"
type input "numb"
type input "Numbe"
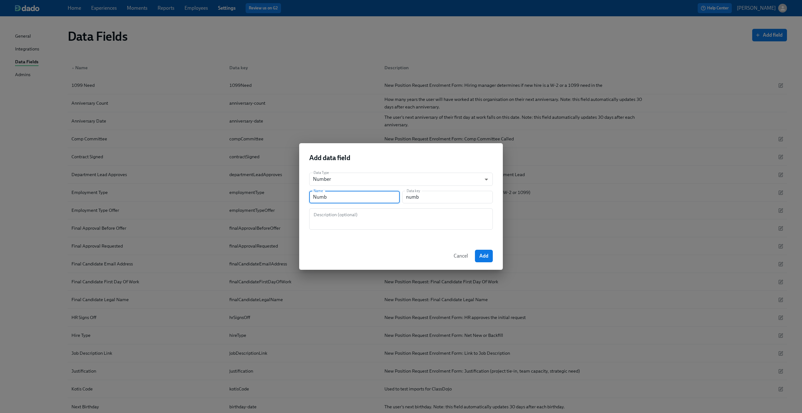
type input "numbe"
type input "Number"
type input "number"
type input "Numbero"
type input "numbero"
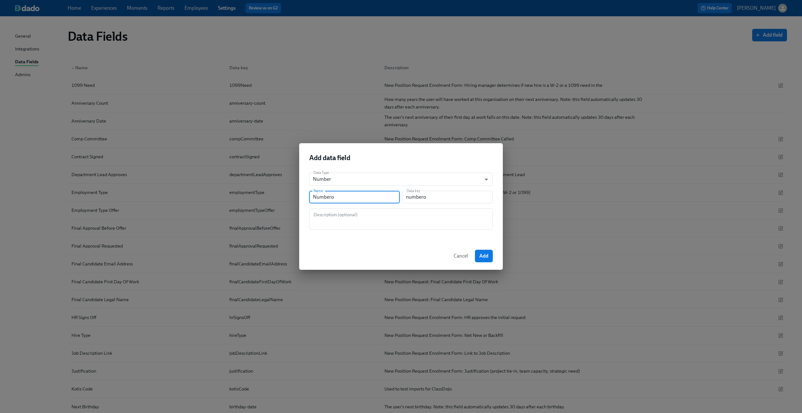
type input "Number"
type input "number"
type input "Number o"
type input "numberO"
type input "Number of"
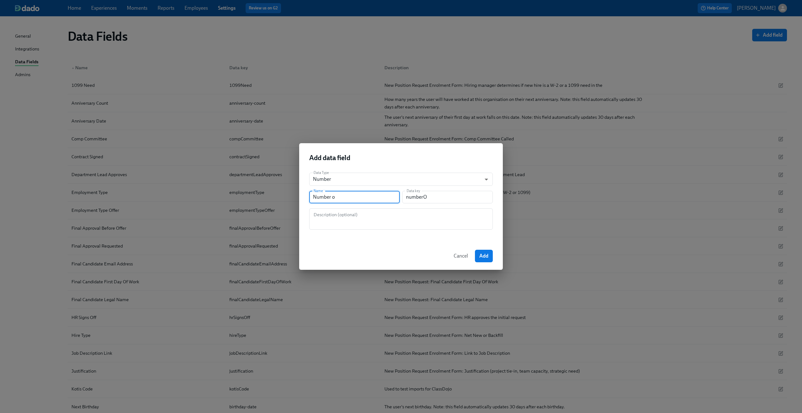
type input "numberOf"
type input "Number of s"
type input "numberOfS"
type input "Number of sa"
type input "numberOfSa"
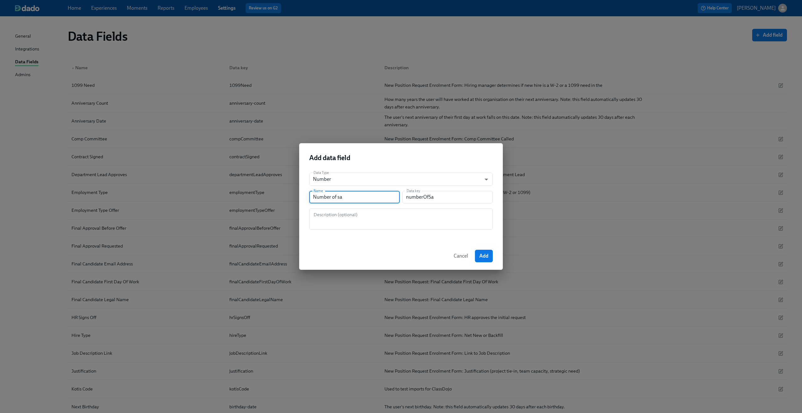
type input "Number of s"
type input "numberOfS"
type input "Number of sS"
type input "numberOfSS"
type input "Number of sSa"
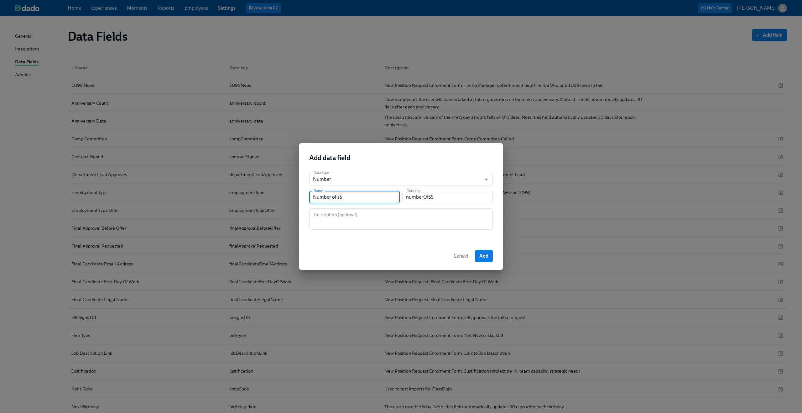
type input "numberOfSSa"
type input "Number of sS"
type input "numberOfSS"
type input "Number of s"
type input "numberOfS"
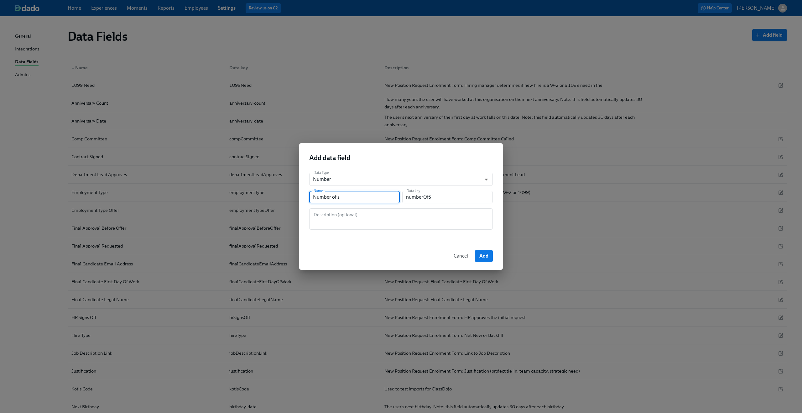
type input "Number of"
type input "numberOf"
type input "Number of S"
type input "numberOfS"
type input "Number of Sa"
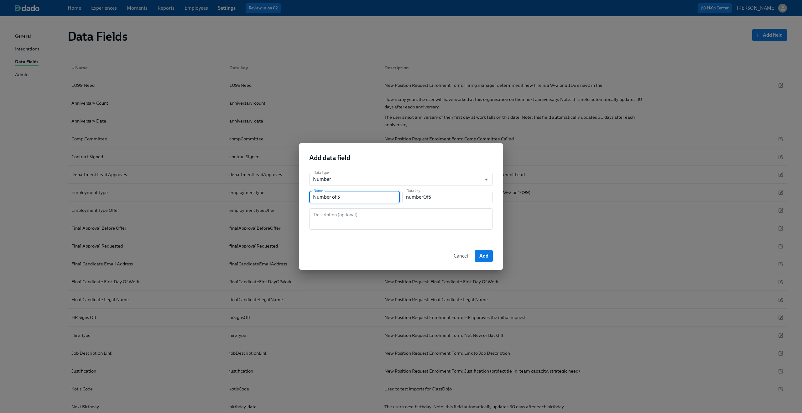
type input "numberOfSa"
type input "Number of Sar"
type input "numberOfSar"
type input "Number of Sart"
type input "numberOfSart"
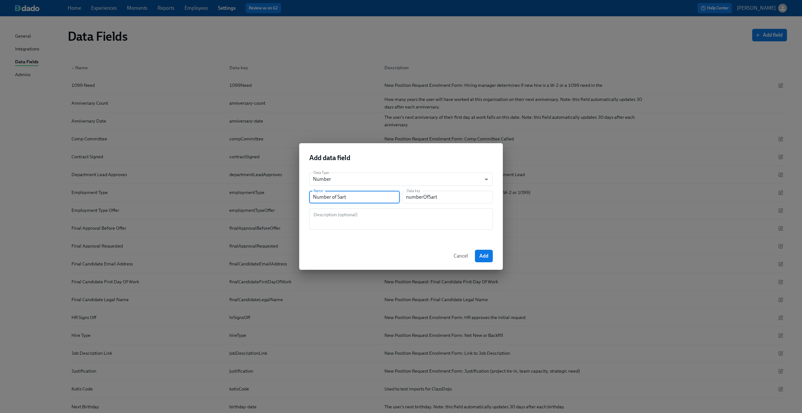
type input "Number of Sarte"
type input "numberOfSarte"
type input "Number of Sart"
type input "numberOfSart"
type input "Number of Sar"
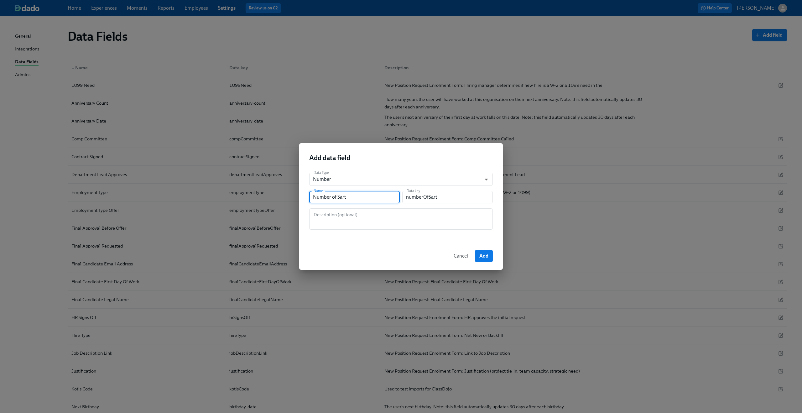
type input "numberOfSar"
type input "Number of Sa"
type input "numberOfSa"
type input "Number of S"
type input "numberOfS"
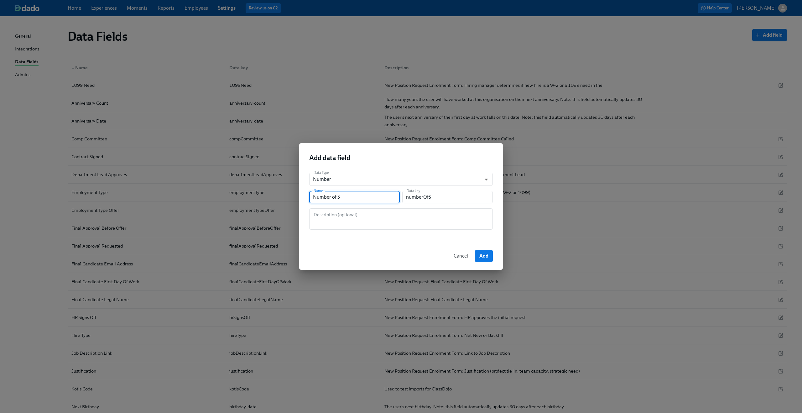
type input "Number of Se"
type input "numberOfSe"
type input "Number of Sea"
type input "numberOfSea"
type input "Number of Seat"
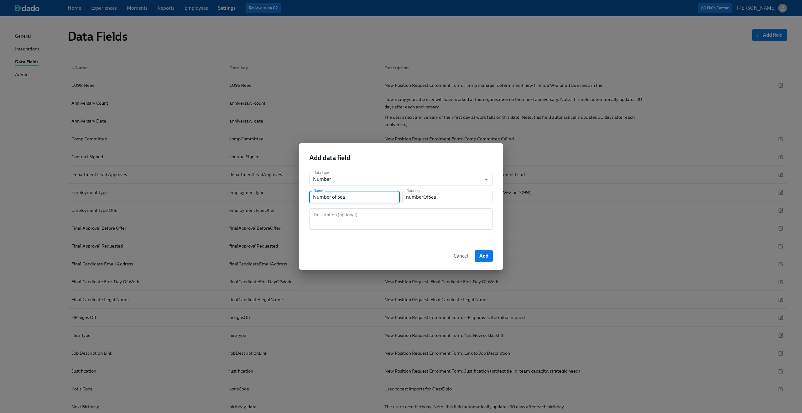
type input "numberOfSeat"
type input "Number of Seats"
type input "numberOfSeats"
type input "Number of Seats"
click at [354, 216] on textarea at bounding box center [401, 219] width 176 height 15
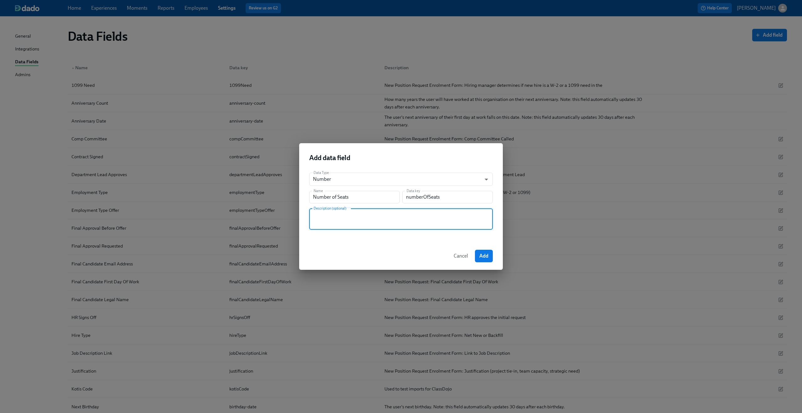
click at [352, 215] on textarea at bounding box center [401, 219] width 176 height 15
click at [430, 215] on textarea "New Position Request Enrolment Form: Number of positions to open" at bounding box center [401, 219] width 176 height 15
type textarea "New Position Request Enrolment Form: Number of vacancies to open"
click at [439, 239] on div "Data Type Number number ​ Name Number of Seats Name Data key numberOfSeats Data…" at bounding box center [401, 205] width 204 height 75
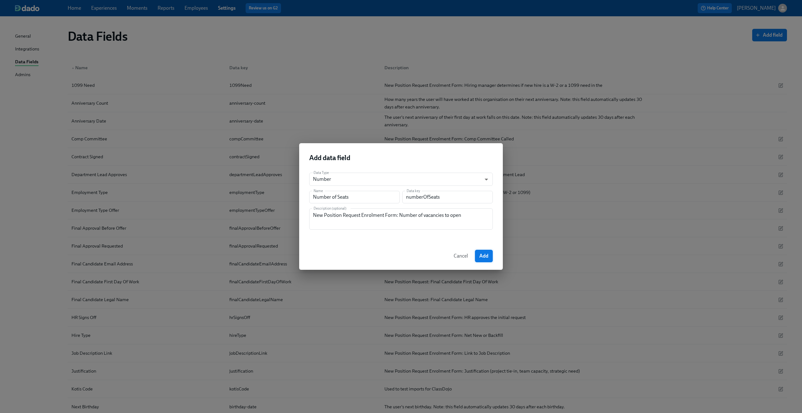
click at [481, 255] on span "Add" at bounding box center [484, 256] width 9 height 6
type input "string"
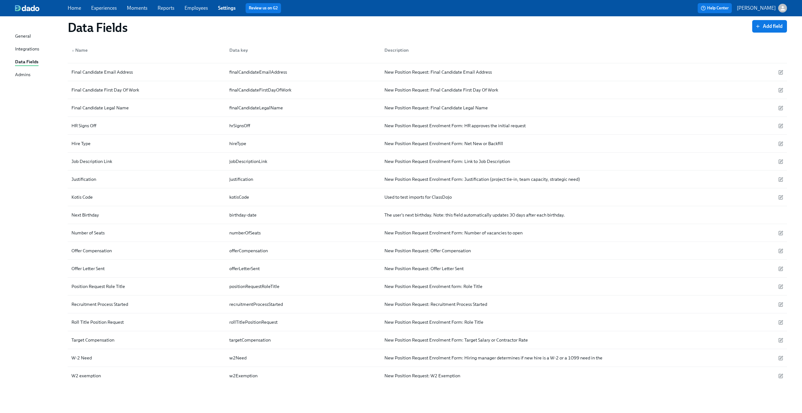
scroll to position [198, 0]
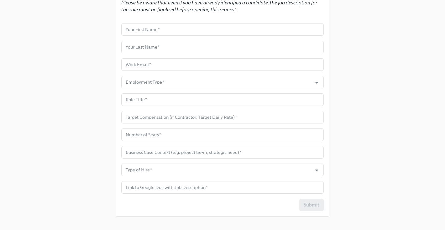
scroll to position [87, 0]
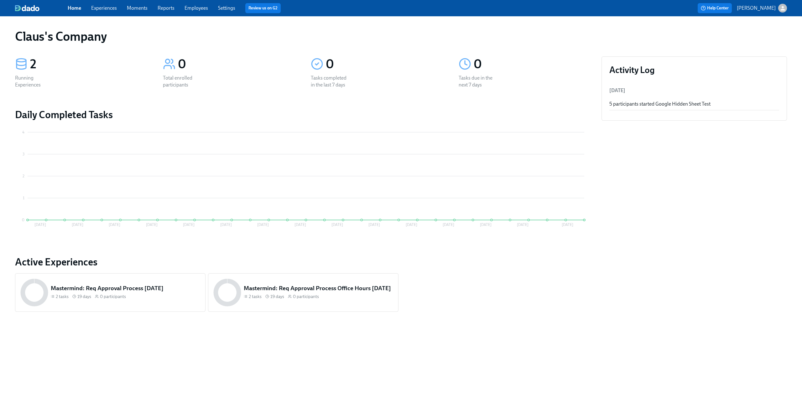
click at [779, 6] on div "button" at bounding box center [783, 8] width 9 height 9
click at [754, 39] on span "Switch organization..." at bounding box center [752, 36] width 59 height 7
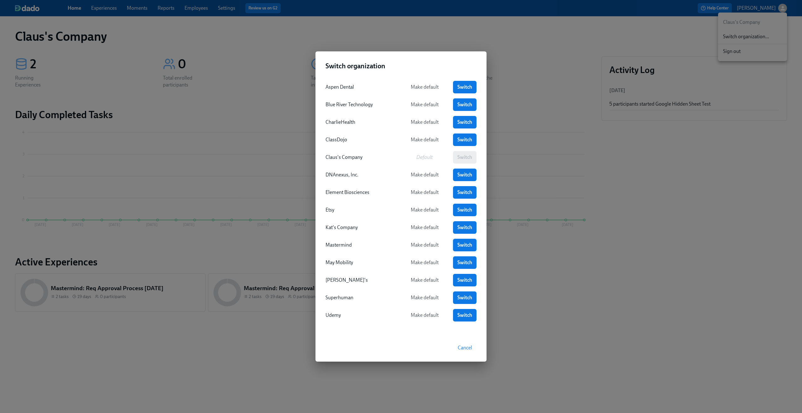
click at [462, 244] on span "Switch" at bounding box center [465, 245] width 15 height 6
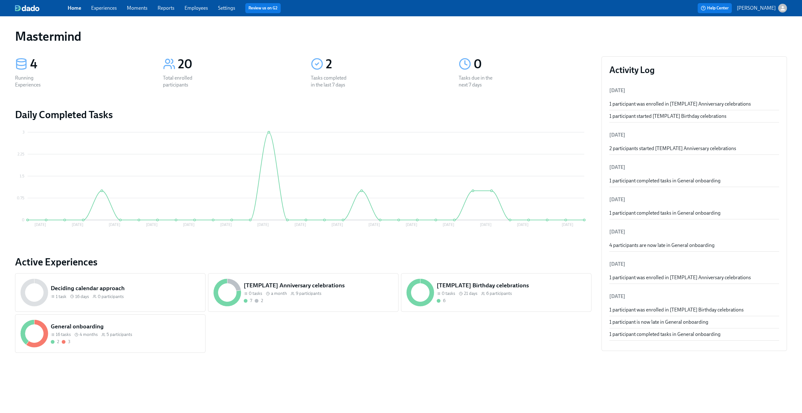
click at [104, 7] on link "Experiences" at bounding box center [104, 8] width 26 height 6
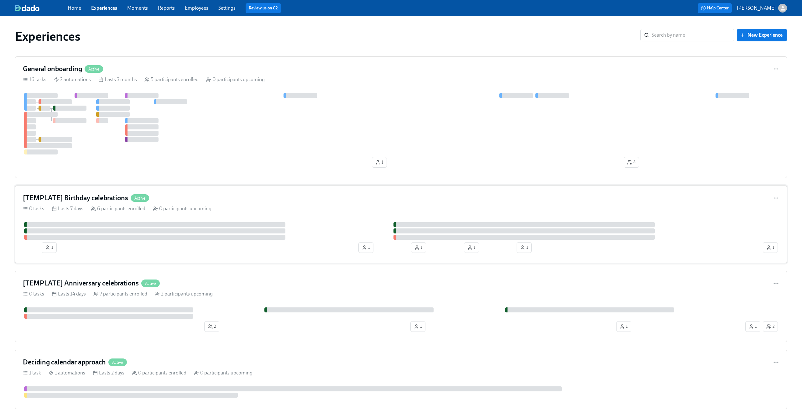
click at [342, 222] on div "[TEMPLATE] Birthday celebrations Active 0 tasks Lasts 7 days 6 participants enr…" at bounding box center [401, 225] width 772 height 78
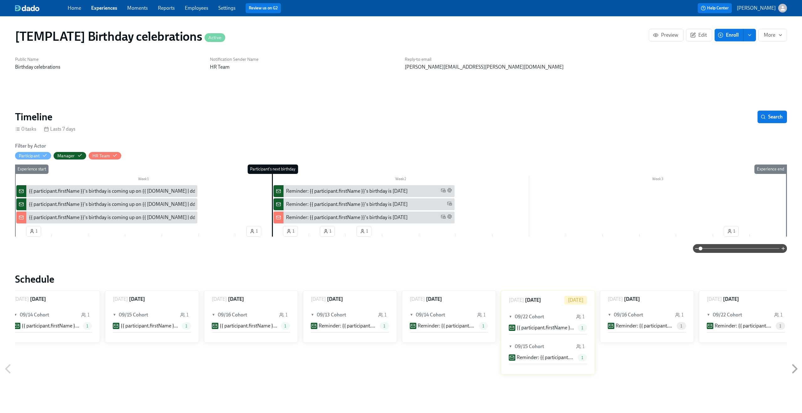
scroll to position [0, 312]
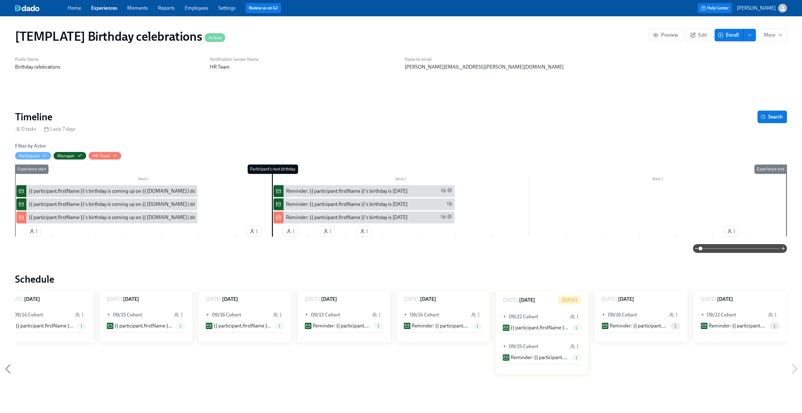
click at [113, 9] on link "Experiences" at bounding box center [104, 8] width 26 height 6
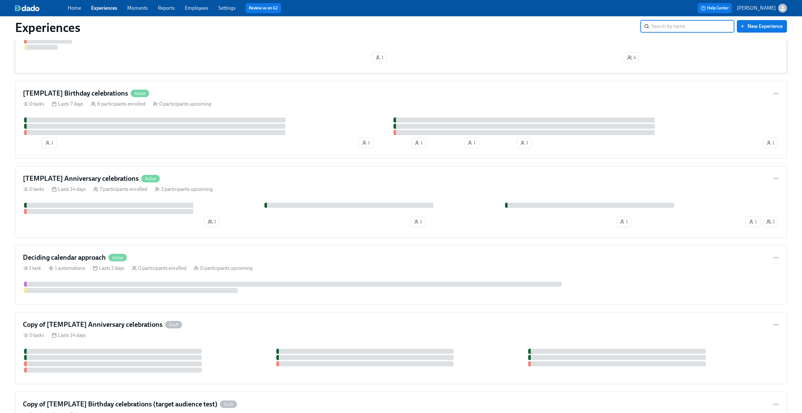
scroll to position [106, 0]
click at [344, 249] on div "Deciding calendar approach Active 1 task 1 automations Lasts 2 days 0 participa…" at bounding box center [401, 274] width 772 height 60
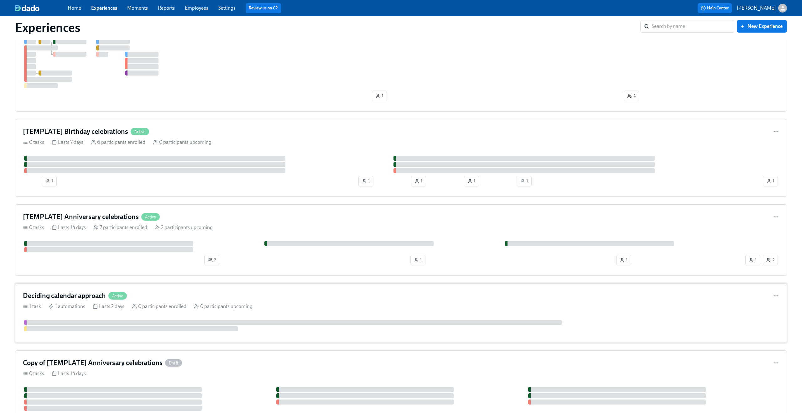
scroll to position [68, 0]
click at [191, 128] on div "[TEMPLATE] Birthday celebrations Active" at bounding box center [401, 130] width 757 height 9
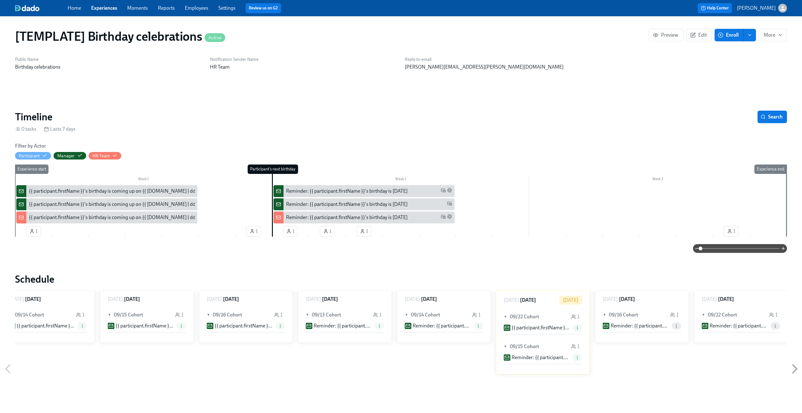
scroll to position [0, 312]
click at [73, 38] on h1 "[TEMPLATE] Birthday celebrations Active" at bounding box center [120, 36] width 210 height 15
copy h1 "[TEMPLATE] Birthday celebrations"
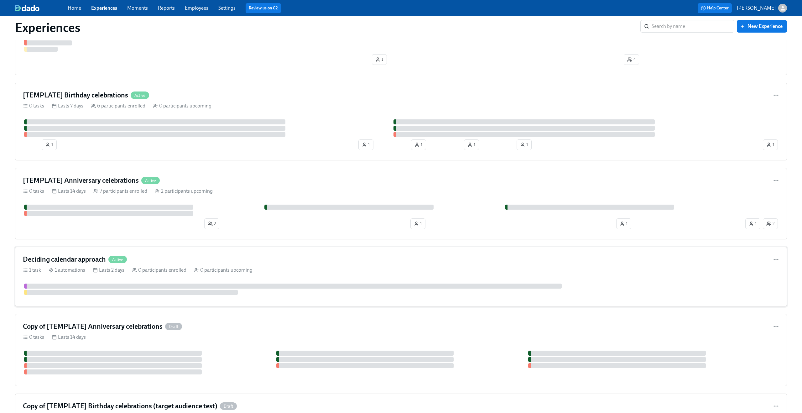
scroll to position [104, 0]
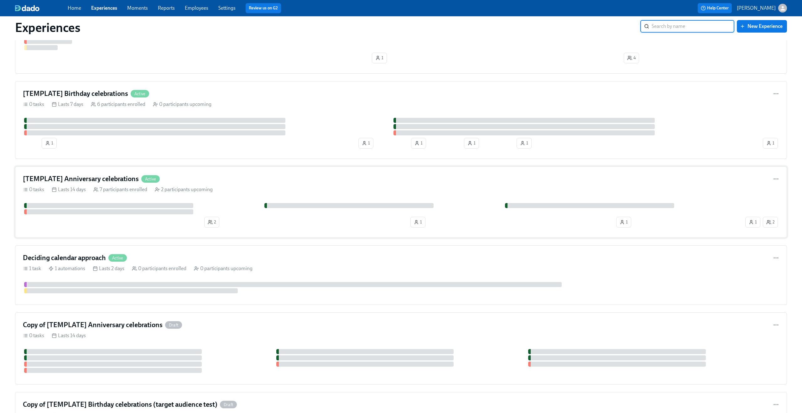
click at [193, 181] on div "[TEMPLATE] Anniversary celebrations Active" at bounding box center [401, 178] width 757 height 9
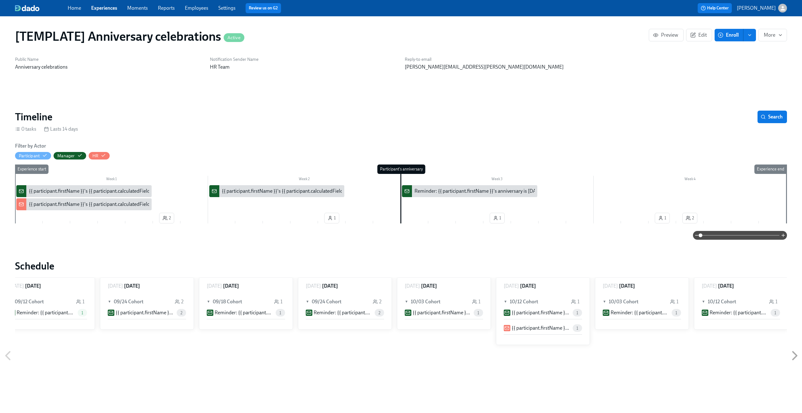
scroll to position [0, 510]
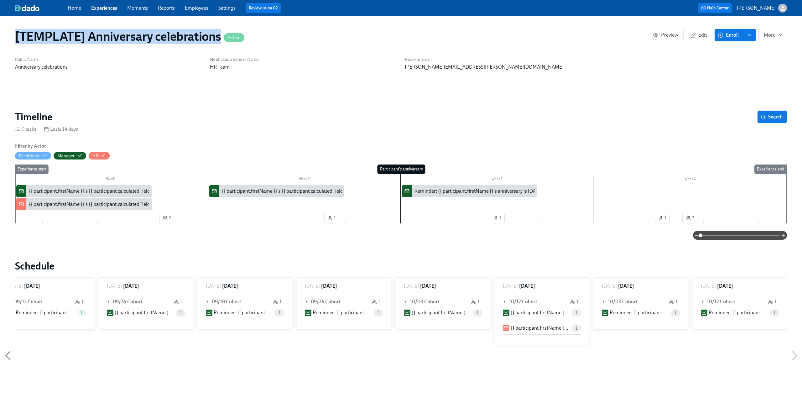
drag, startPoint x: 16, startPoint y: 36, endPoint x: 219, endPoint y: 38, distance: 202.5
click at [219, 38] on h1 "[TEMPLATE] Anniversary celebrations Active" at bounding box center [129, 36] width 229 height 15
copy h1 "[TEMPLATE] Anniversary celebrations"
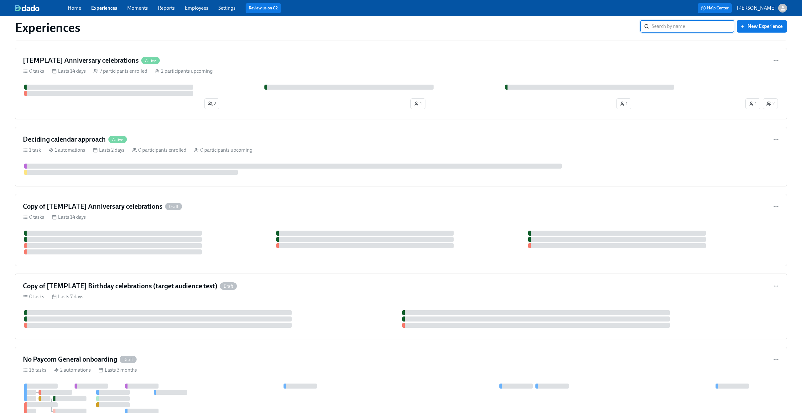
scroll to position [231, 0]
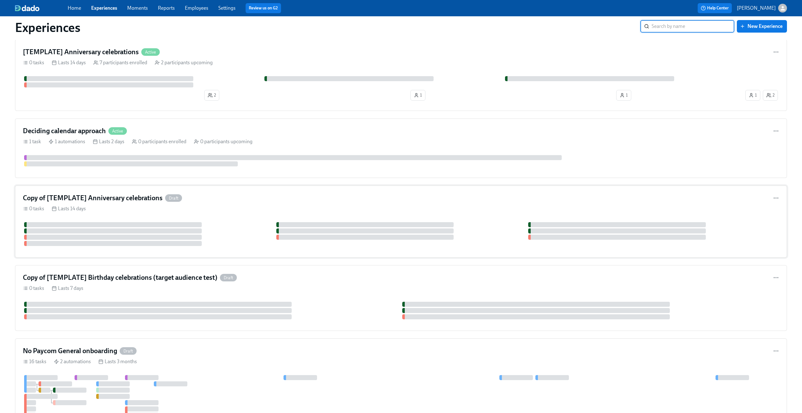
click at [212, 201] on div "Copy of [TEMPLATE] Anniversary celebrations Draft" at bounding box center [401, 197] width 757 height 9
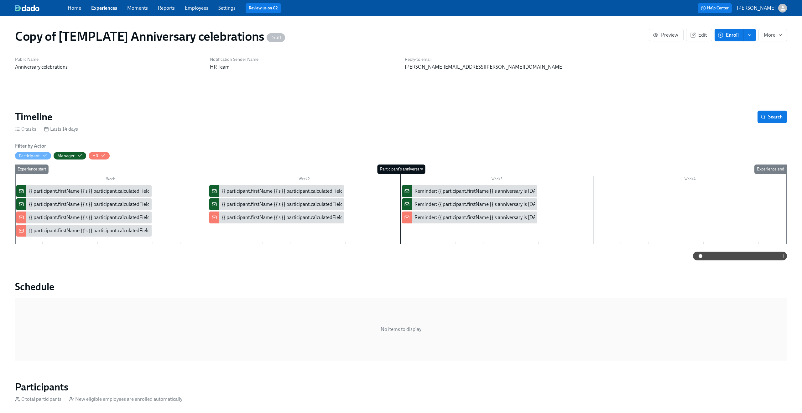
click at [152, 41] on h1 "Copy of [TEMPLATE] Anniversary celebrations Draft" at bounding box center [150, 36] width 270 height 15
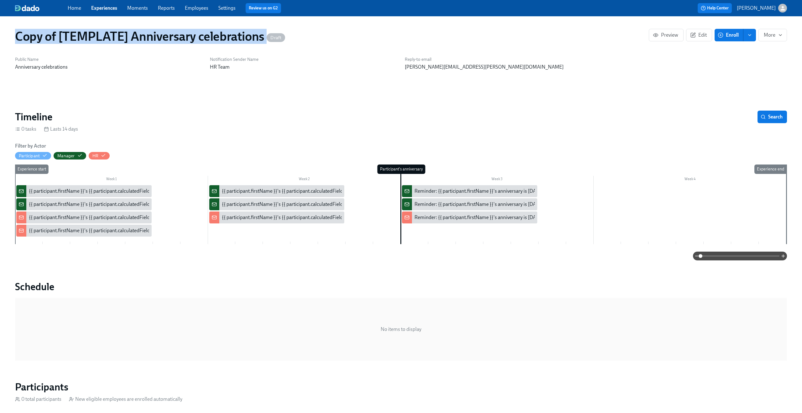
click at [152, 41] on h1 "Copy of [TEMPLATE] Anniversary celebrations Draft" at bounding box center [150, 36] width 270 height 15
copy h1 "Copy of [TEMPLATE] Anniversary celebrations"
click at [91, 9] on link "Experiences" at bounding box center [104, 8] width 26 height 6
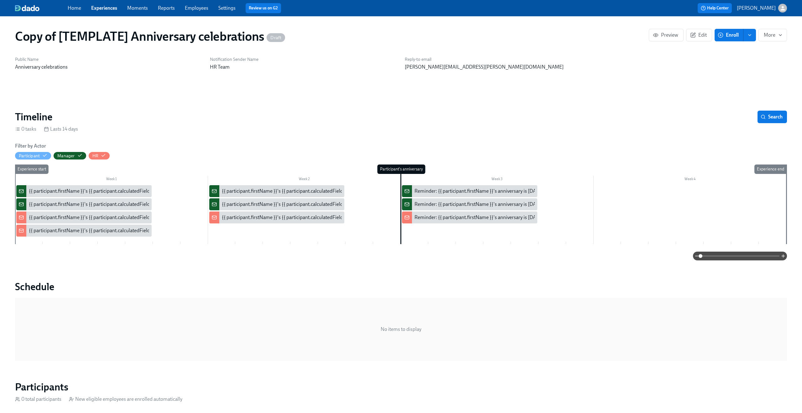
click at [91, 9] on link "Experiences" at bounding box center [104, 8] width 26 height 6
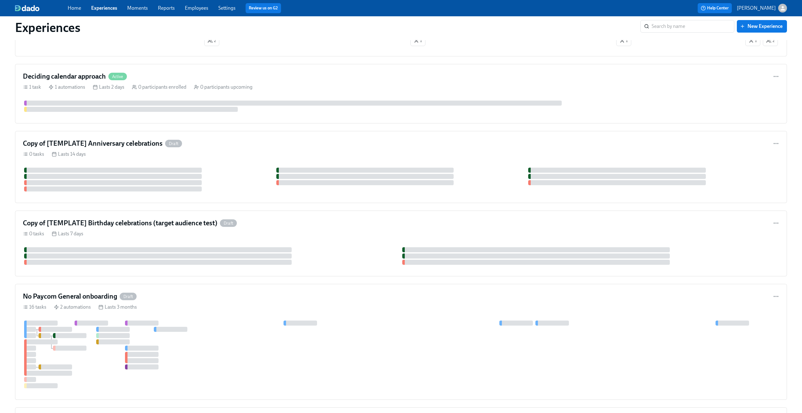
scroll to position [272, 0]
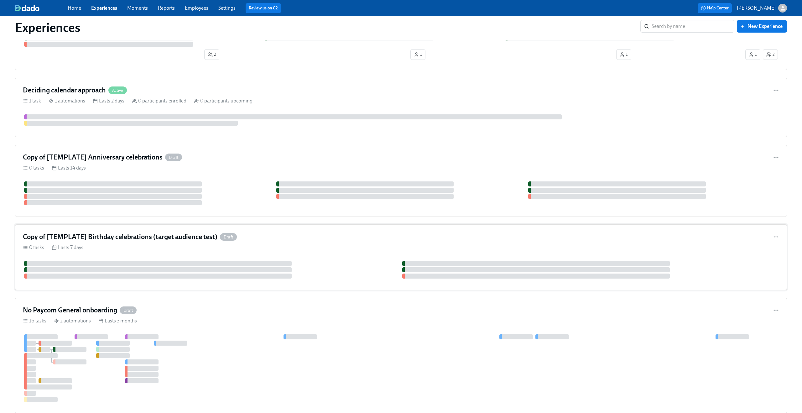
click at [176, 239] on h4 "Copy of [TEMPLATE] Birthday celebrations (target audience test)" at bounding box center [120, 236] width 195 height 9
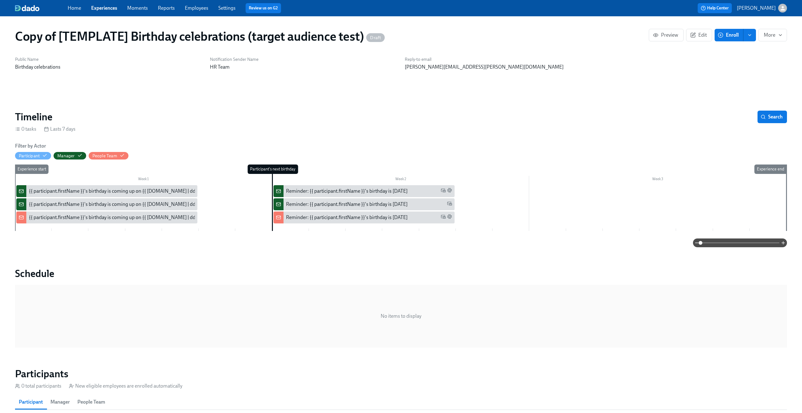
click at [155, 36] on h1 "Copy of [TEMPLATE] Birthday celebrations (target audience test) Draft" at bounding box center [200, 36] width 370 height 15
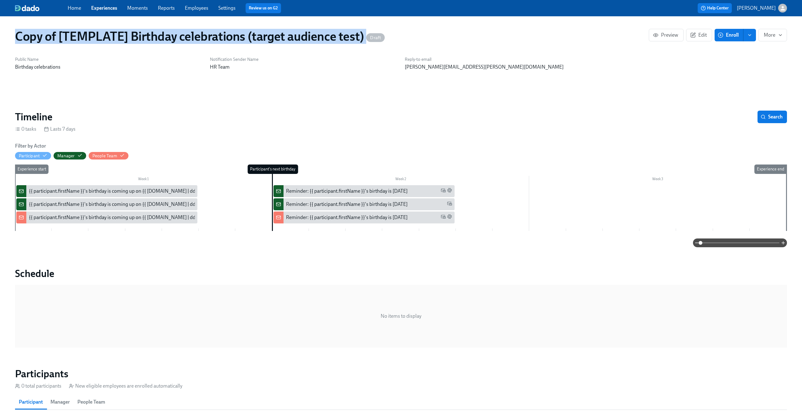
click at [155, 36] on h1 "Copy of [TEMPLATE] Birthday celebrations (target audience test) Draft" at bounding box center [200, 36] width 370 height 15
copy h1 "Copy of [TEMPLATE] Birthday celebrations (target audience test)"
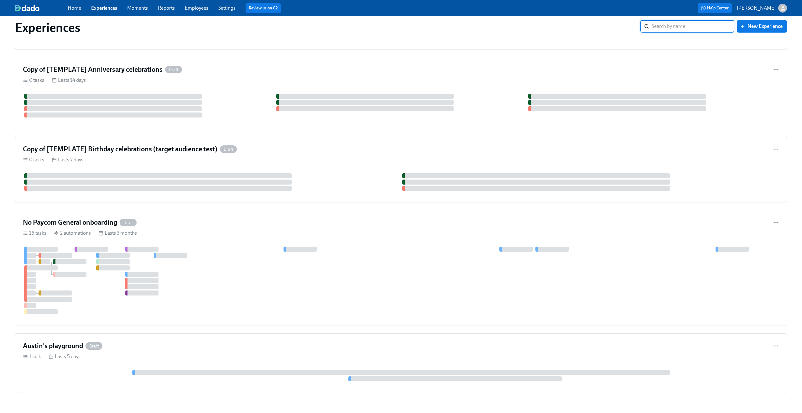
scroll to position [387, 0]
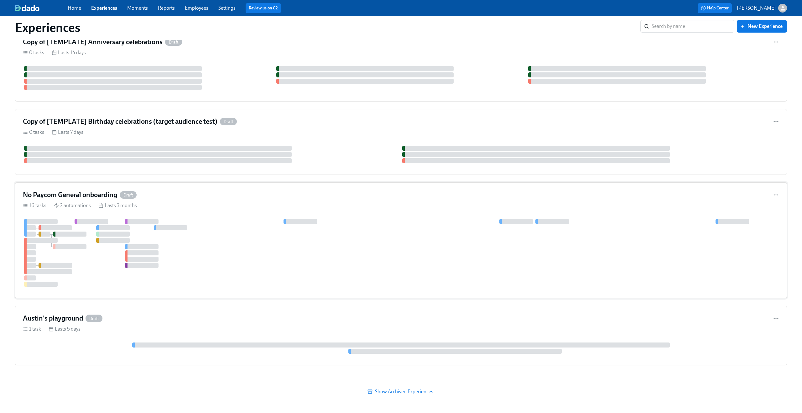
click at [210, 204] on div "16 tasks 2 automations Lasts 3 months" at bounding box center [401, 205] width 757 height 7
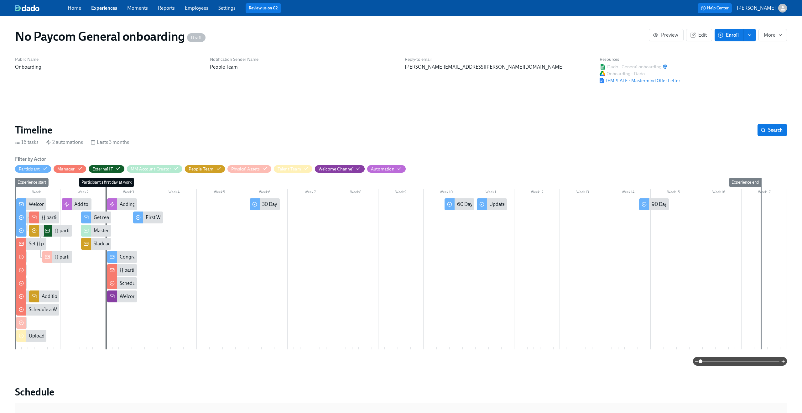
click at [94, 31] on h1 "No Paycom General onboarding Draft" at bounding box center [110, 36] width 191 height 15
copy h1 "No Paycom General onboarding"
click at [99, 9] on link "Experiences" at bounding box center [104, 8] width 26 height 6
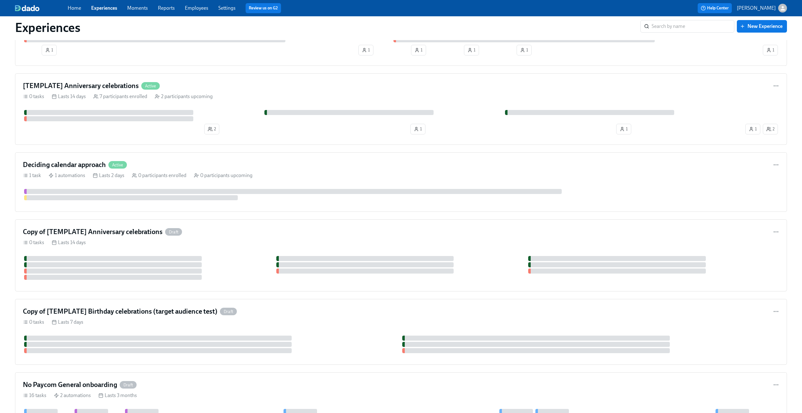
scroll to position [387, 0]
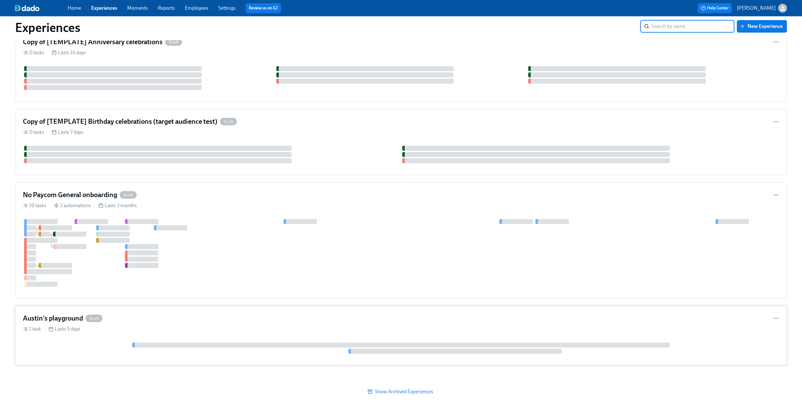
click at [197, 318] on div "[PERSON_NAME] playground Draft" at bounding box center [401, 318] width 757 height 9
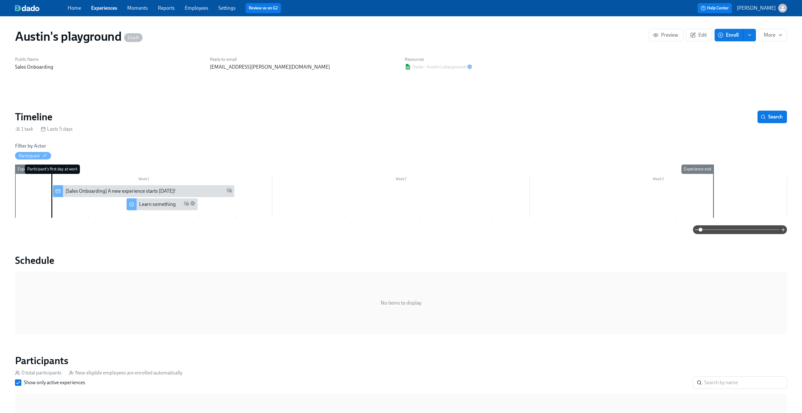
click at [69, 30] on h1 "[PERSON_NAME] playground Draft" at bounding box center [79, 36] width 128 height 15
copy h1 "Austin's playground"
click at [101, 8] on link "Experiences" at bounding box center [104, 8] width 26 height 6
